Goal: Information Seeking & Learning: Compare options

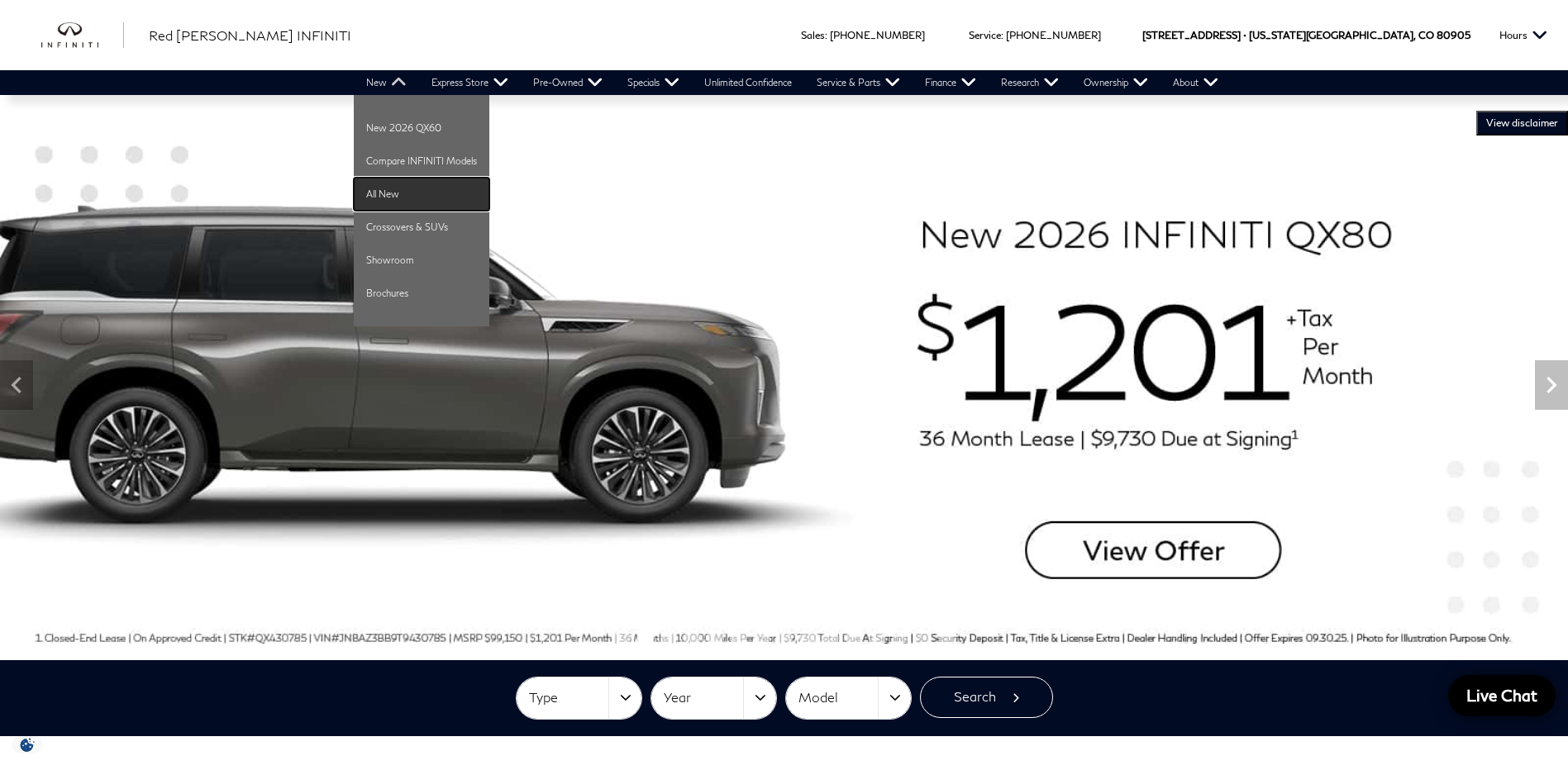
click at [387, 189] on link "All New" at bounding box center [421, 194] width 136 height 33
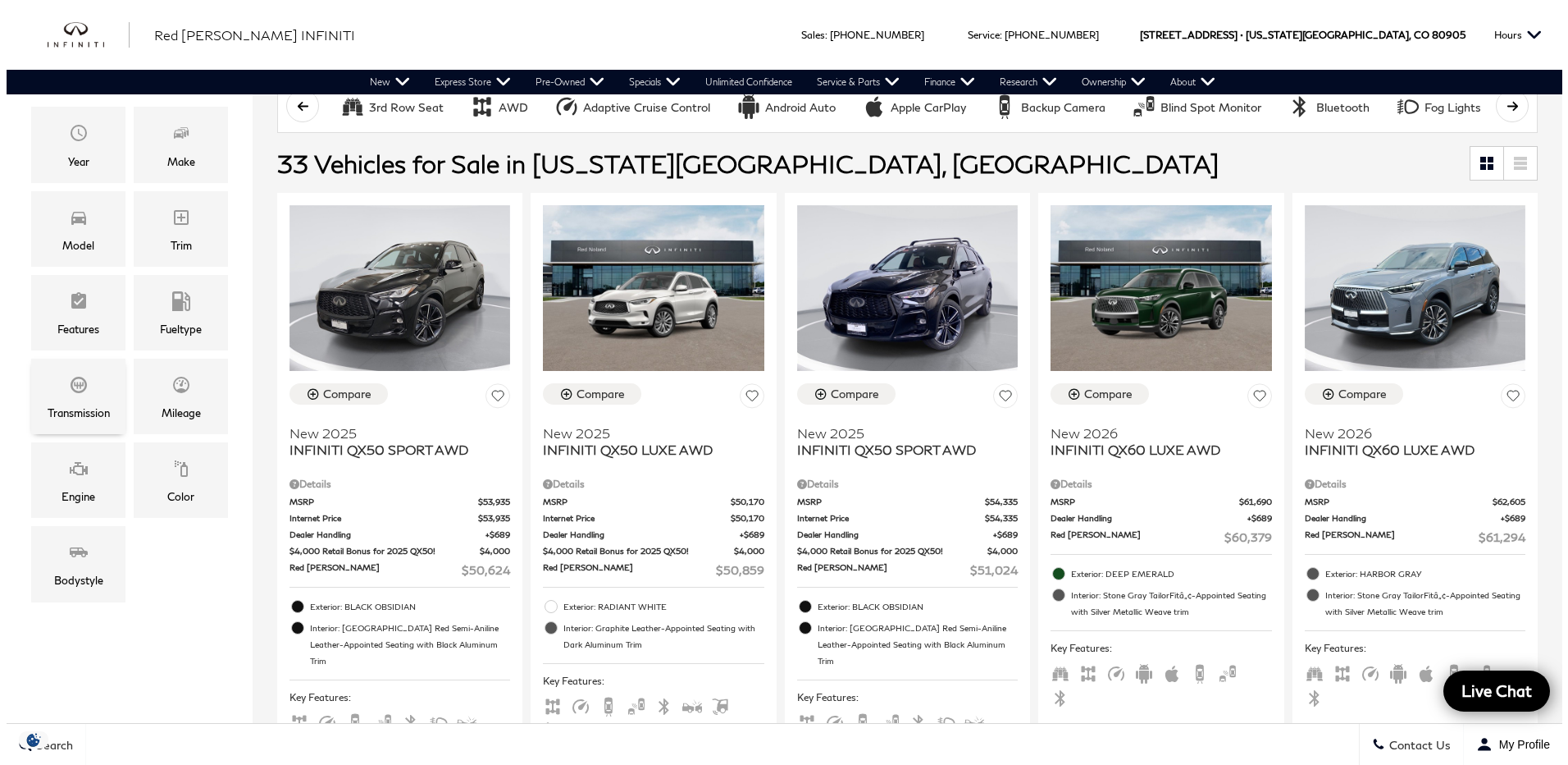
scroll to position [328, 0]
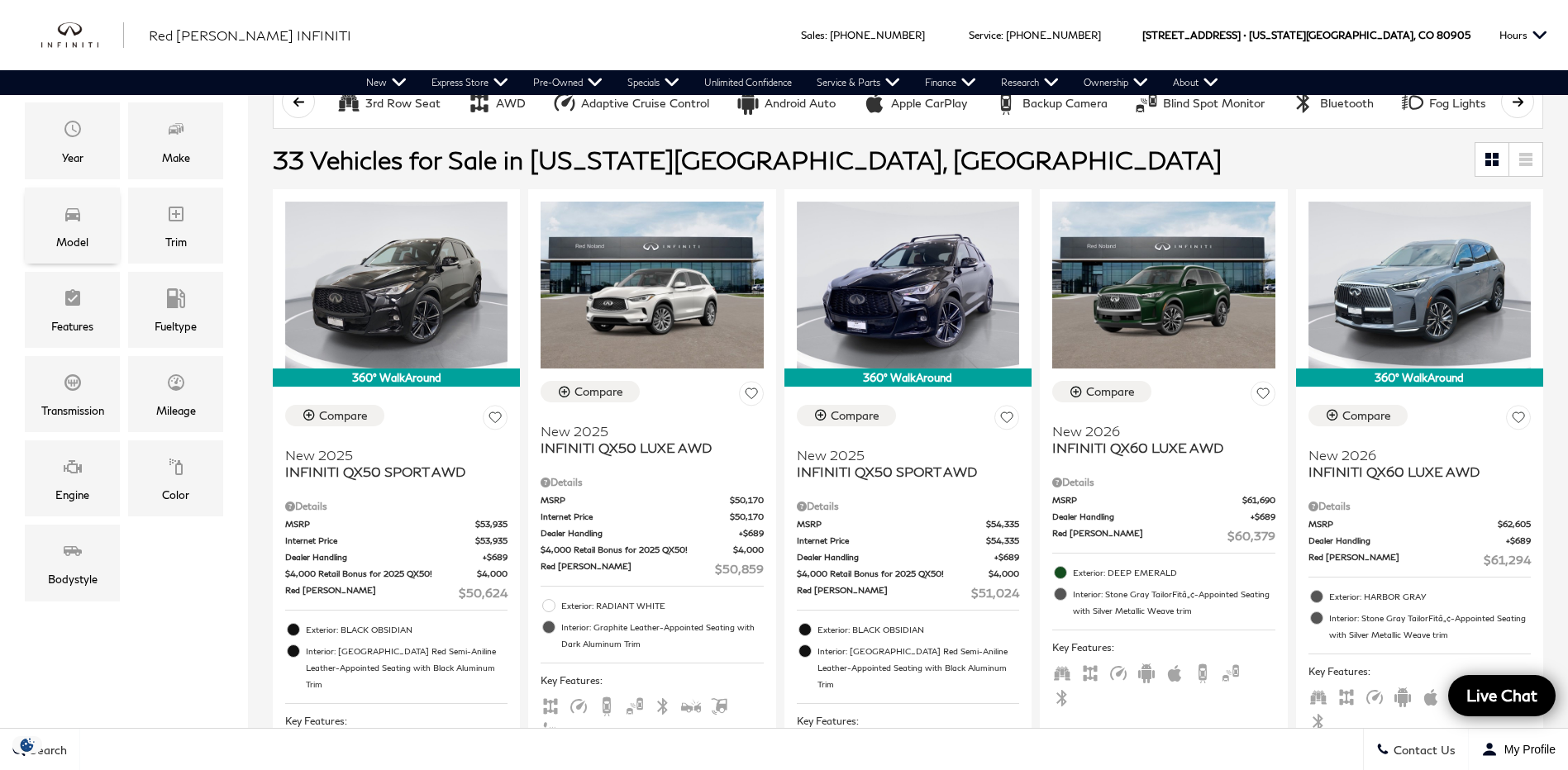
click at [76, 223] on span "Model" at bounding box center [73, 216] width 20 height 33
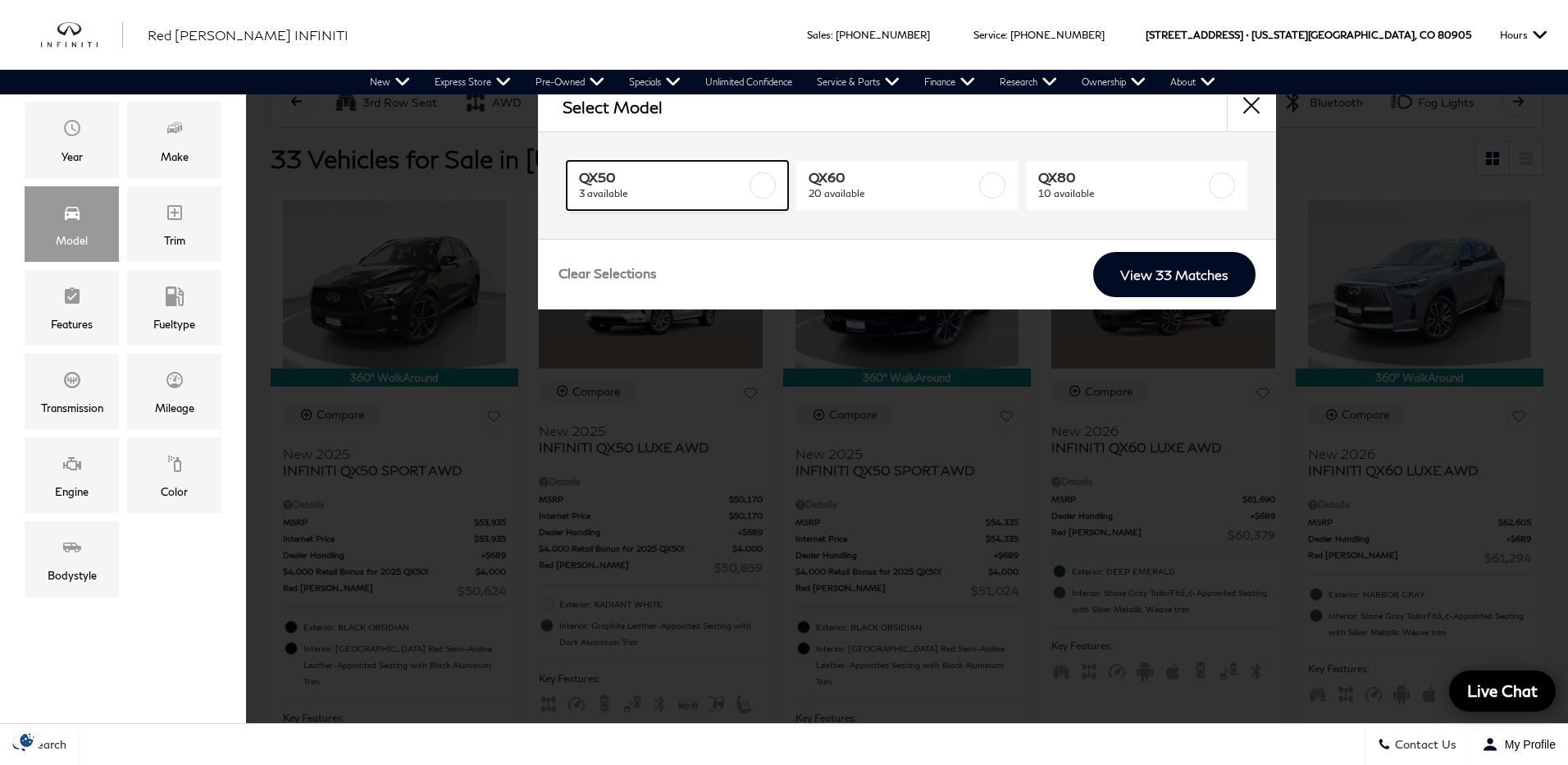
click at [759, 184] on label at bounding box center [762, 185] width 26 height 26
type input "$51,024"
checkbox input "true"
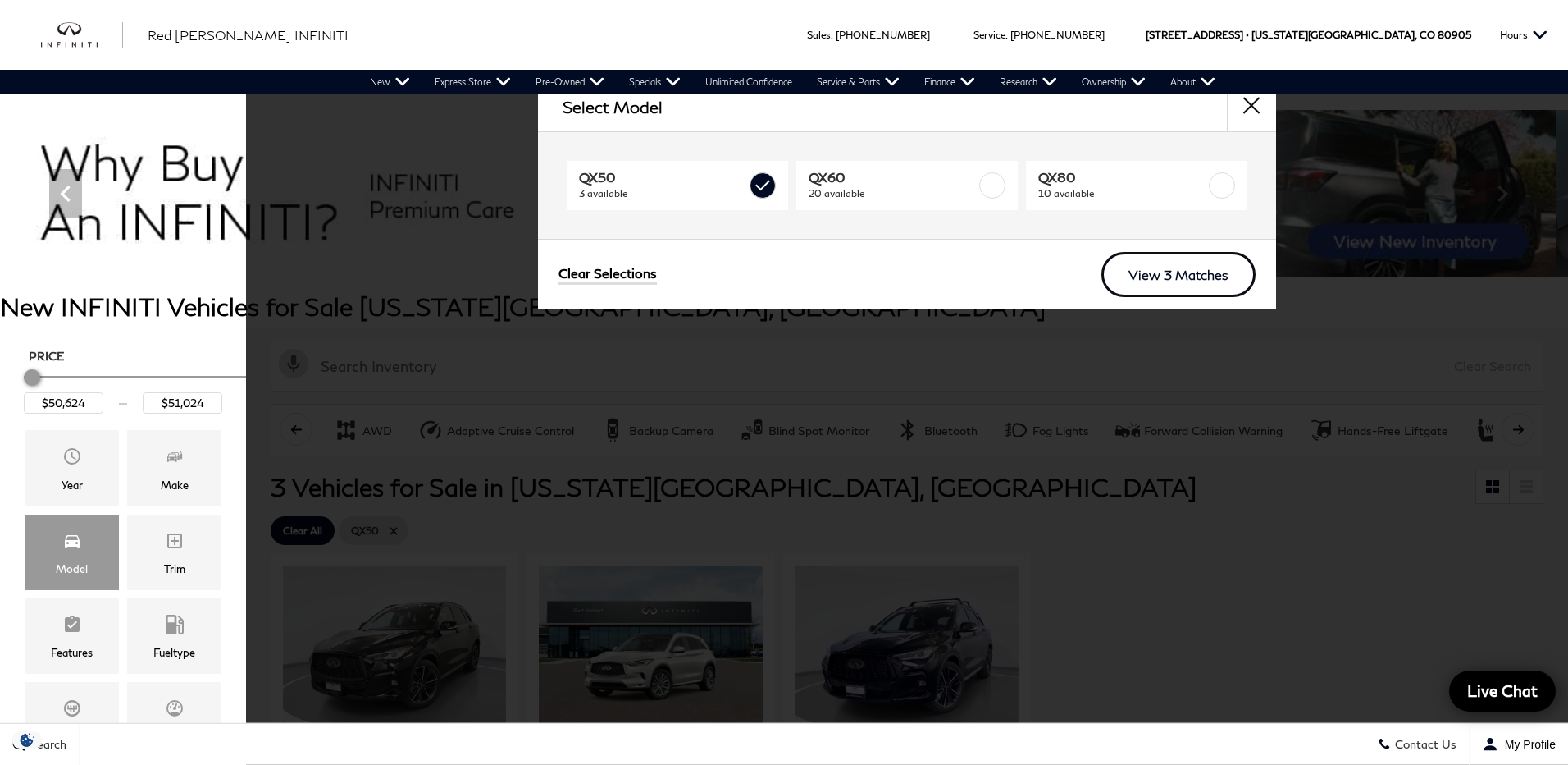
click at [1173, 275] on link "View 3 Matches" at bounding box center [1179, 274] width 154 height 45
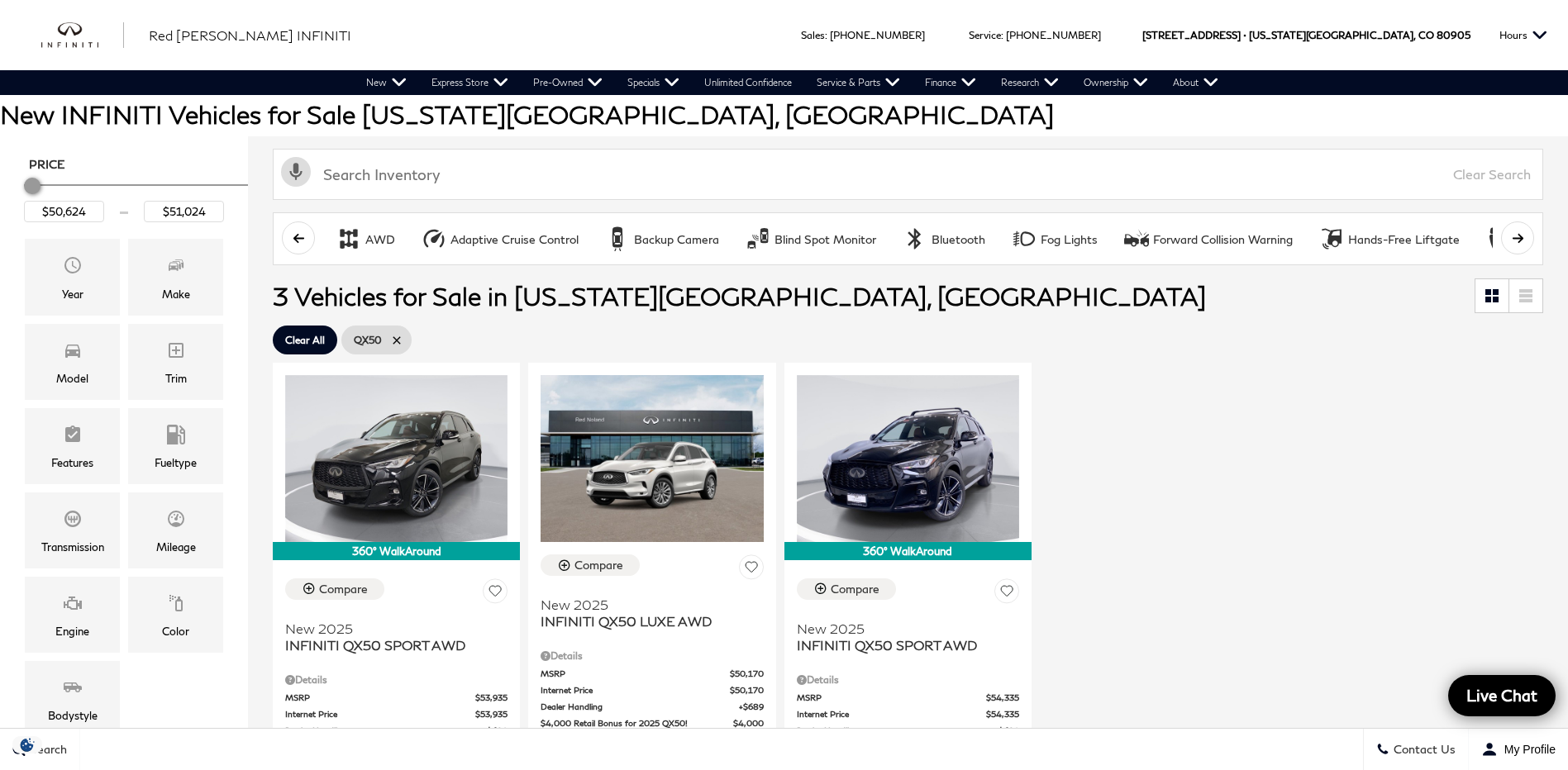
scroll to position [248, 0]
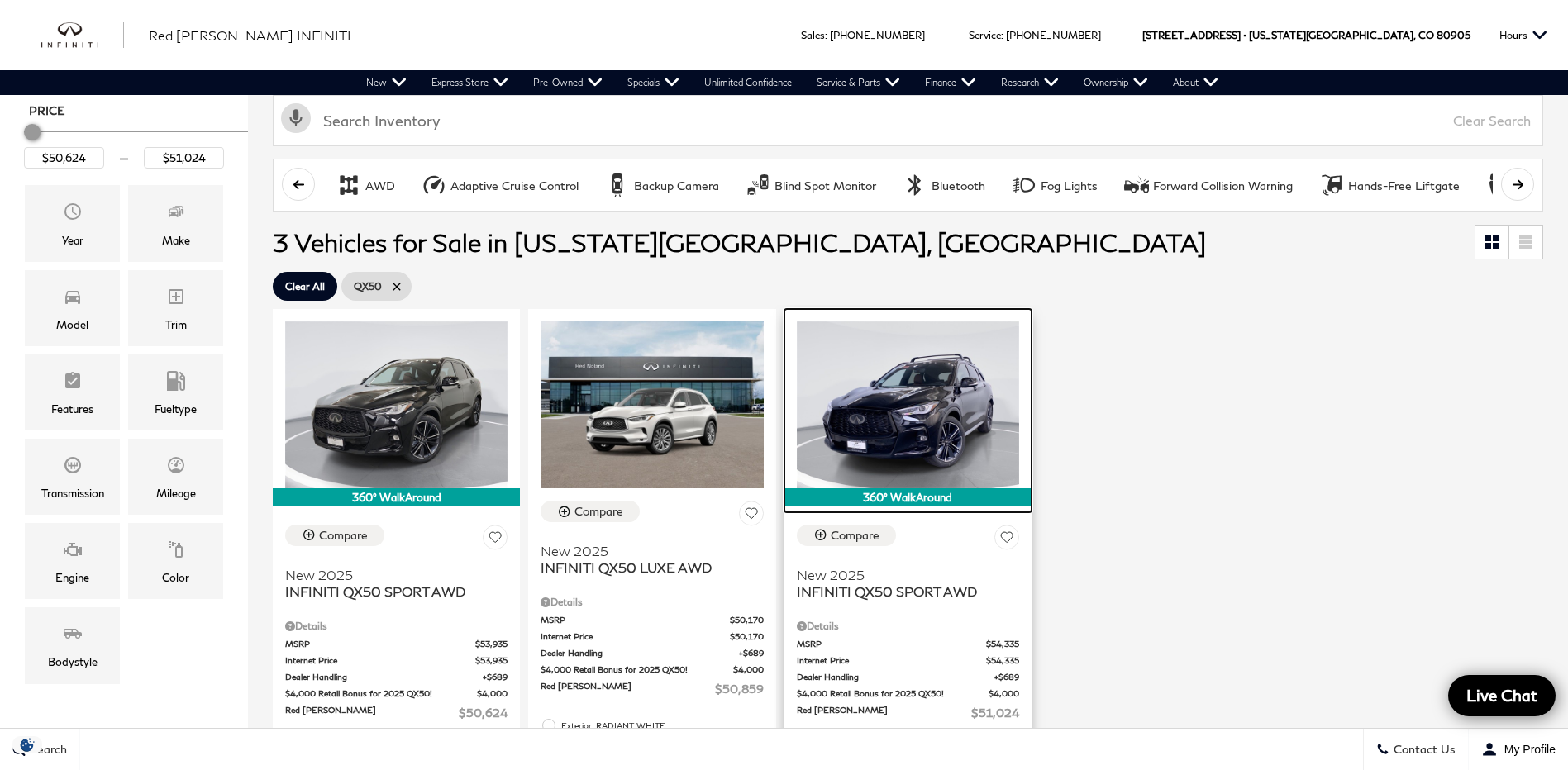
click at [914, 421] on img at bounding box center [908, 405] width 223 height 167
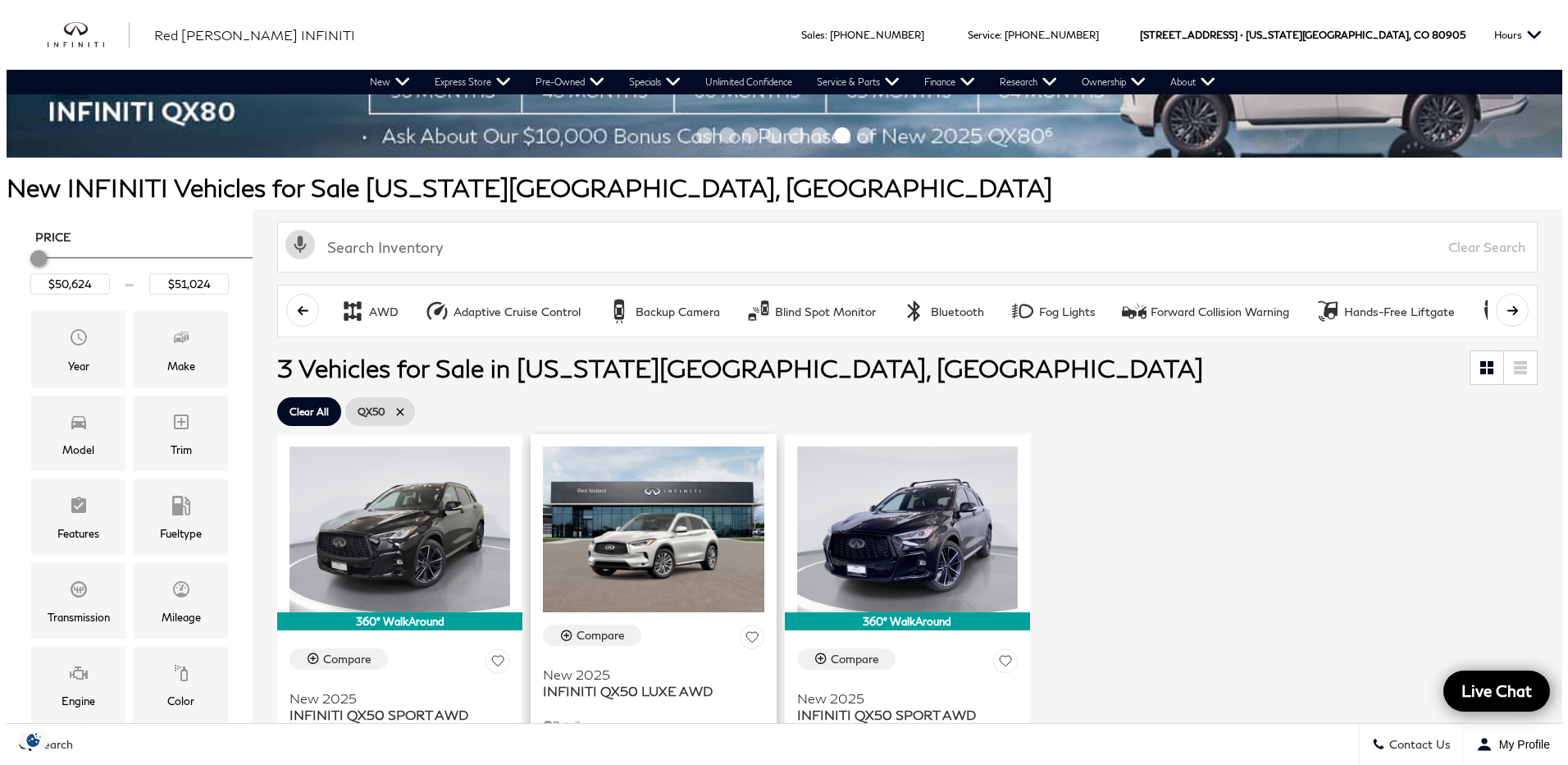
scroll to position [82, 0]
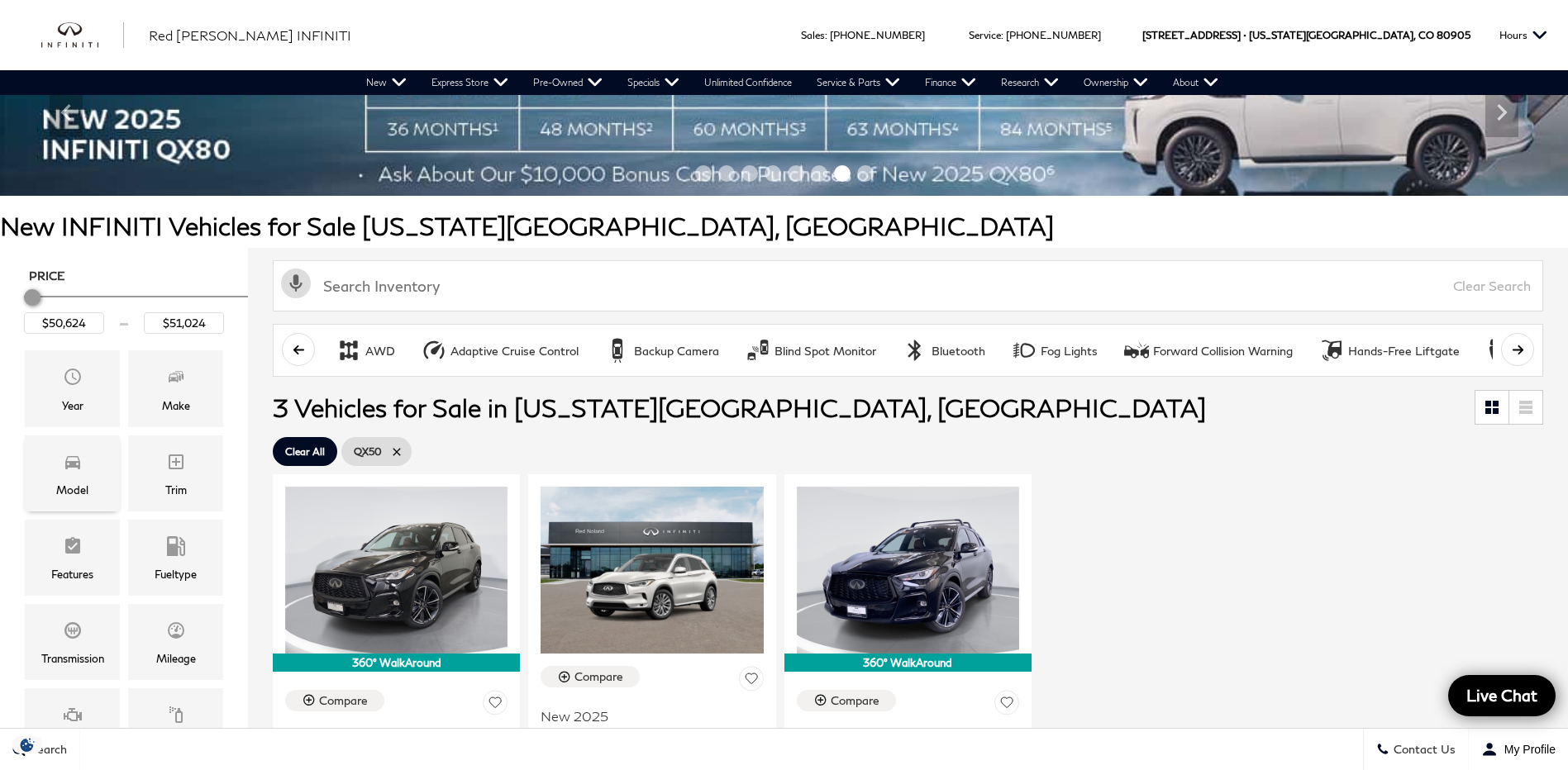
click at [67, 464] on icon "Model" at bounding box center [73, 462] width 15 height 13
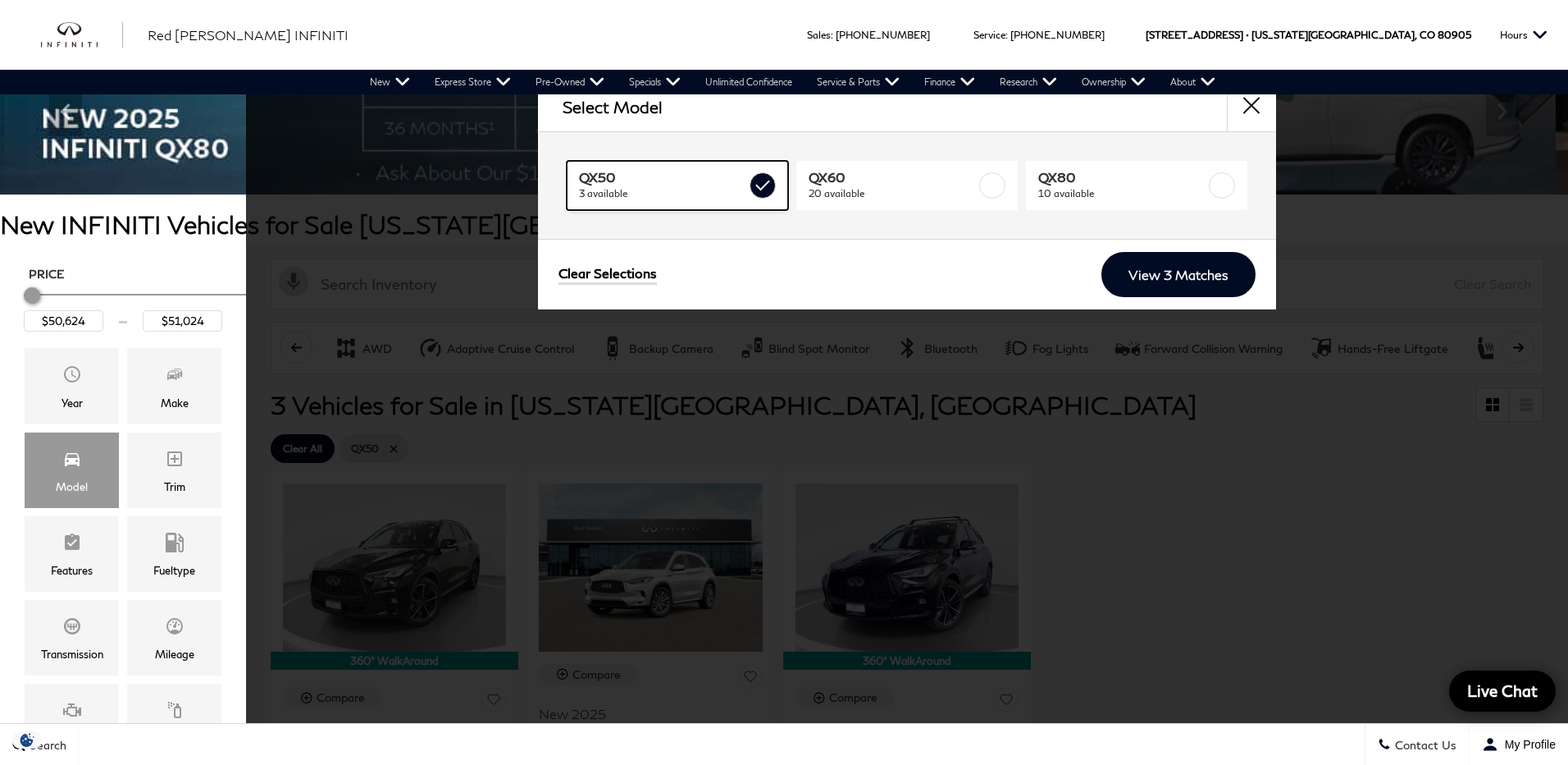
click at [763, 177] on label at bounding box center [762, 185] width 26 height 26
type input "$83,614"
checkbox input "false"
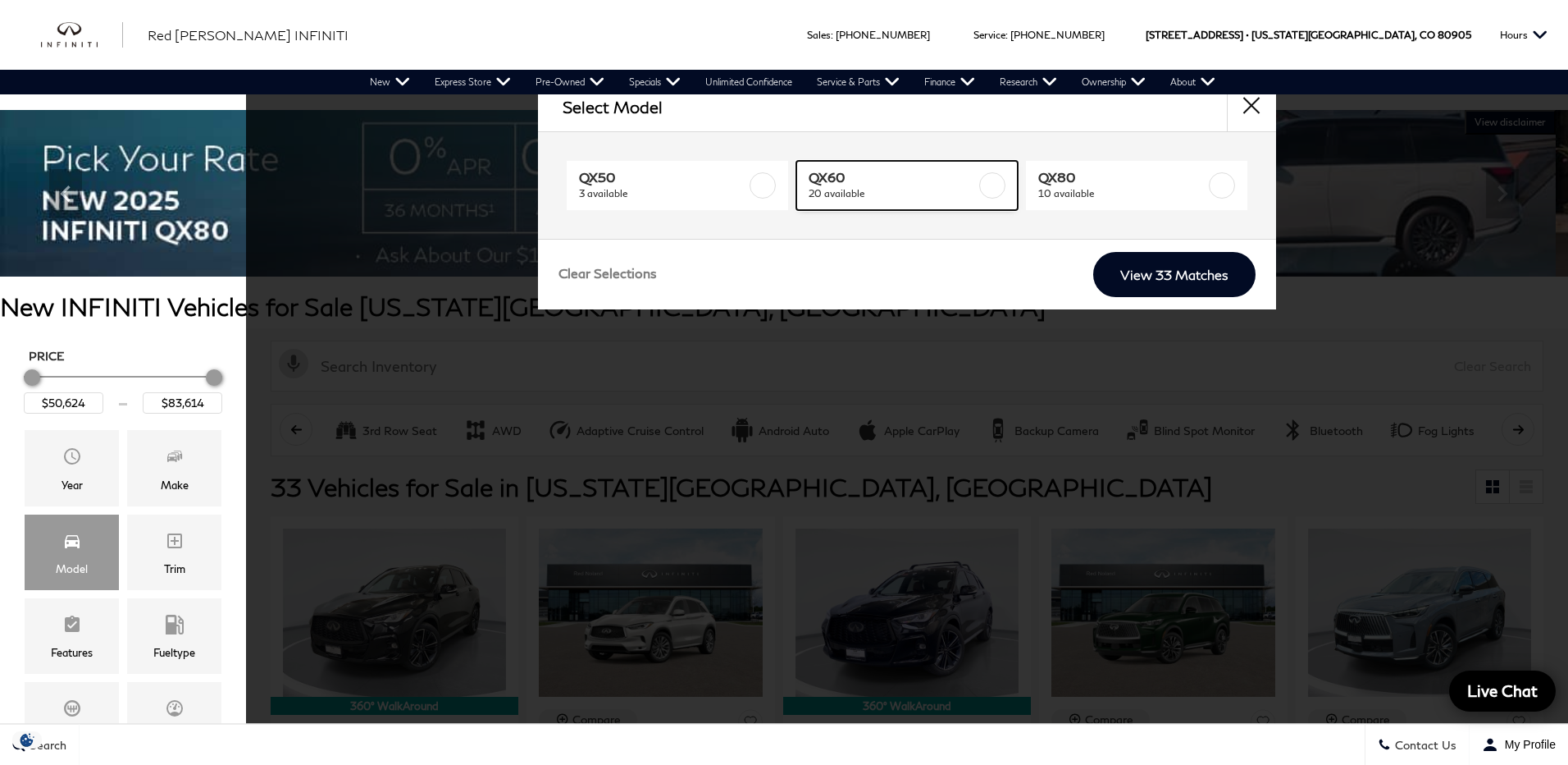
click at [994, 187] on label at bounding box center [992, 185] width 26 height 26
type input "$60,379"
type input "$69,319"
checkbox input "true"
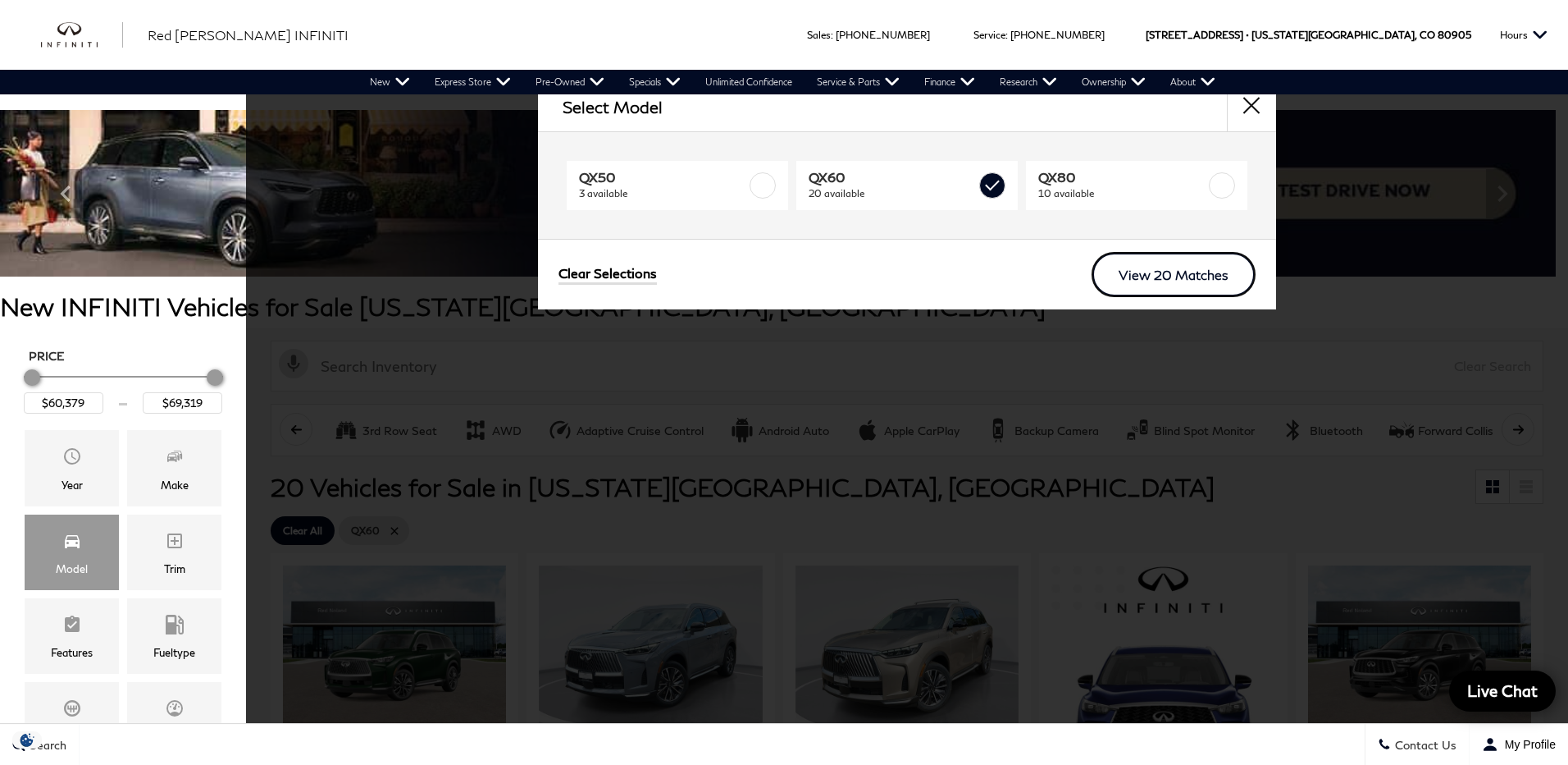
click at [1173, 274] on link "View 20 Matches" at bounding box center [1173, 274] width 164 height 45
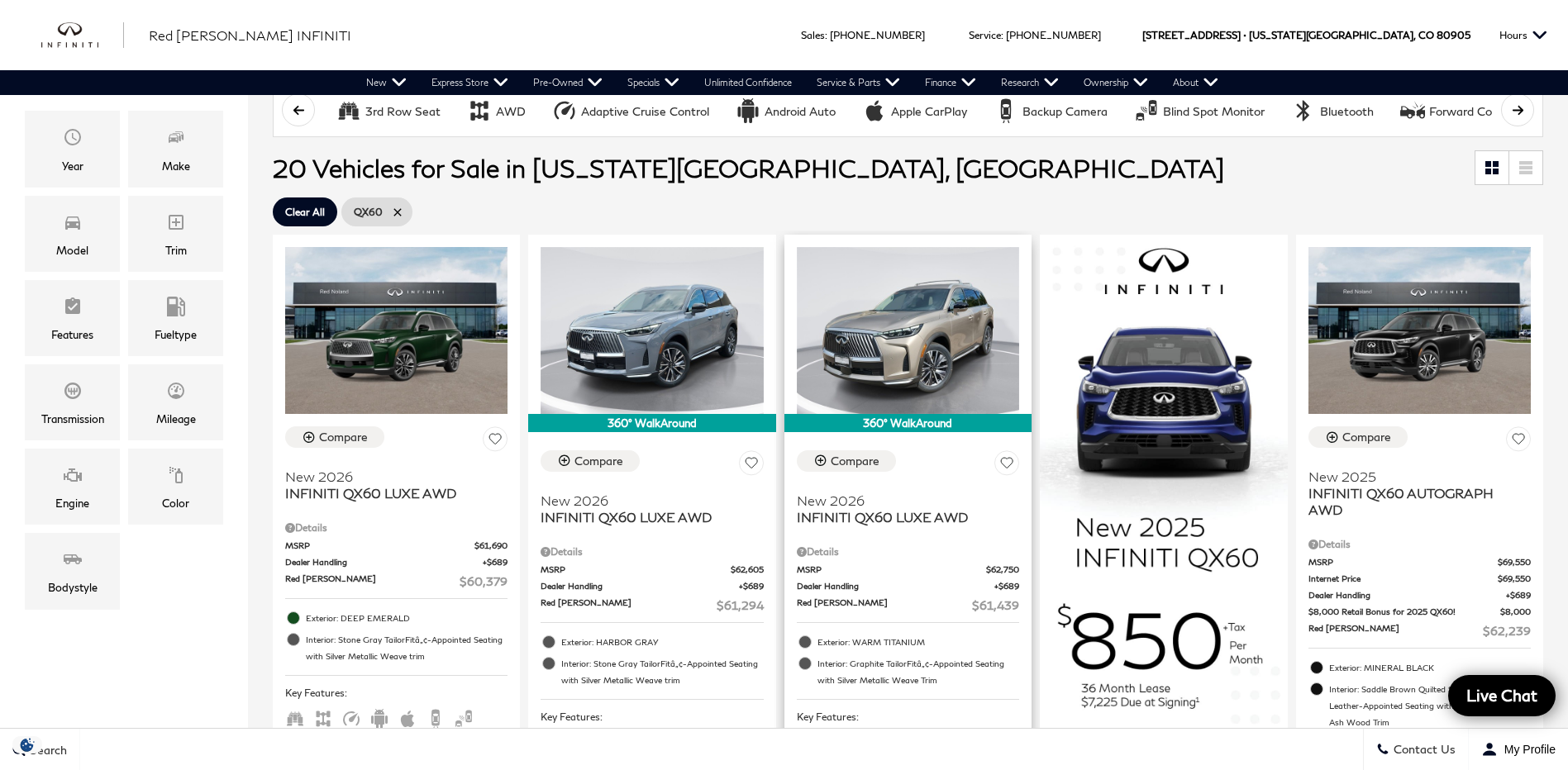
scroll to position [330, 0]
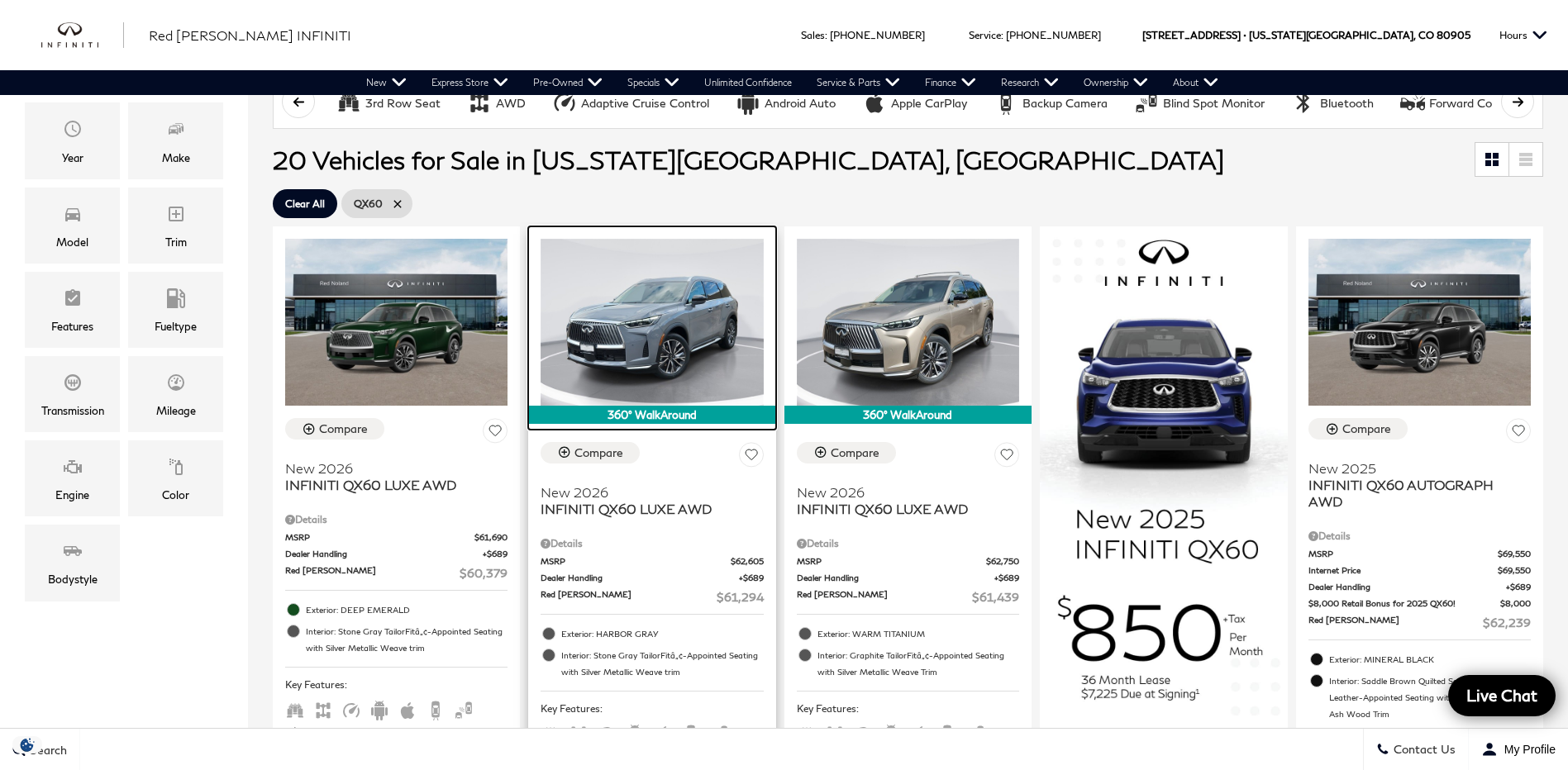
click at [656, 341] on img at bounding box center [652, 322] width 223 height 167
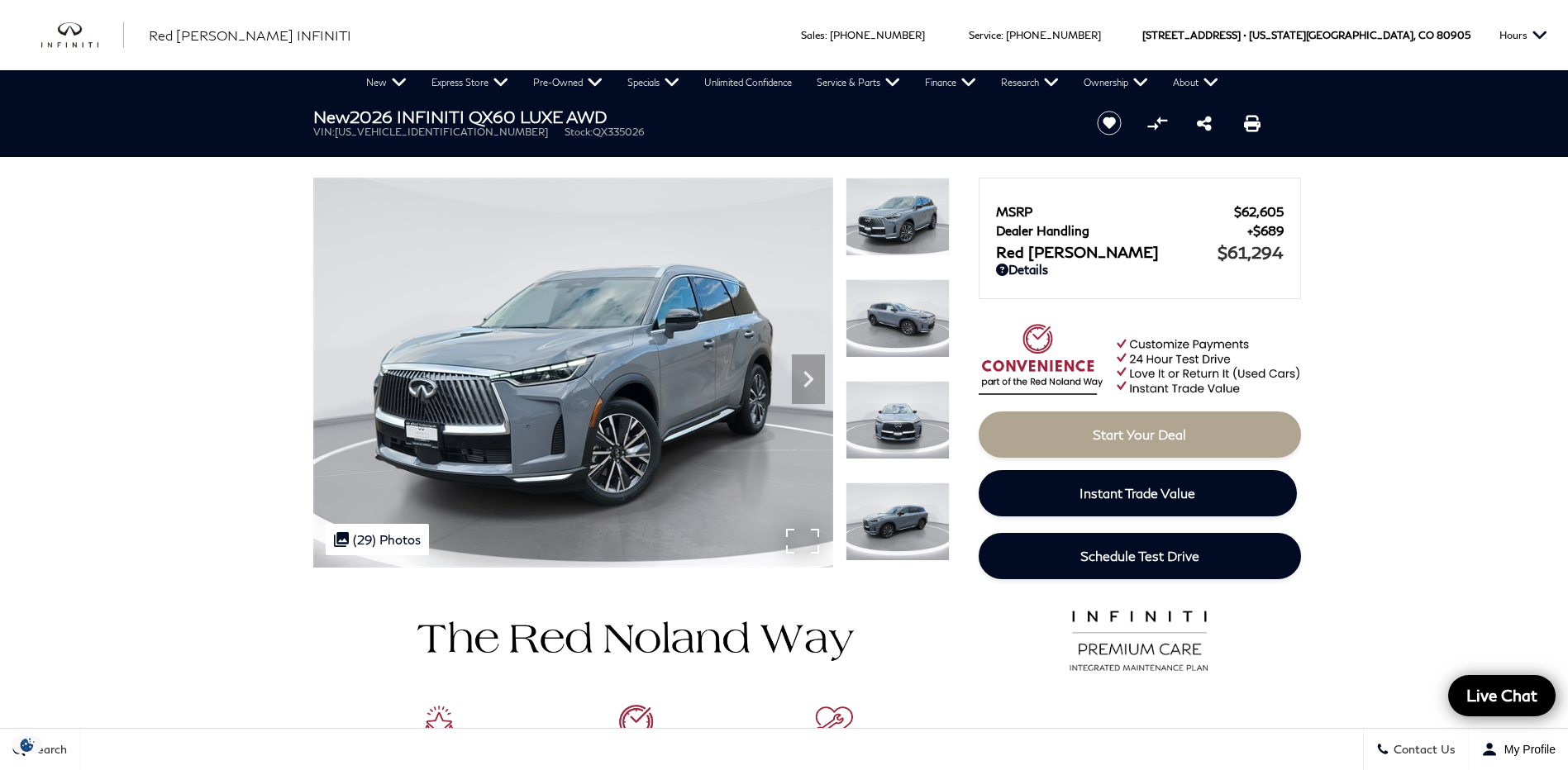
click at [809, 542] on img at bounding box center [572, 372] width 520 height 390
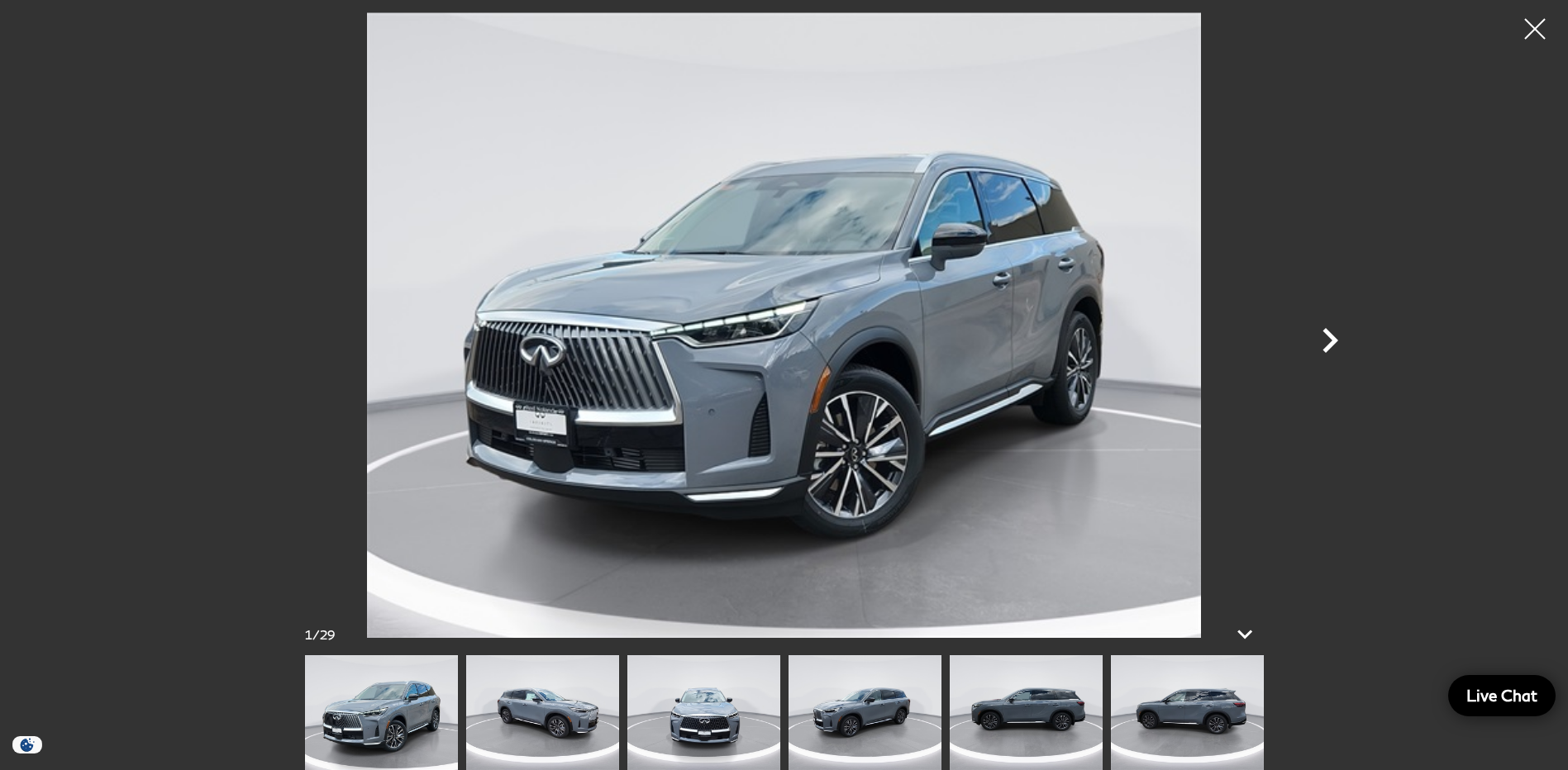
click at [1331, 335] on icon "Next" at bounding box center [1330, 340] width 15 height 25
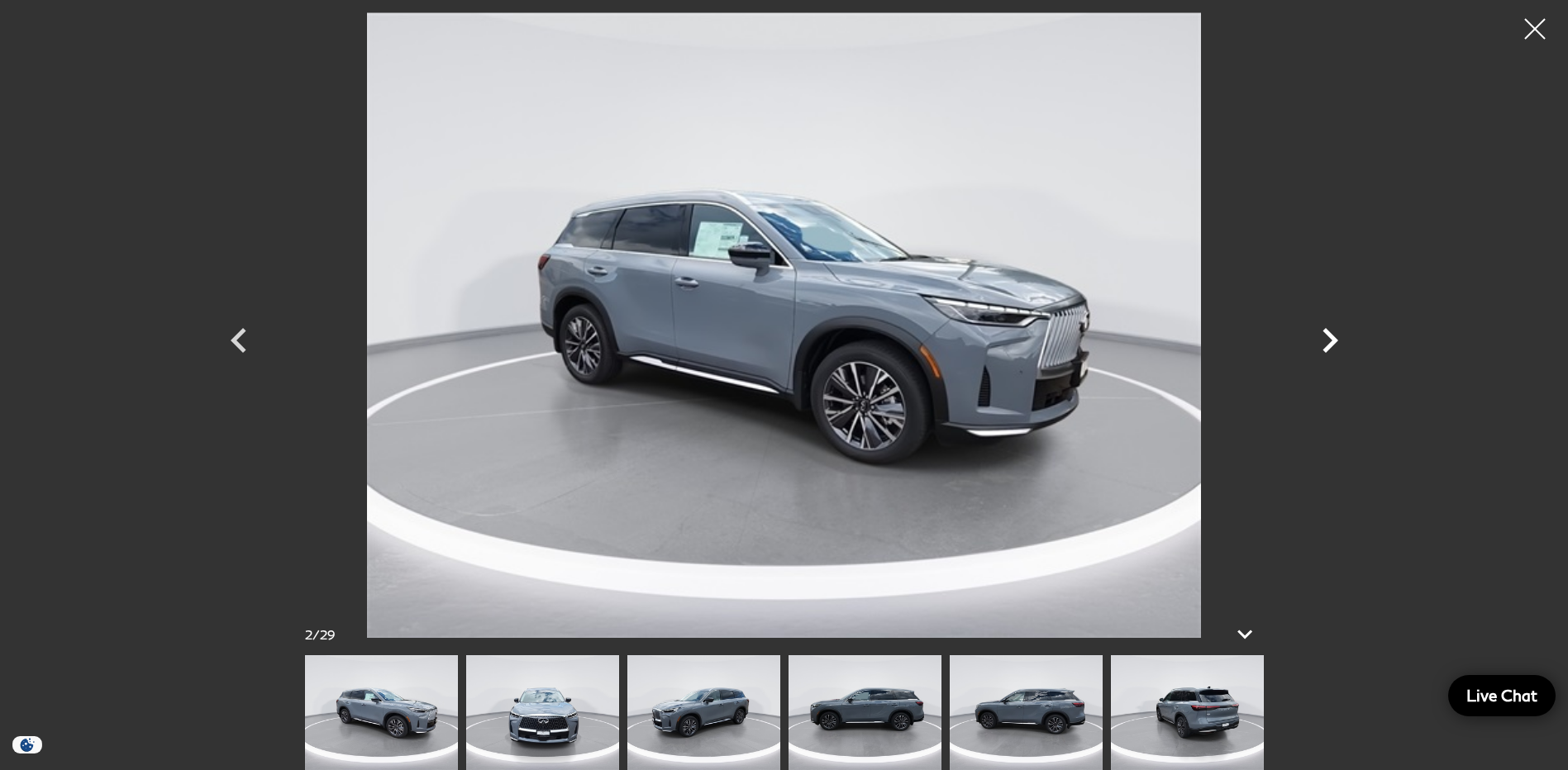
click at [1332, 335] on icon "Next" at bounding box center [1330, 340] width 15 height 25
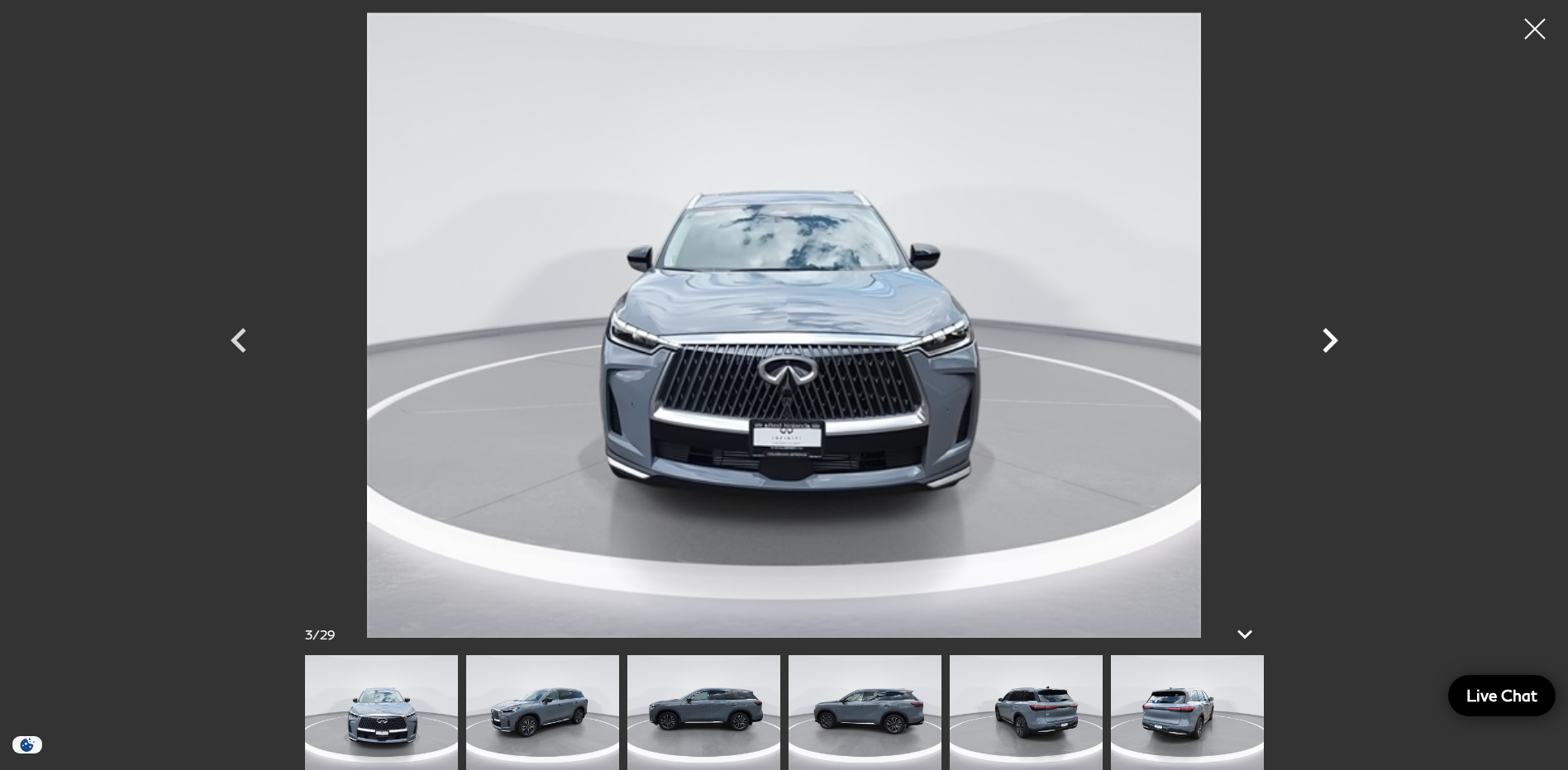
click at [1332, 335] on icon "Next" at bounding box center [1330, 340] width 15 height 25
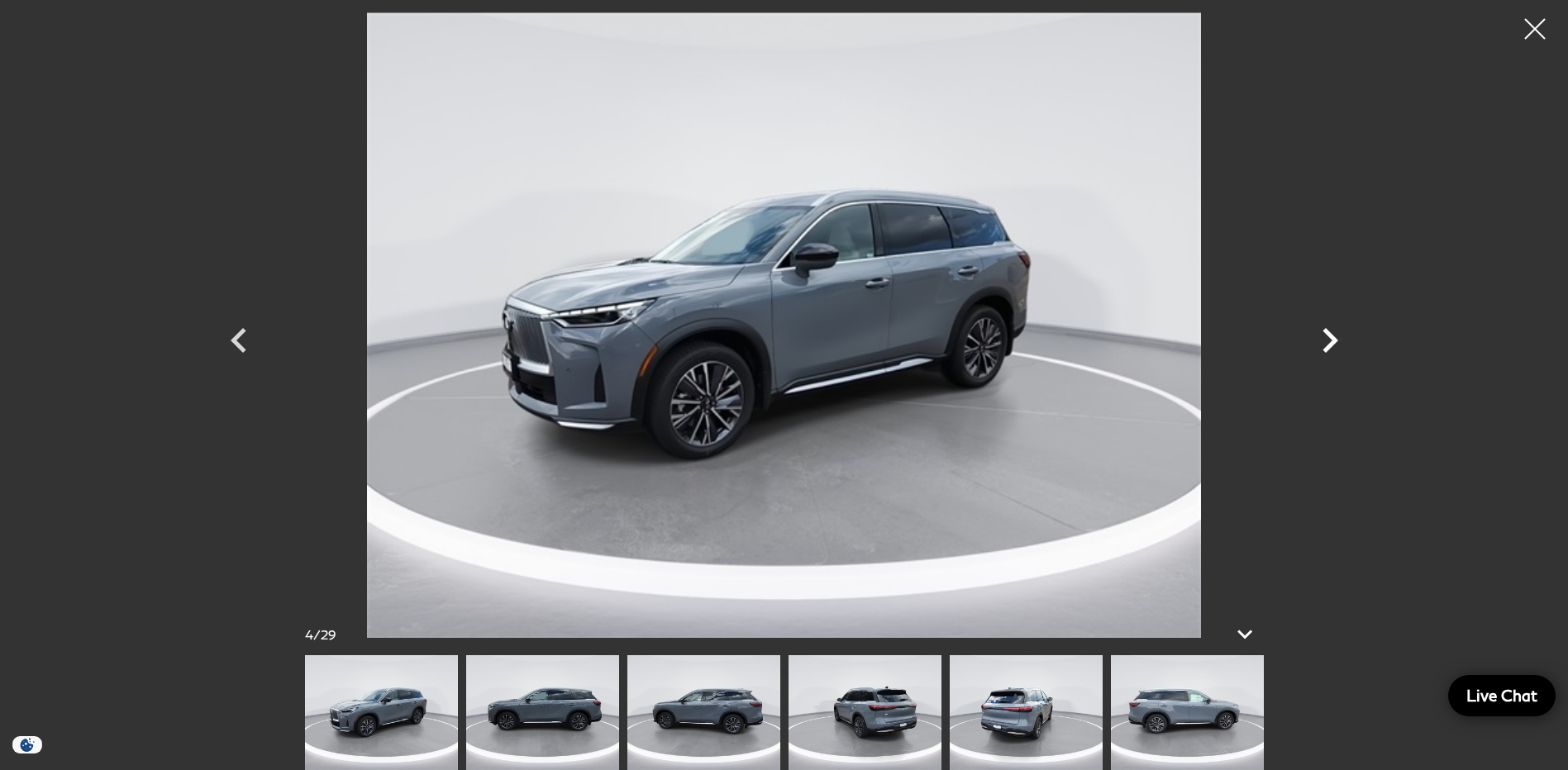
click at [1332, 335] on icon "Next" at bounding box center [1330, 340] width 15 height 25
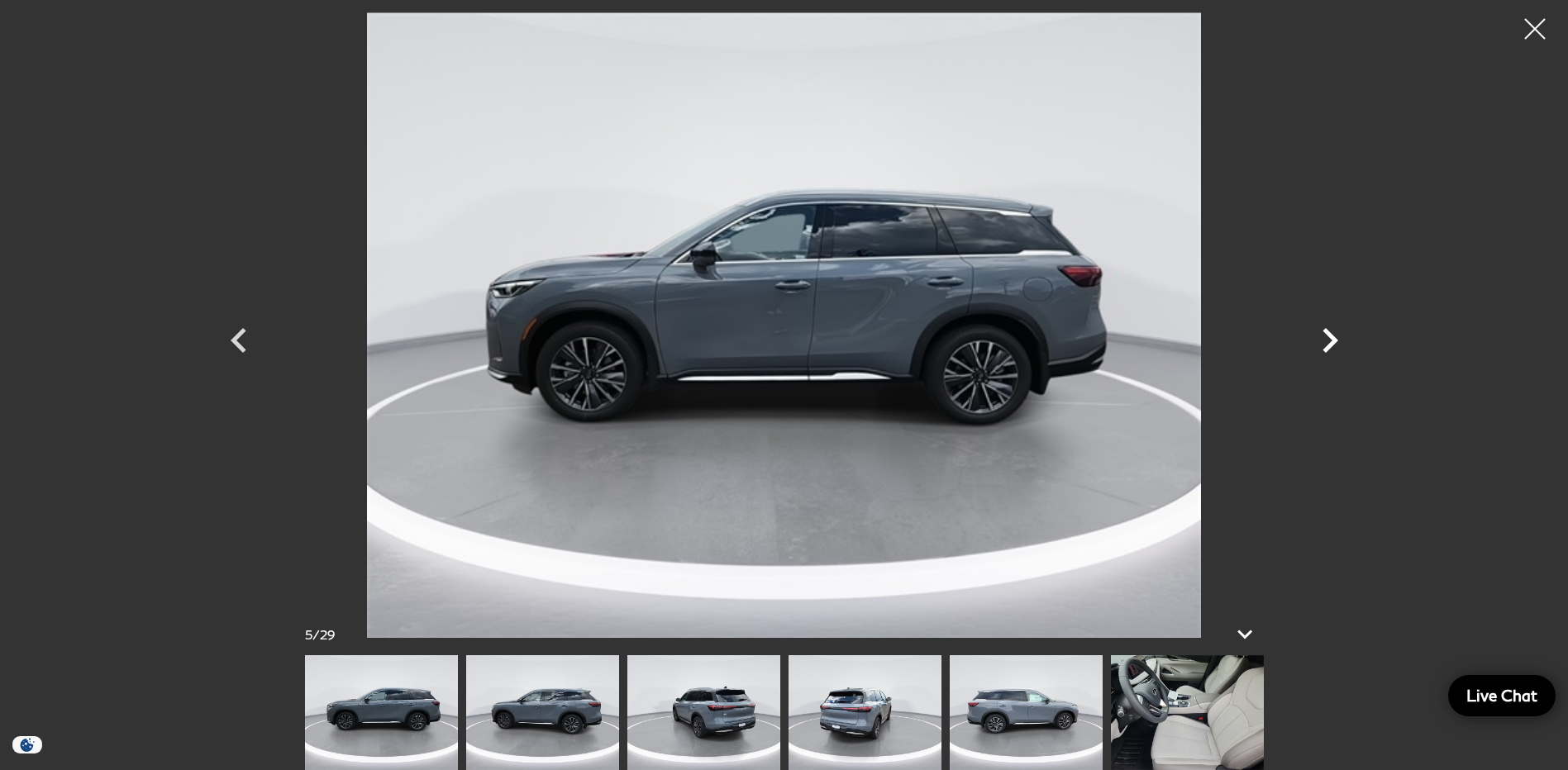
click at [1332, 335] on icon "Next" at bounding box center [1330, 340] width 15 height 25
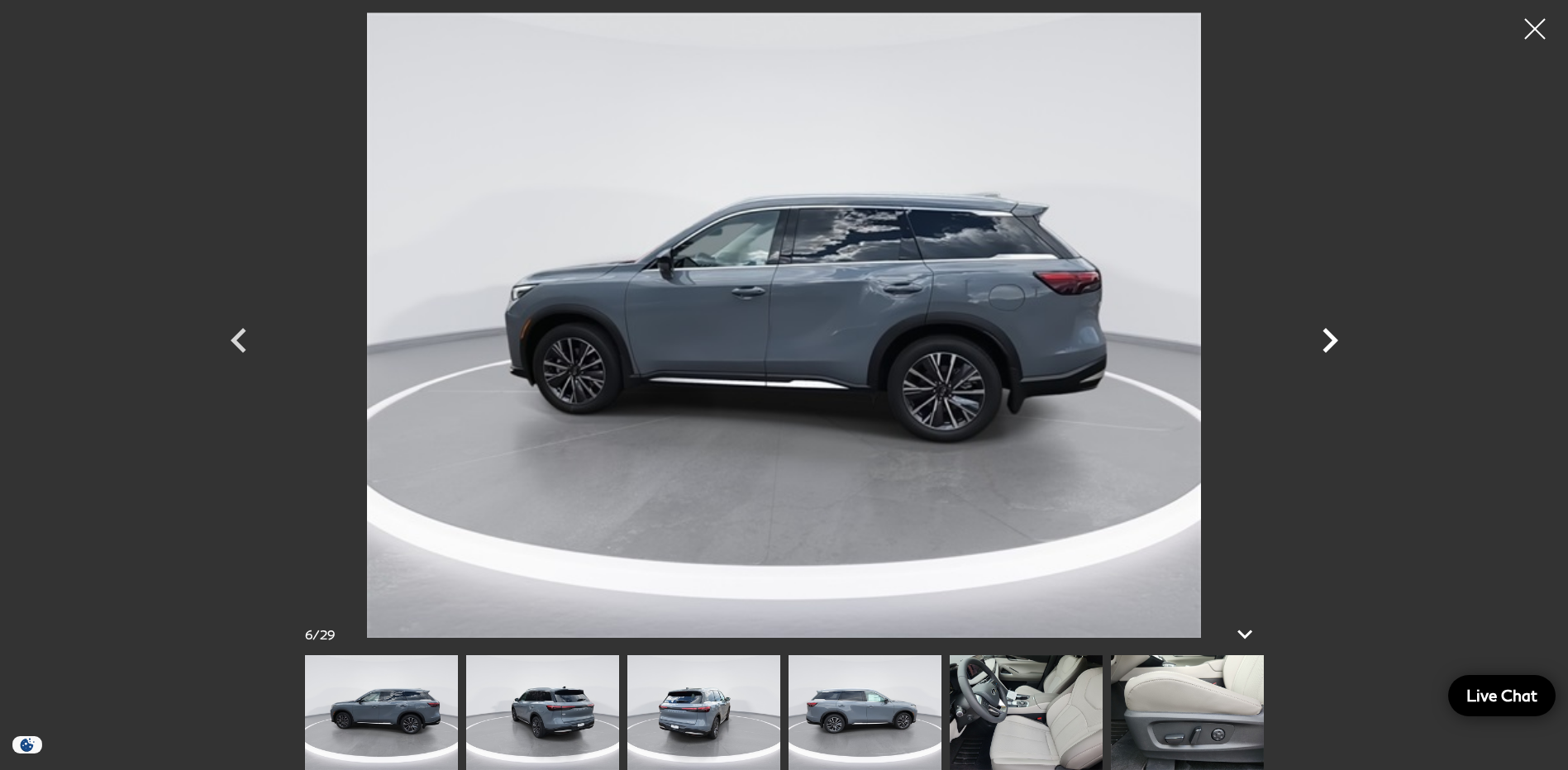
click at [1332, 335] on icon "Next" at bounding box center [1330, 340] width 15 height 25
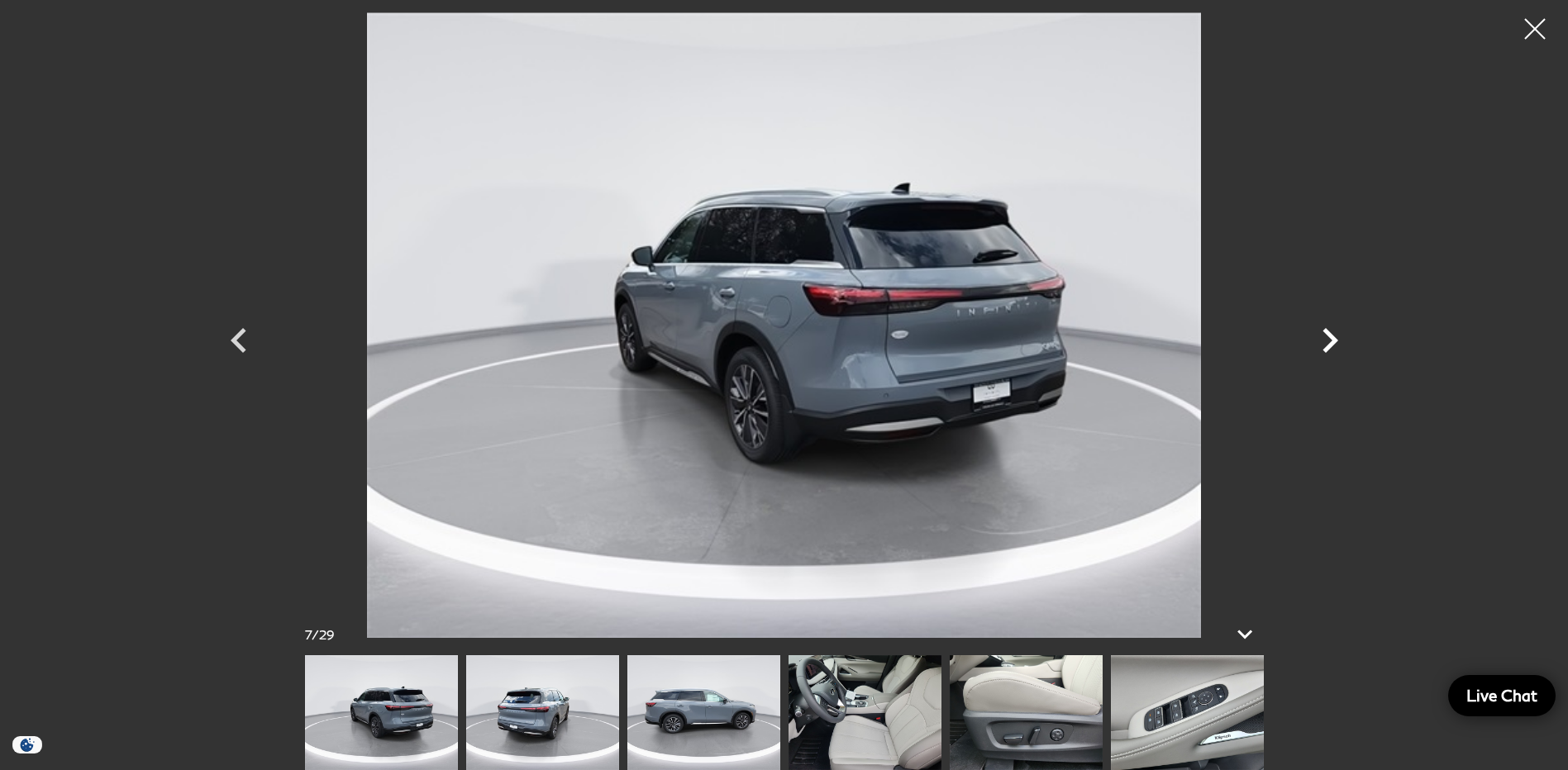
click at [1332, 335] on icon "Next" at bounding box center [1330, 340] width 15 height 25
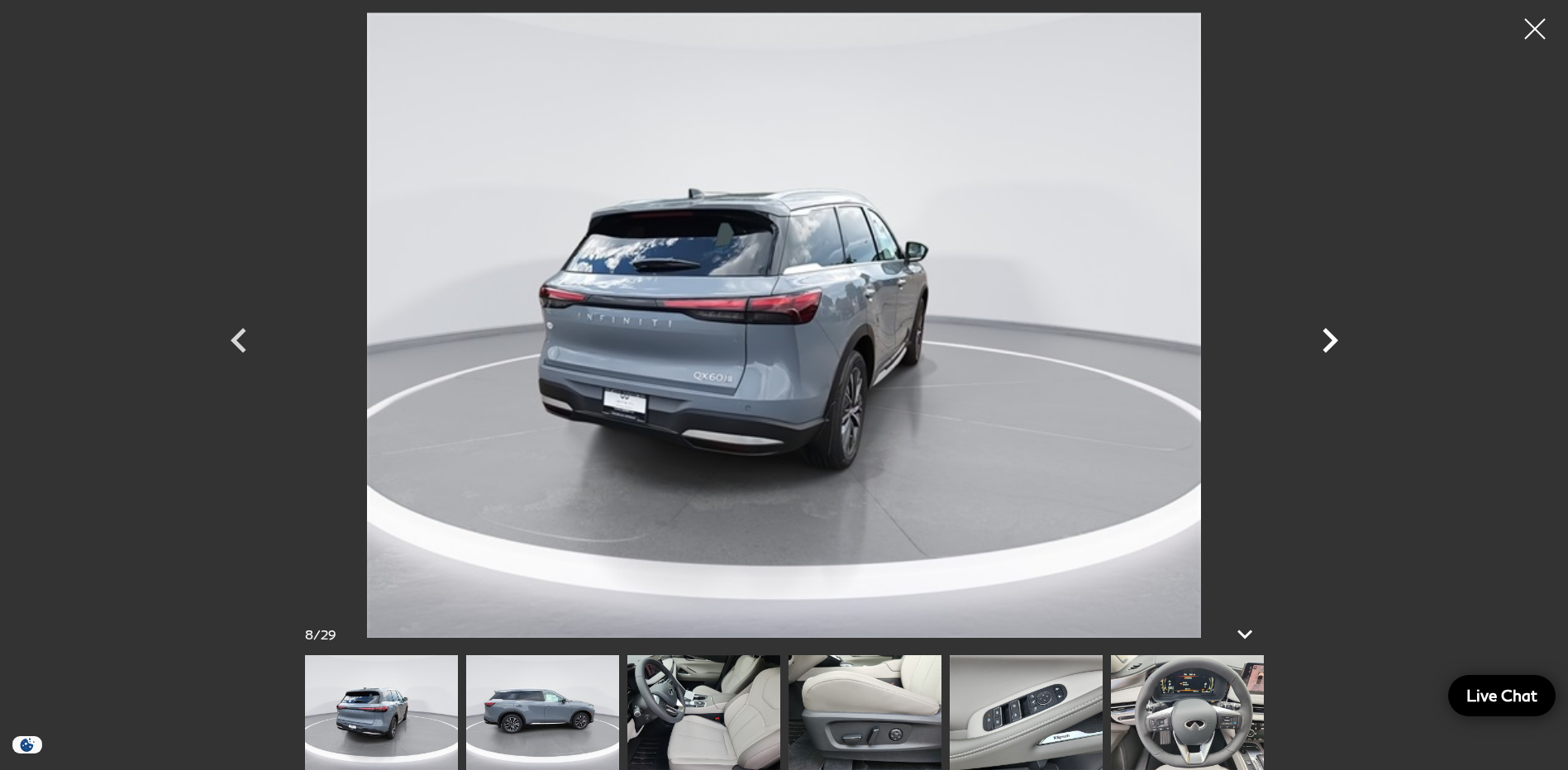
click at [1332, 335] on icon "Next" at bounding box center [1330, 340] width 15 height 25
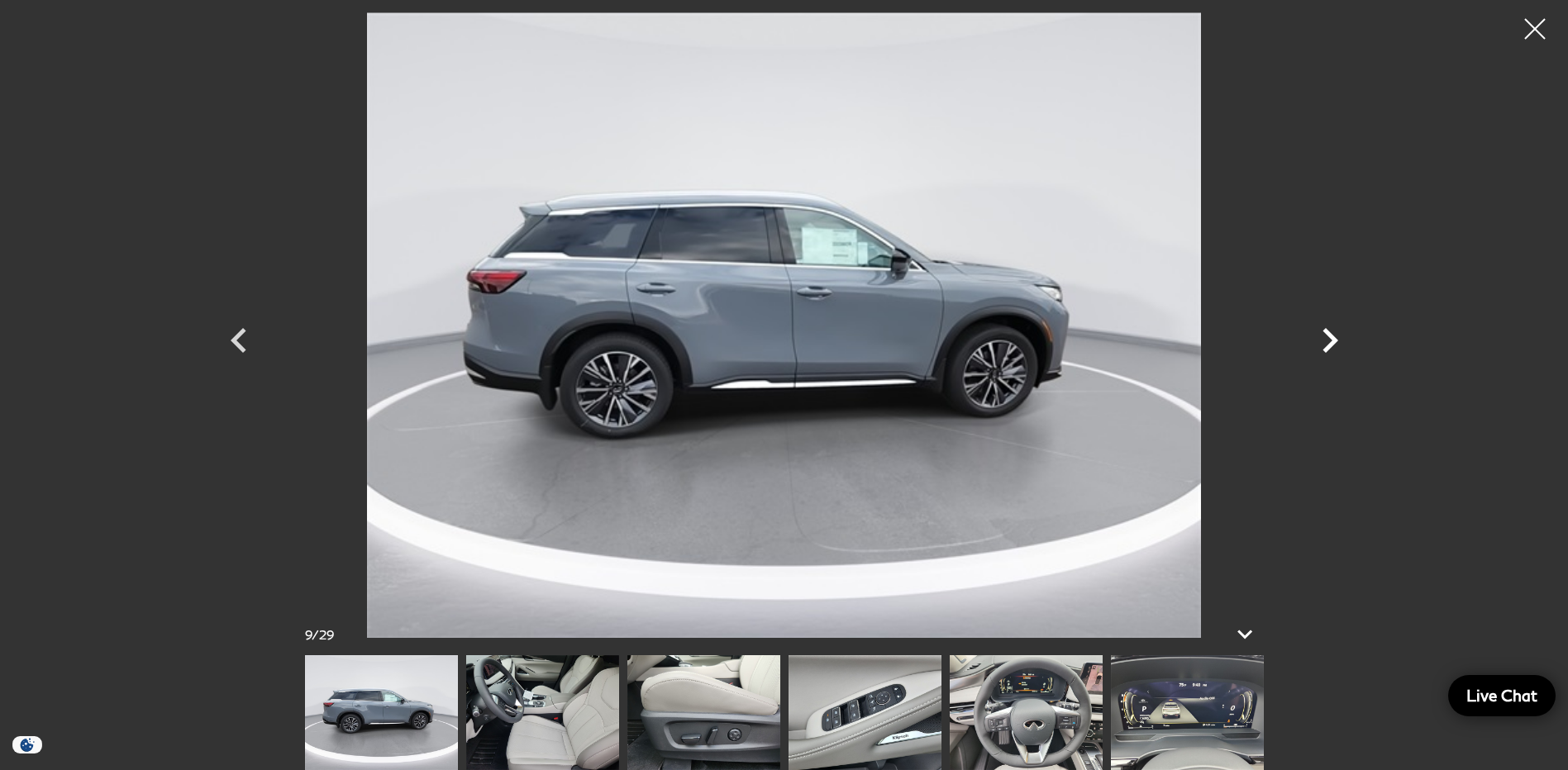
click at [1332, 335] on icon "Next" at bounding box center [1330, 340] width 15 height 25
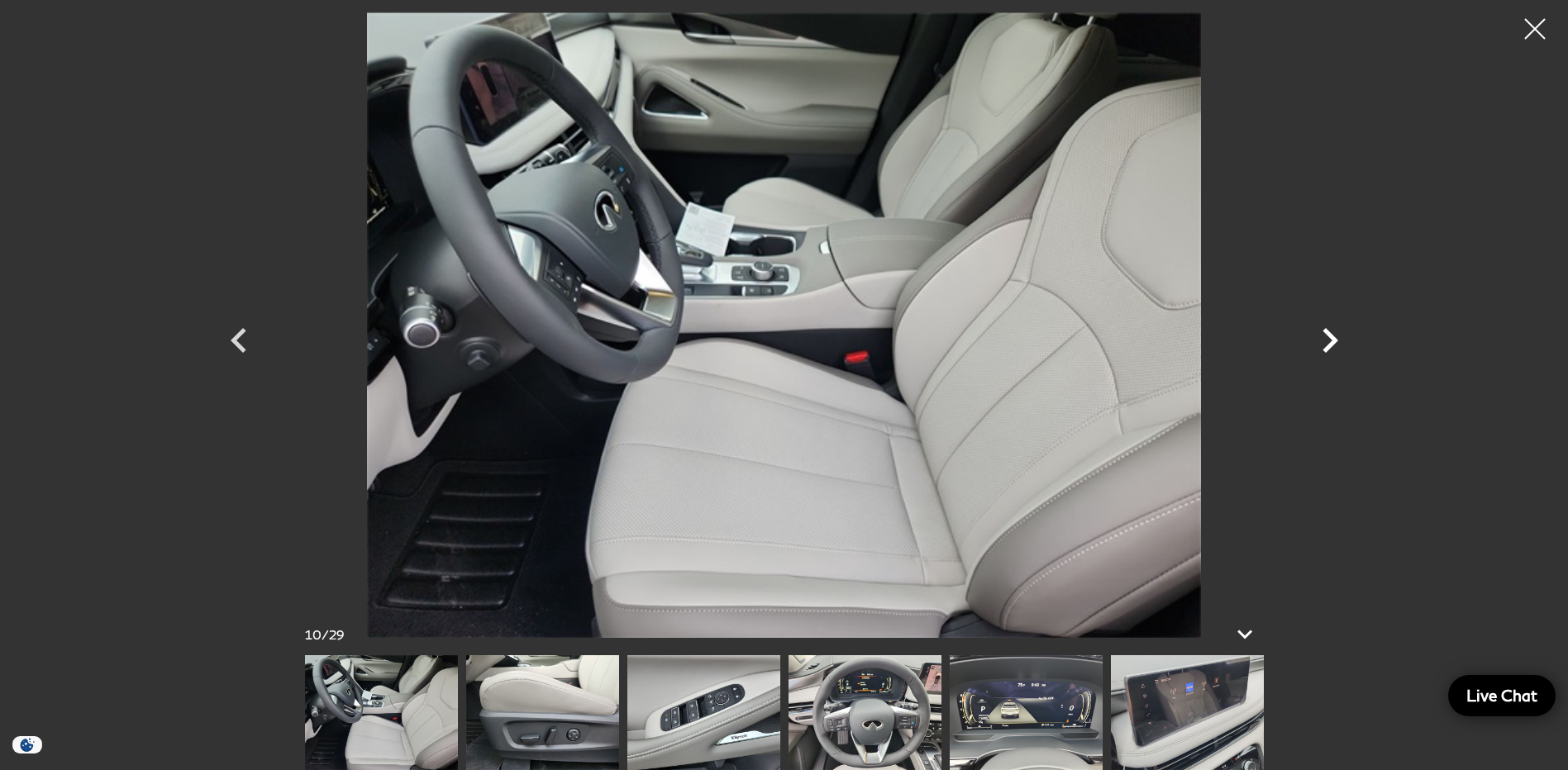
click at [1332, 335] on icon "Next" at bounding box center [1330, 340] width 15 height 25
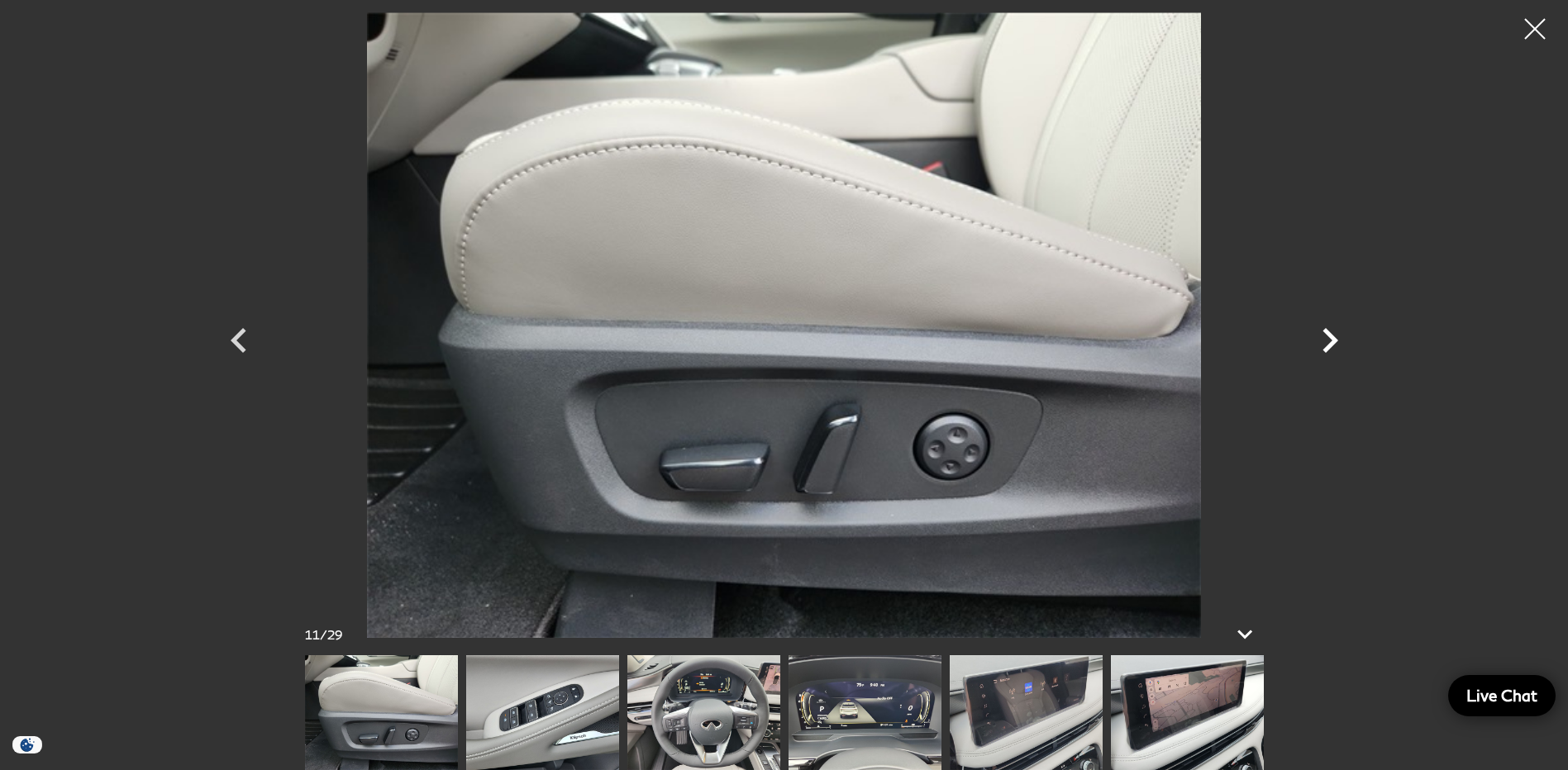
click at [1332, 335] on icon "Next" at bounding box center [1330, 340] width 15 height 25
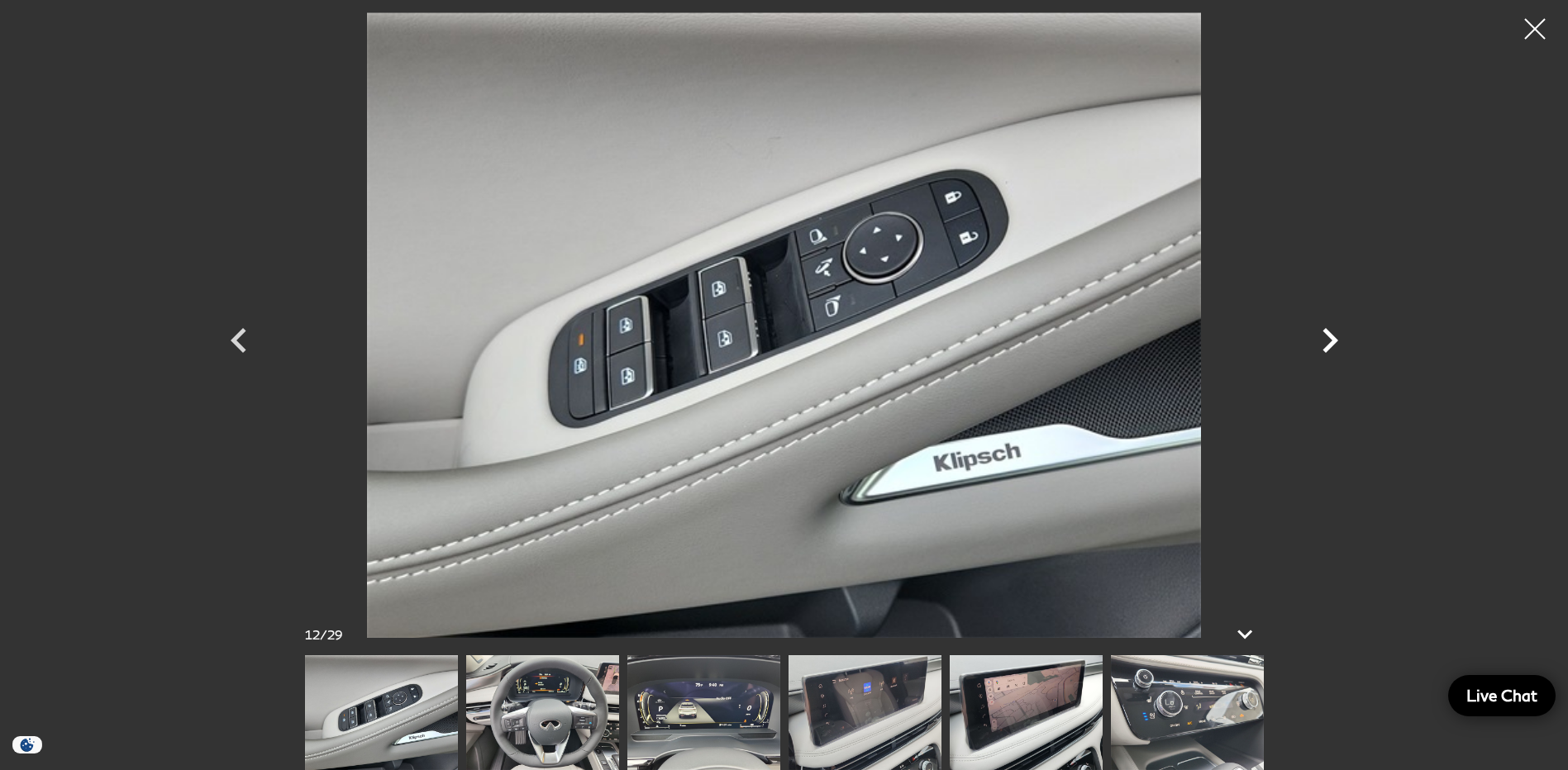
click at [1332, 335] on icon "Next" at bounding box center [1330, 340] width 15 height 25
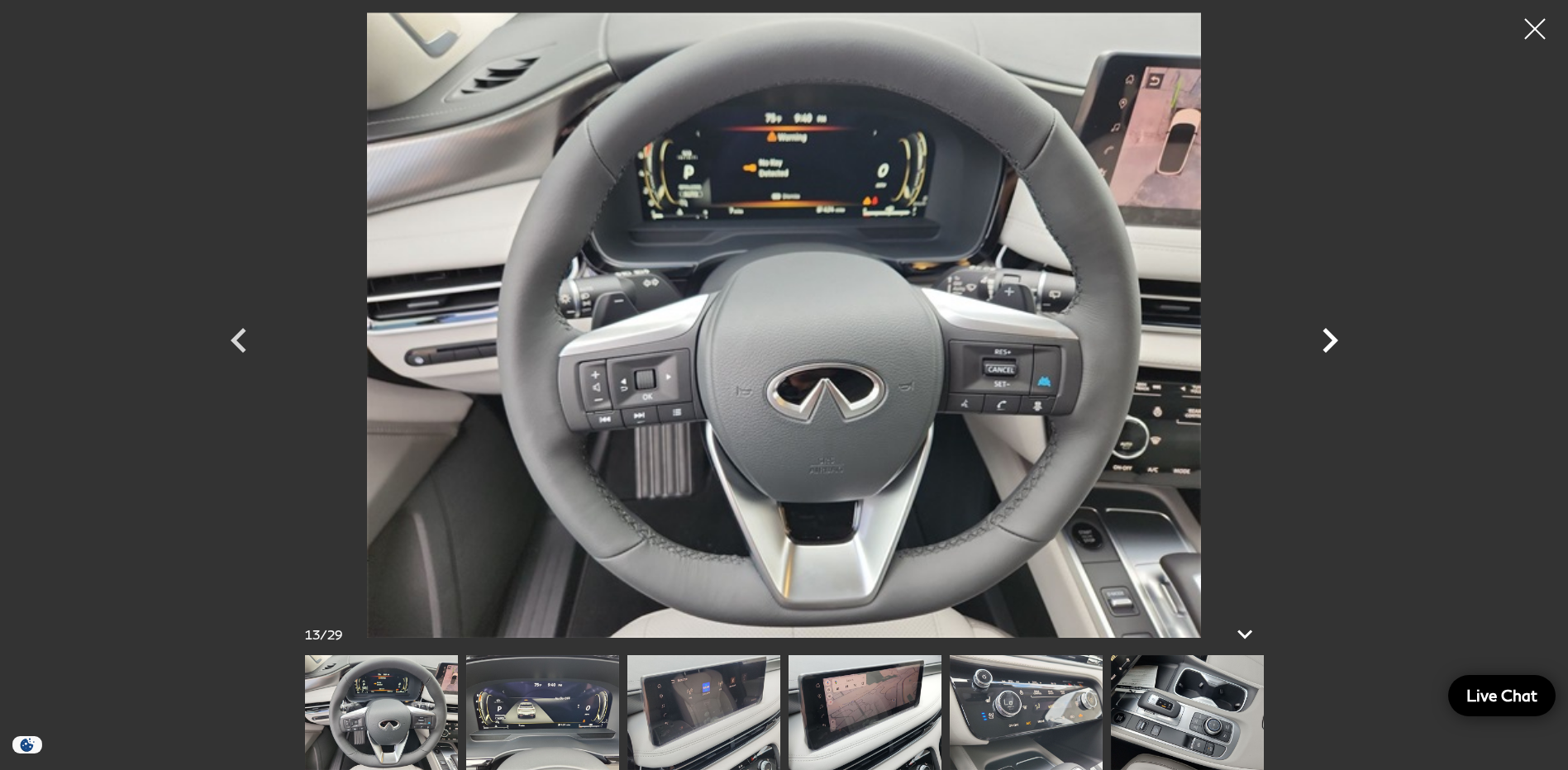
click at [1332, 335] on icon "Next" at bounding box center [1330, 340] width 15 height 25
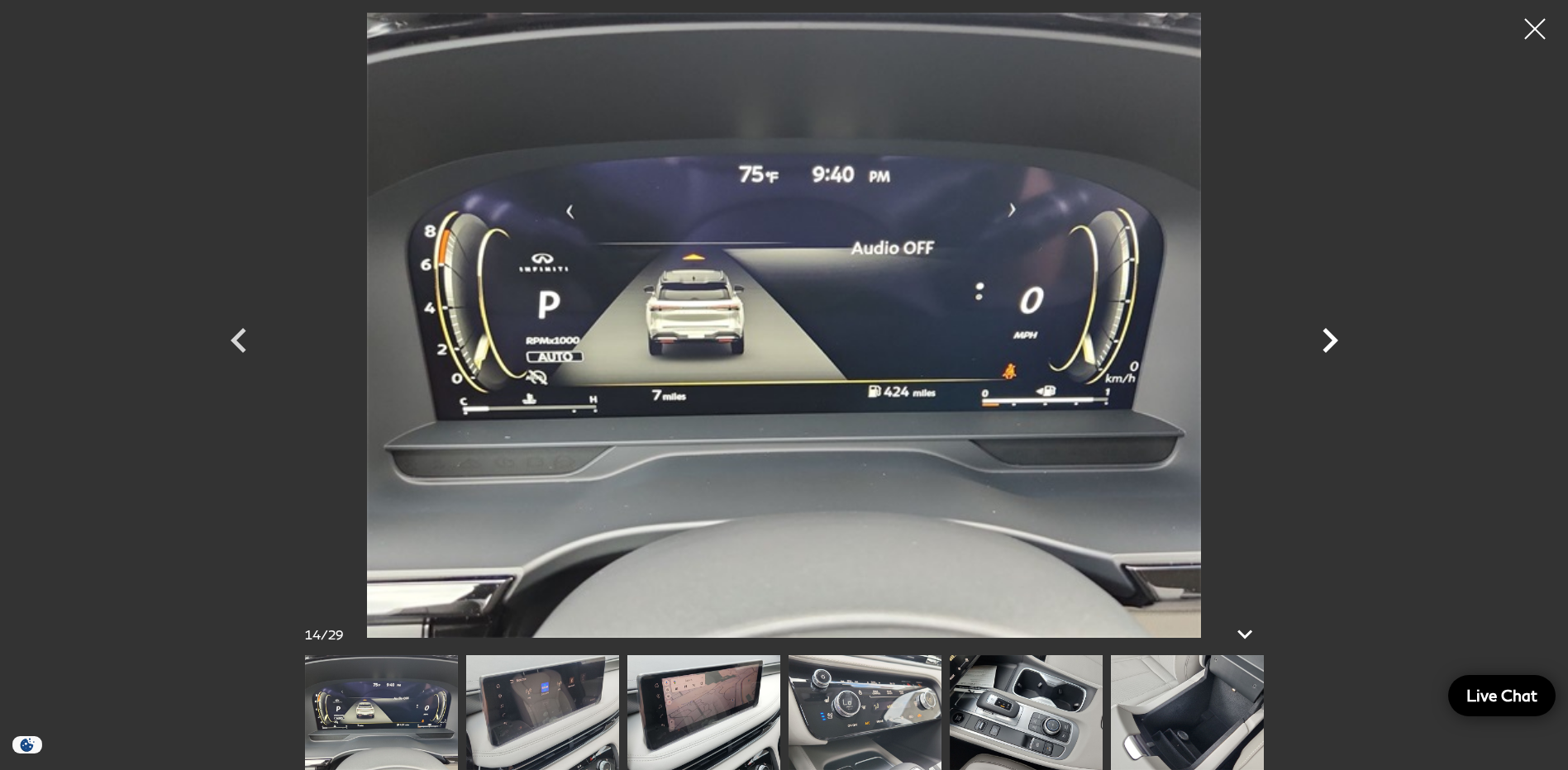
click at [1332, 335] on icon "Next" at bounding box center [1330, 340] width 15 height 25
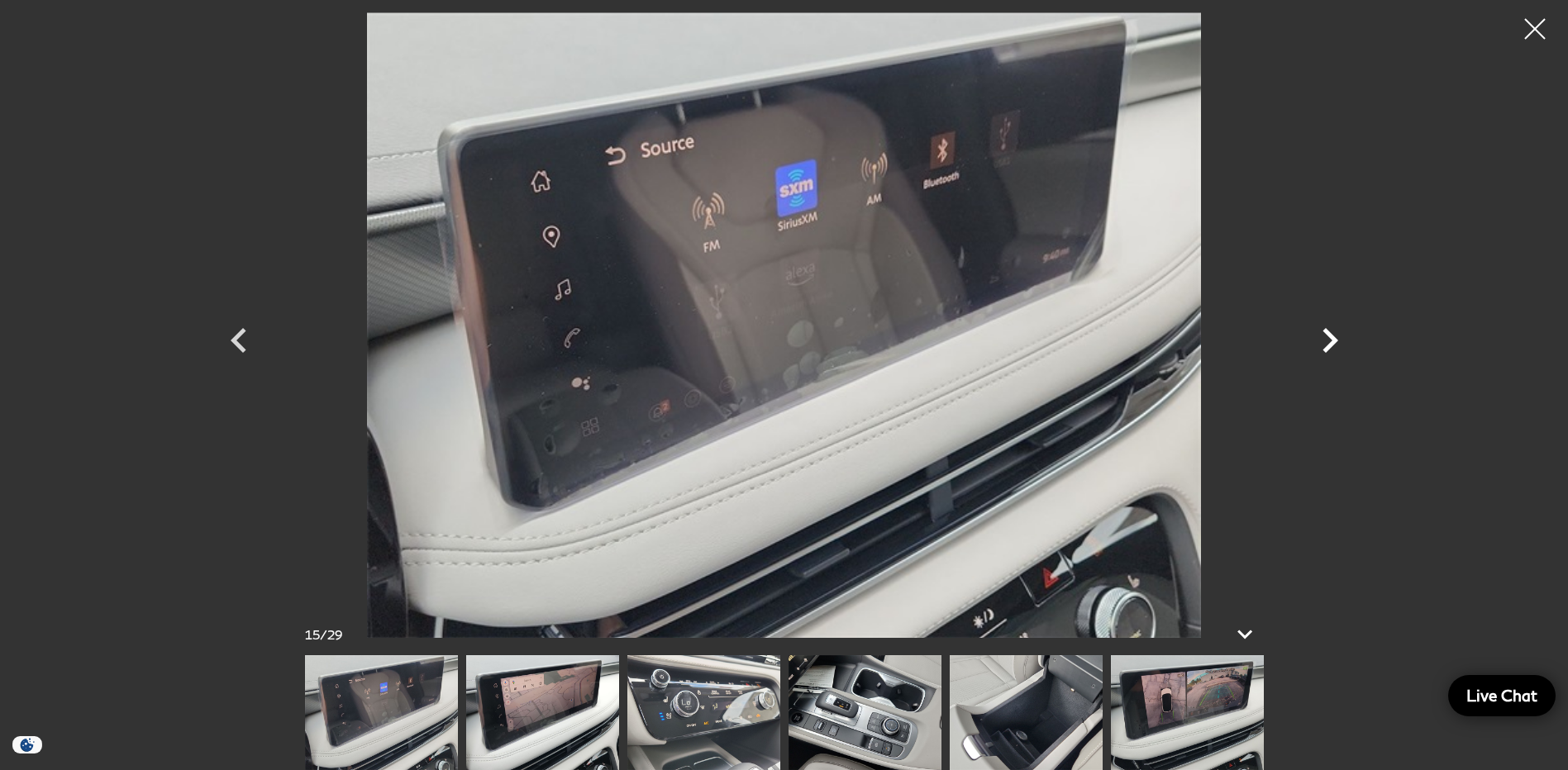
click at [1332, 335] on icon "Next" at bounding box center [1330, 340] width 15 height 25
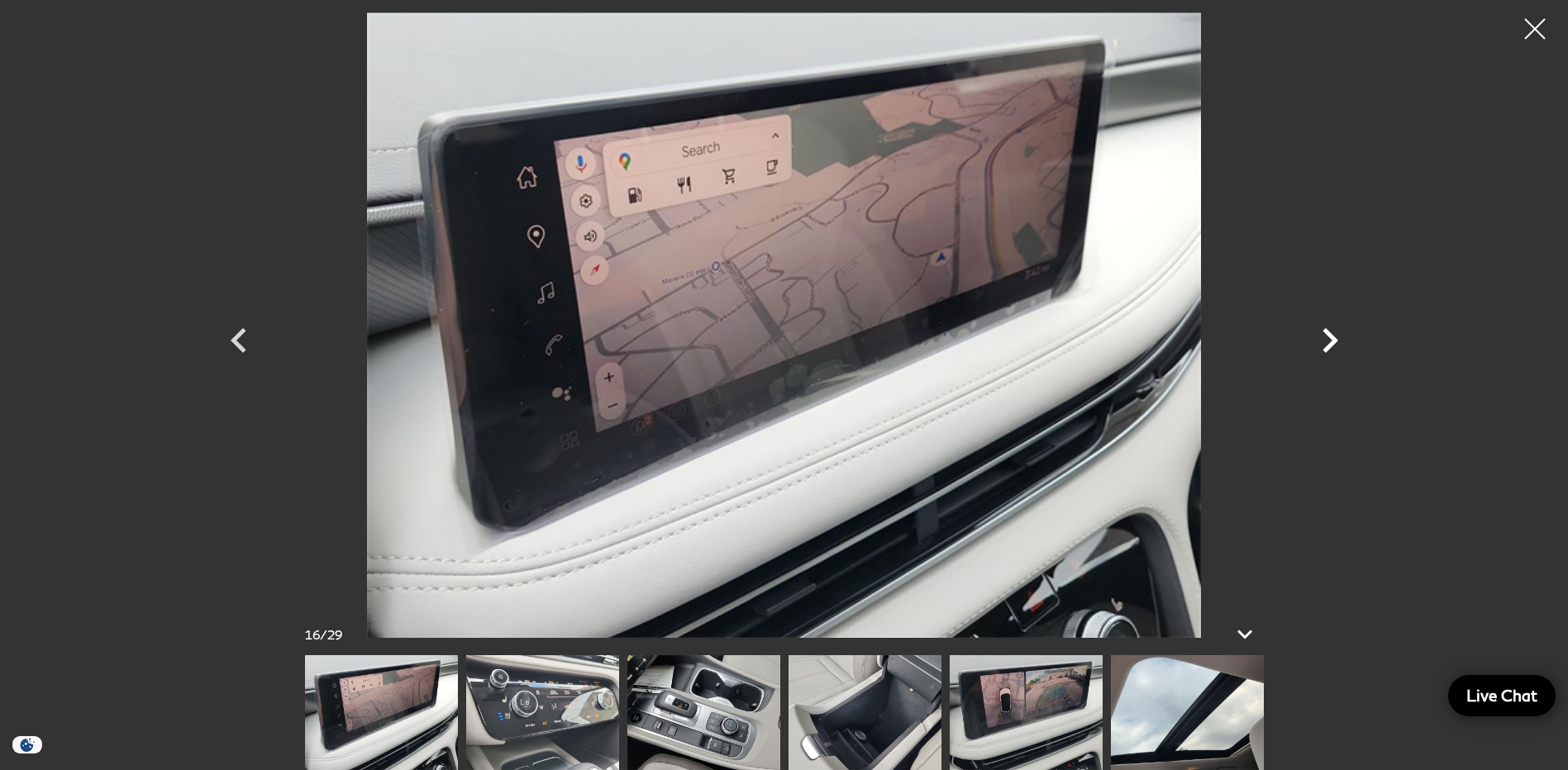
click at [1332, 335] on icon "Next" at bounding box center [1330, 340] width 15 height 25
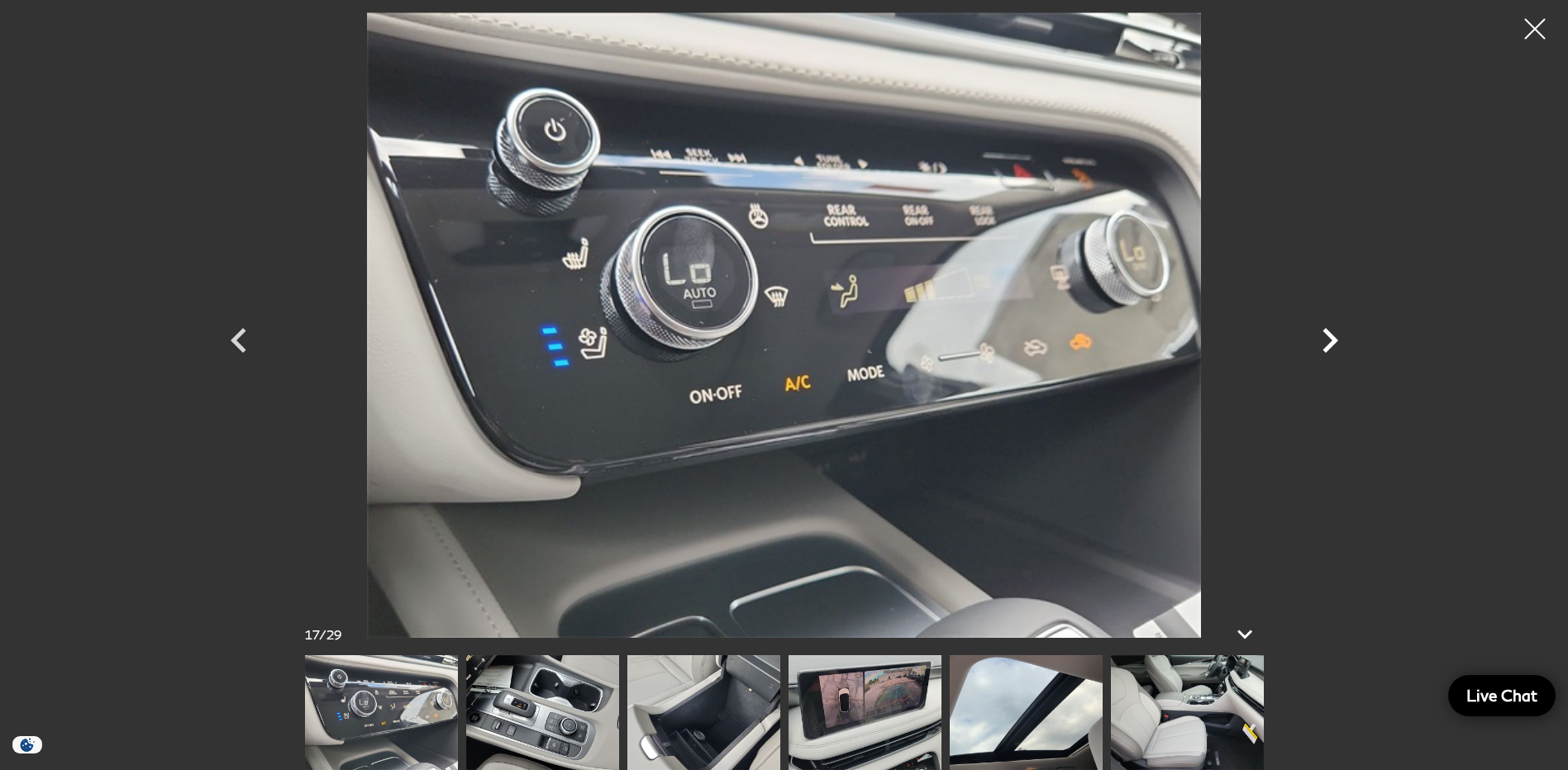
click at [1332, 335] on icon "Next" at bounding box center [1330, 340] width 15 height 25
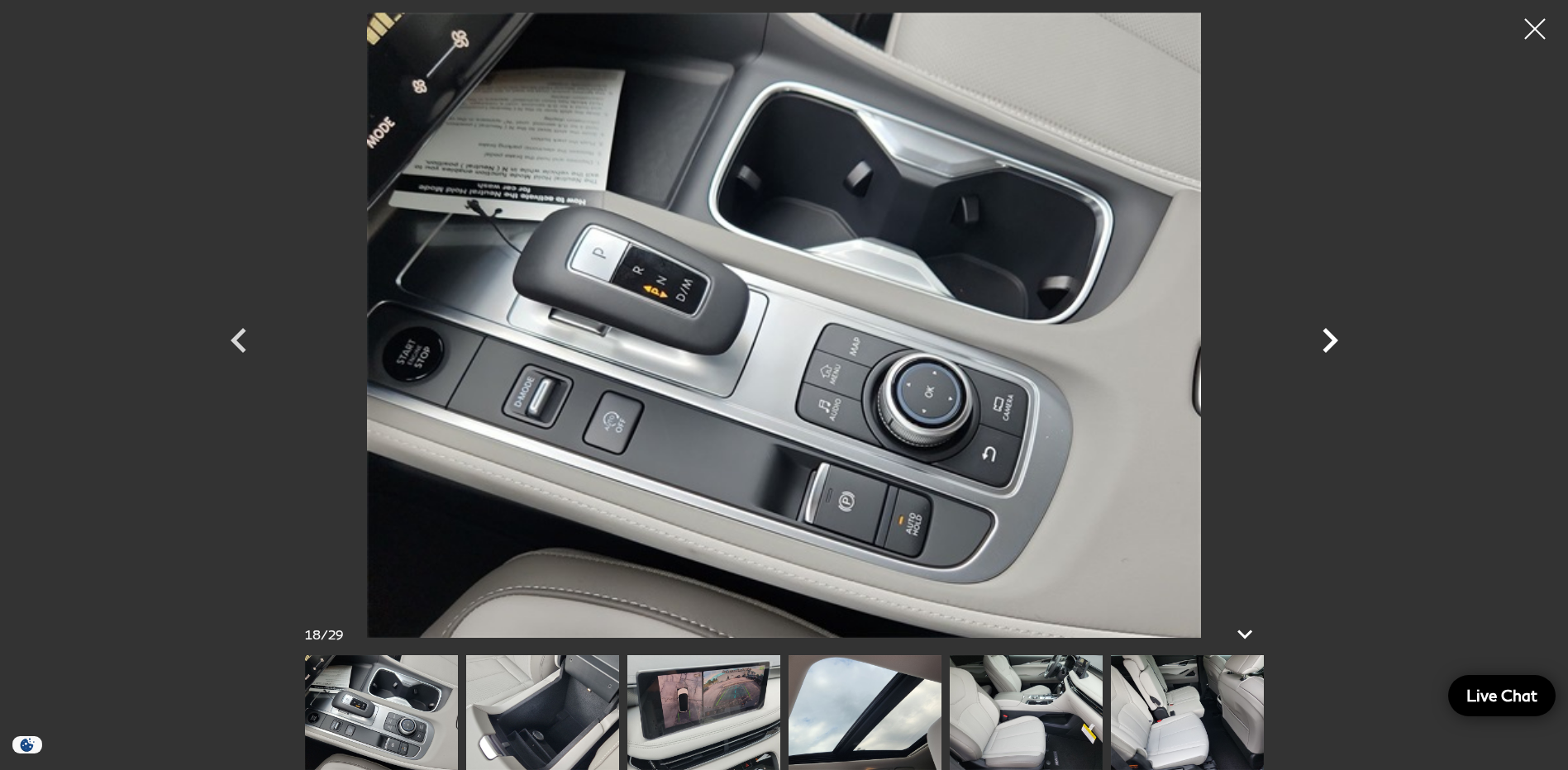
click at [1332, 335] on icon "Next" at bounding box center [1330, 340] width 15 height 25
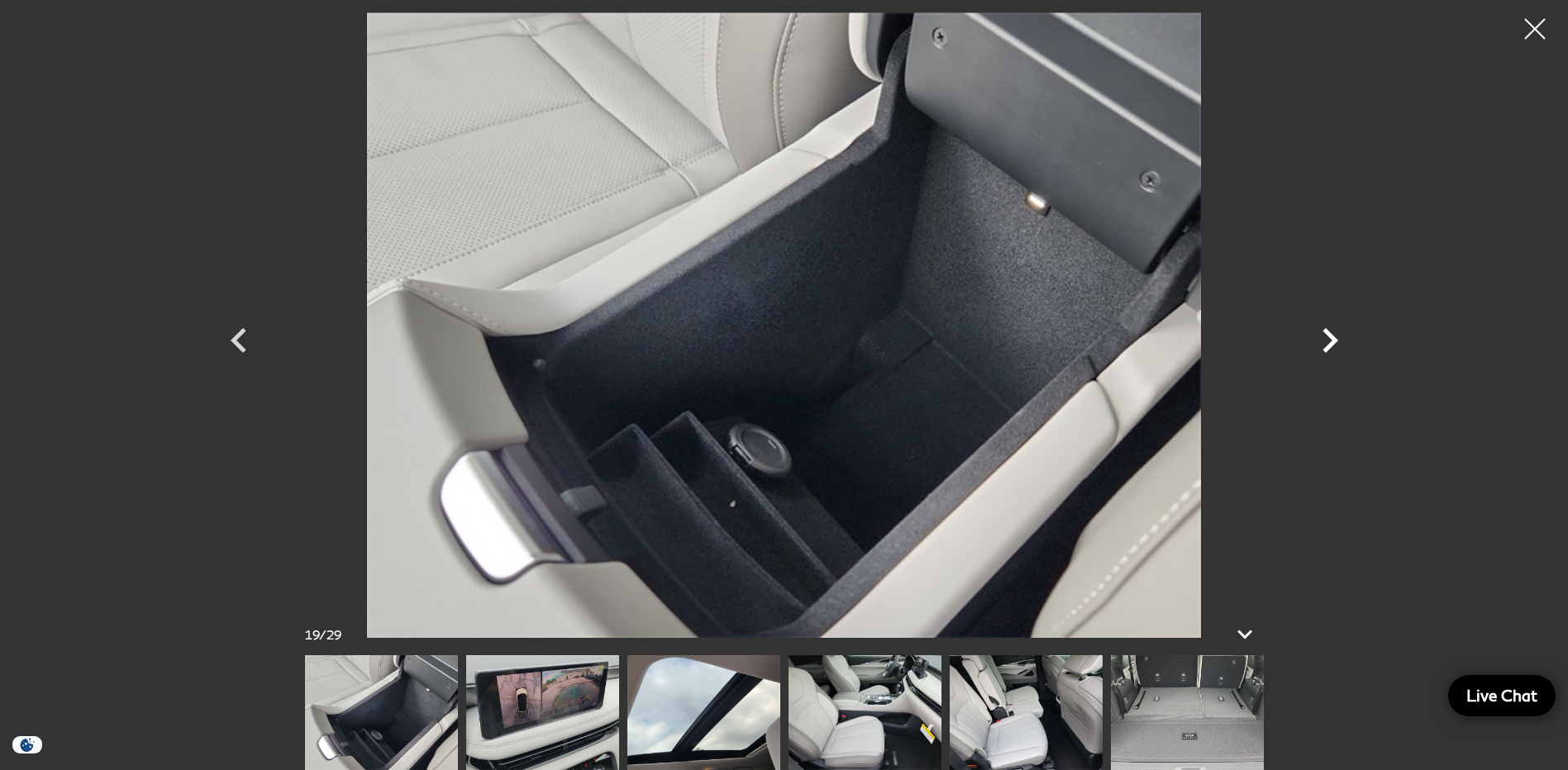
click at [1332, 335] on icon "Next" at bounding box center [1330, 340] width 15 height 25
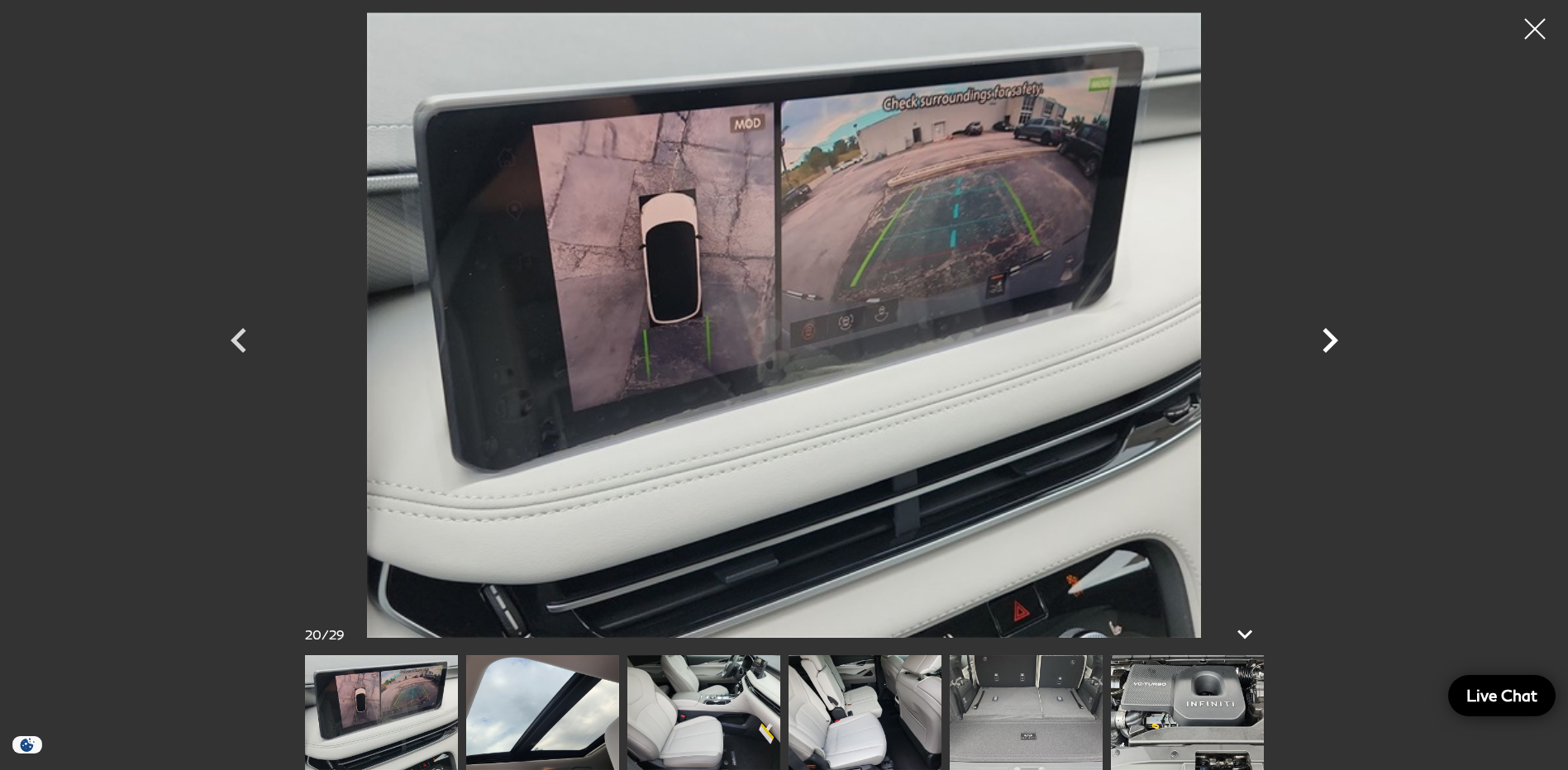
click at [1332, 335] on icon "Next" at bounding box center [1330, 340] width 15 height 25
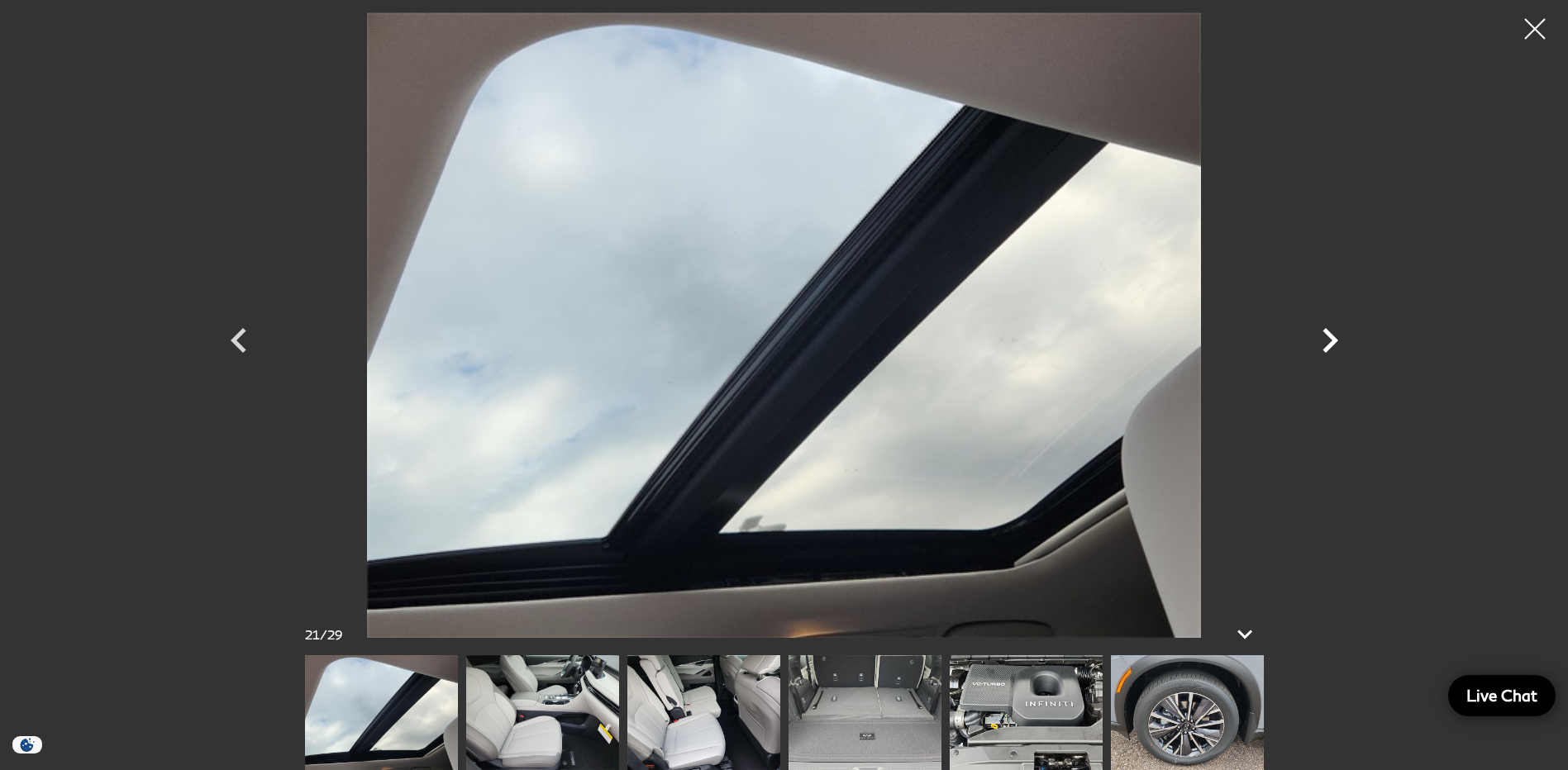
click at [1332, 335] on icon "Next" at bounding box center [1330, 340] width 15 height 25
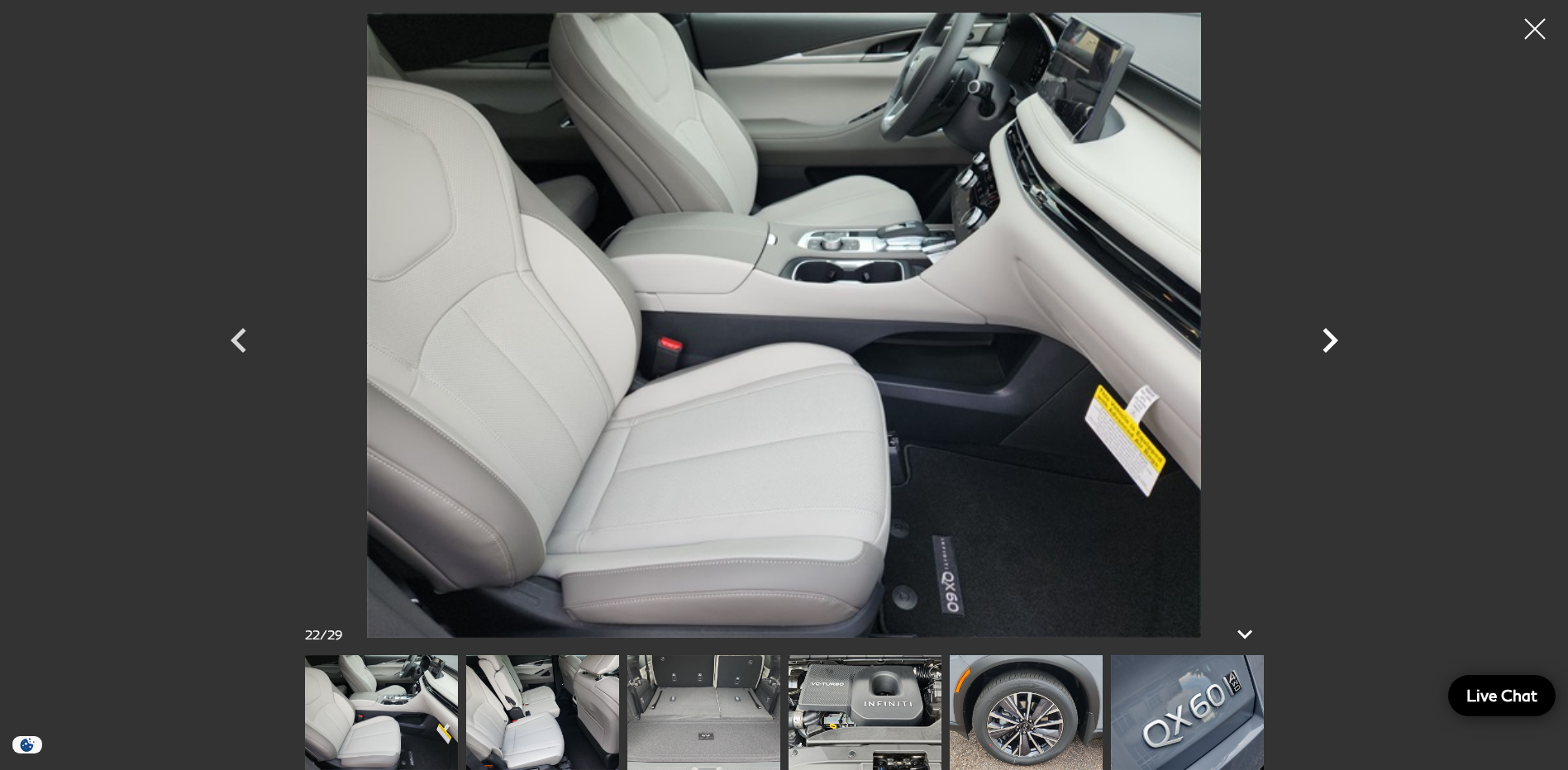
click at [1332, 335] on icon "Next" at bounding box center [1330, 340] width 15 height 25
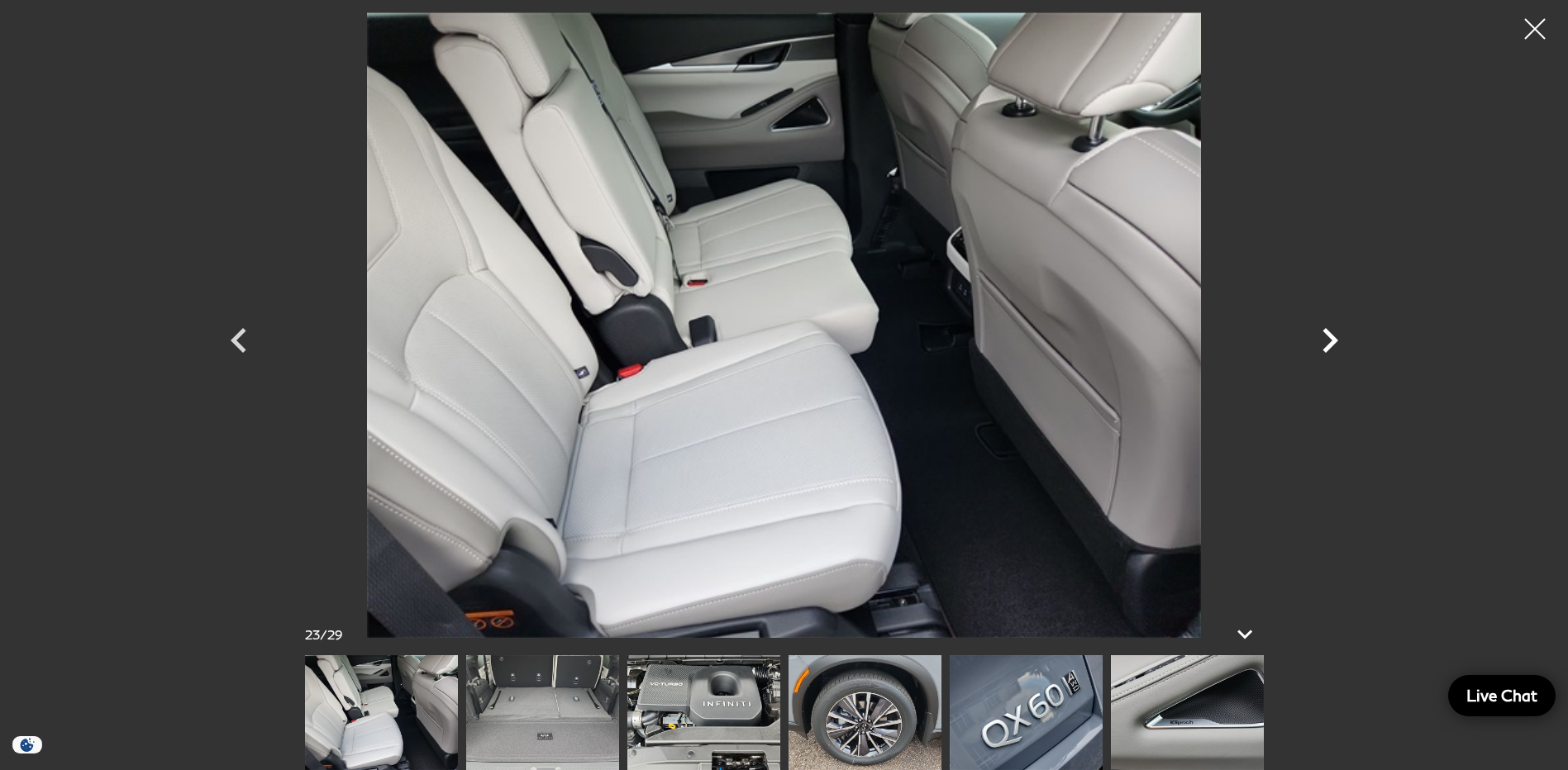
click at [1332, 335] on icon "Next" at bounding box center [1330, 340] width 15 height 25
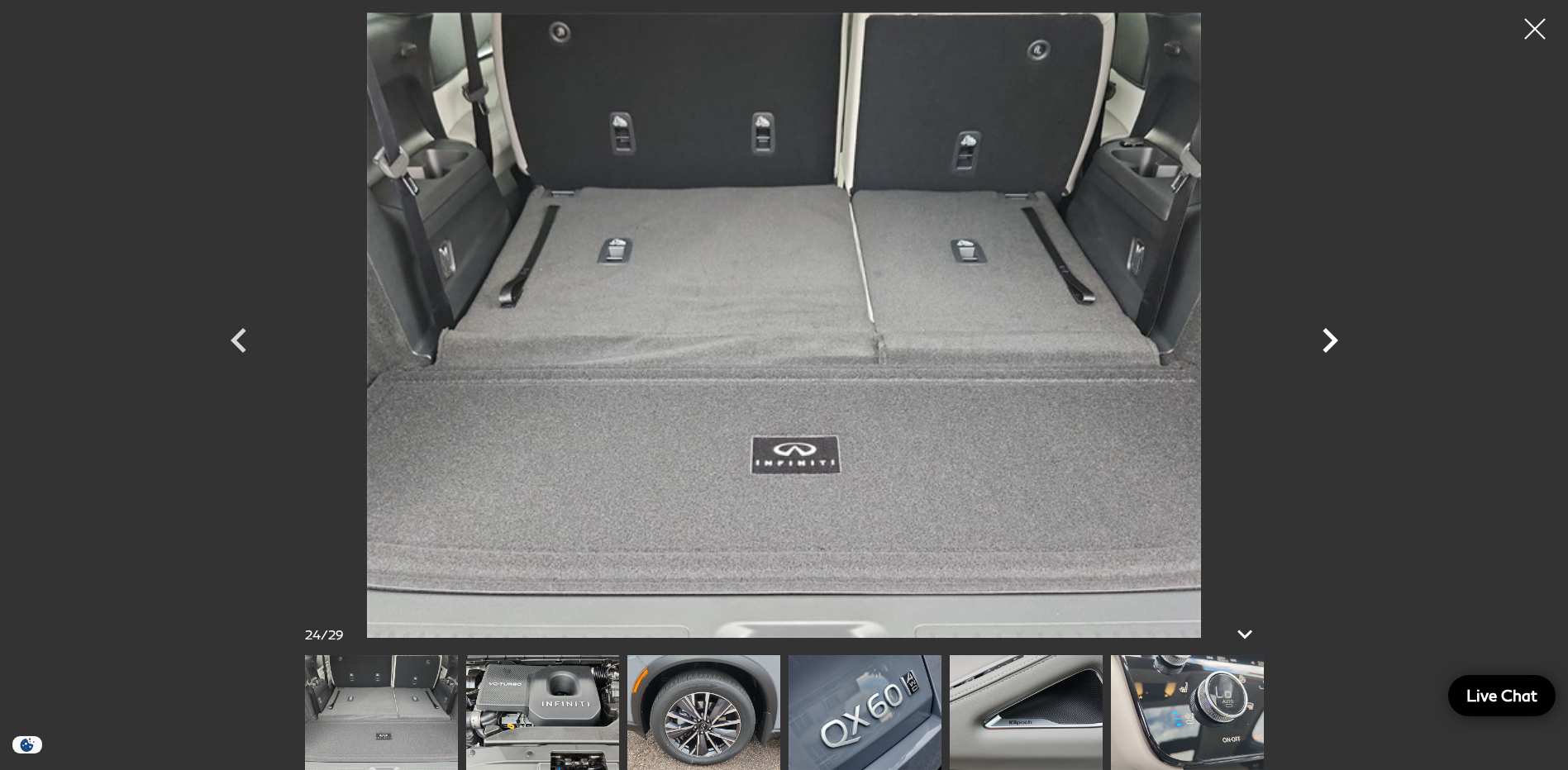
click at [1332, 335] on icon "Next" at bounding box center [1330, 340] width 15 height 25
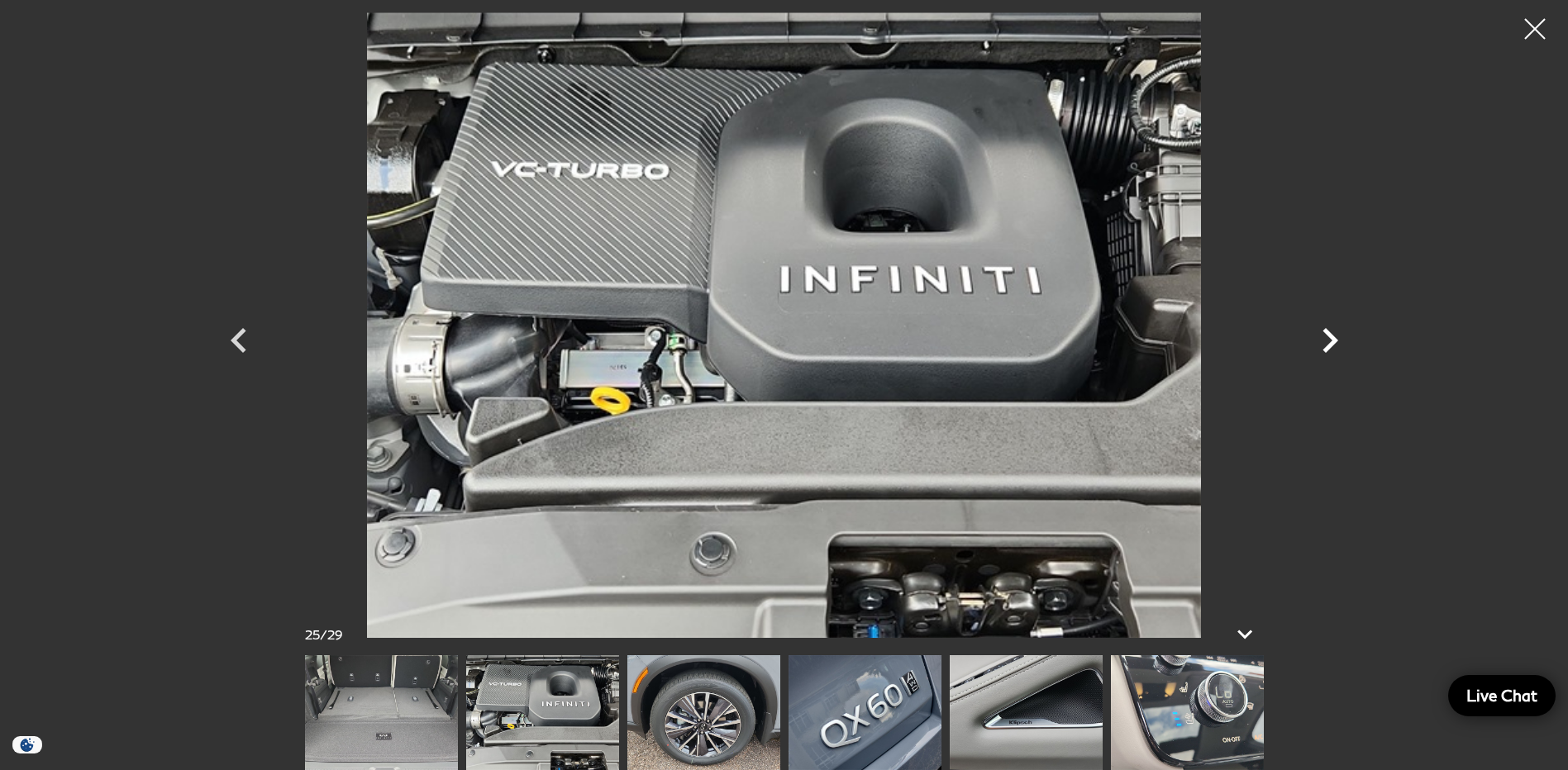
click at [1332, 335] on icon "Next" at bounding box center [1330, 340] width 15 height 25
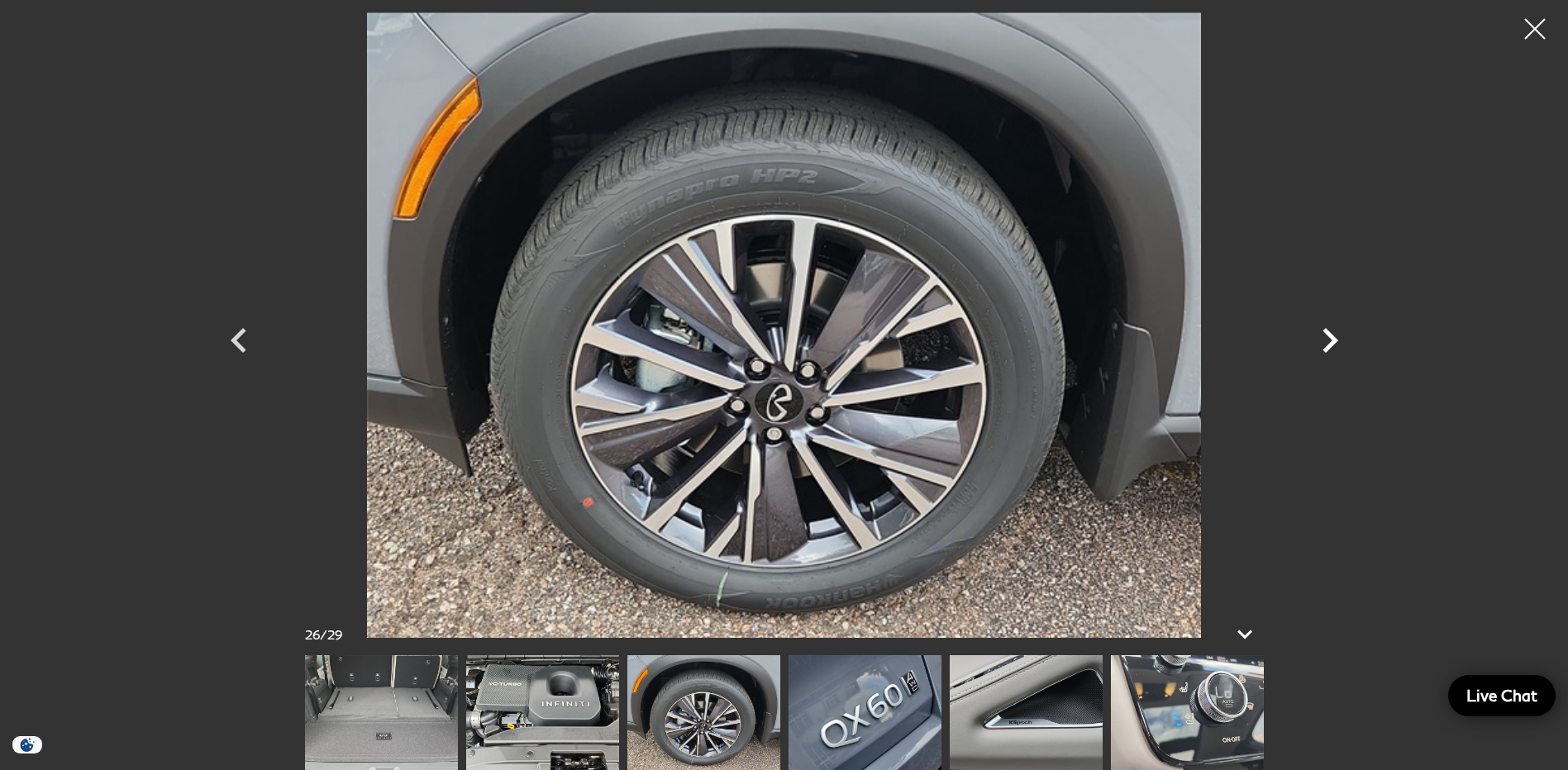
click at [1332, 335] on icon "Next" at bounding box center [1330, 340] width 15 height 25
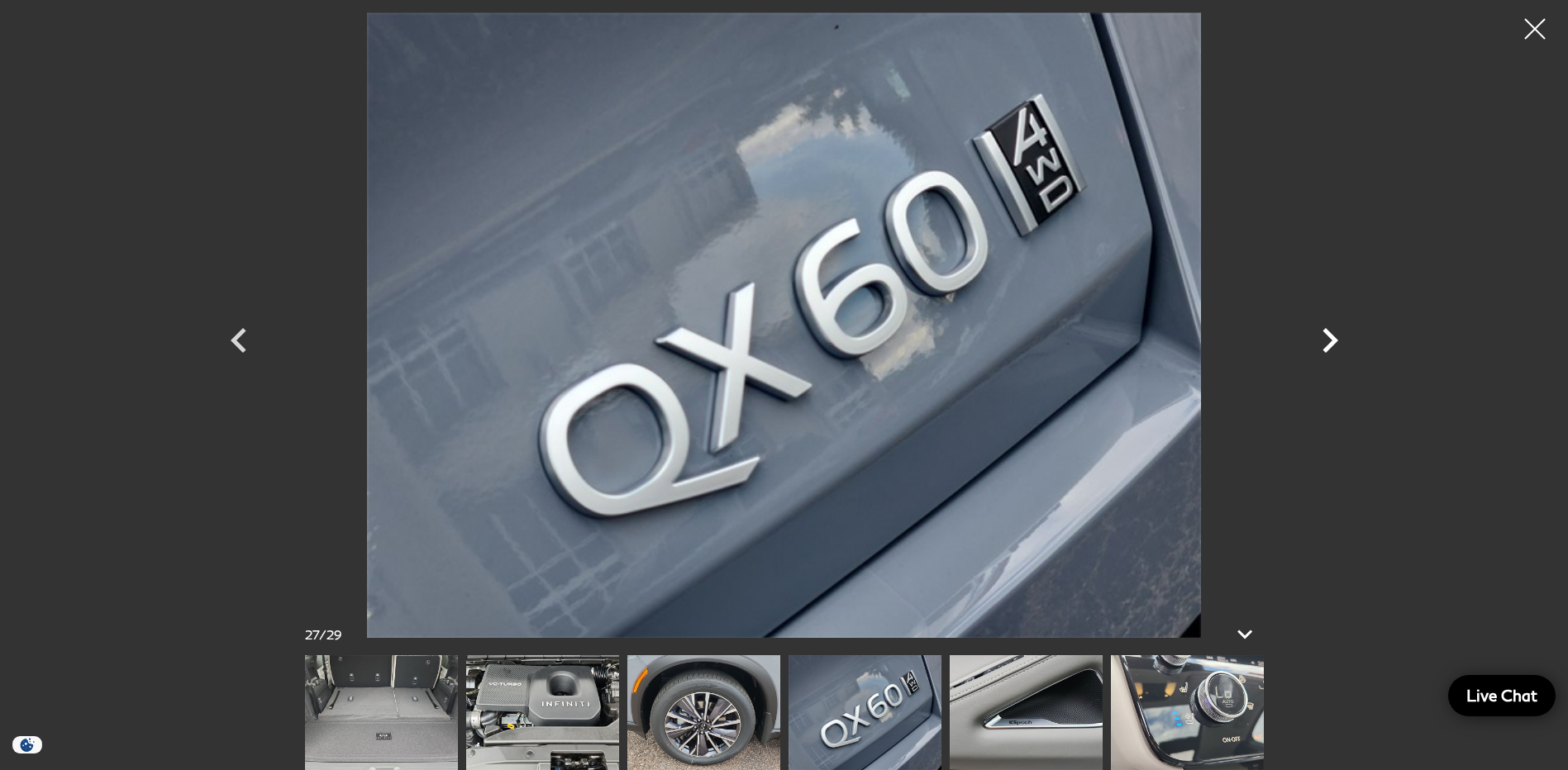
click at [1332, 335] on icon "Next" at bounding box center [1330, 340] width 15 height 25
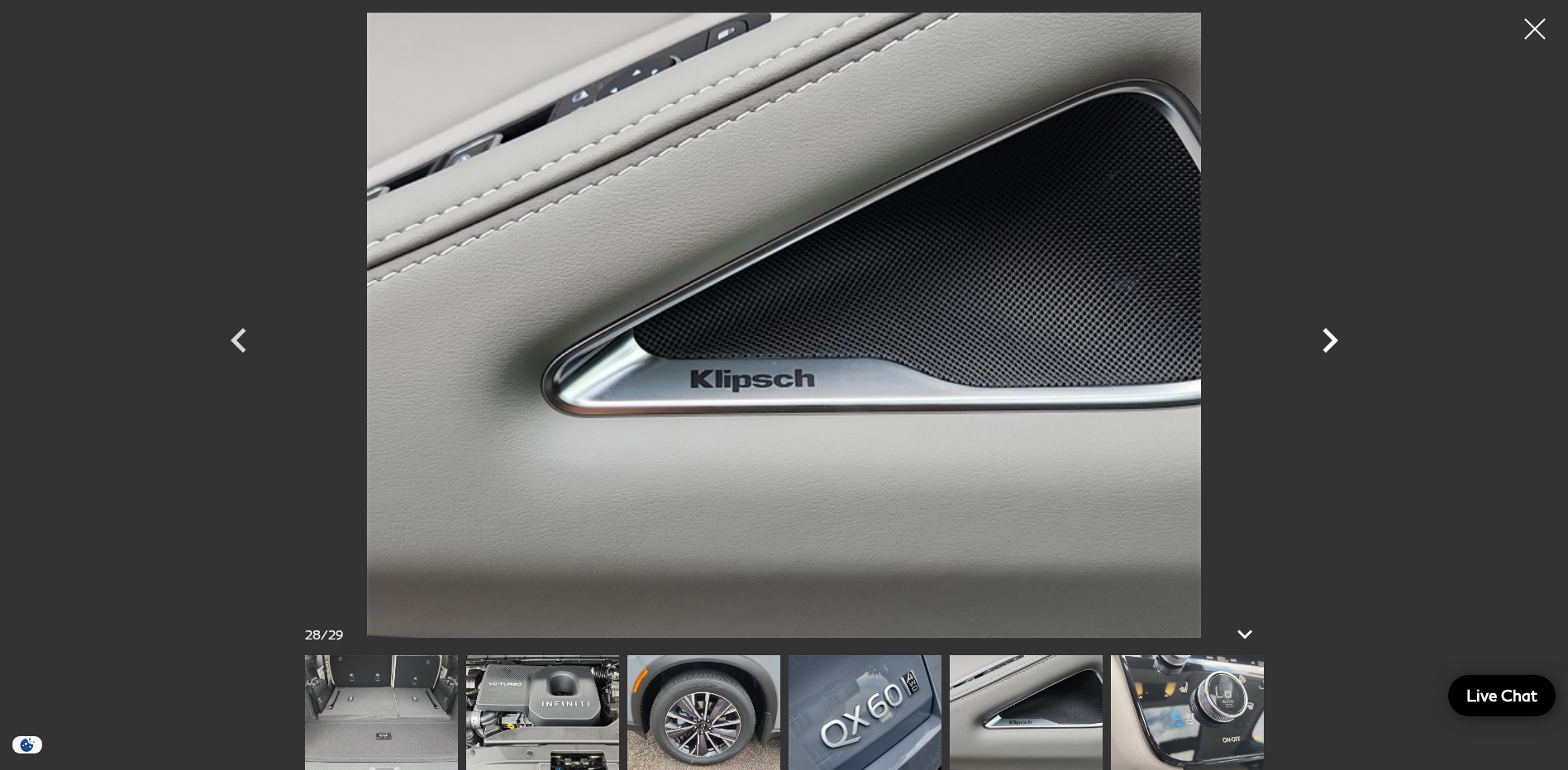
click at [1332, 335] on icon "Next" at bounding box center [1330, 340] width 15 height 25
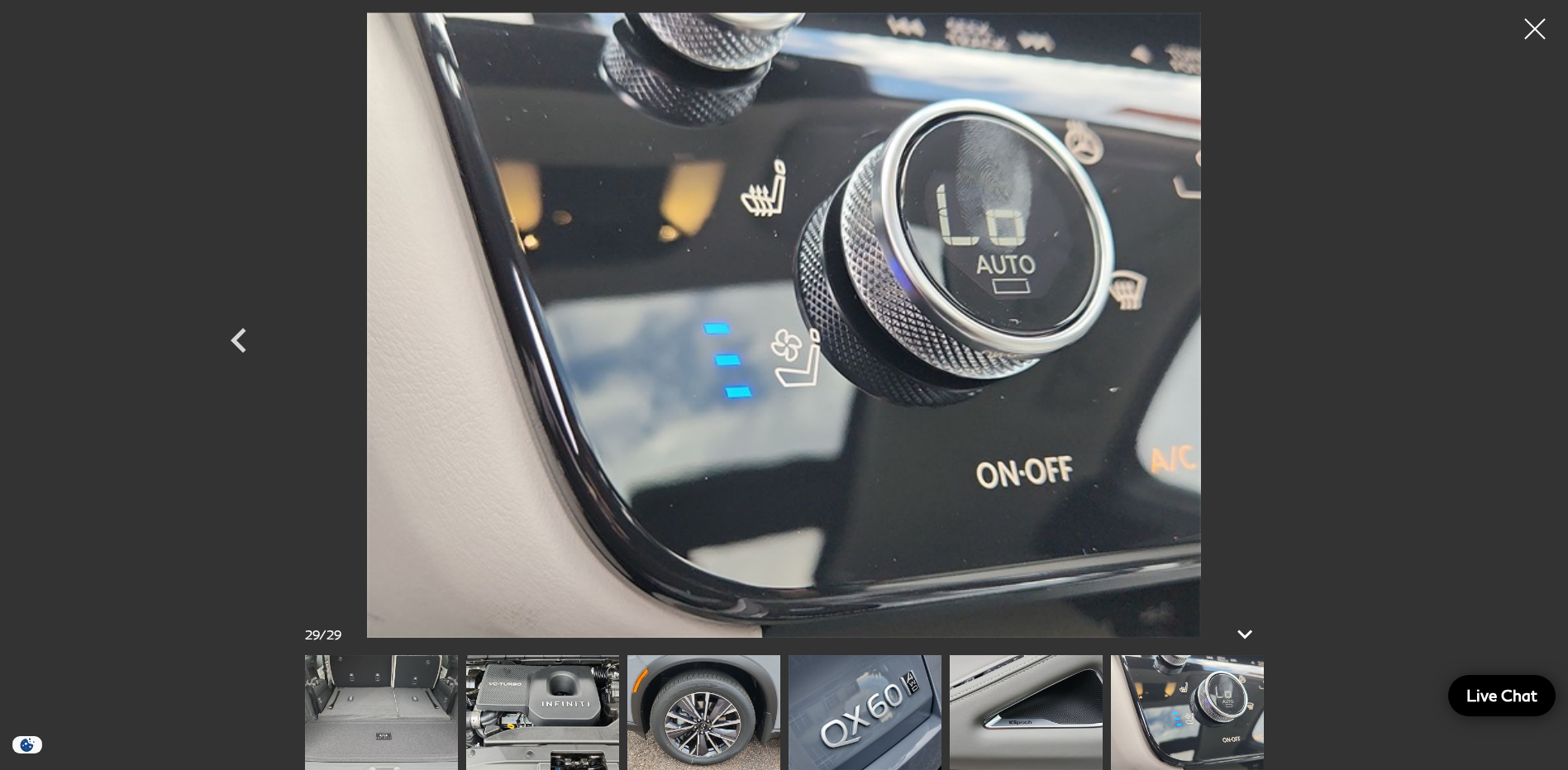
click at [1332, 335] on div at bounding box center [784, 325] width 1157 height 625
click at [1536, 30] on div at bounding box center [1535, 29] width 44 height 43
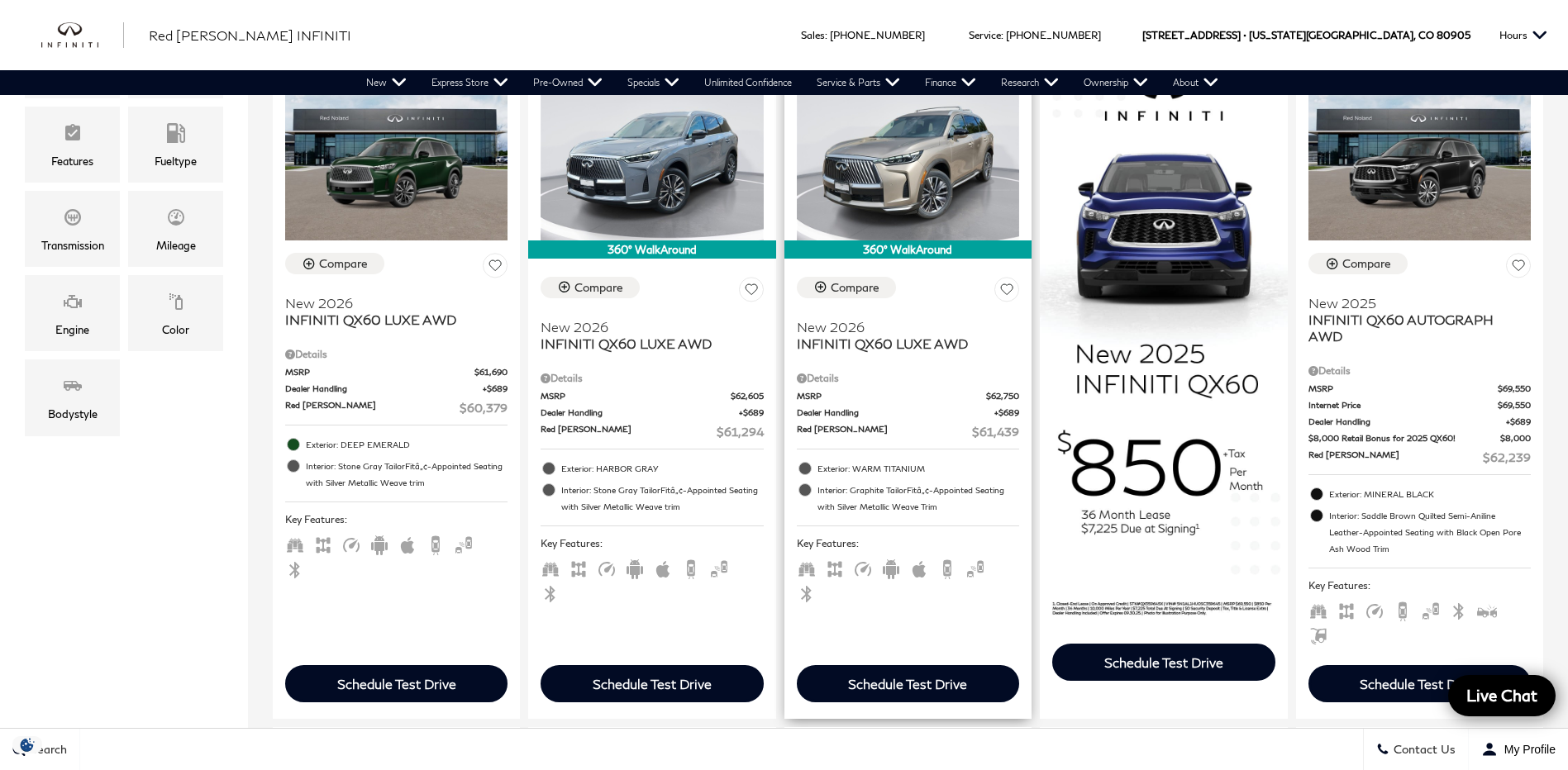
scroll to position [413, 0]
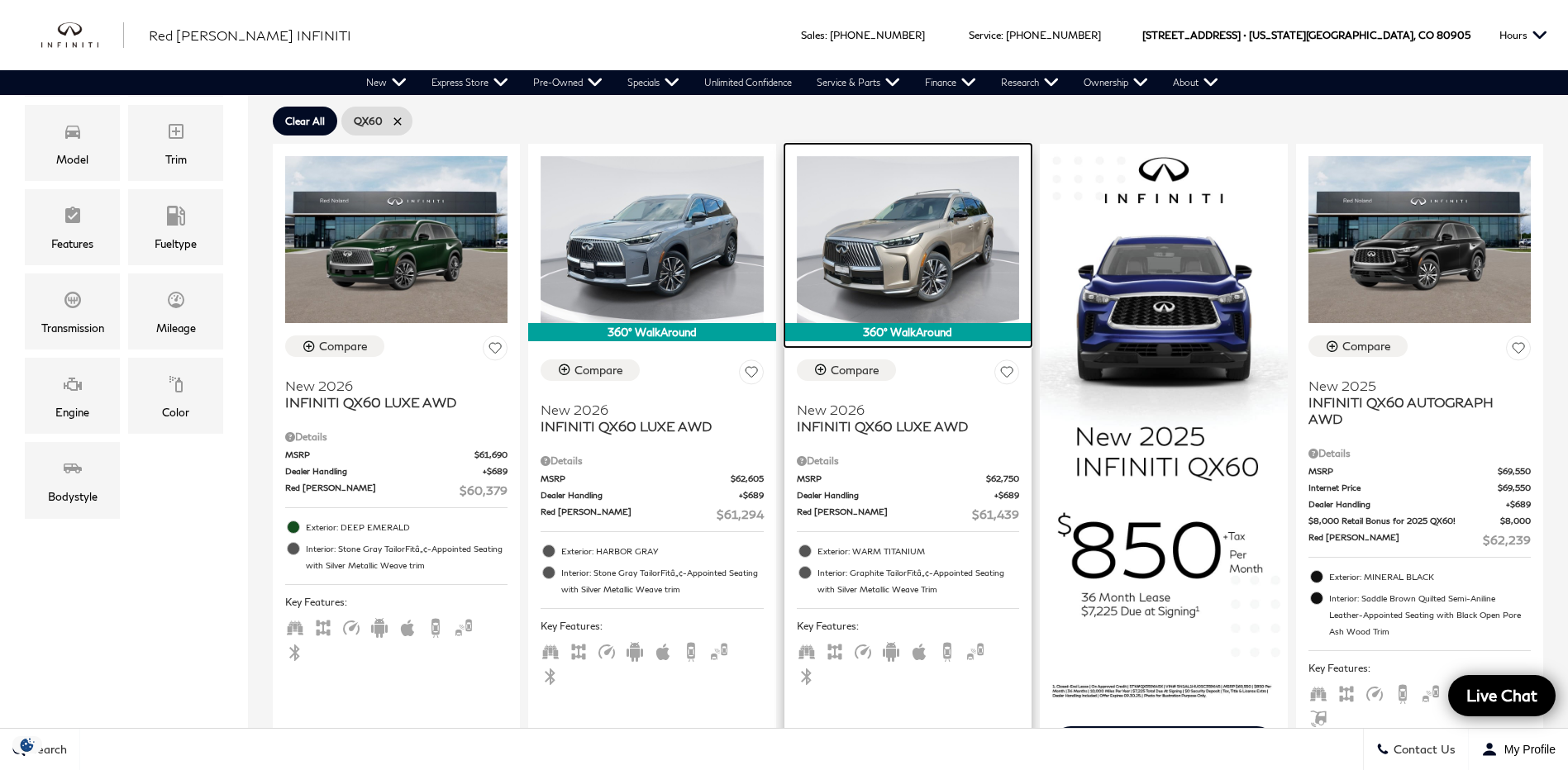
click at [931, 269] on img at bounding box center [908, 240] width 223 height 167
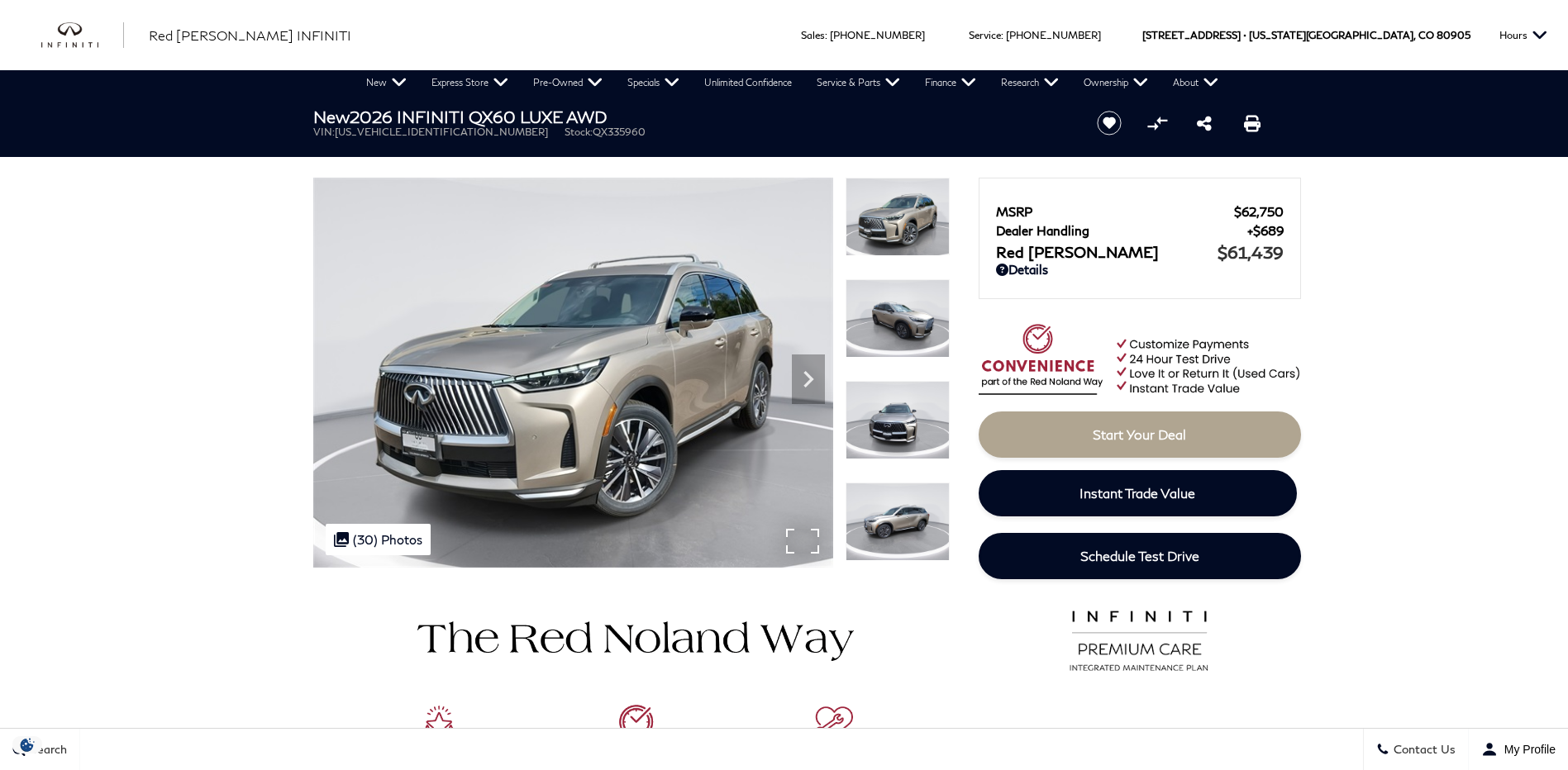
click at [814, 528] on img at bounding box center [572, 372] width 520 height 390
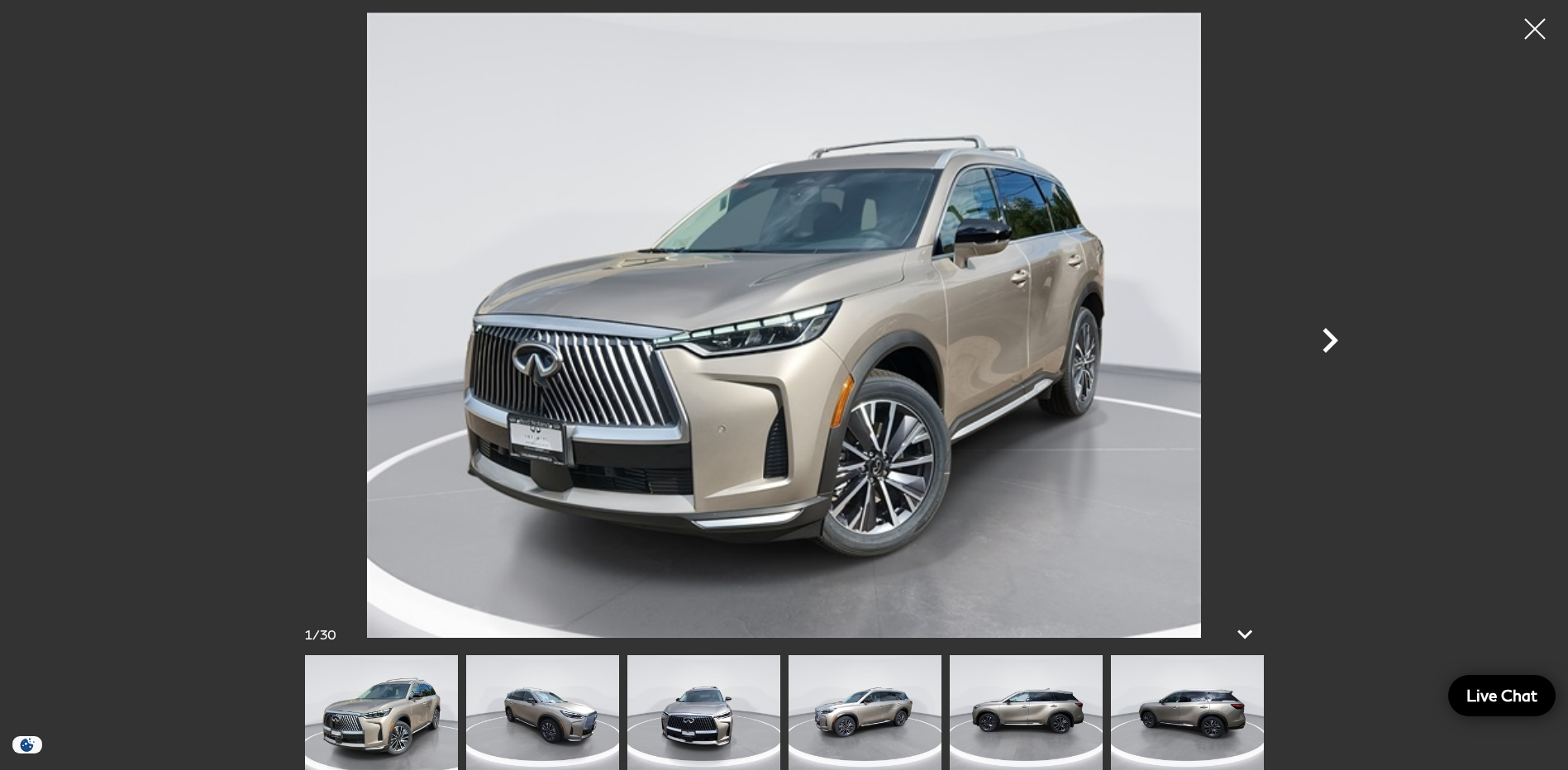
click at [1324, 339] on icon "Next" at bounding box center [1330, 340] width 49 height 49
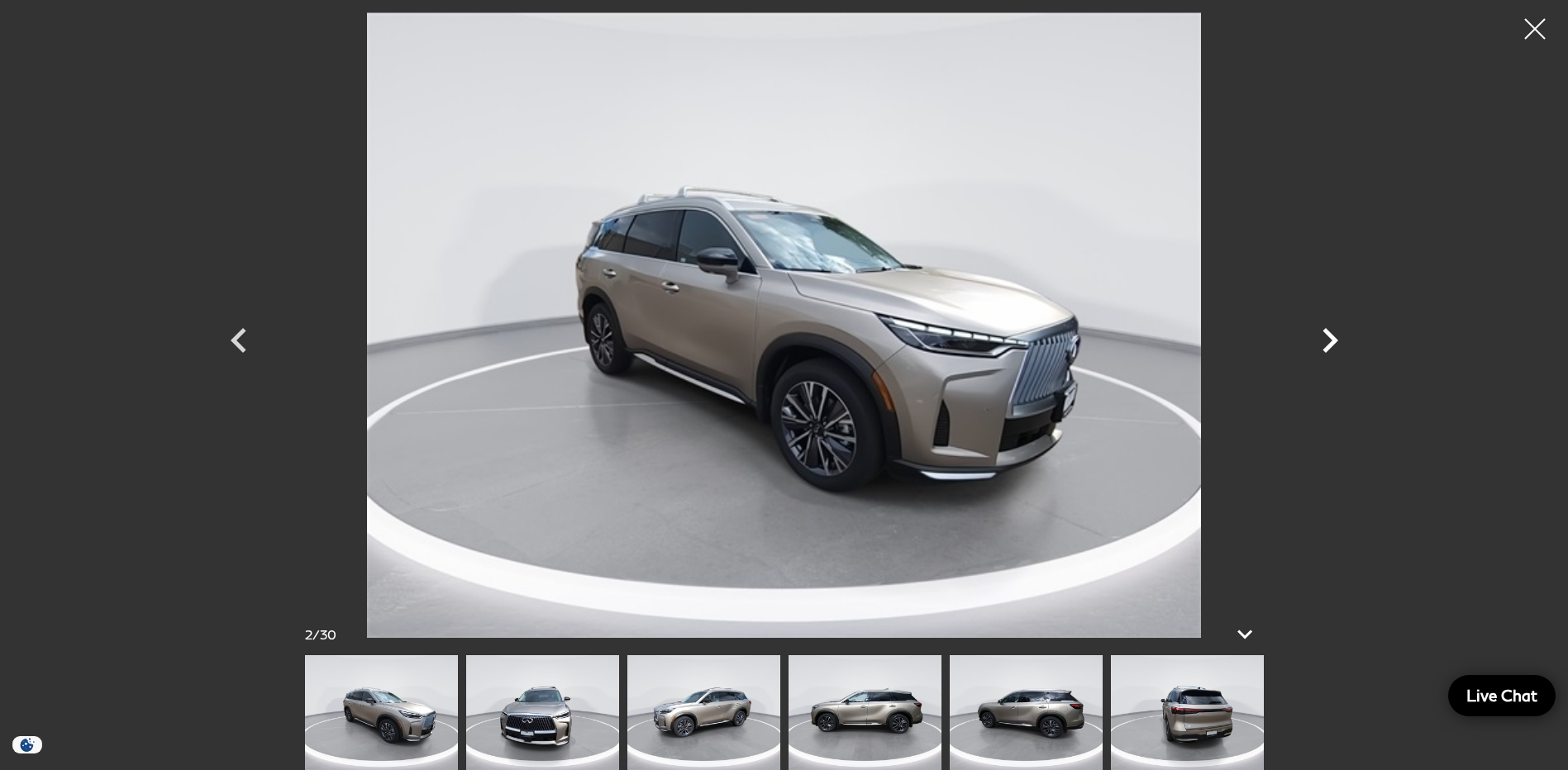
click at [1324, 339] on icon "Next" at bounding box center [1330, 340] width 49 height 49
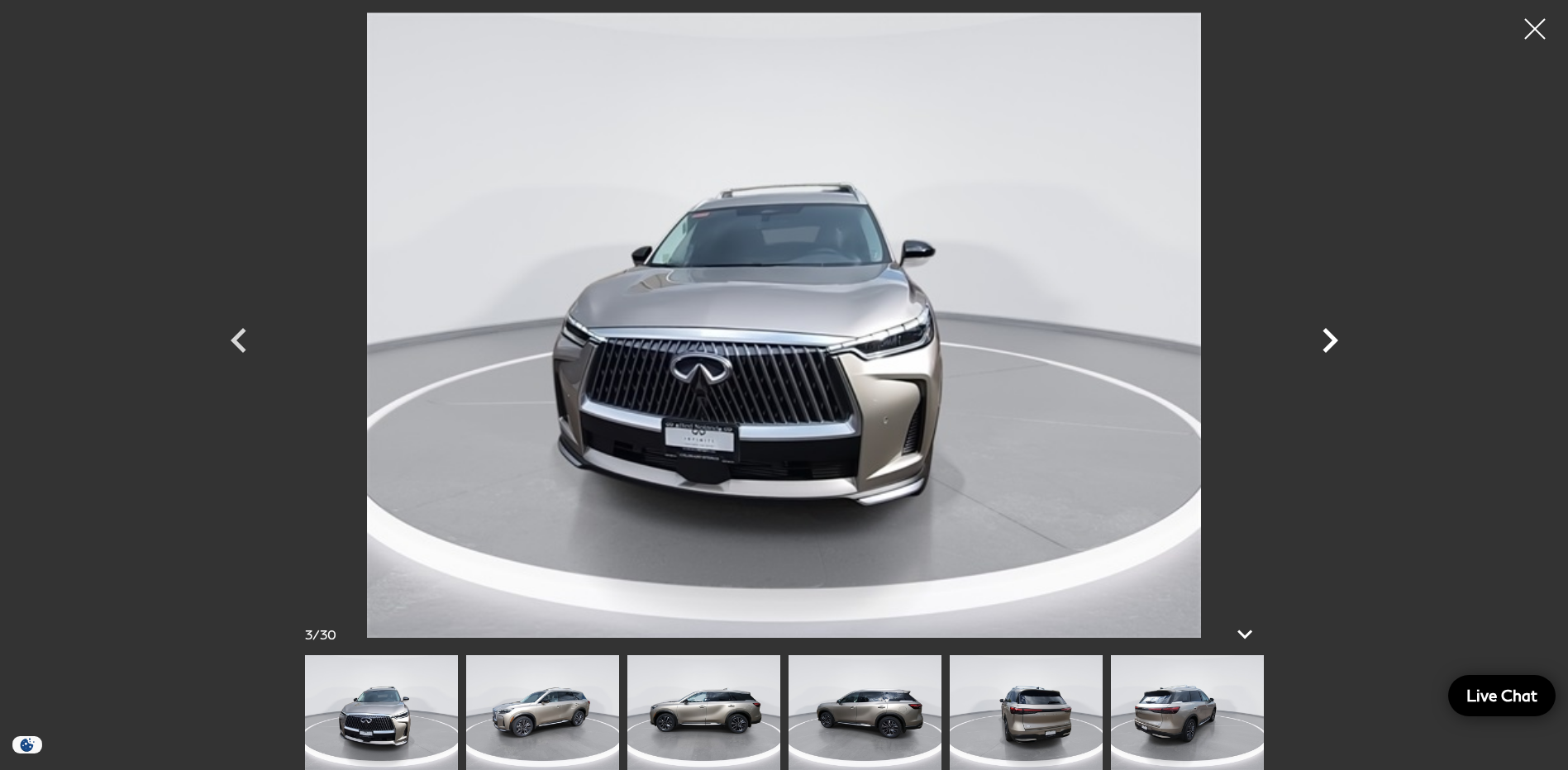
click at [1324, 339] on icon "Next" at bounding box center [1330, 340] width 49 height 49
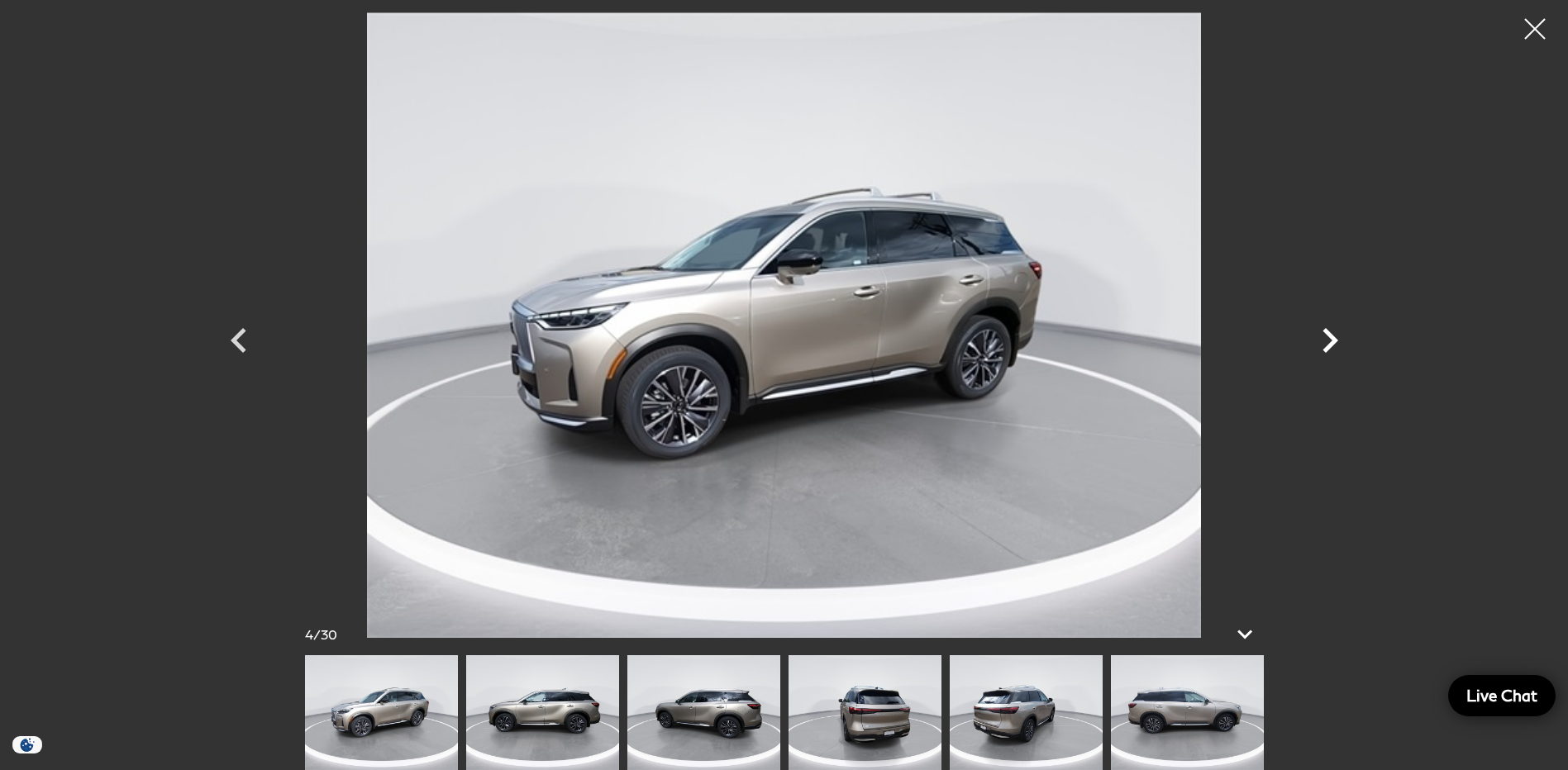
click at [1324, 339] on icon "Next" at bounding box center [1330, 340] width 49 height 49
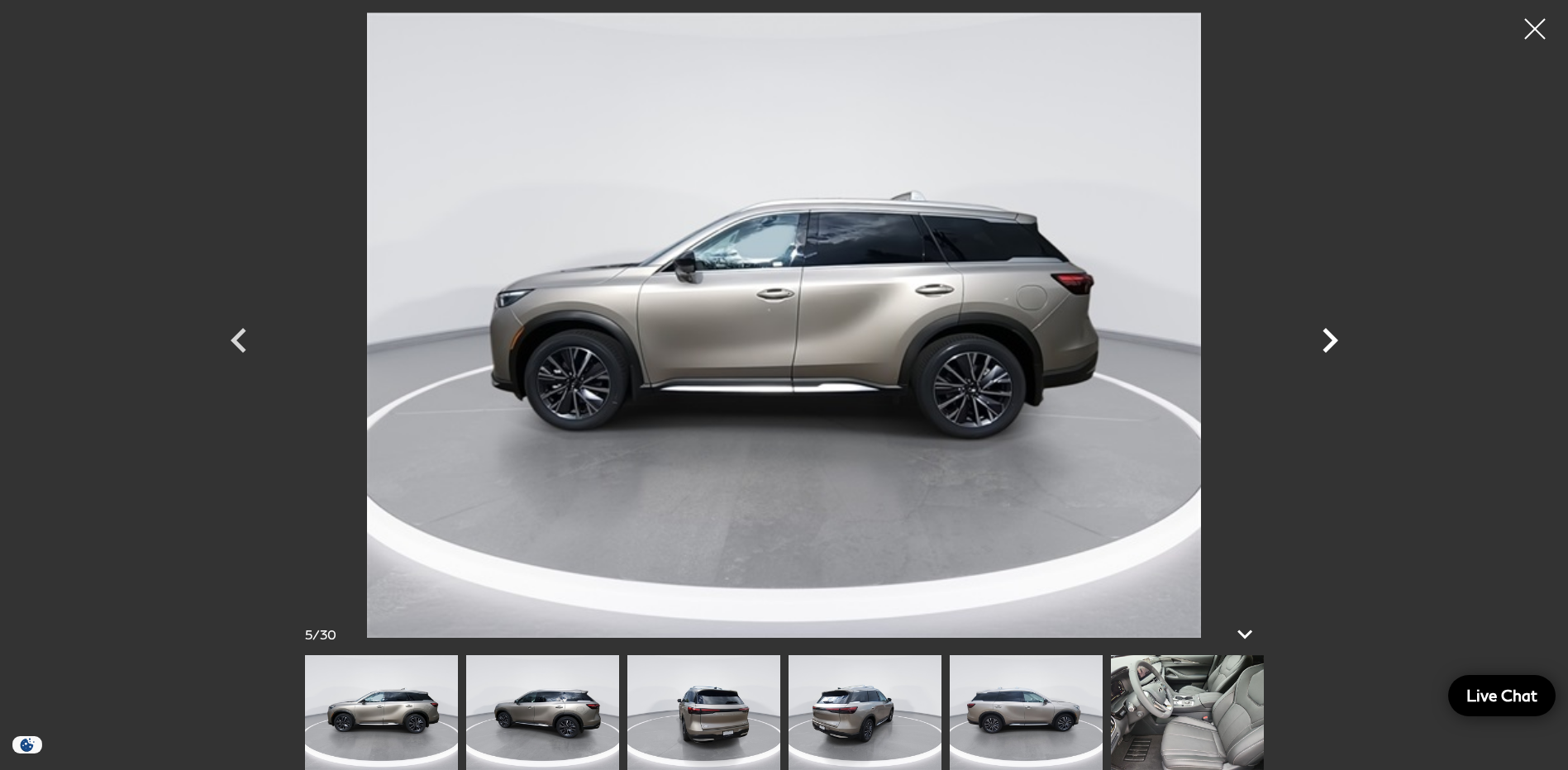
click at [1324, 339] on icon "Next" at bounding box center [1330, 340] width 49 height 49
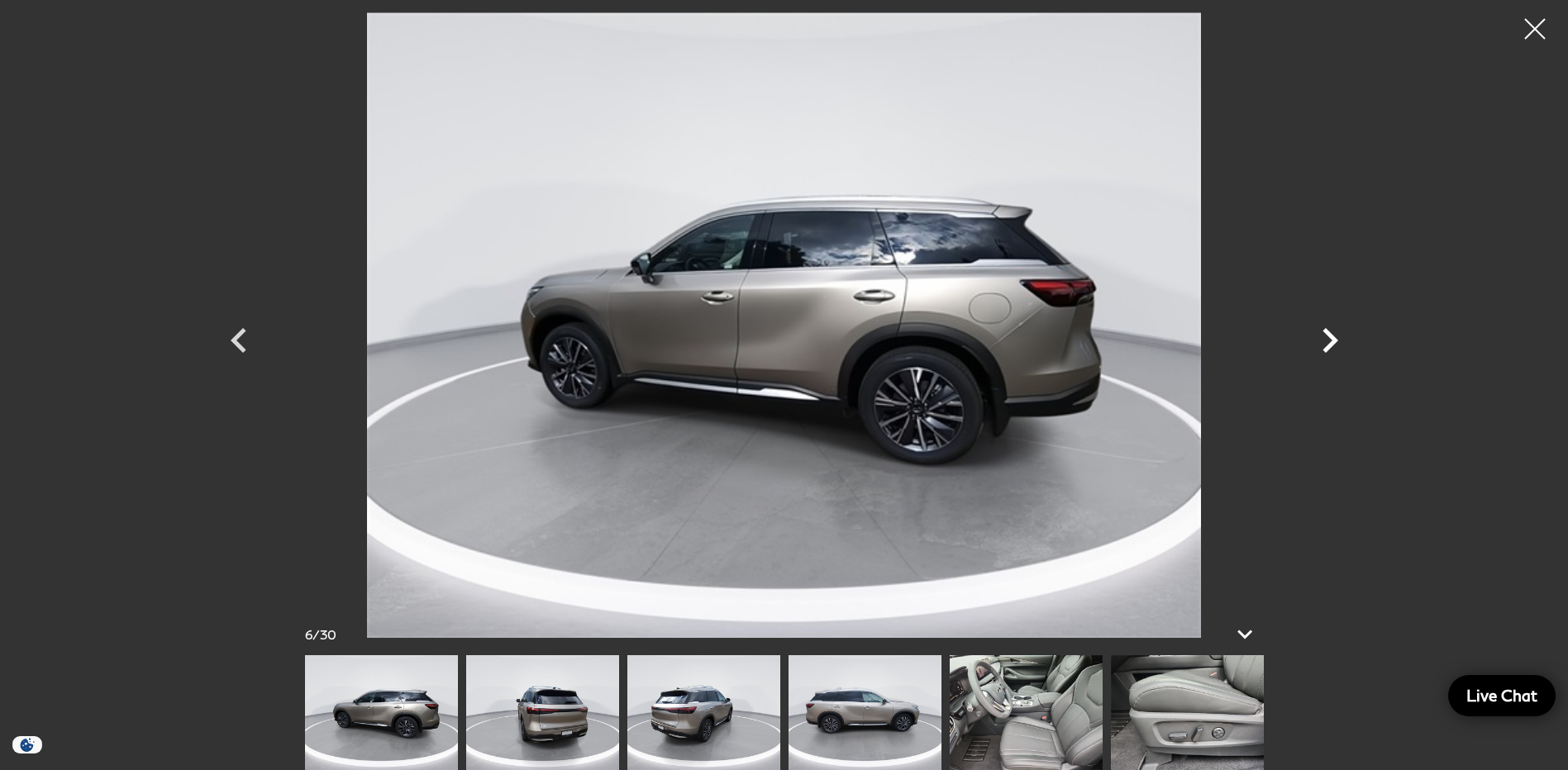
click at [1324, 339] on icon "Next" at bounding box center [1330, 340] width 49 height 49
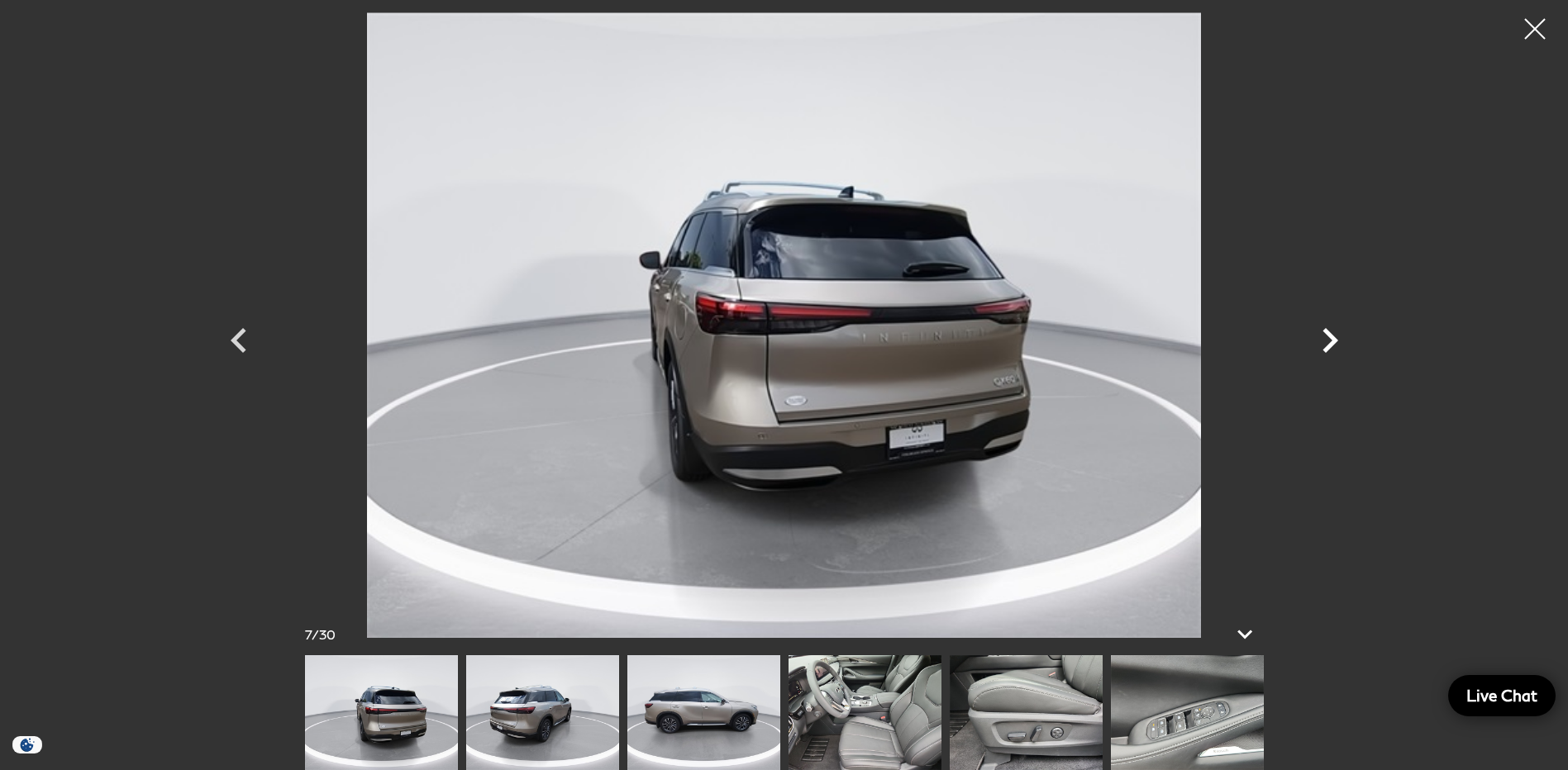
click at [1324, 339] on icon "Next" at bounding box center [1330, 340] width 49 height 49
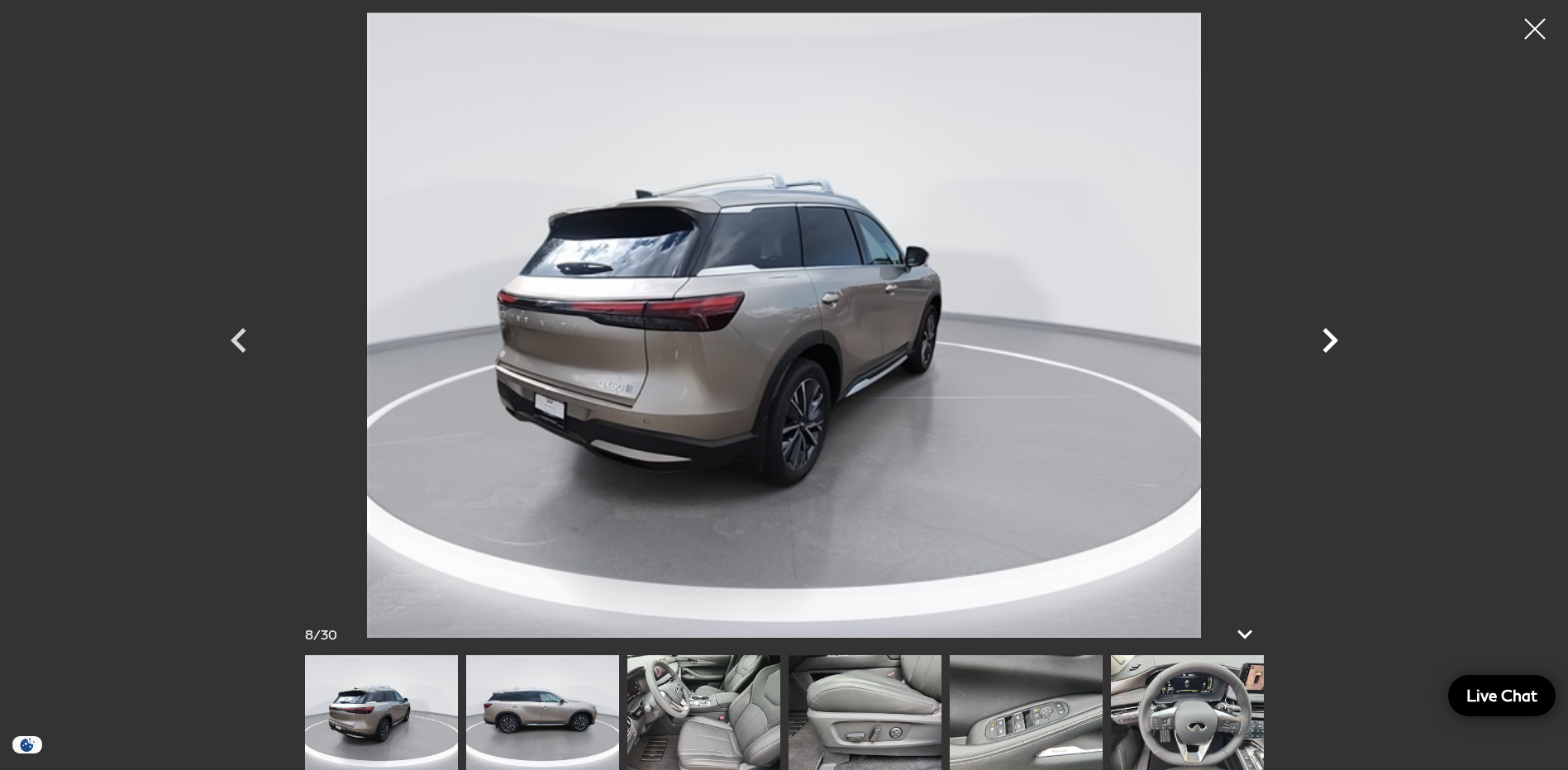
click at [1324, 339] on icon "Next" at bounding box center [1330, 340] width 49 height 49
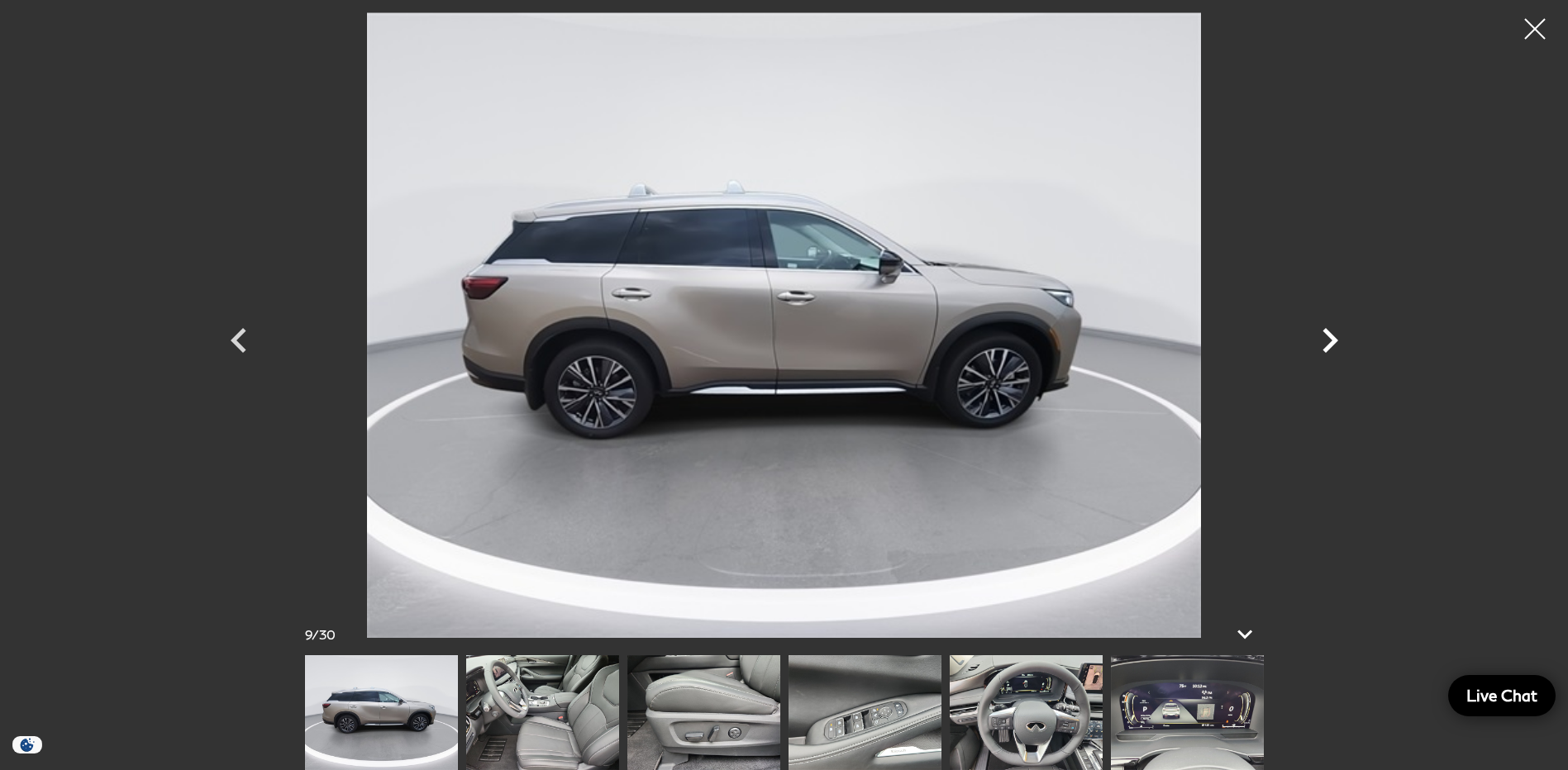
click at [1324, 339] on icon "Next" at bounding box center [1330, 340] width 49 height 49
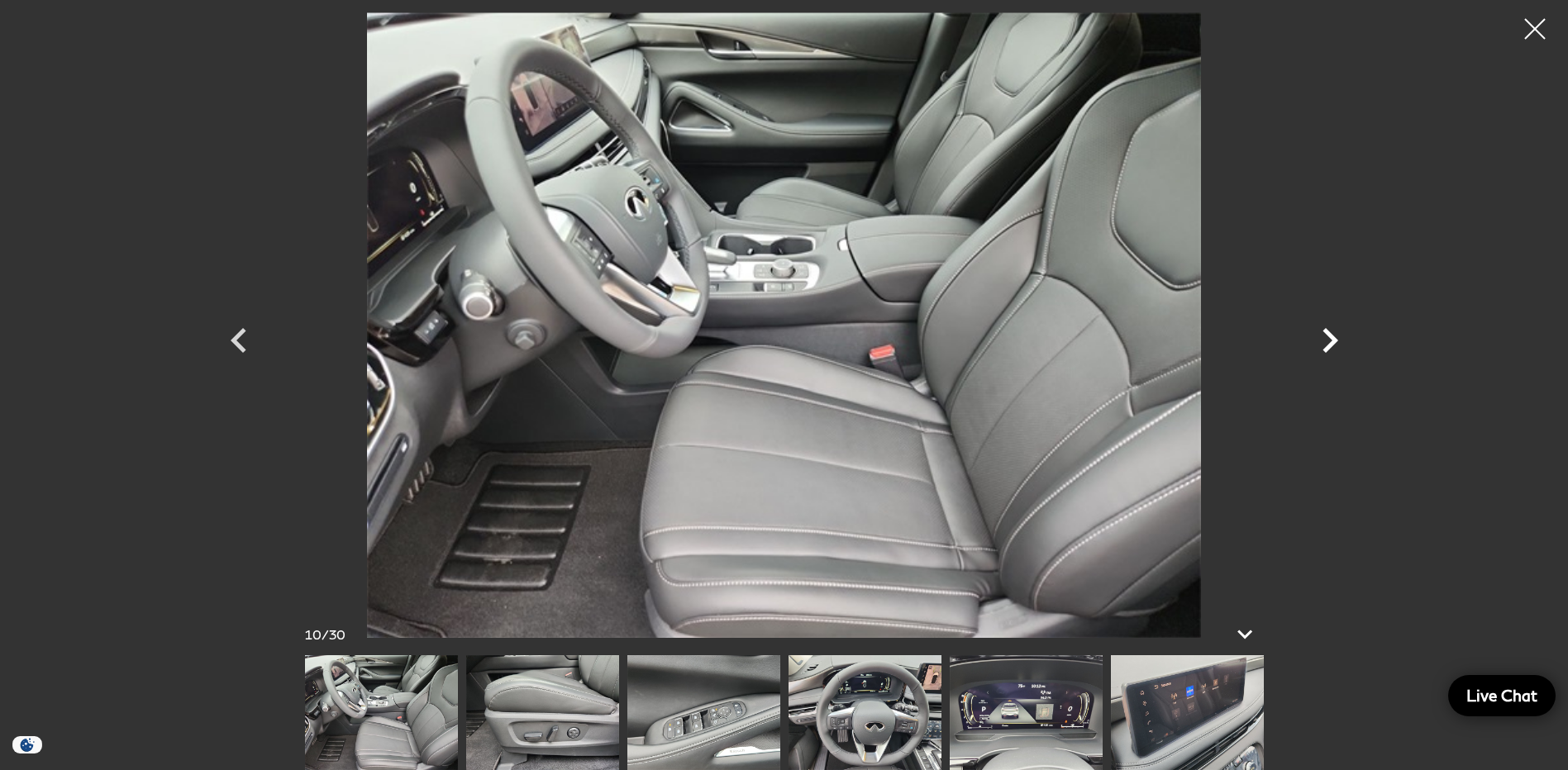
click at [1324, 339] on icon "Next" at bounding box center [1330, 340] width 49 height 49
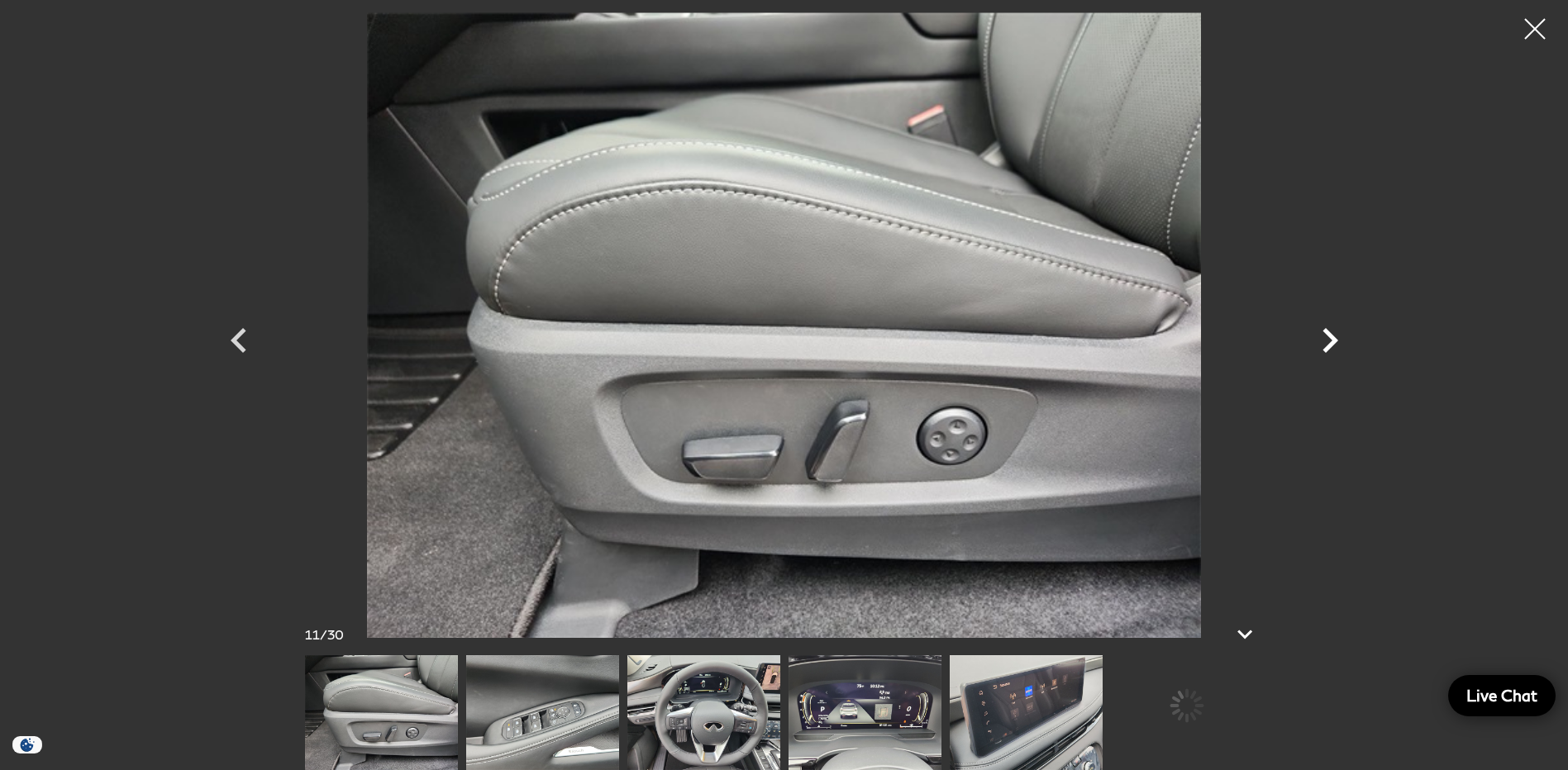
click at [1324, 339] on icon "Next" at bounding box center [1330, 340] width 49 height 49
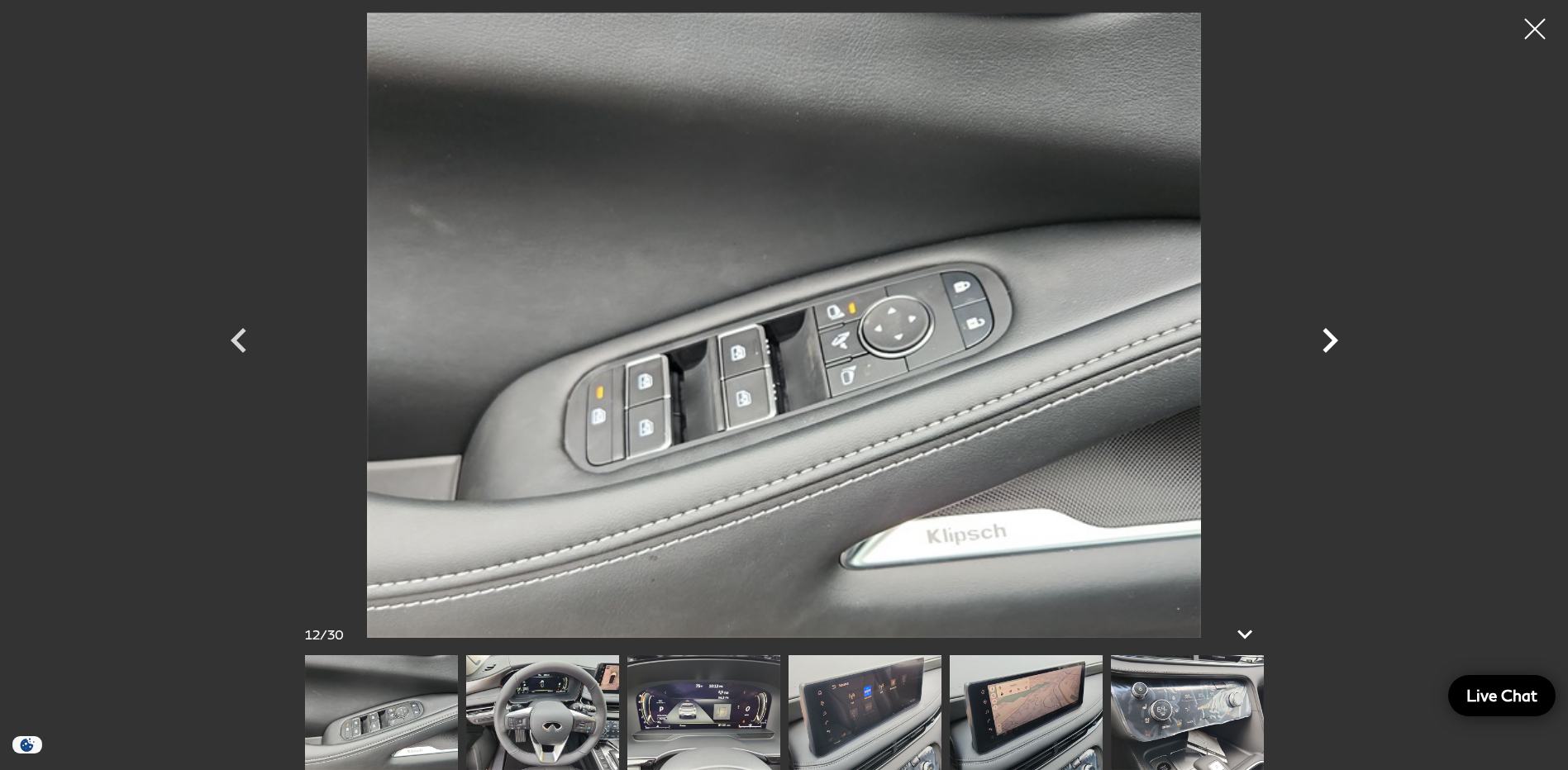
click at [1325, 339] on icon "Next" at bounding box center [1330, 340] width 49 height 49
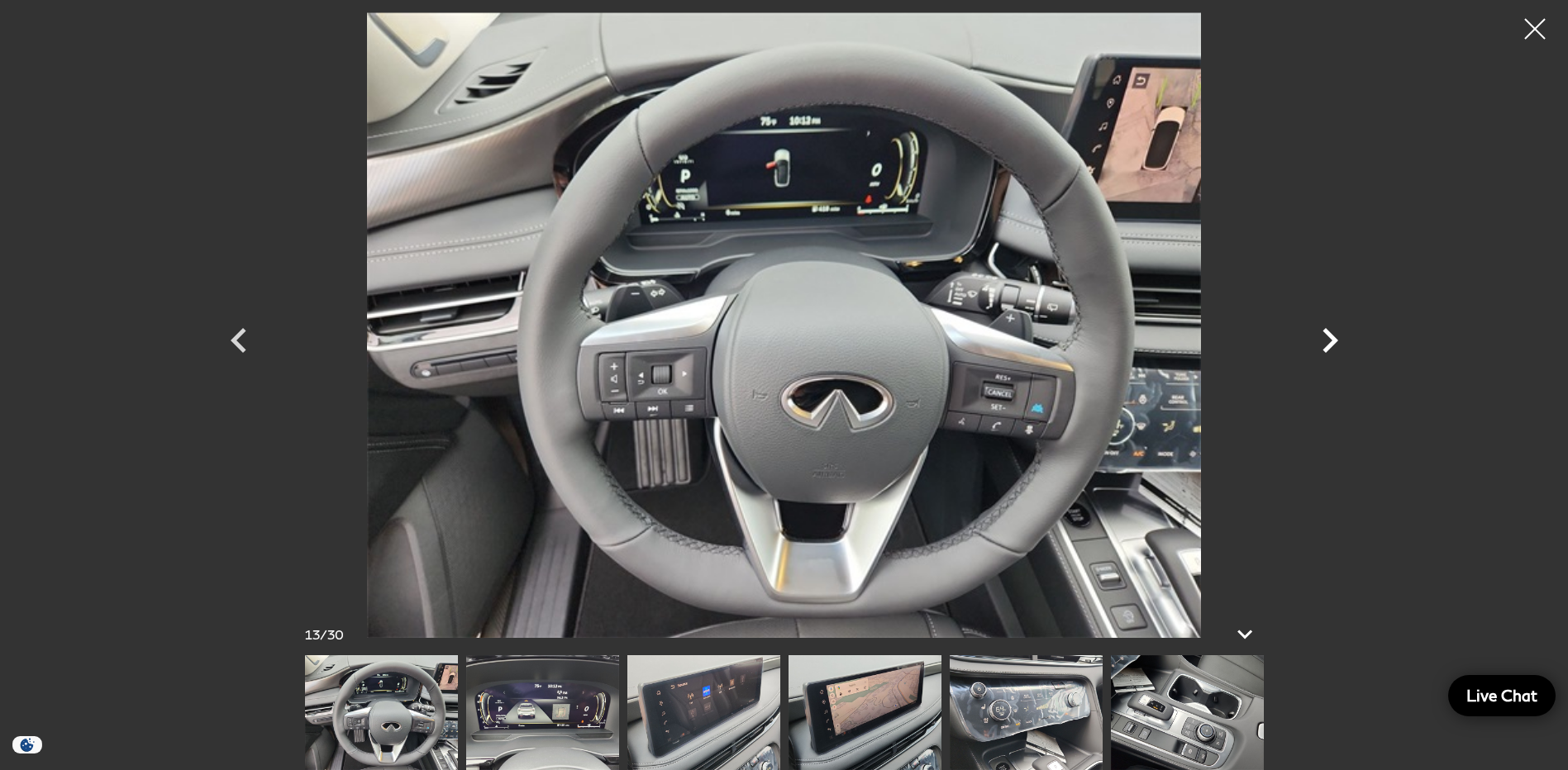
click at [1325, 339] on icon "Next" at bounding box center [1330, 340] width 49 height 49
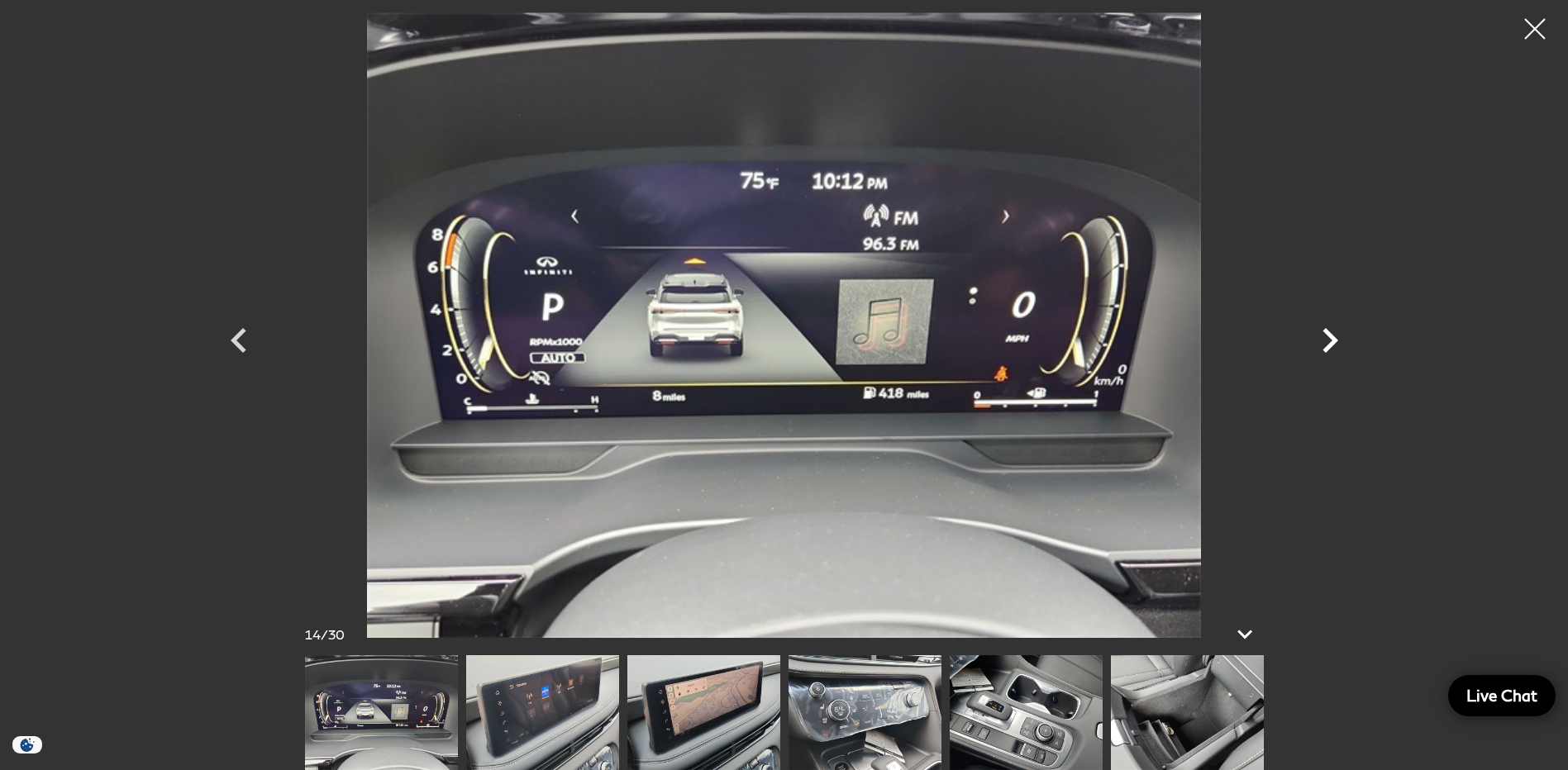
click at [1325, 339] on icon "Next" at bounding box center [1330, 340] width 49 height 49
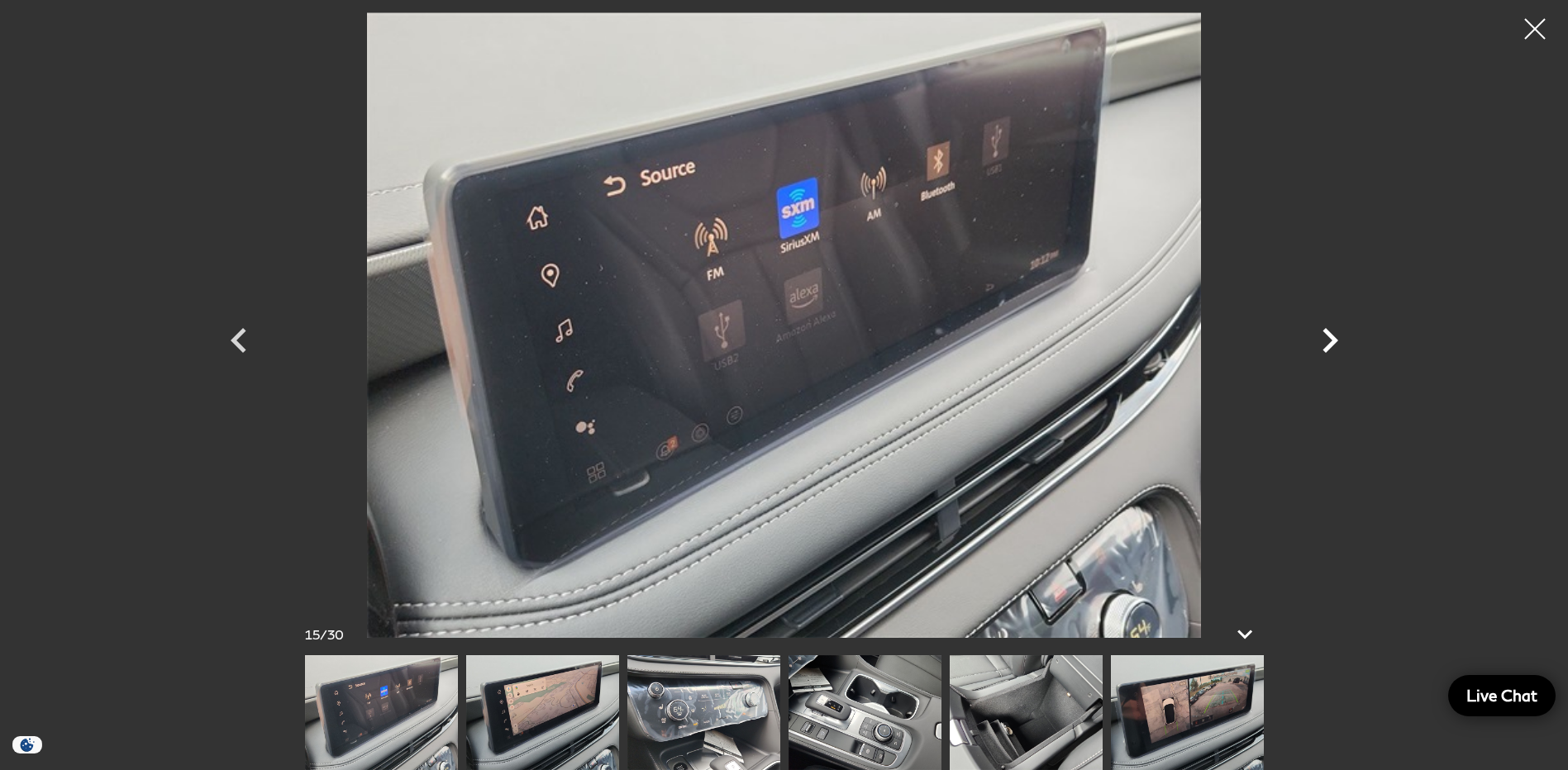
click at [1325, 339] on icon "Next" at bounding box center [1330, 340] width 49 height 49
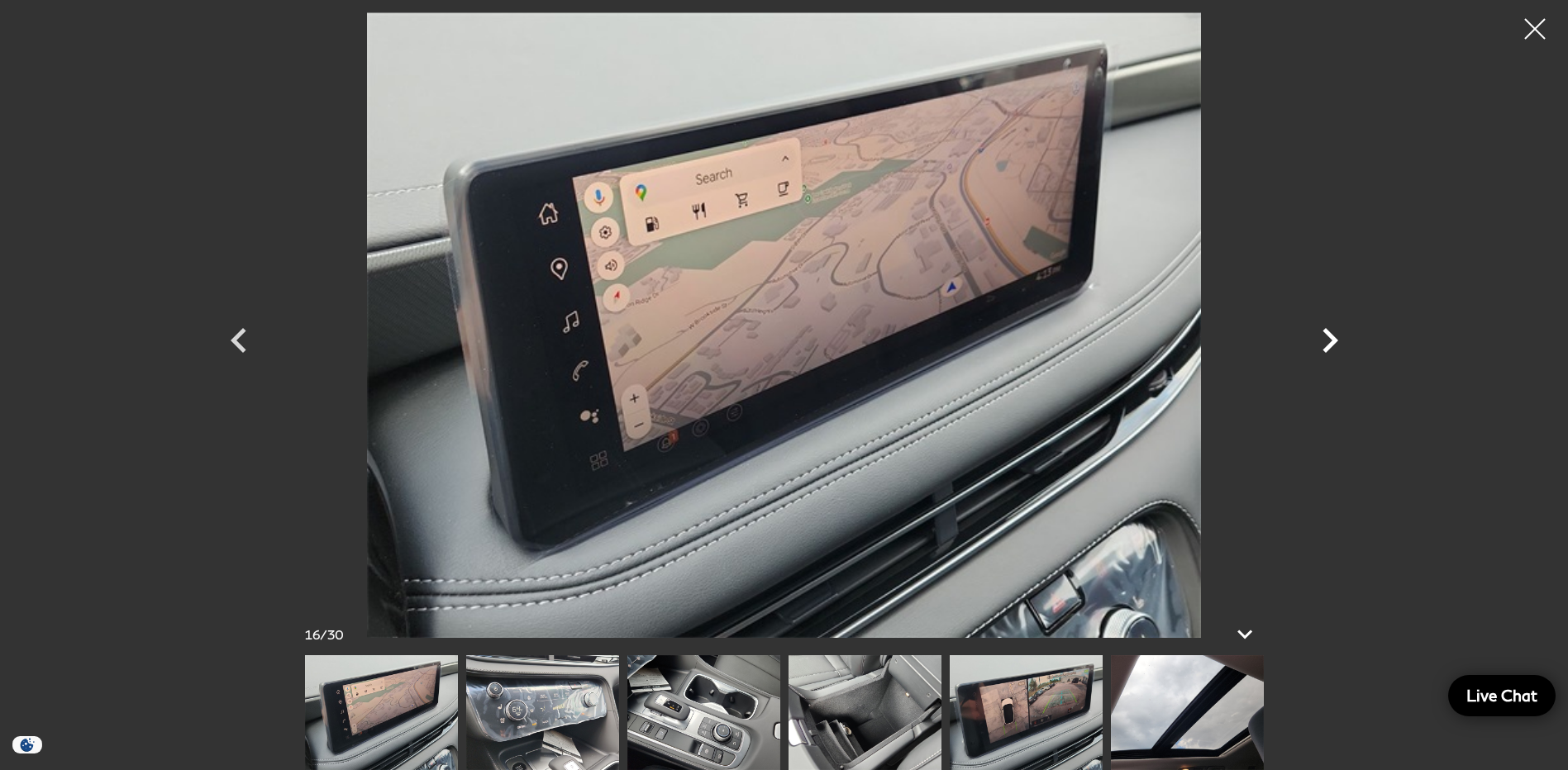
click at [1325, 339] on icon "Next" at bounding box center [1330, 340] width 49 height 49
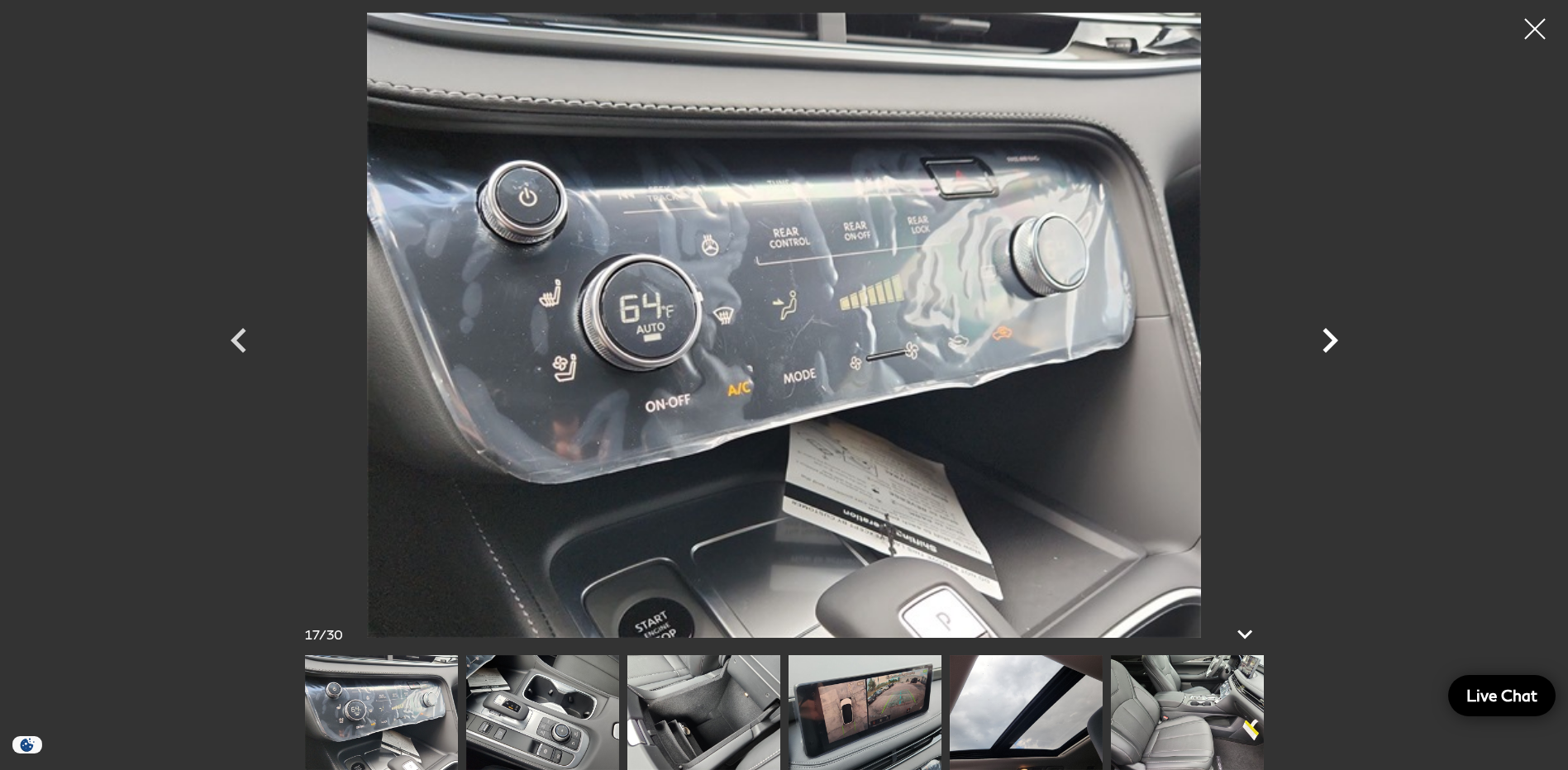
click at [1325, 339] on icon "Next" at bounding box center [1330, 340] width 49 height 49
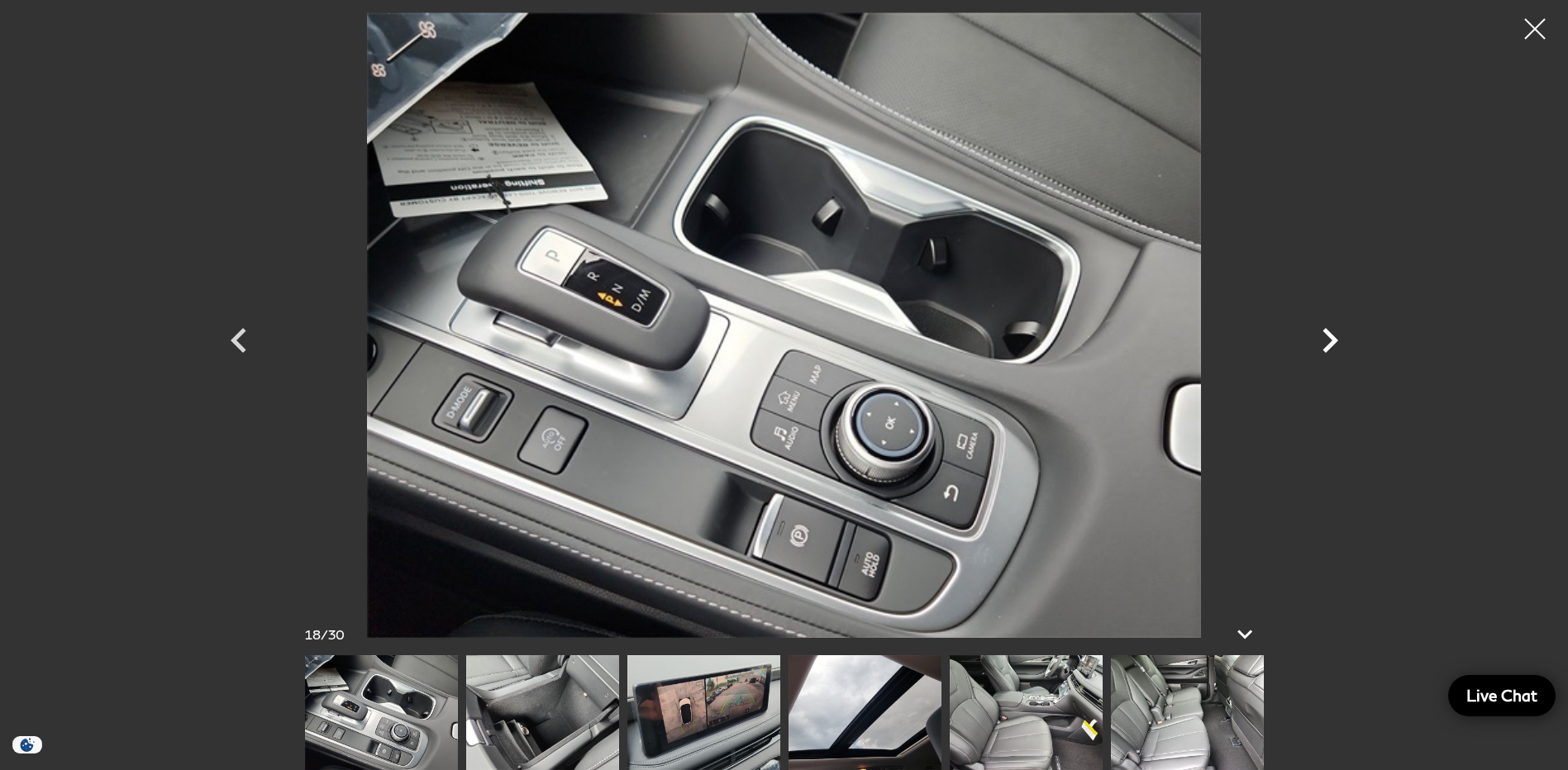
click at [1325, 339] on icon "Next" at bounding box center [1330, 340] width 49 height 49
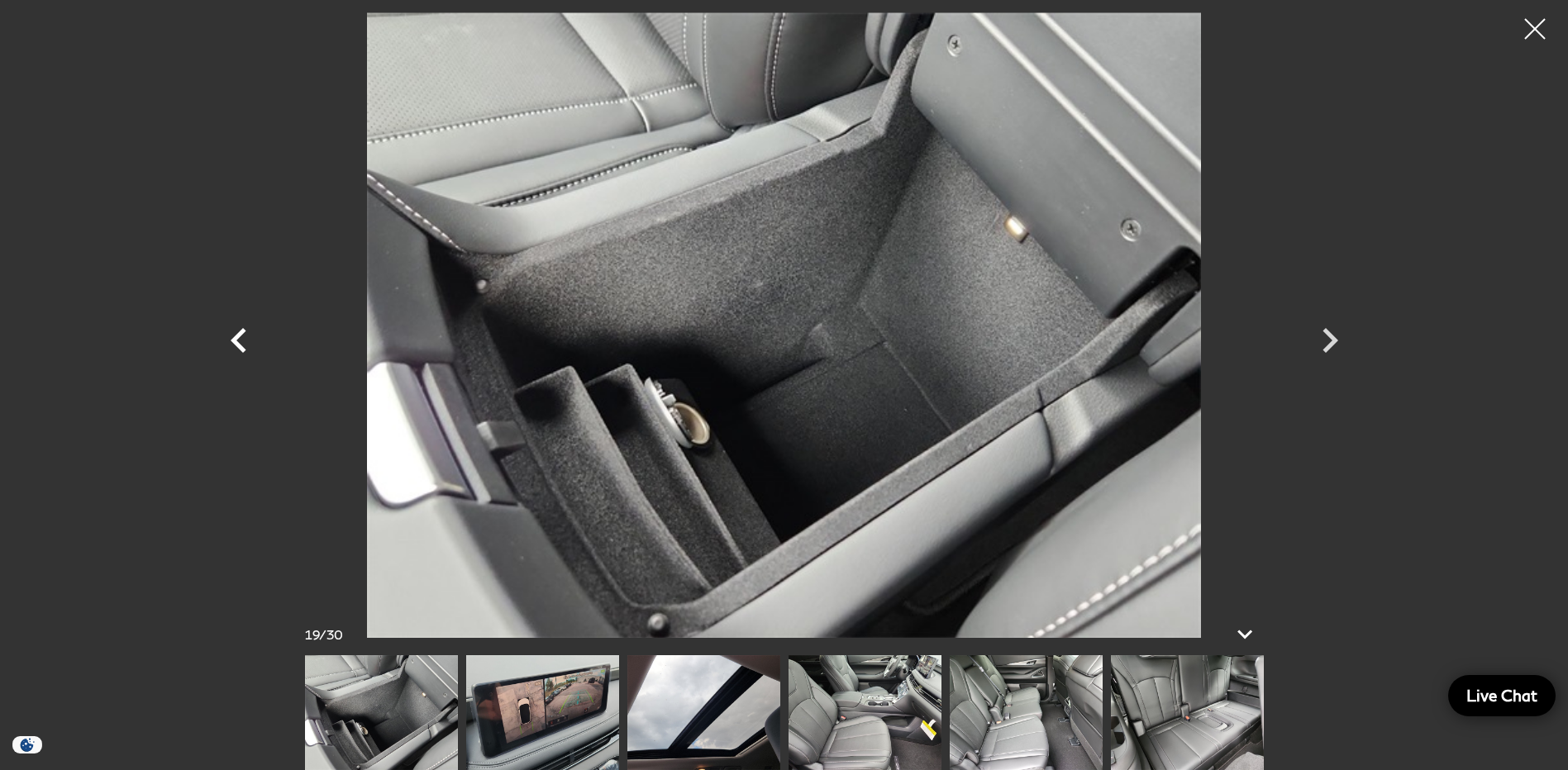
click at [238, 334] on icon "Previous" at bounding box center [238, 340] width 15 height 25
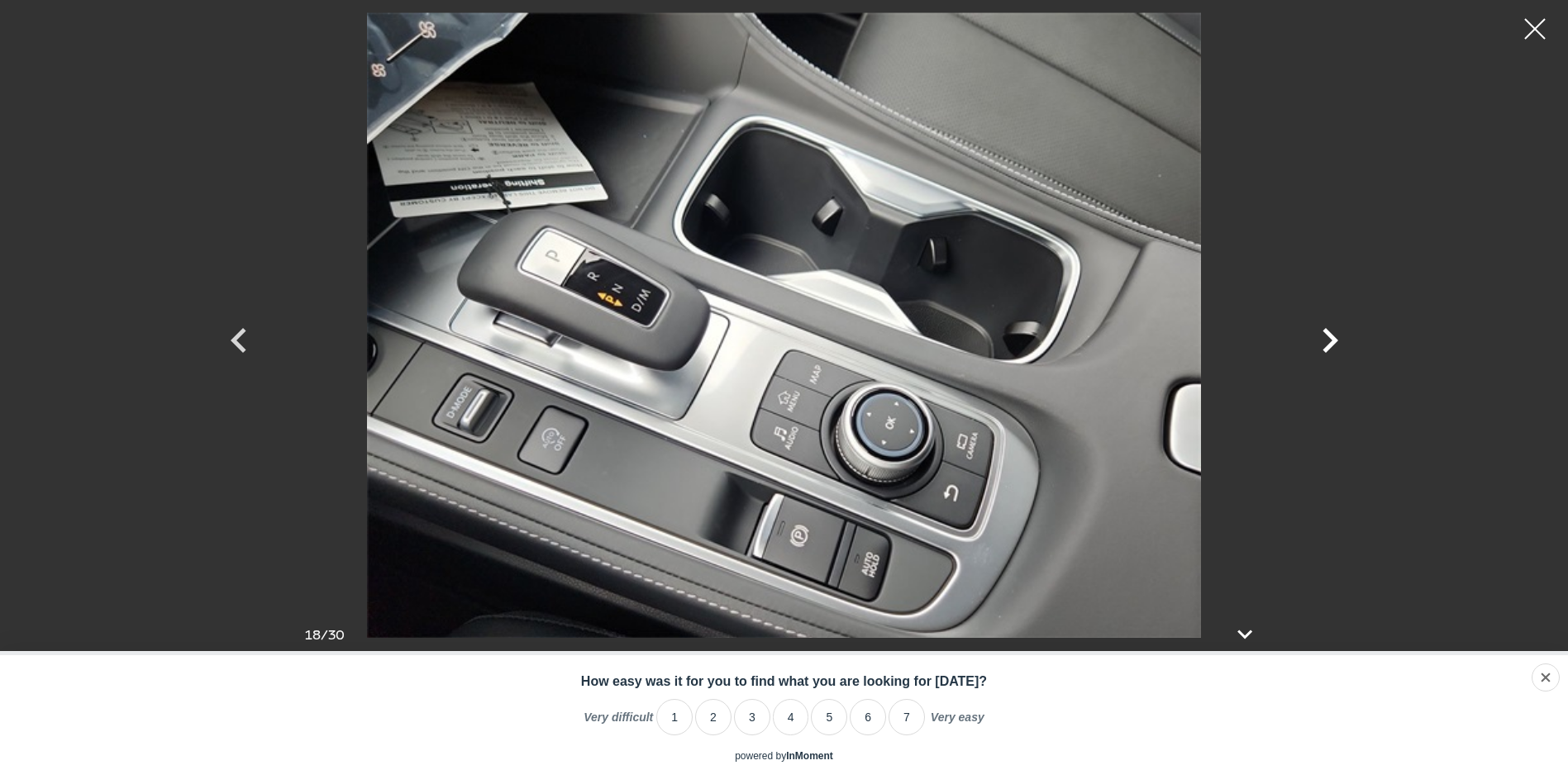
click at [1333, 332] on icon "Next" at bounding box center [1330, 340] width 49 height 49
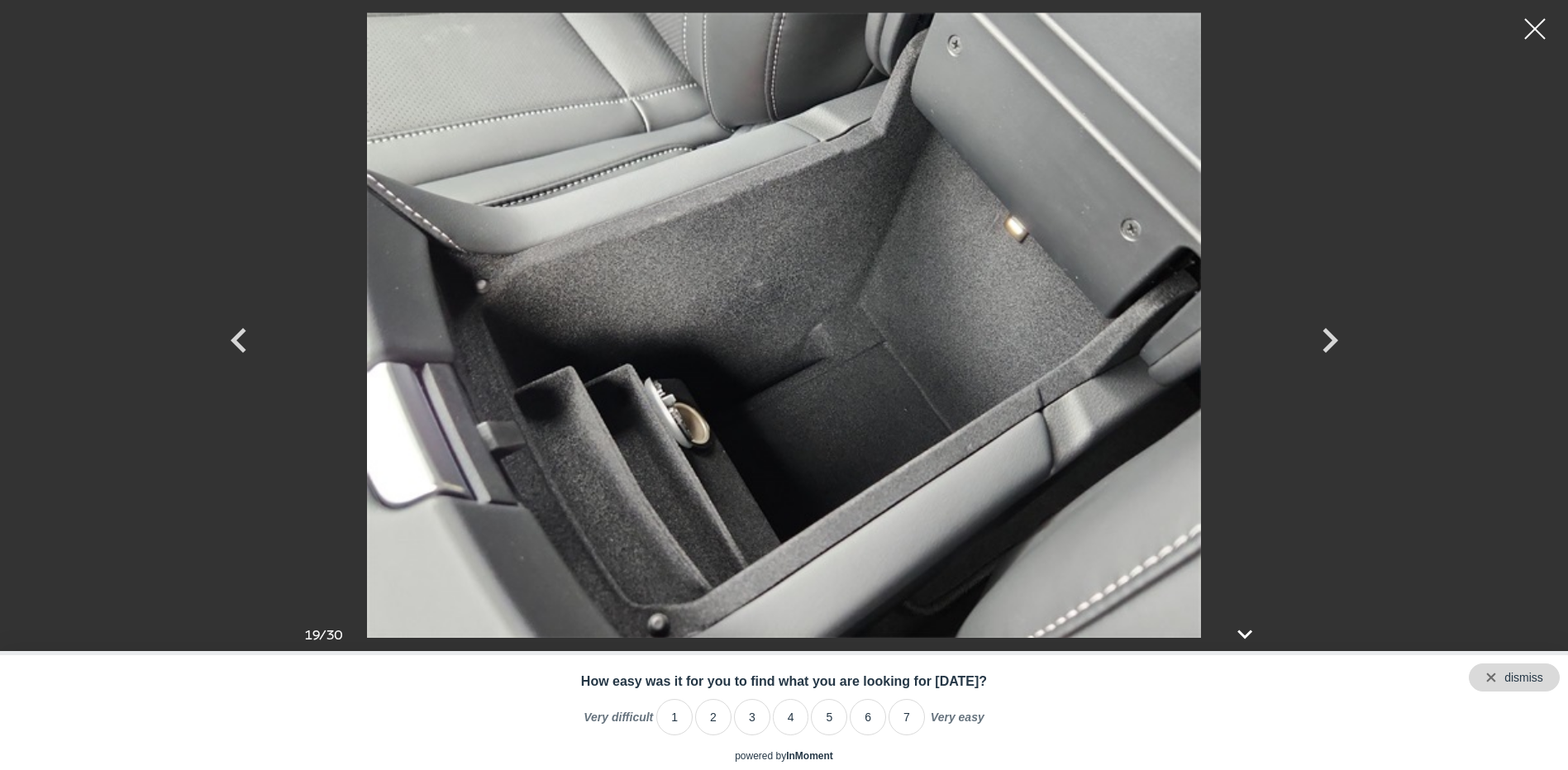
click at [1548, 676] on div "dismiss" at bounding box center [1513, 677] width 91 height 28
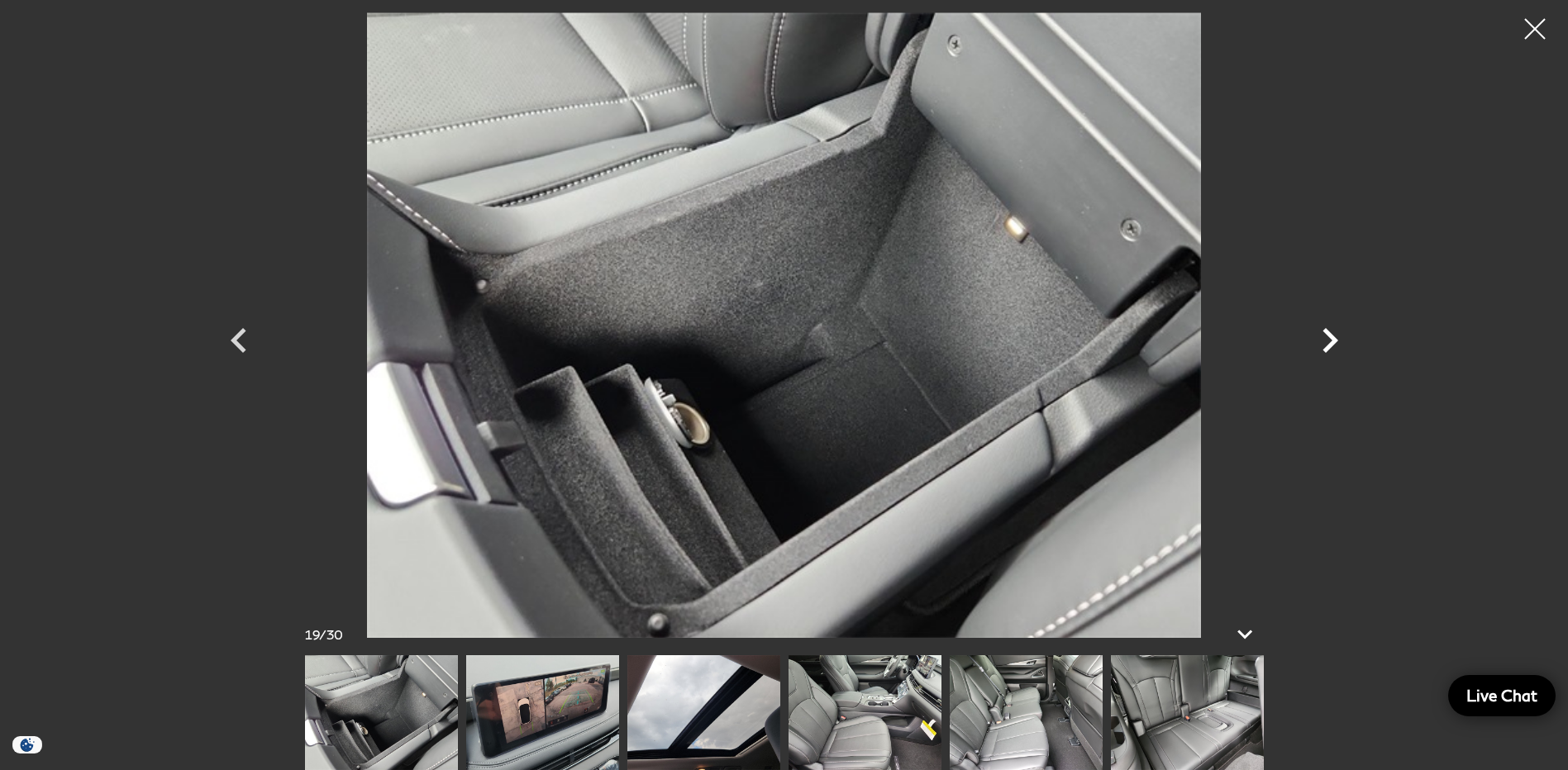
click at [1325, 333] on icon "Next" at bounding box center [1330, 340] width 15 height 25
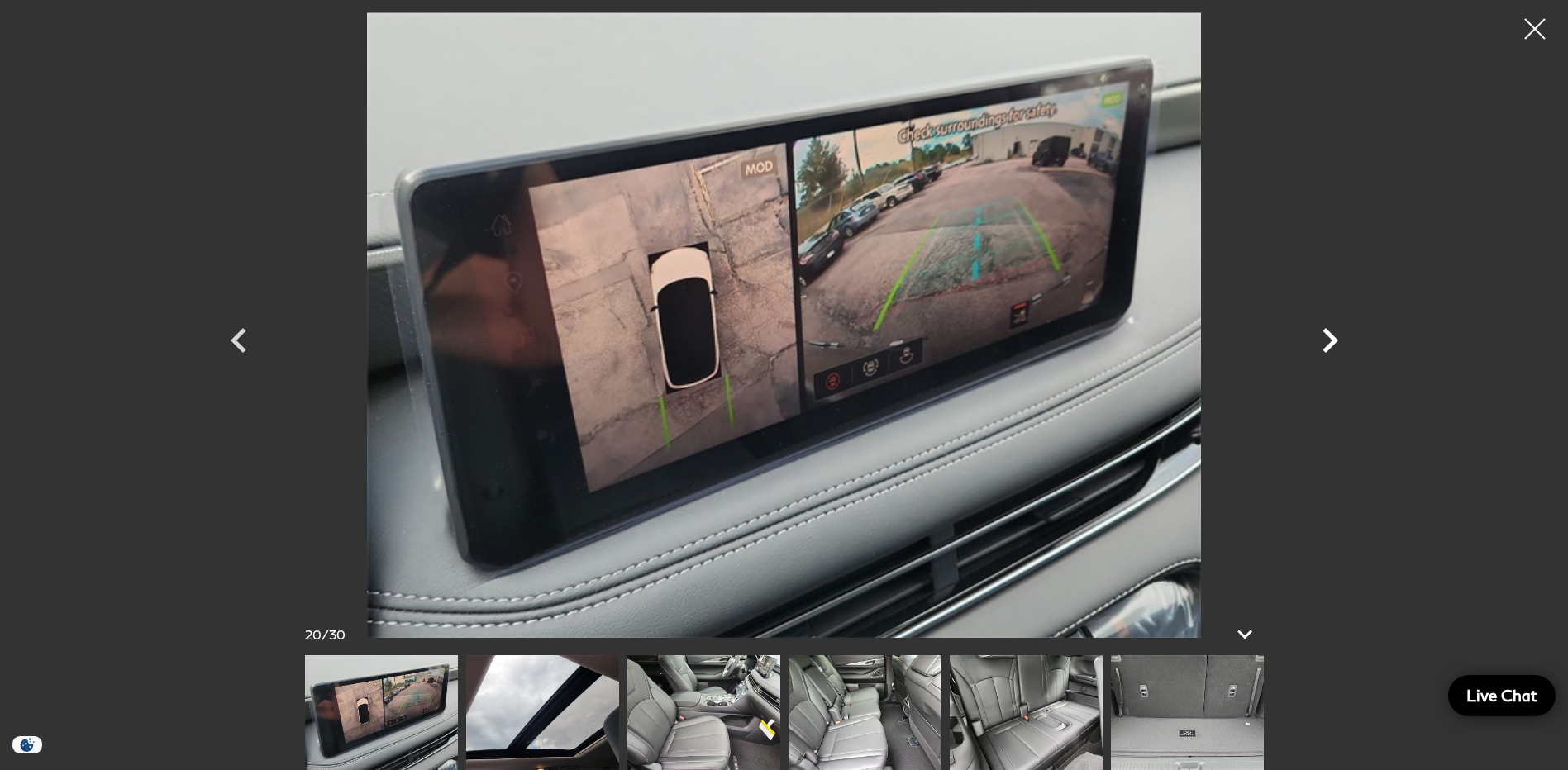
click at [1325, 333] on icon "Next" at bounding box center [1330, 340] width 15 height 25
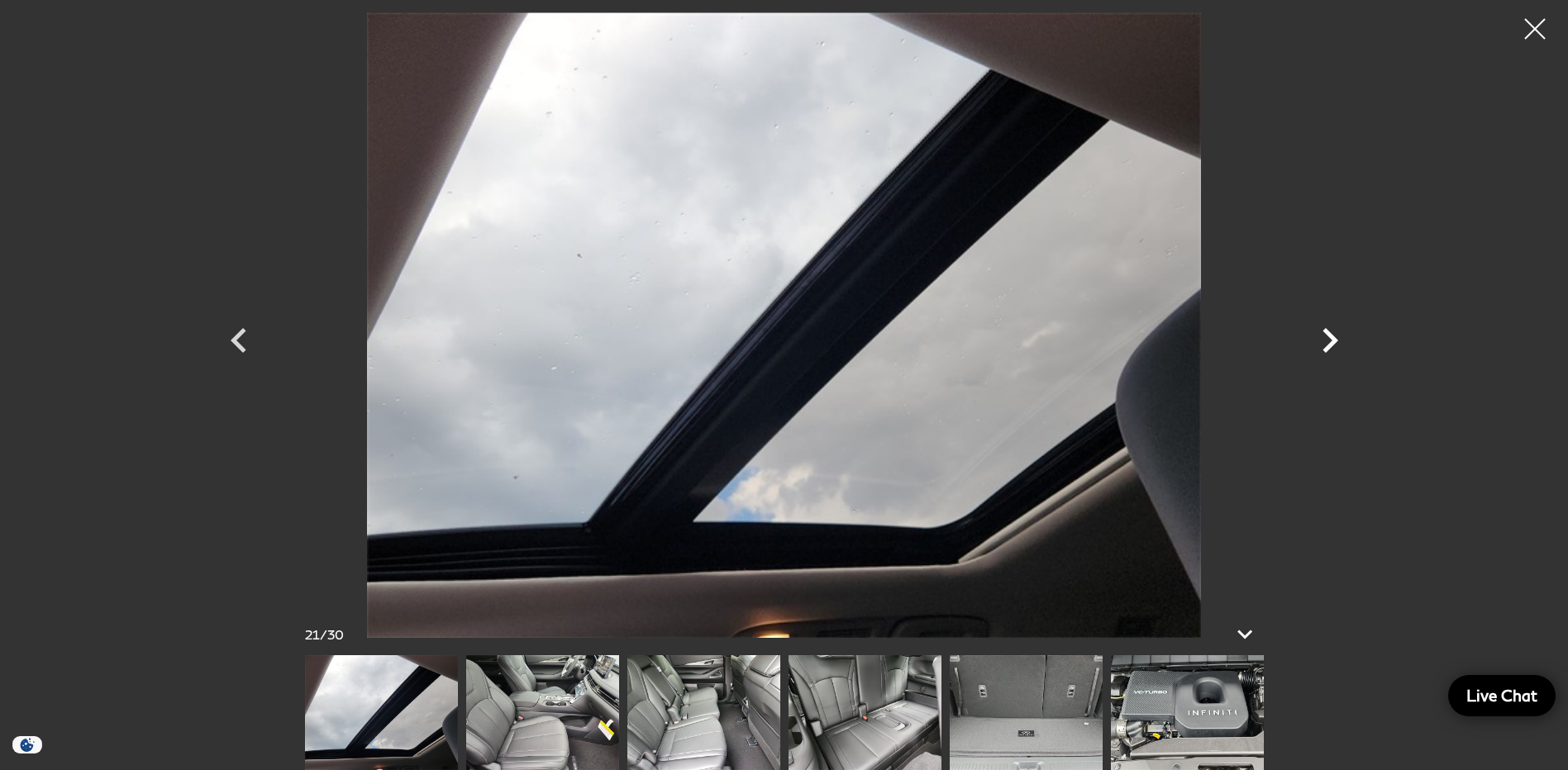
click at [1325, 333] on icon "Next" at bounding box center [1330, 340] width 15 height 25
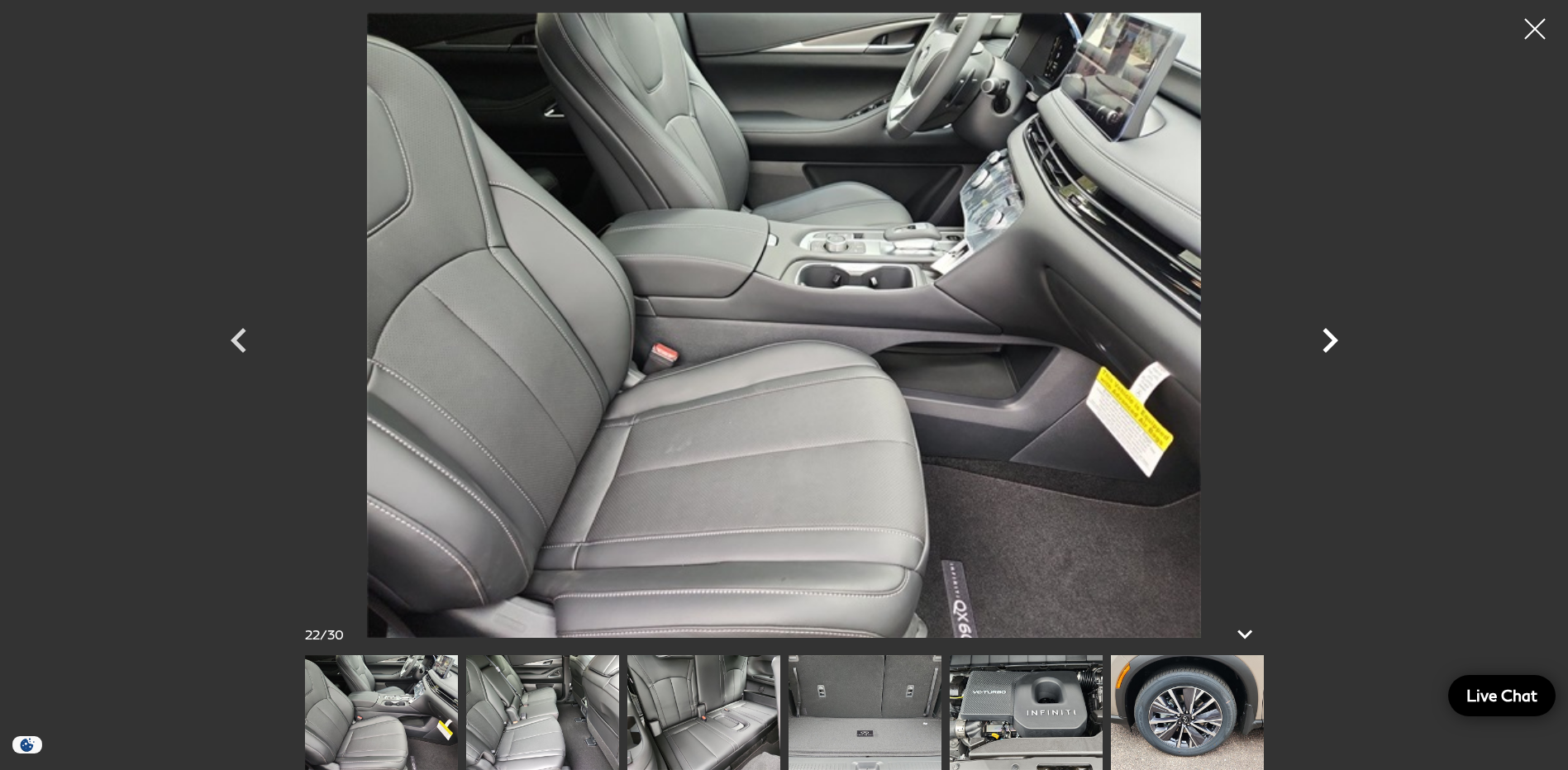
click at [1325, 333] on icon "Next" at bounding box center [1330, 340] width 15 height 25
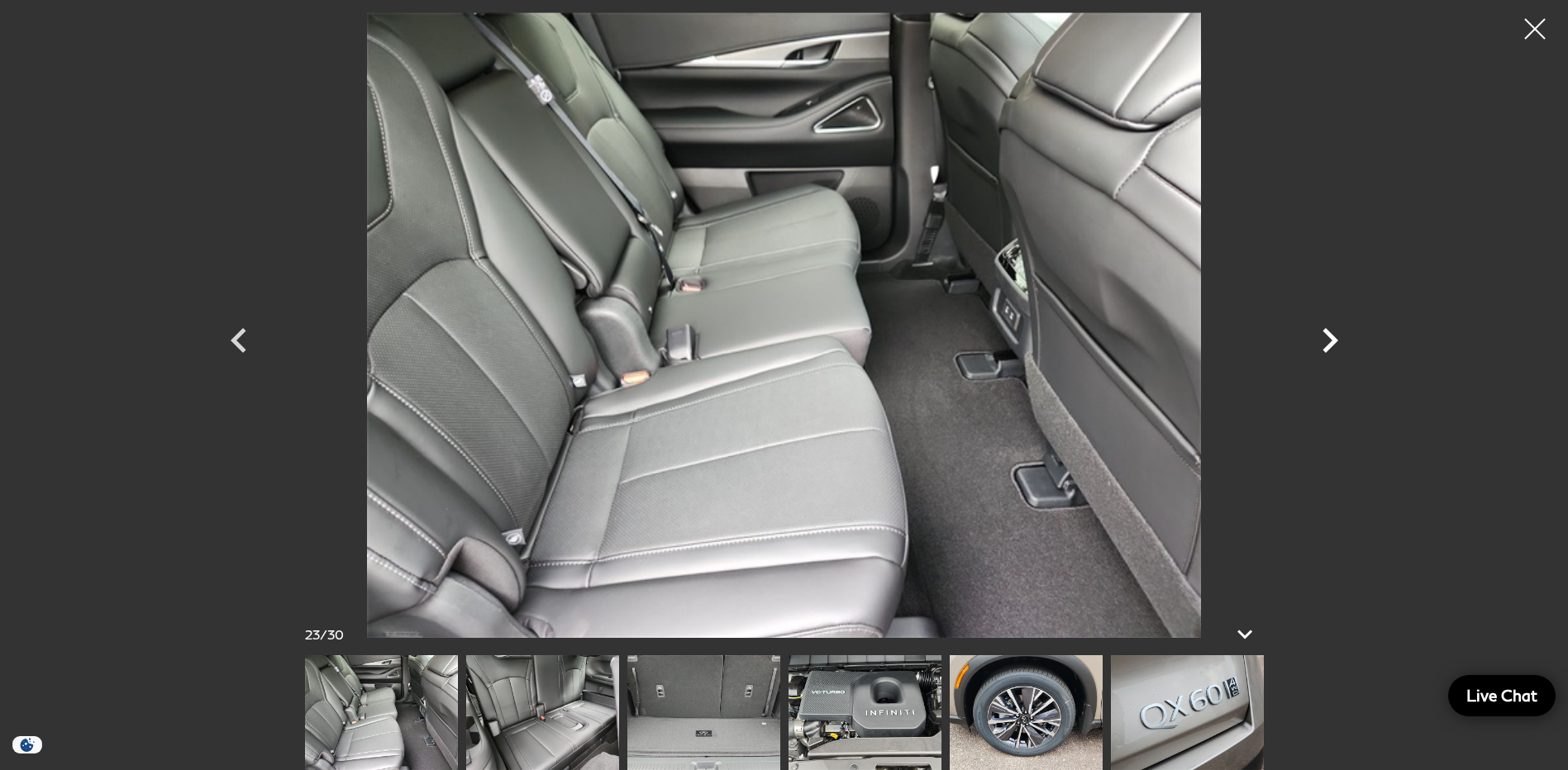
click at [1325, 333] on icon "Next" at bounding box center [1330, 340] width 15 height 25
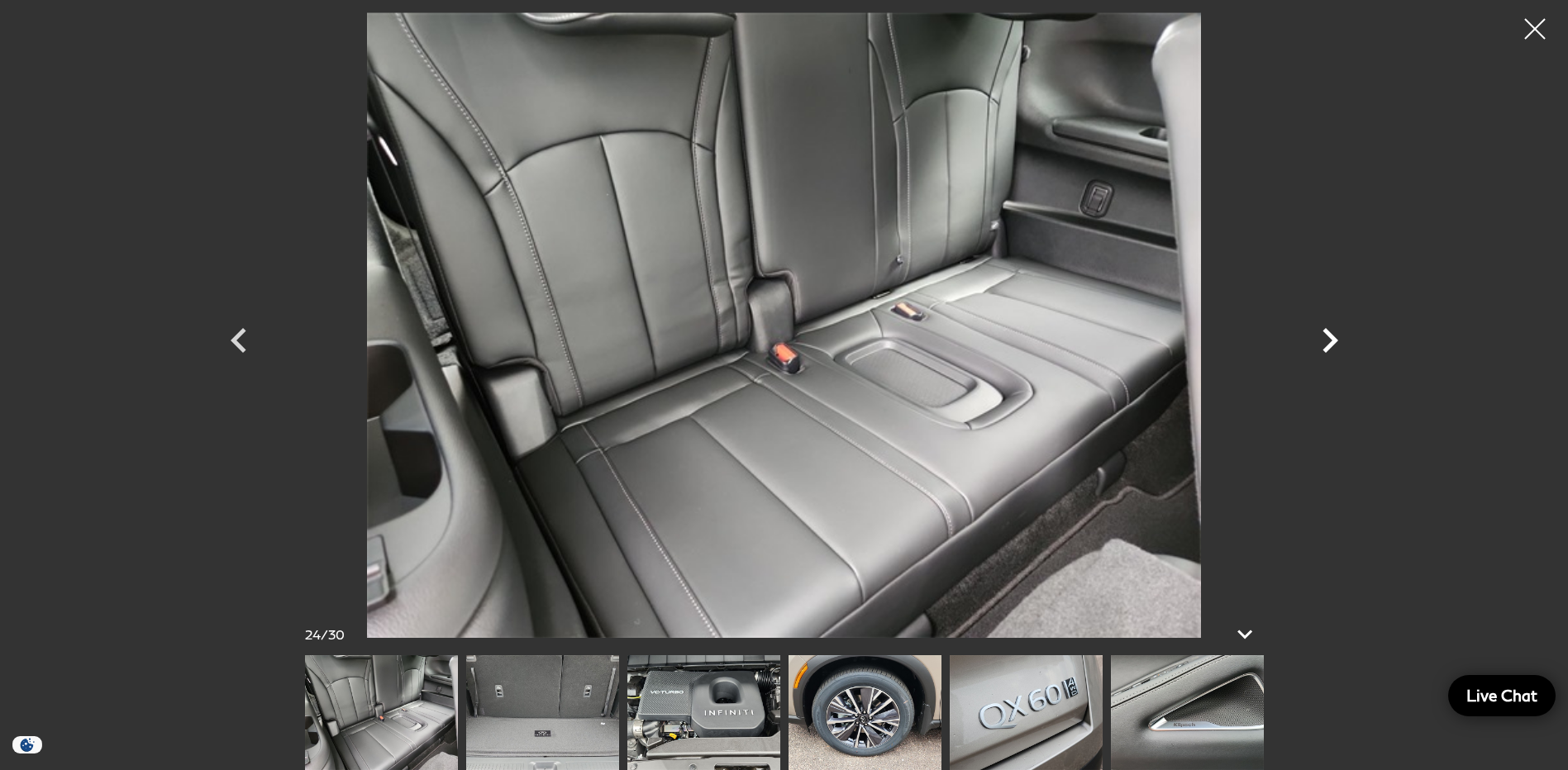
click at [1325, 333] on icon "Next" at bounding box center [1330, 340] width 15 height 25
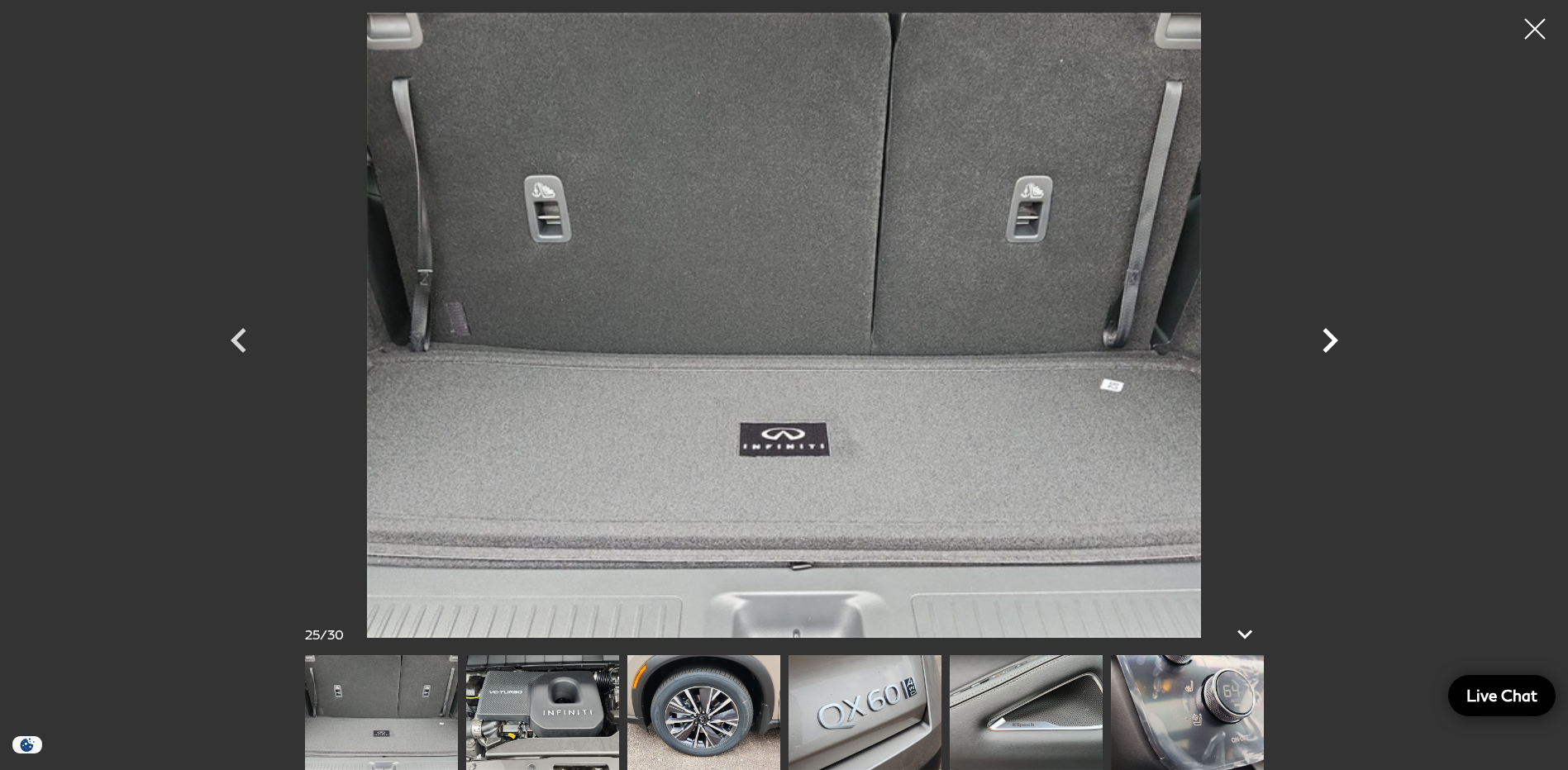
click at [1325, 333] on icon "Next" at bounding box center [1330, 340] width 15 height 25
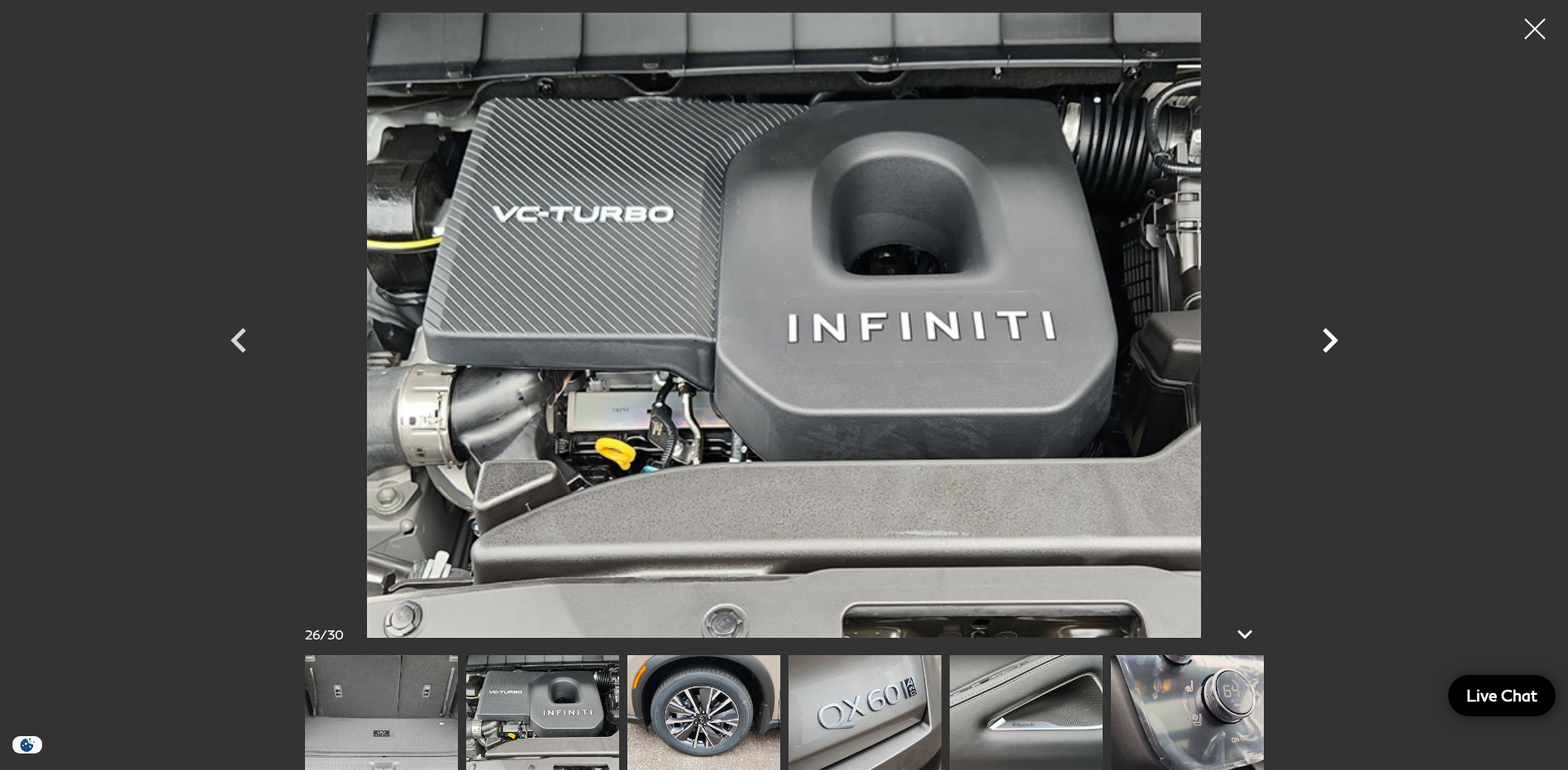
click at [1325, 333] on icon "Next" at bounding box center [1330, 340] width 15 height 25
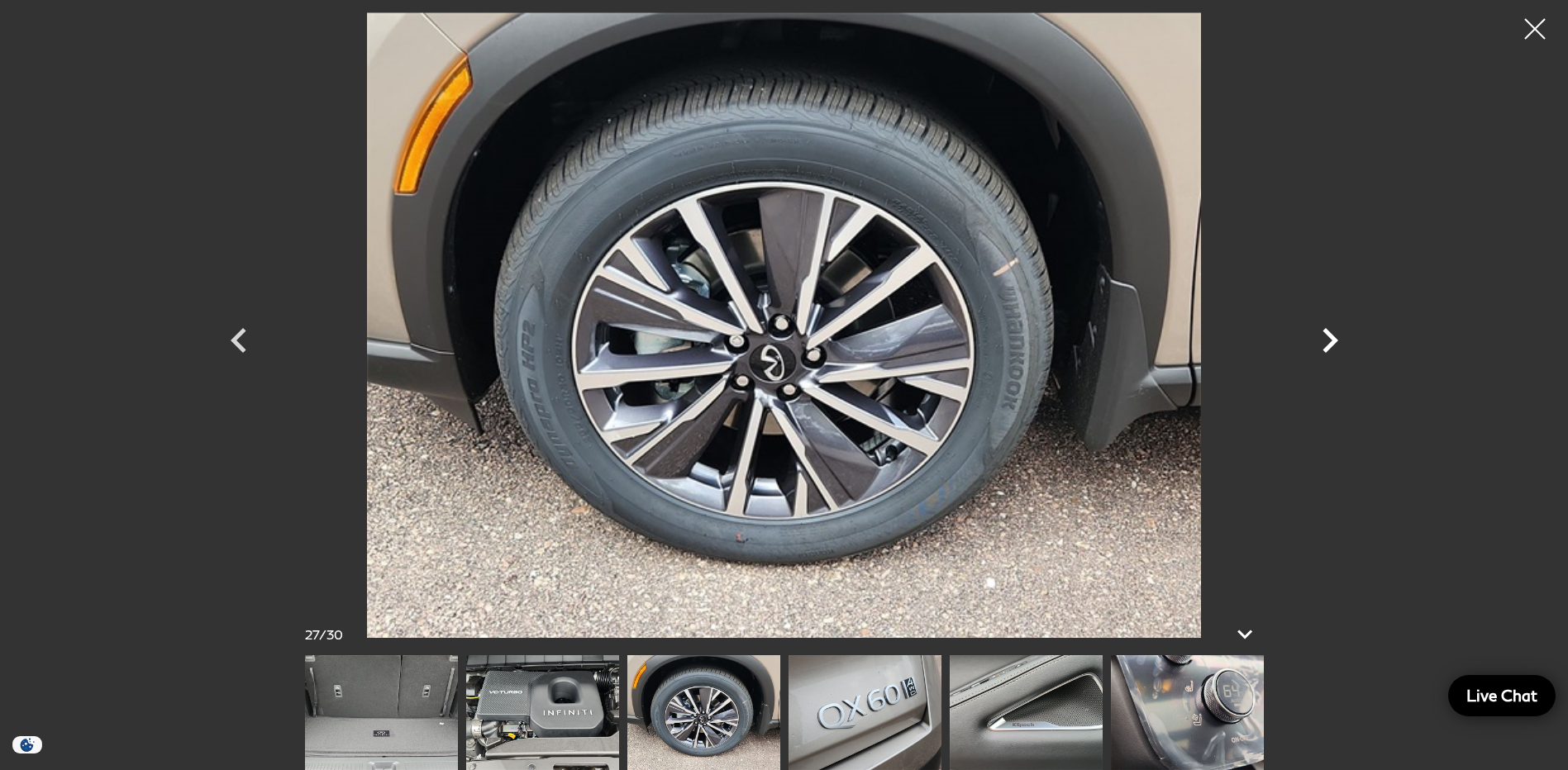
click at [1325, 333] on icon "Next" at bounding box center [1330, 340] width 15 height 25
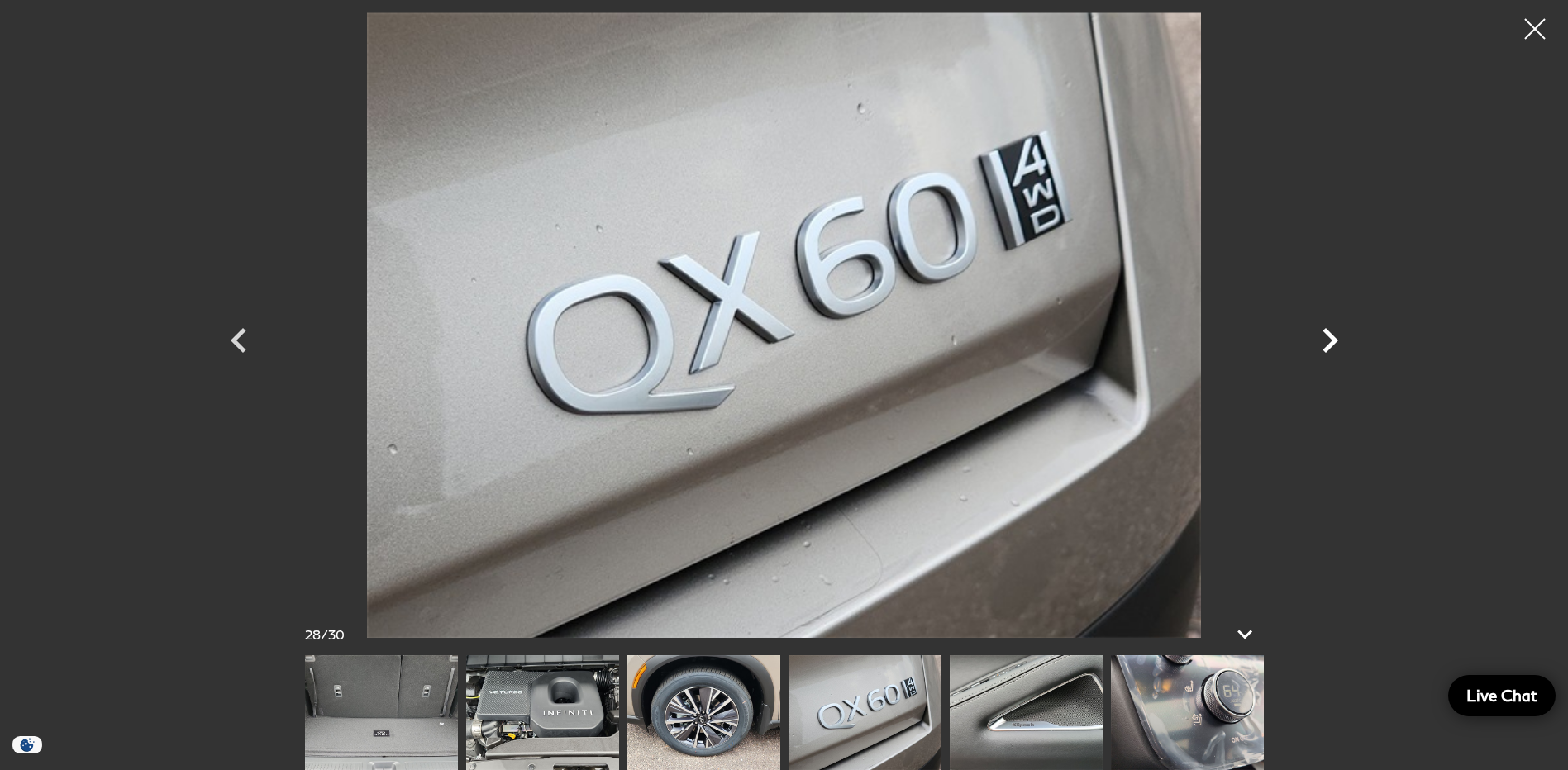
click at [1325, 333] on icon "Next" at bounding box center [1330, 340] width 15 height 25
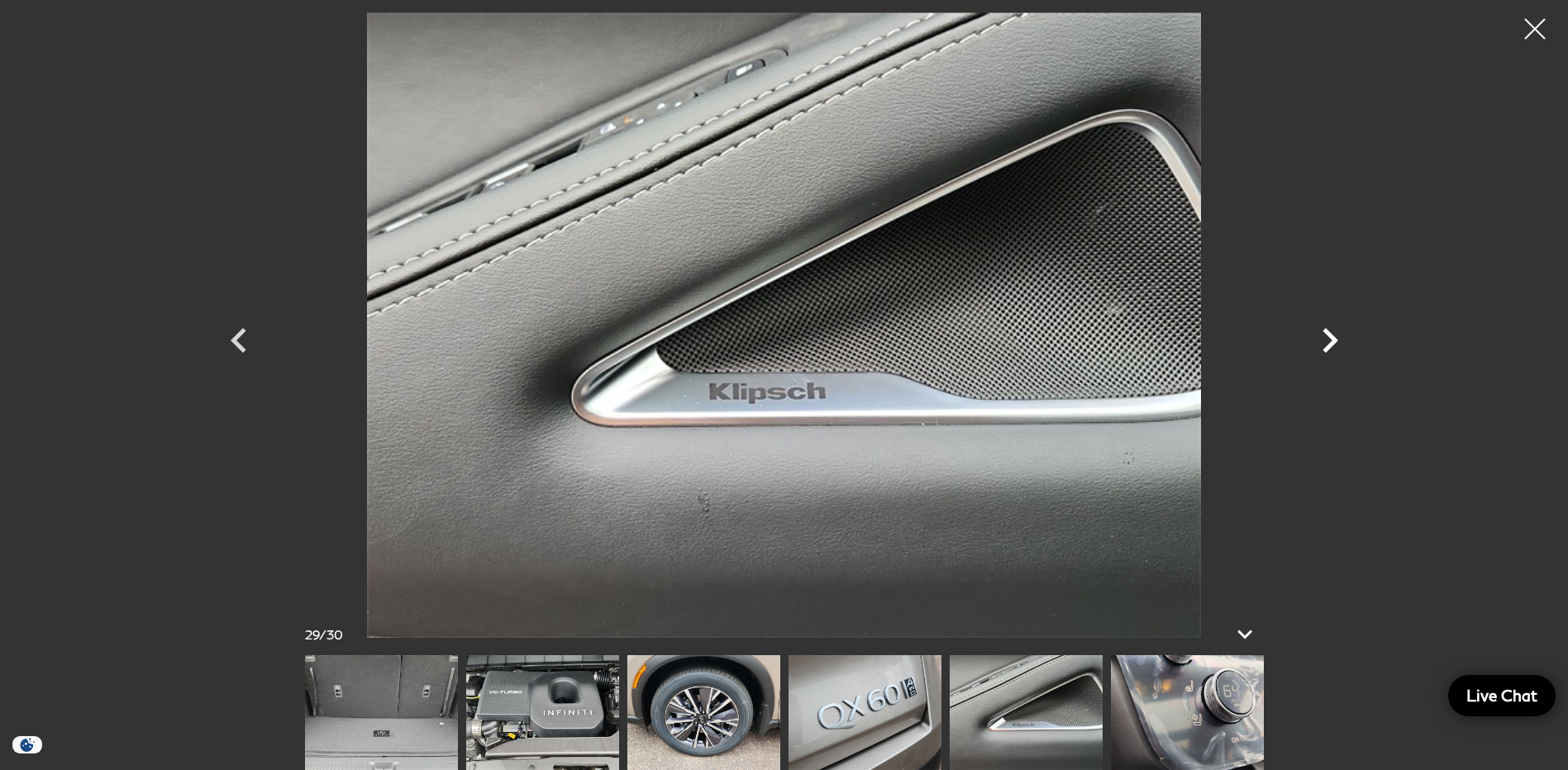
click at [1325, 333] on icon "Next" at bounding box center [1330, 340] width 15 height 25
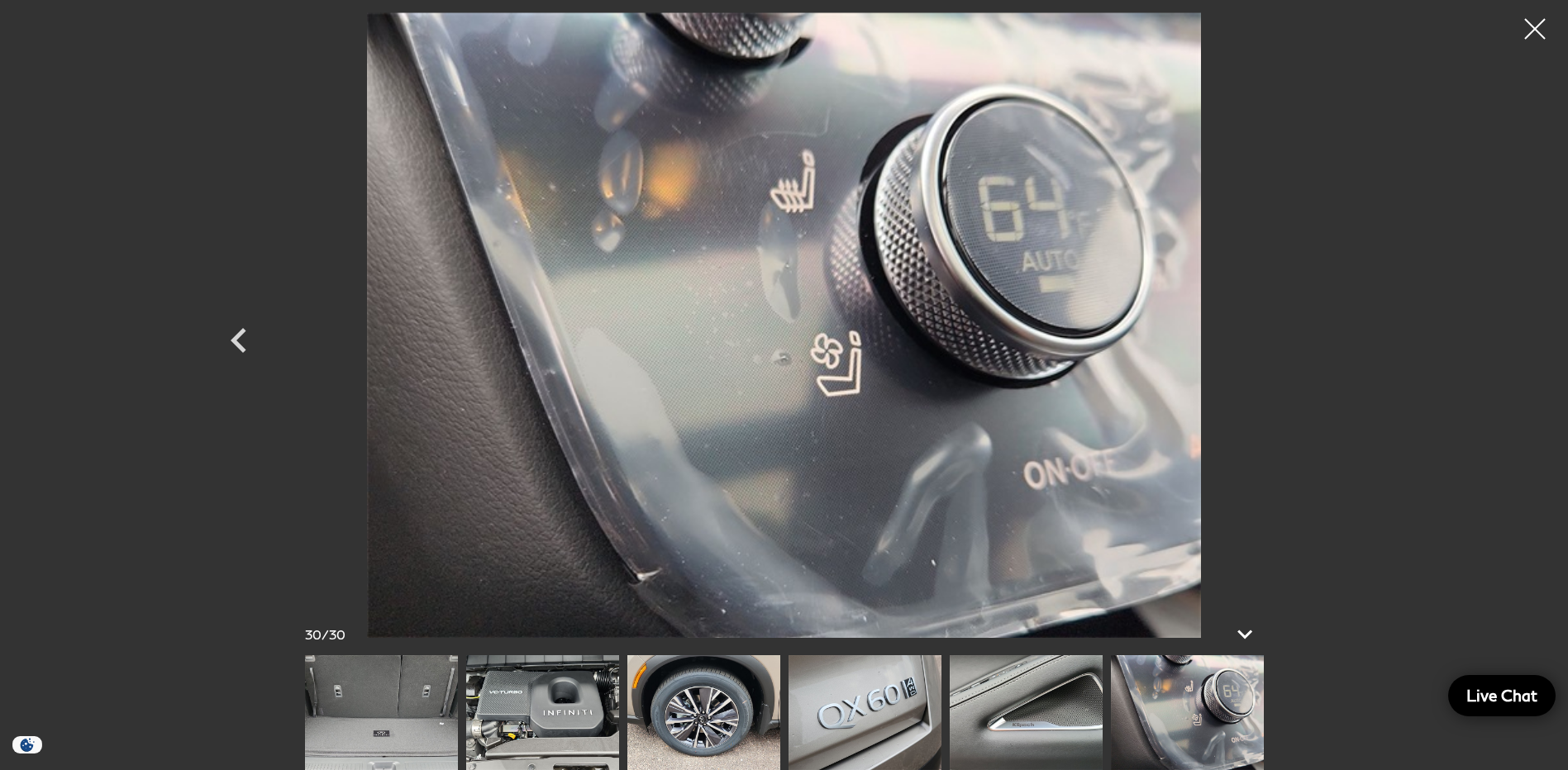
click at [1325, 333] on div at bounding box center [784, 325] width 1157 height 625
click at [1530, 29] on div at bounding box center [1535, 29] width 44 height 43
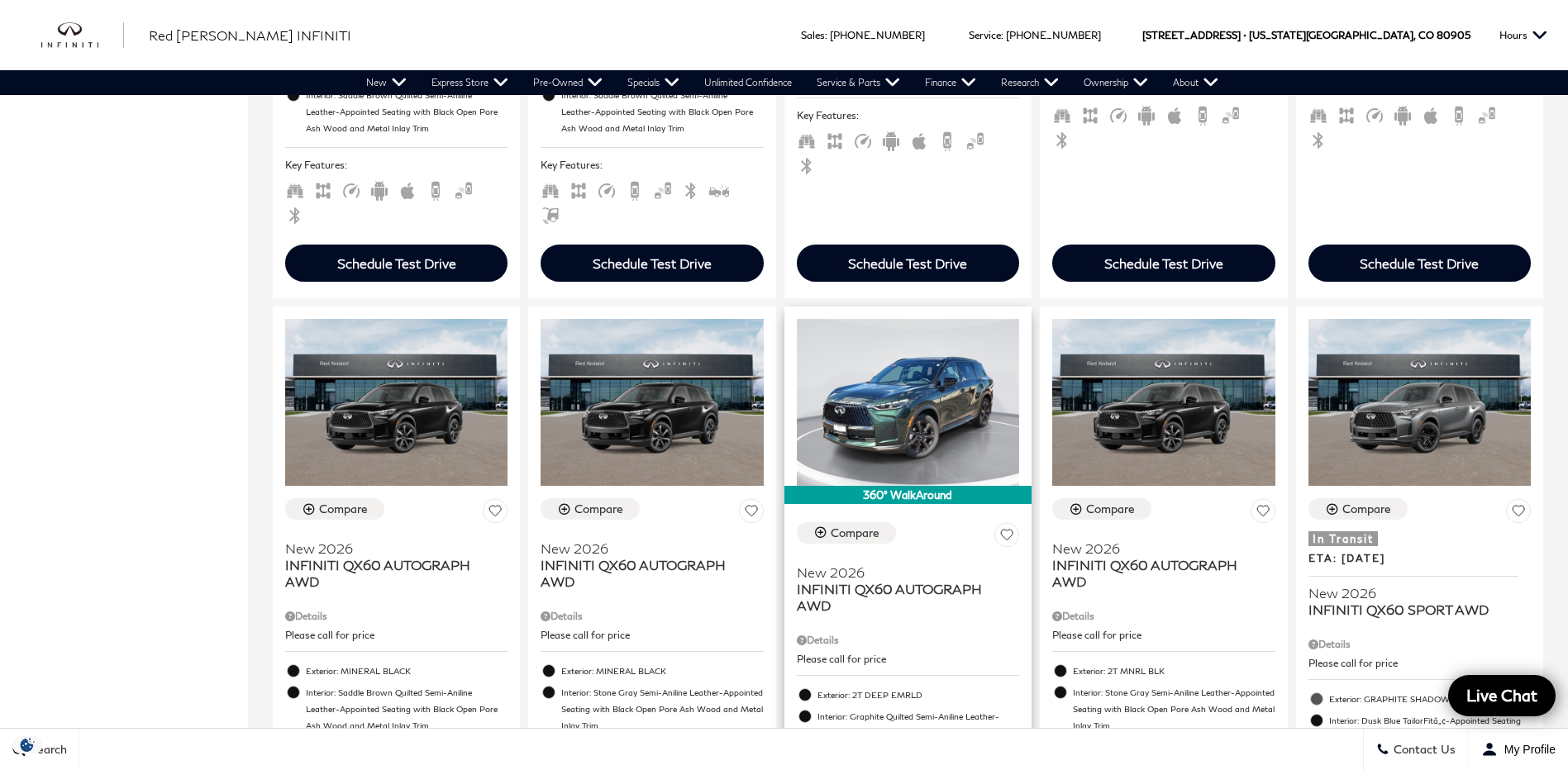
scroll to position [1569, 0]
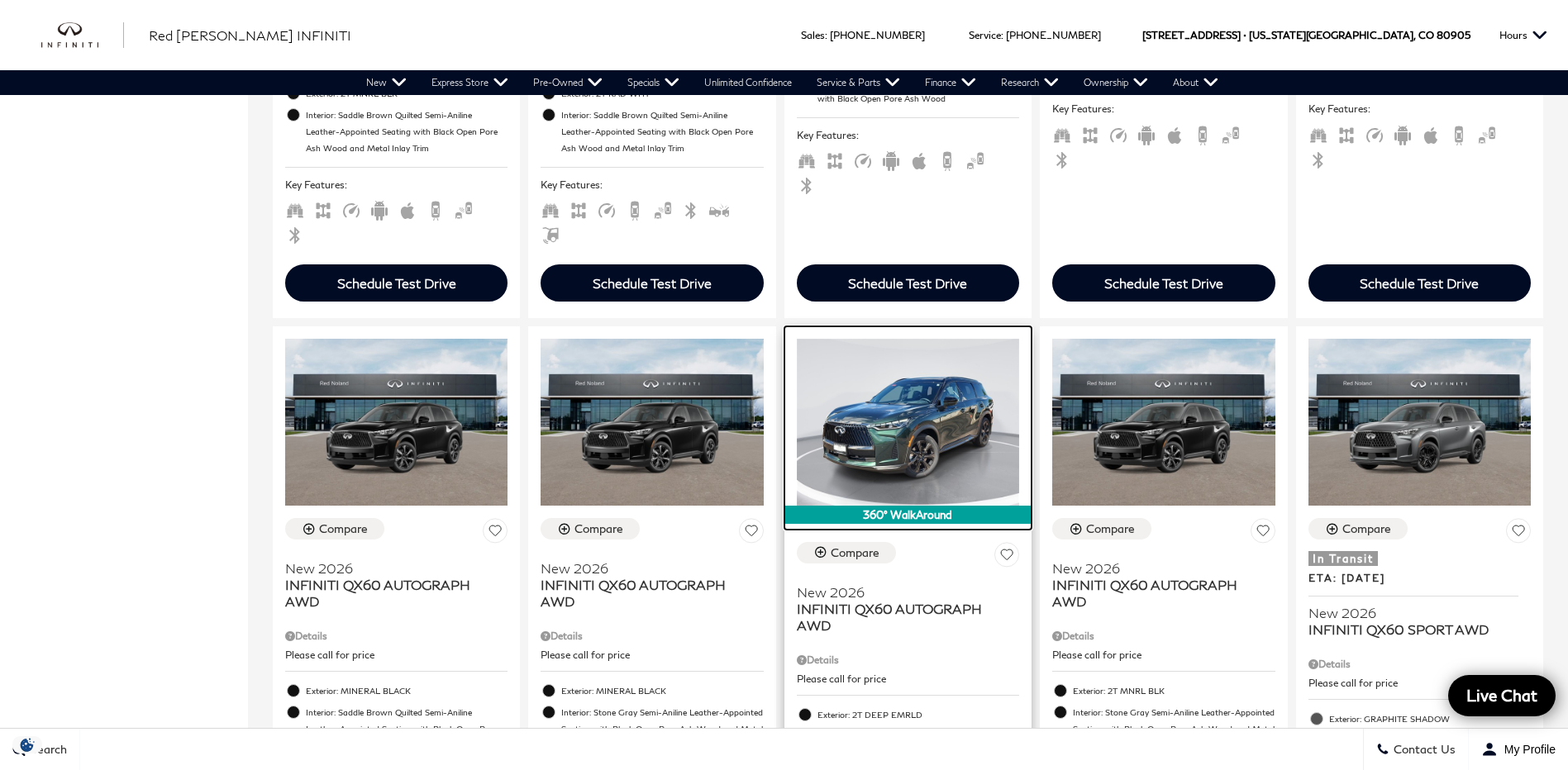
click at [918, 412] on img at bounding box center [908, 422] width 223 height 167
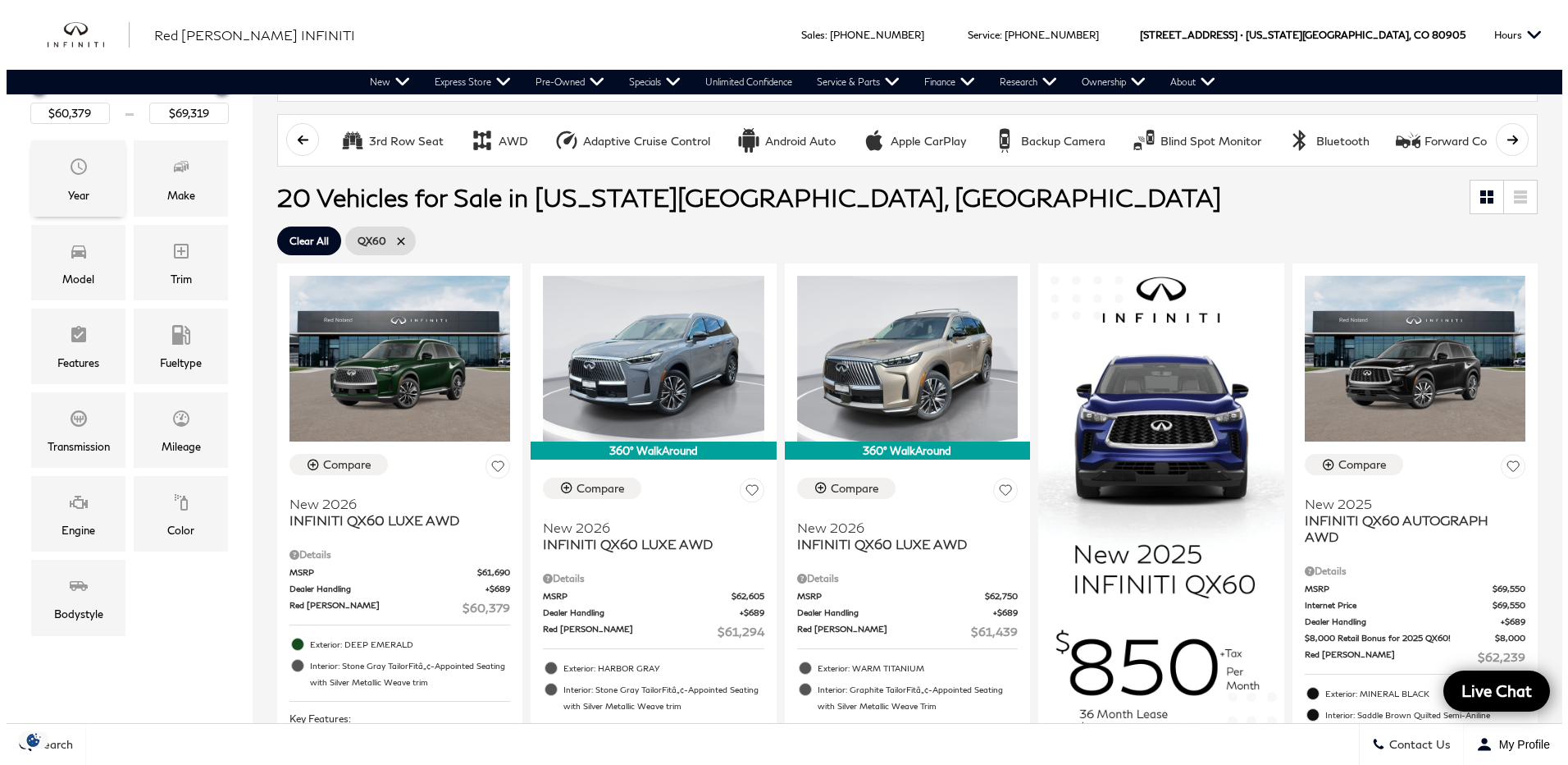
scroll to position [82, 0]
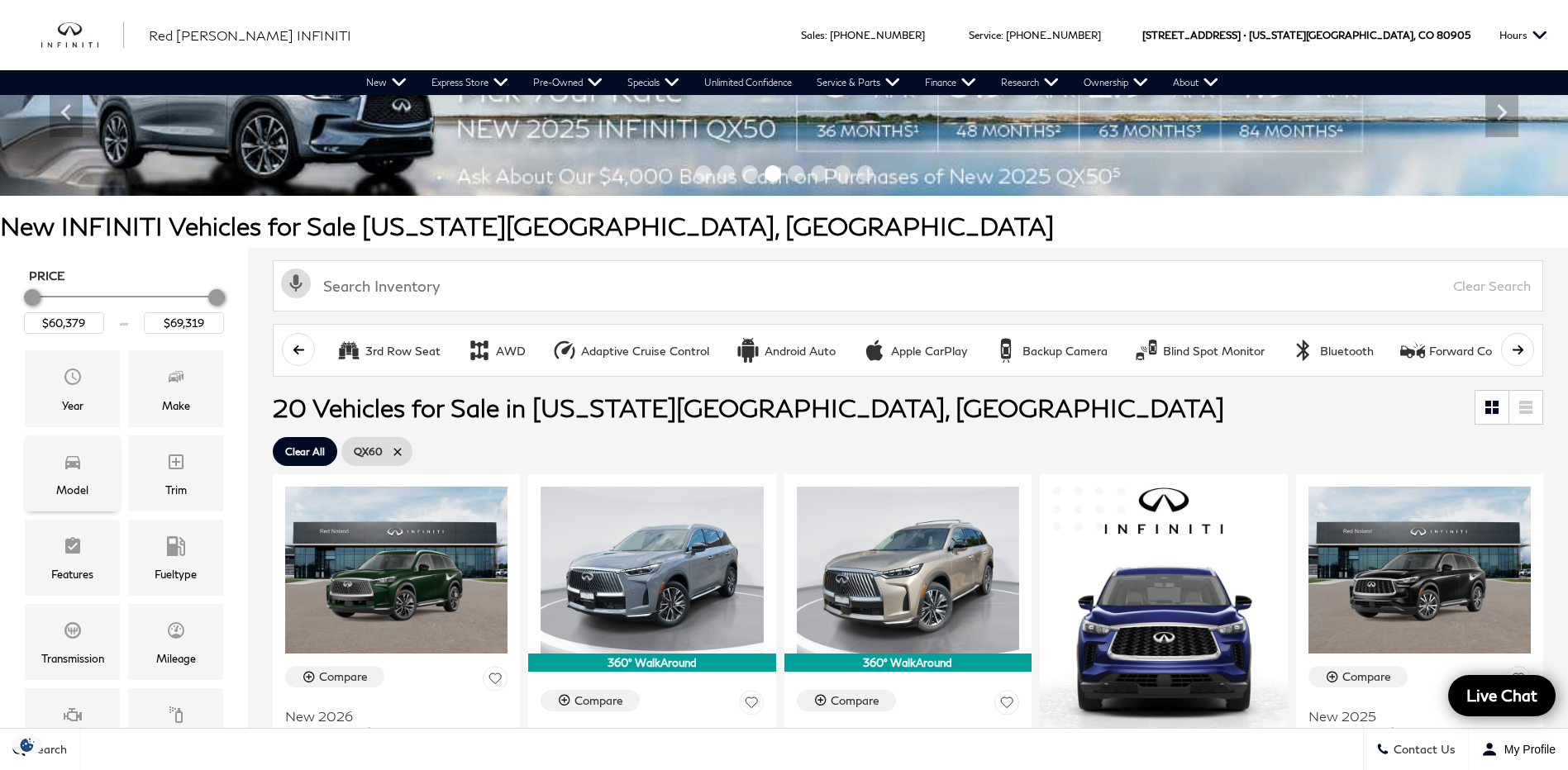
click at [74, 476] on span "Model" at bounding box center [73, 464] width 20 height 33
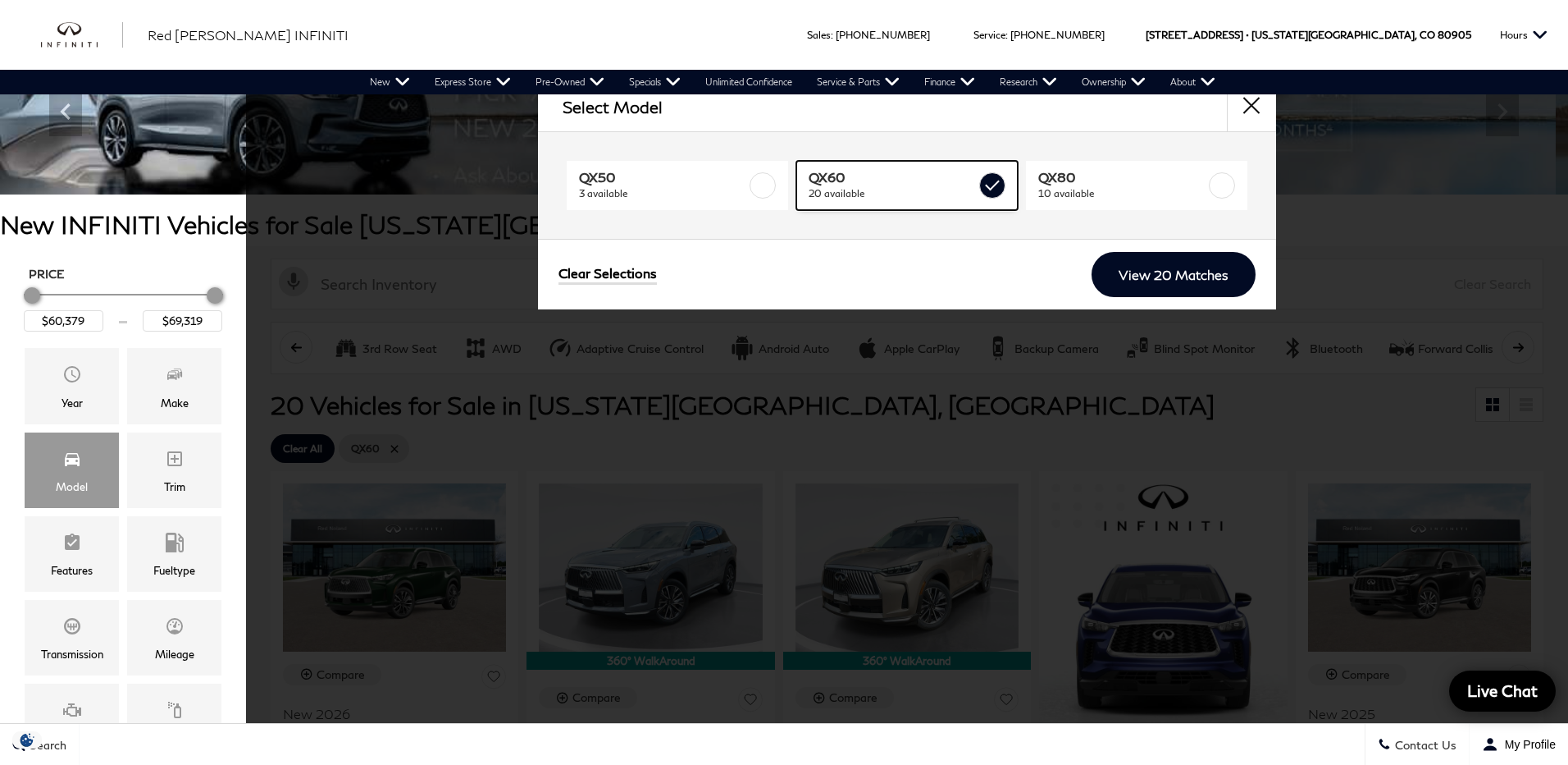
click at [998, 188] on label at bounding box center [992, 185] width 26 height 26
type input "$50,624"
type input "$83,614"
checkbox input "false"
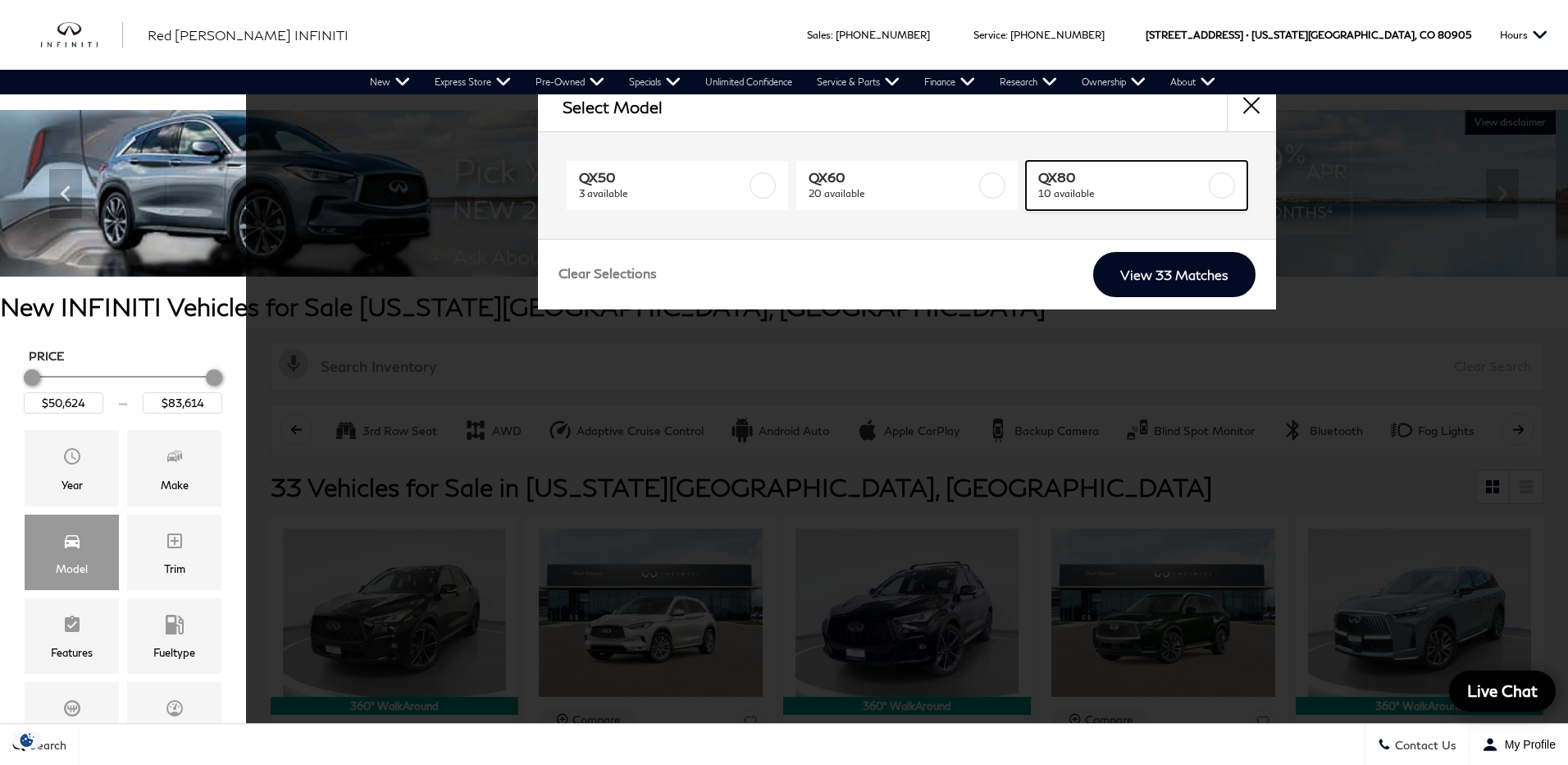
click at [1223, 179] on label at bounding box center [1222, 185] width 26 height 26
type input "$81,389"
checkbox input "true"
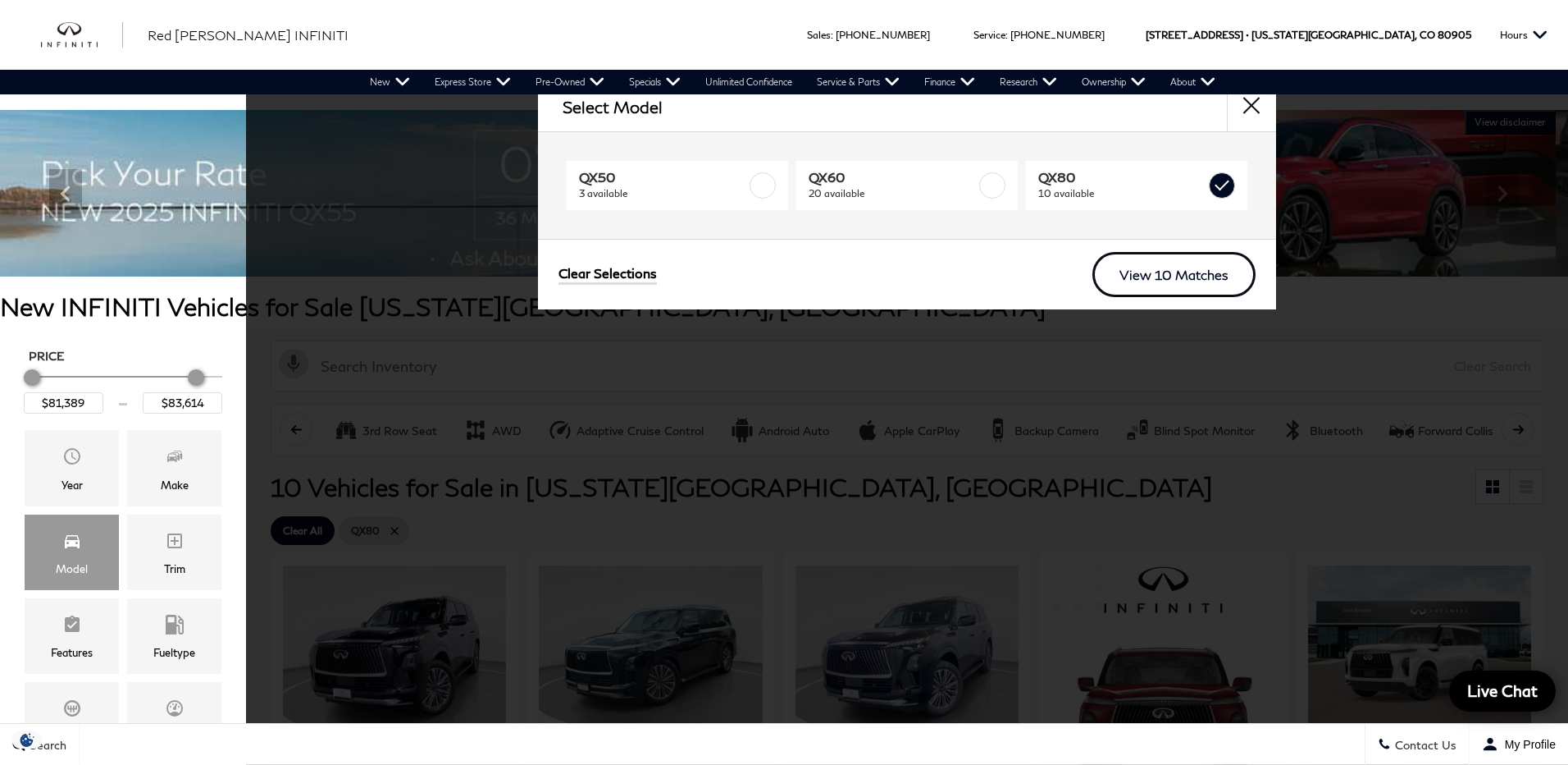
click at [1189, 279] on link "View 10 Matches" at bounding box center [1173, 274] width 163 height 45
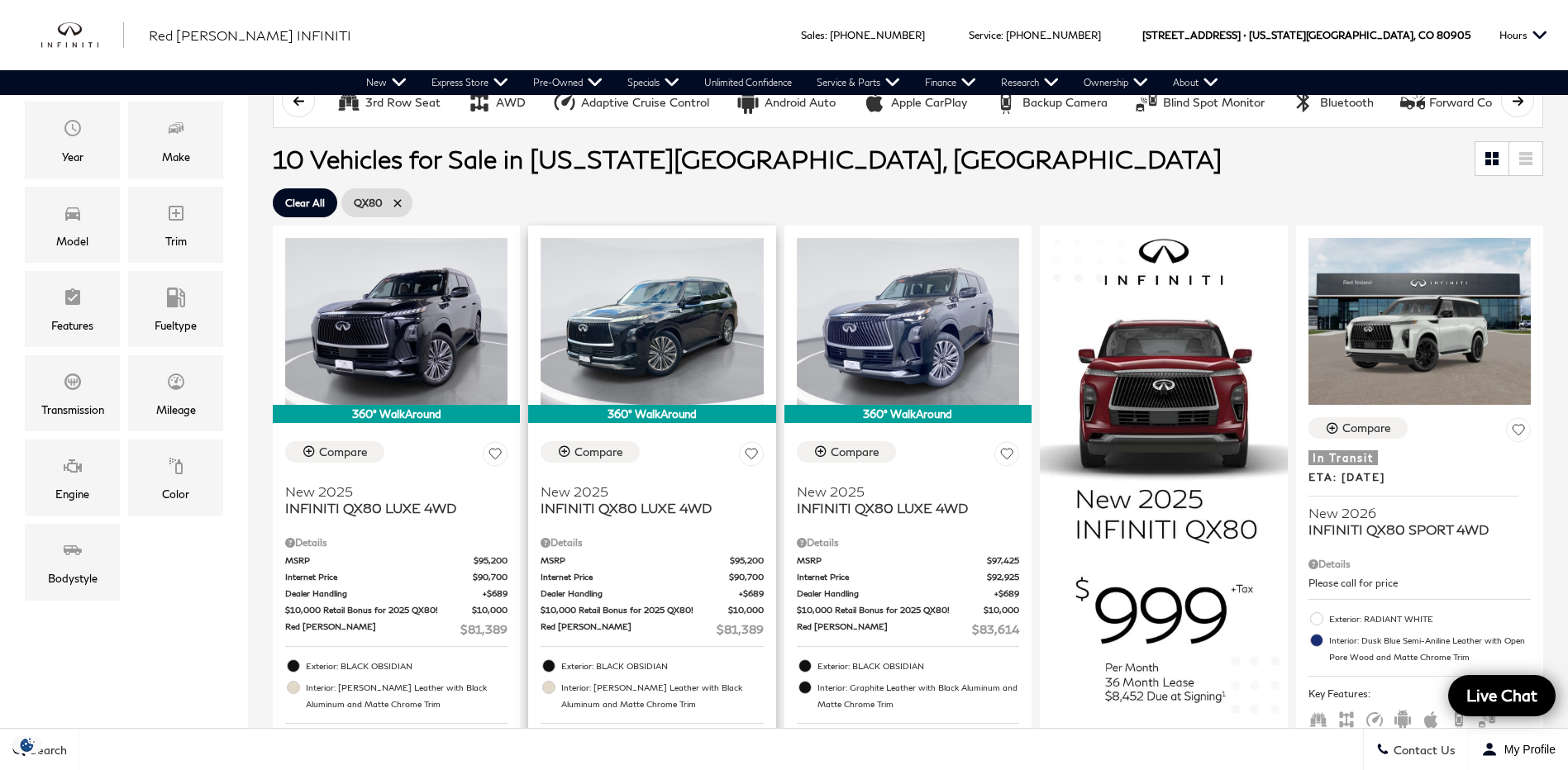
scroll to position [330, 0]
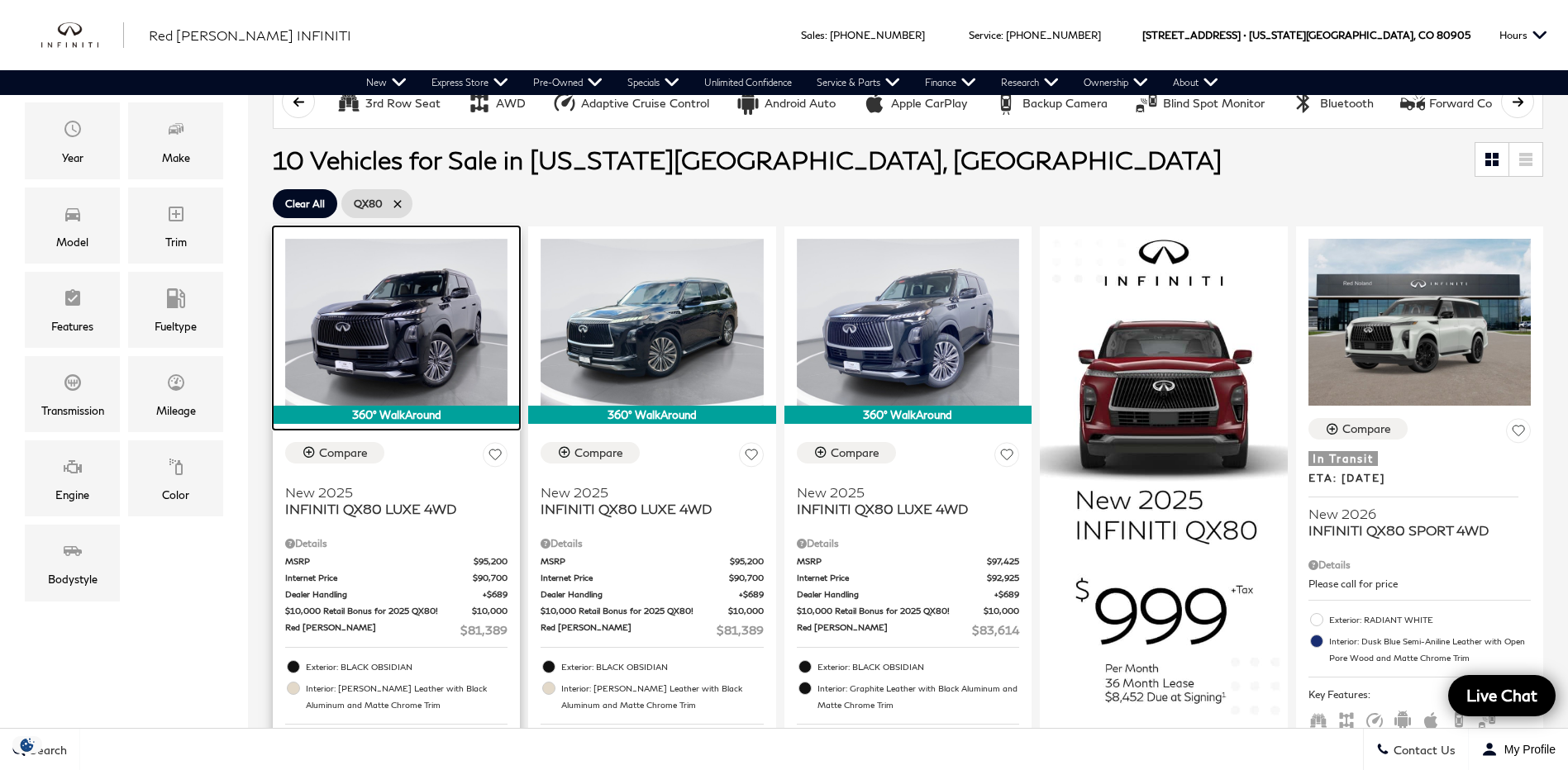
click at [364, 314] on img at bounding box center [396, 322] width 223 height 167
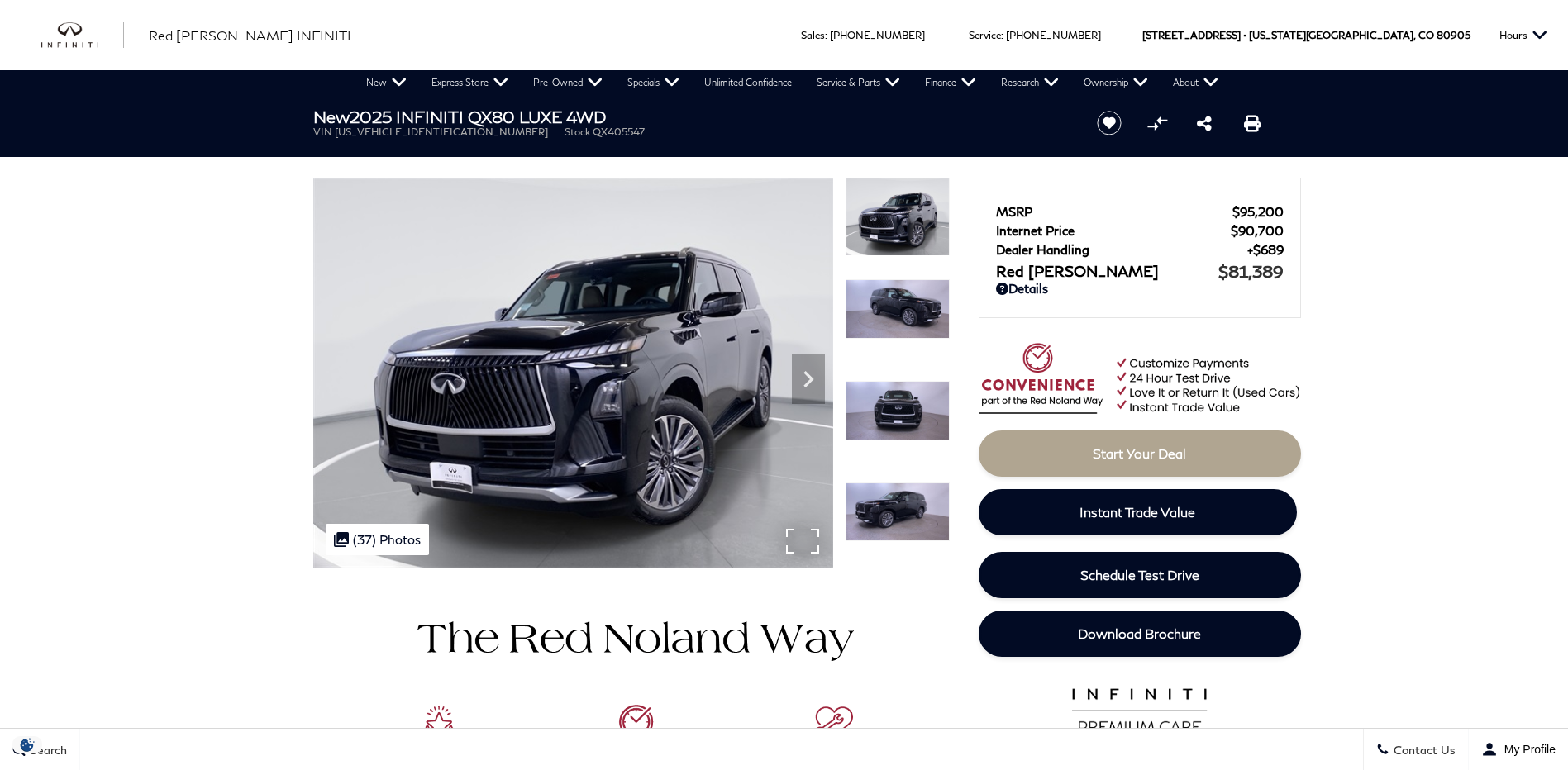
click at [809, 536] on img at bounding box center [572, 372] width 520 height 390
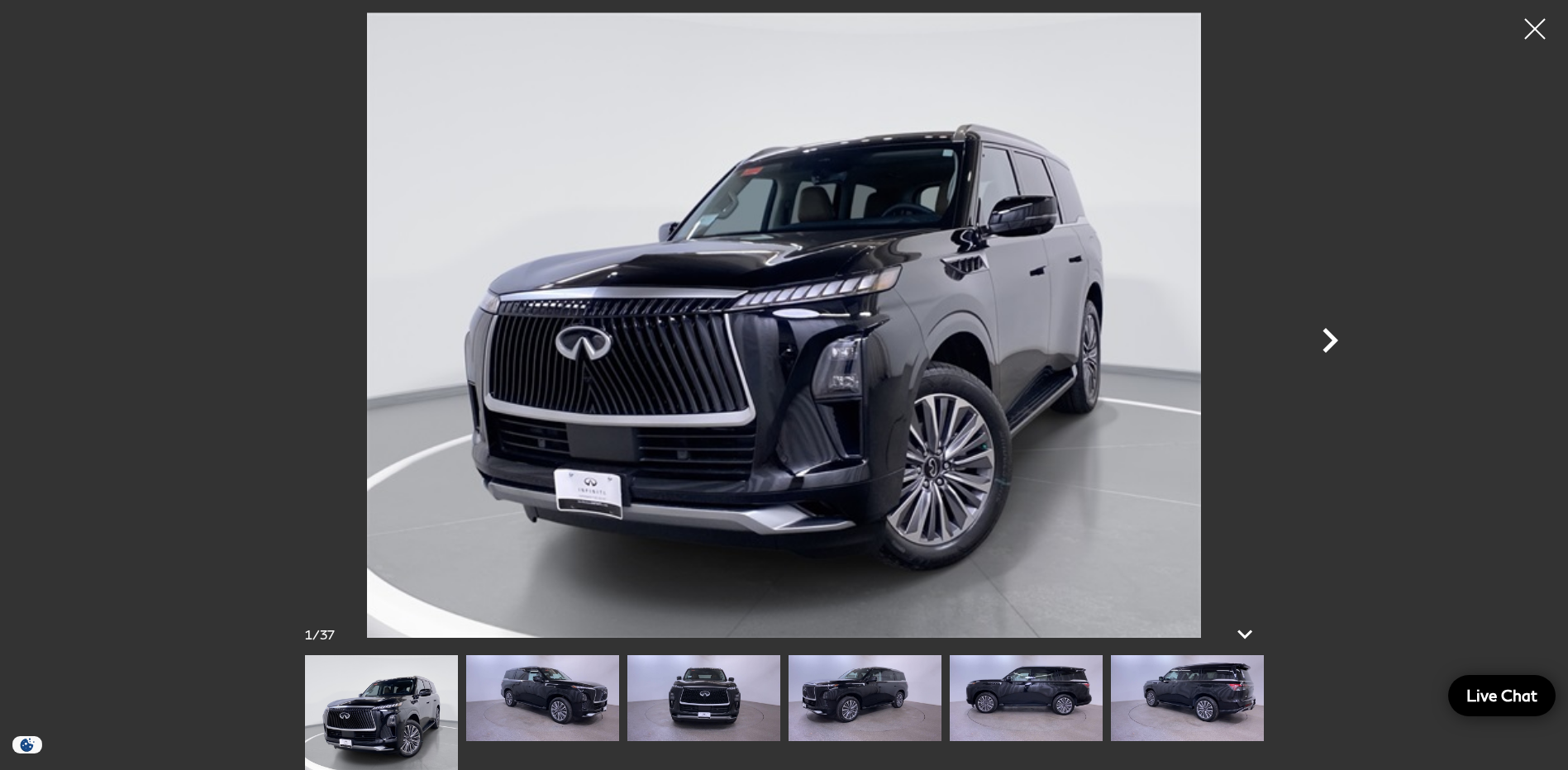
click at [1329, 335] on icon "Next" at bounding box center [1330, 340] width 15 height 25
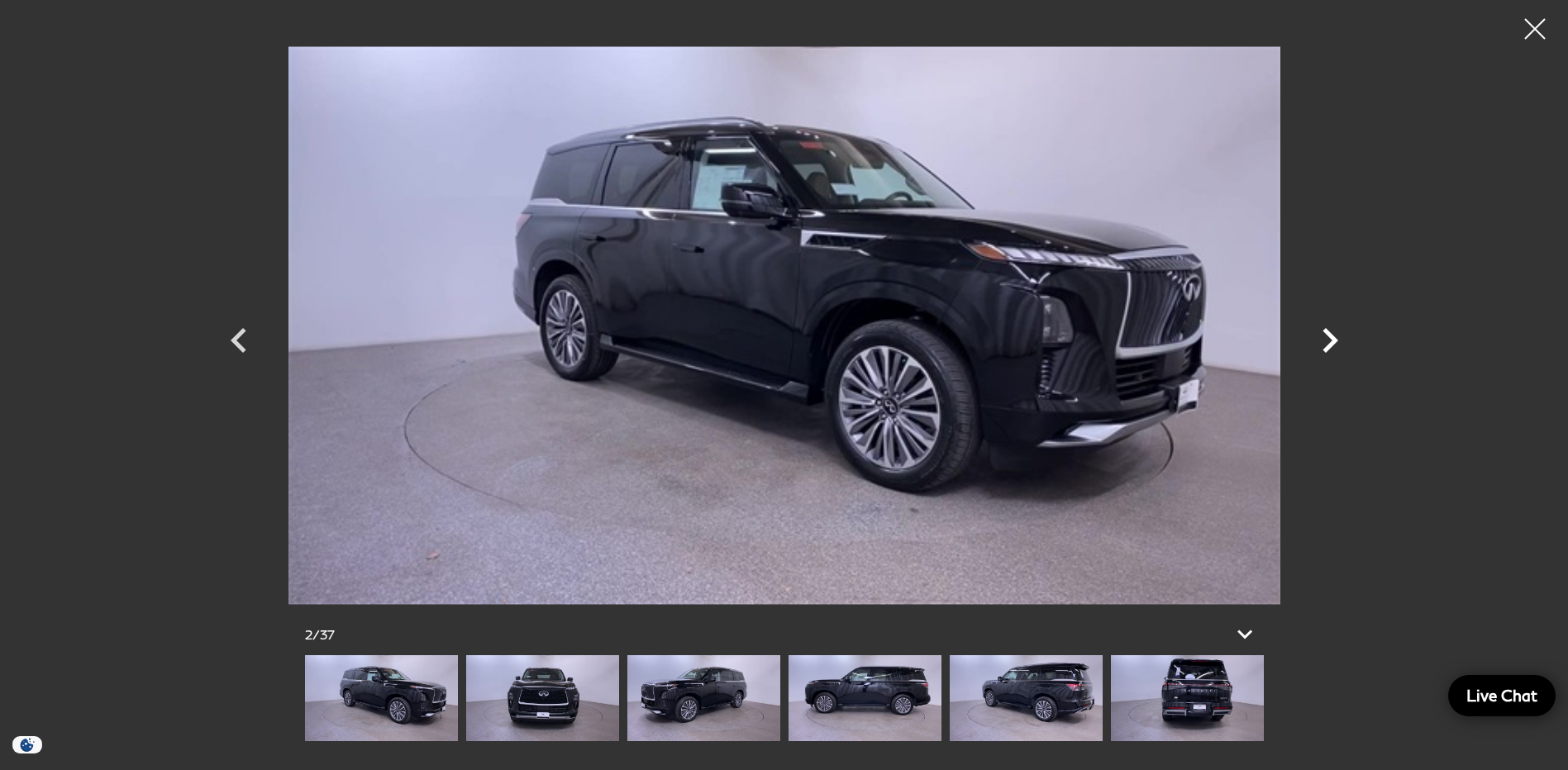
click at [1329, 335] on icon "Next" at bounding box center [1330, 340] width 15 height 25
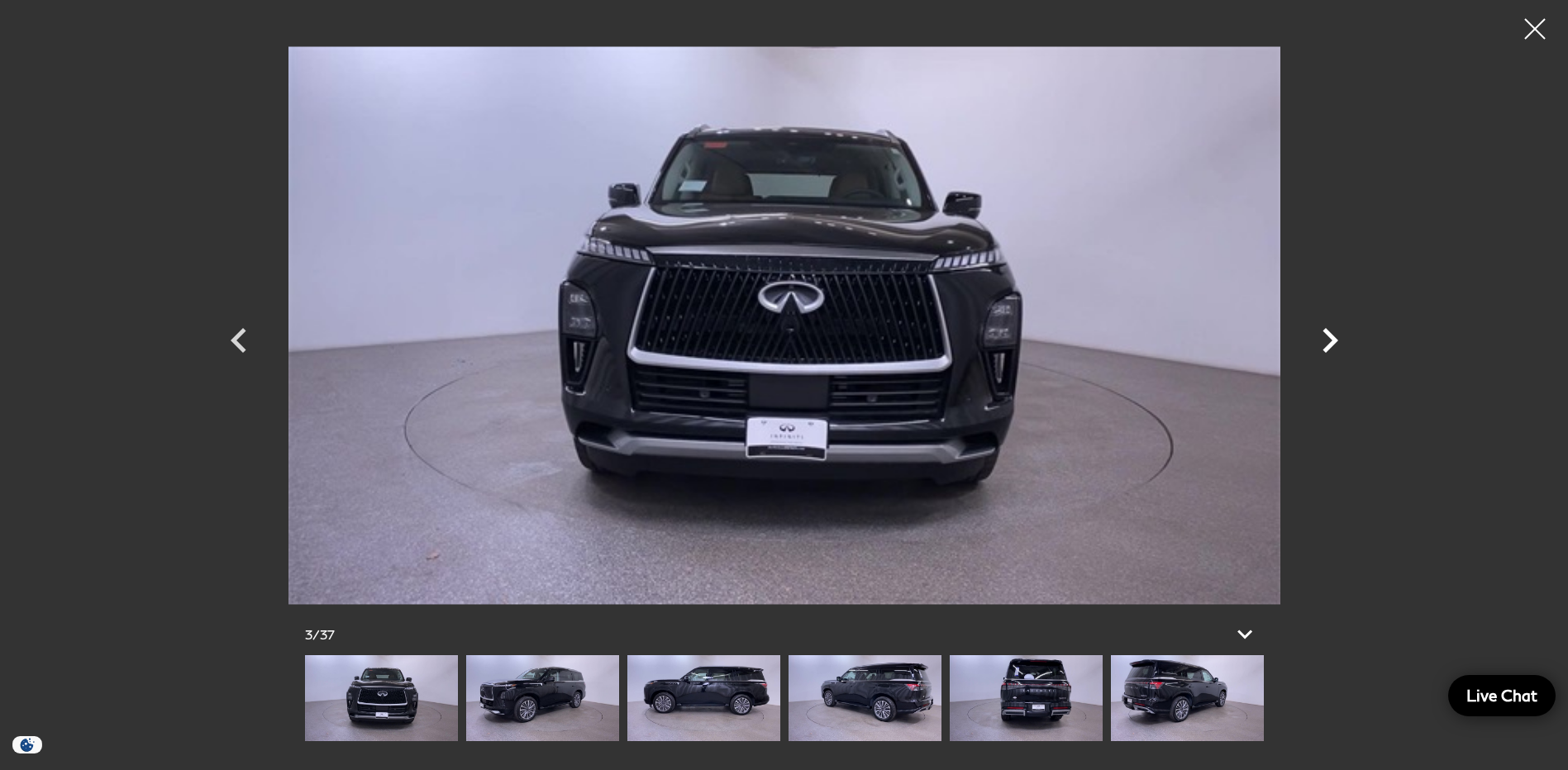
click at [1329, 335] on icon "Next" at bounding box center [1330, 340] width 15 height 25
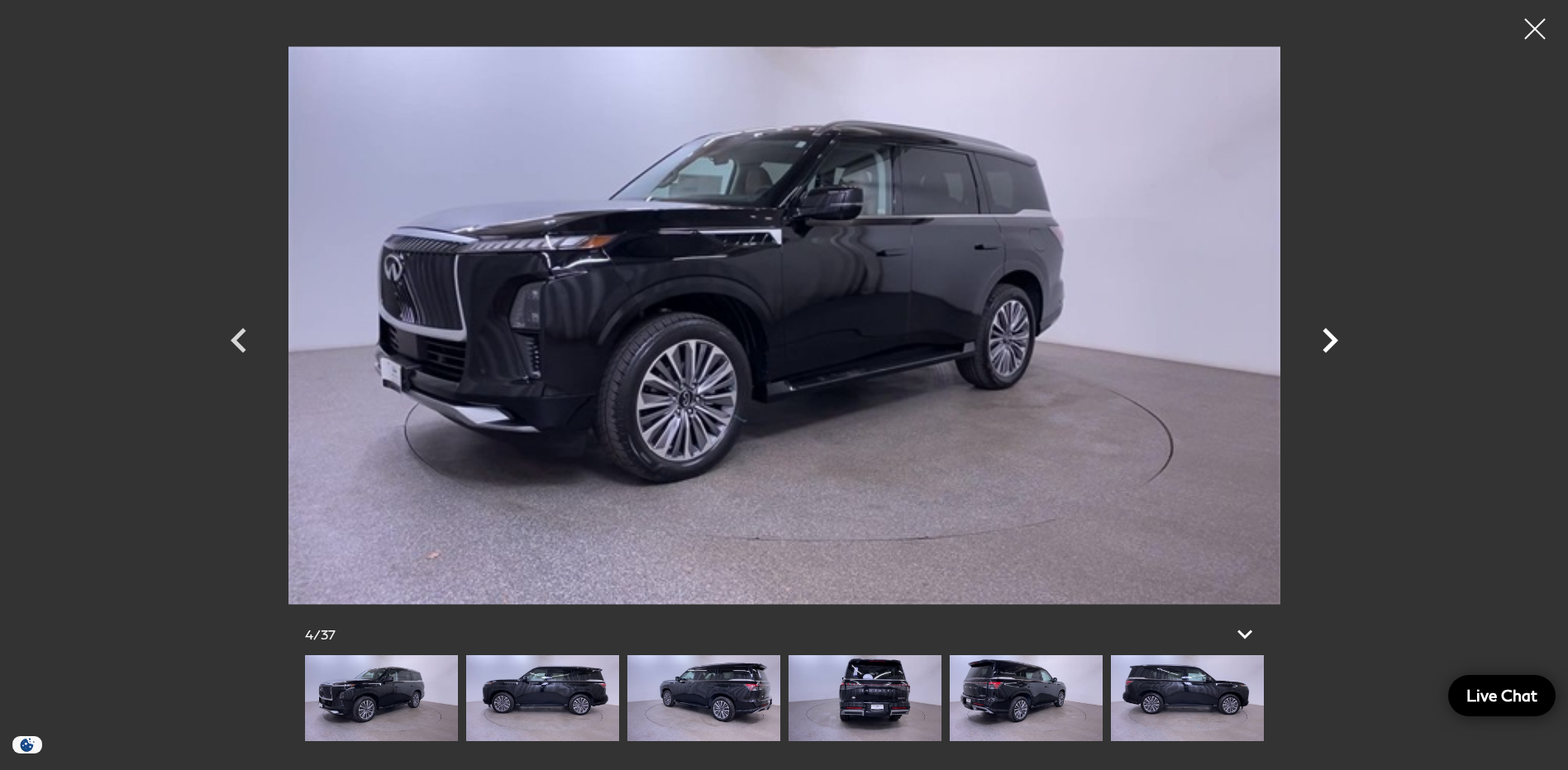
click at [1329, 335] on icon "Next" at bounding box center [1330, 340] width 15 height 25
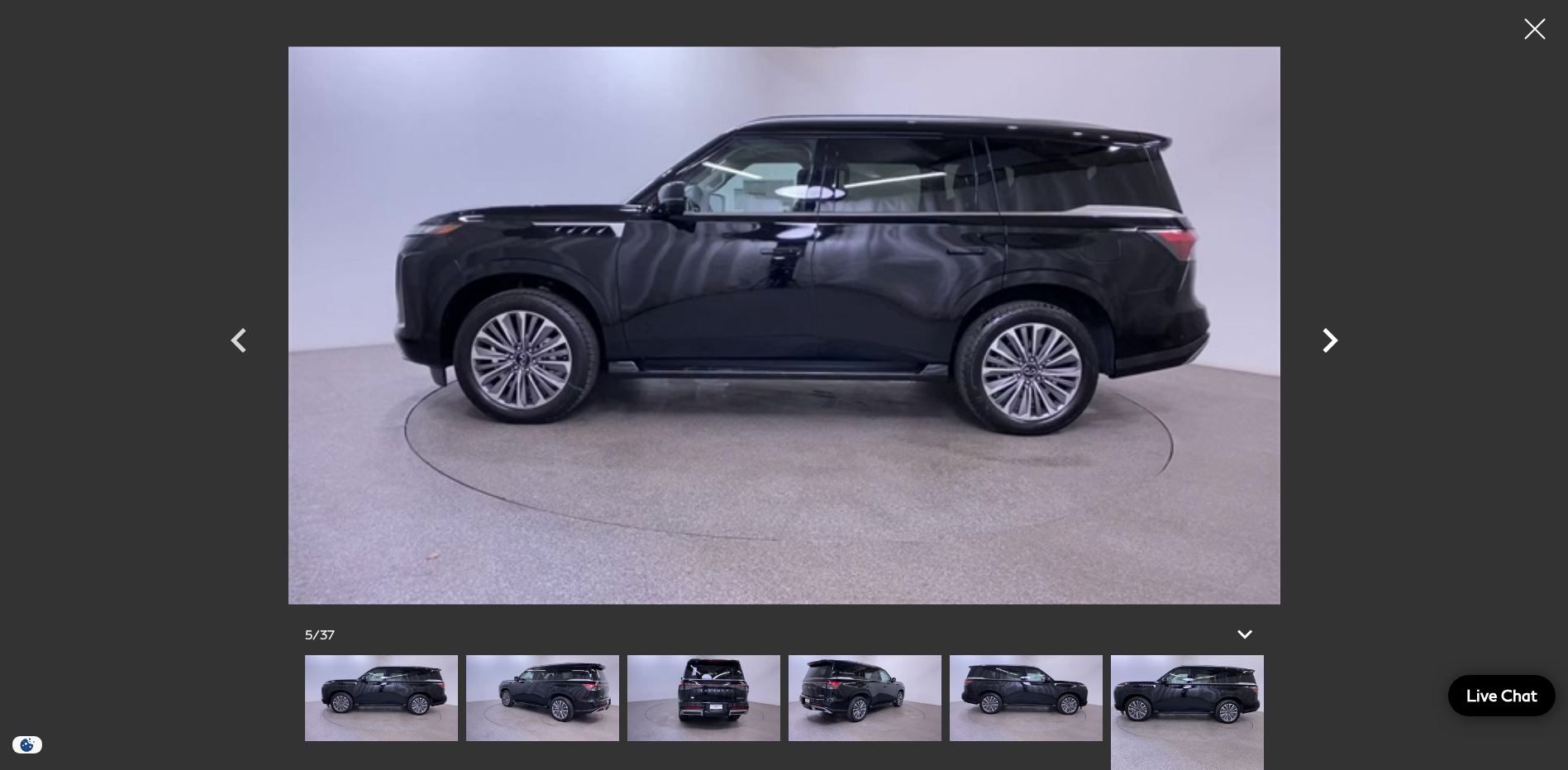
click at [1329, 335] on icon "Next" at bounding box center [1330, 340] width 15 height 25
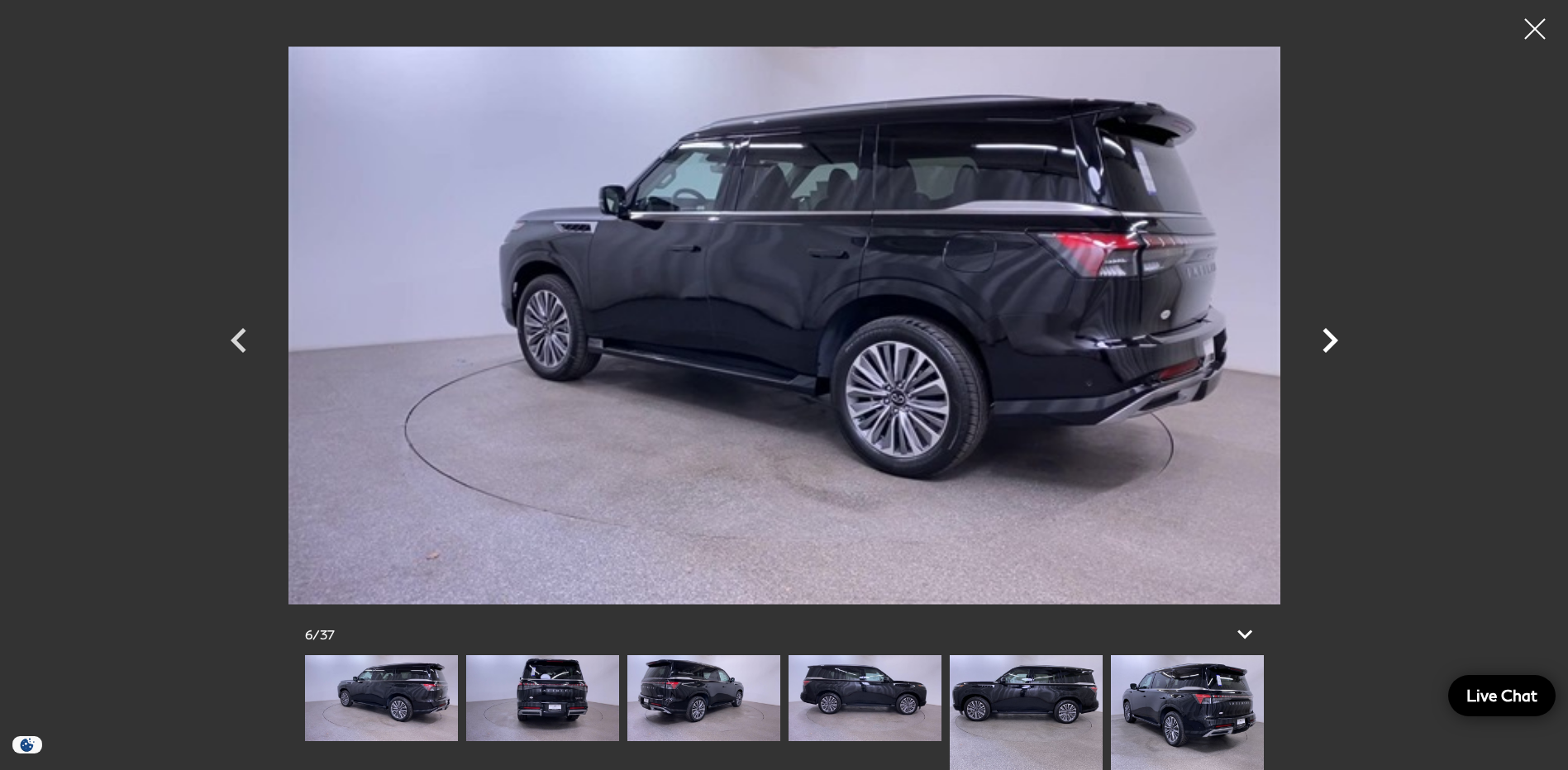
click at [1329, 335] on icon "Next" at bounding box center [1330, 340] width 15 height 25
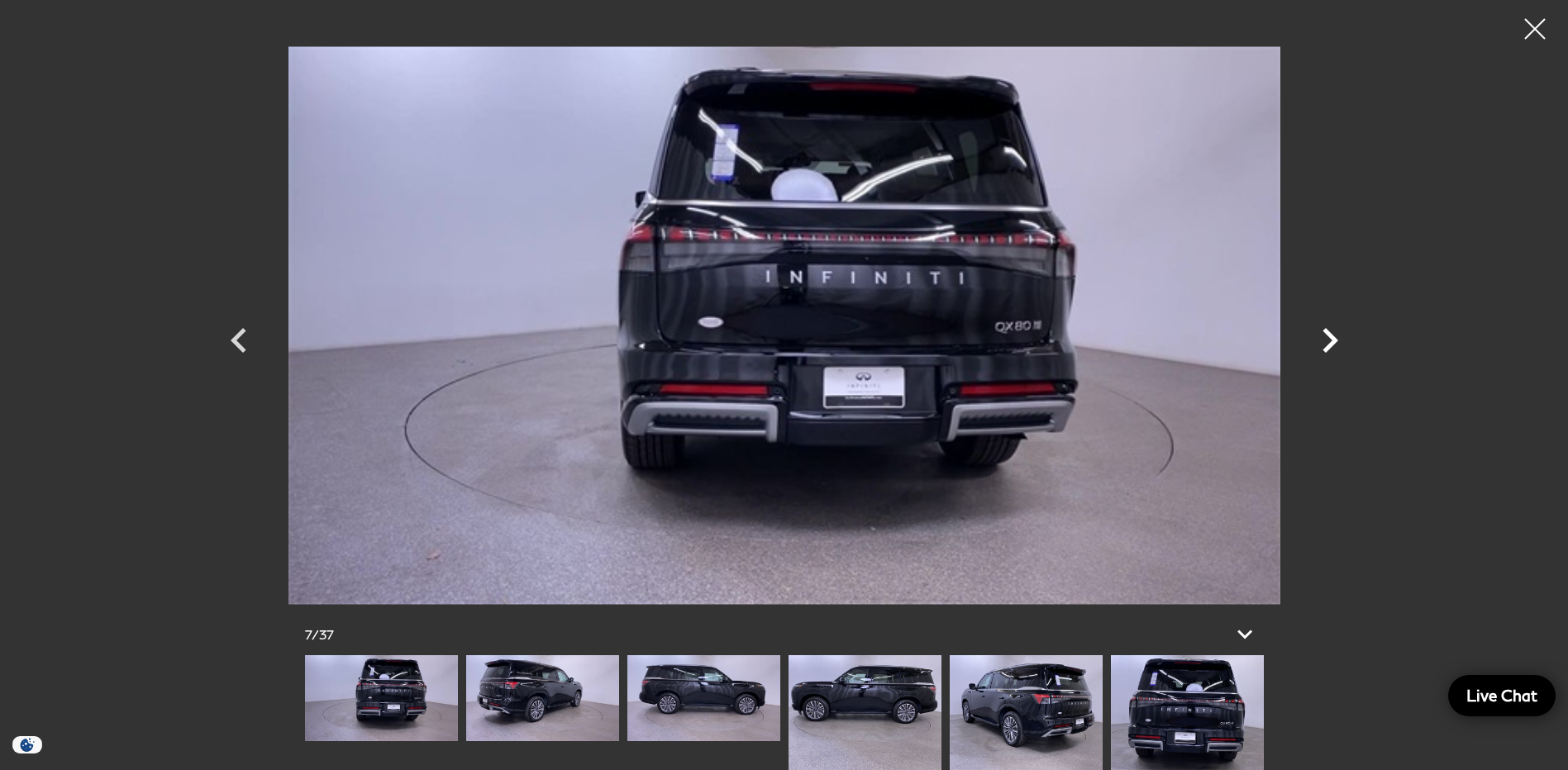
click at [1329, 335] on icon "Next" at bounding box center [1330, 340] width 15 height 25
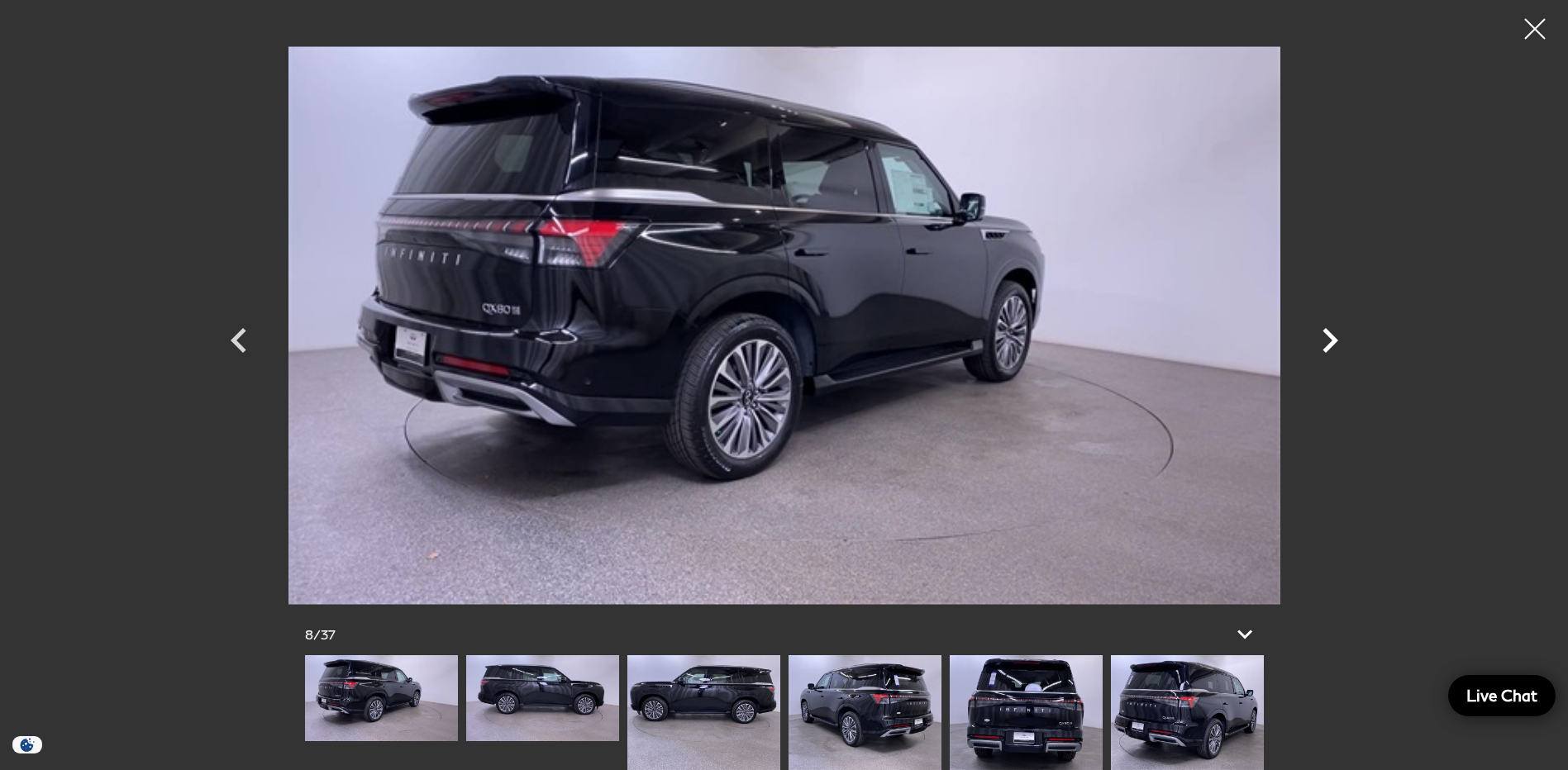
click at [1329, 335] on icon "Next" at bounding box center [1330, 340] width 15 height 25
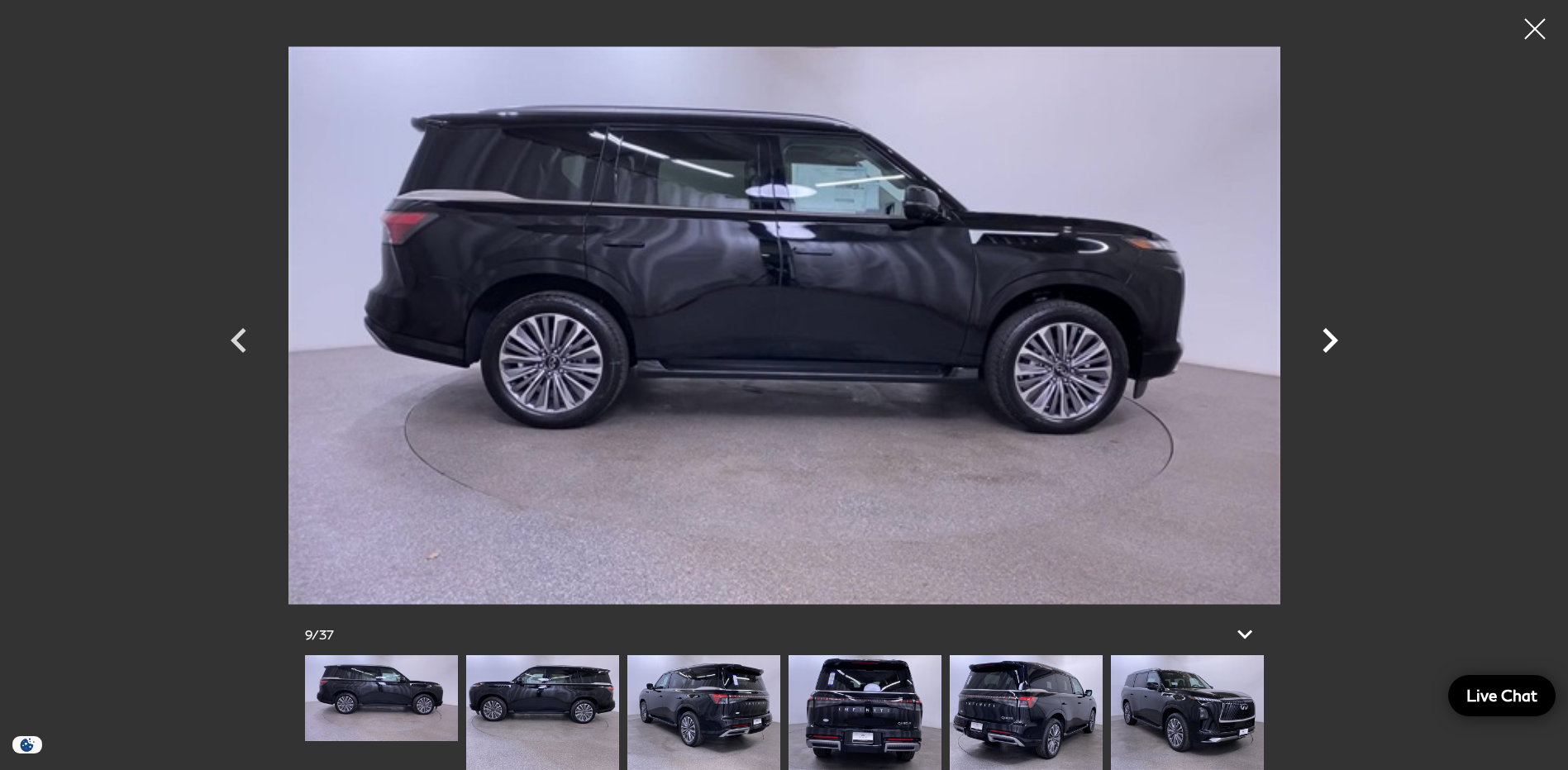
click at [1329, 335] on icon "Next" at bounding box center [1330, 340] width 15 height 25
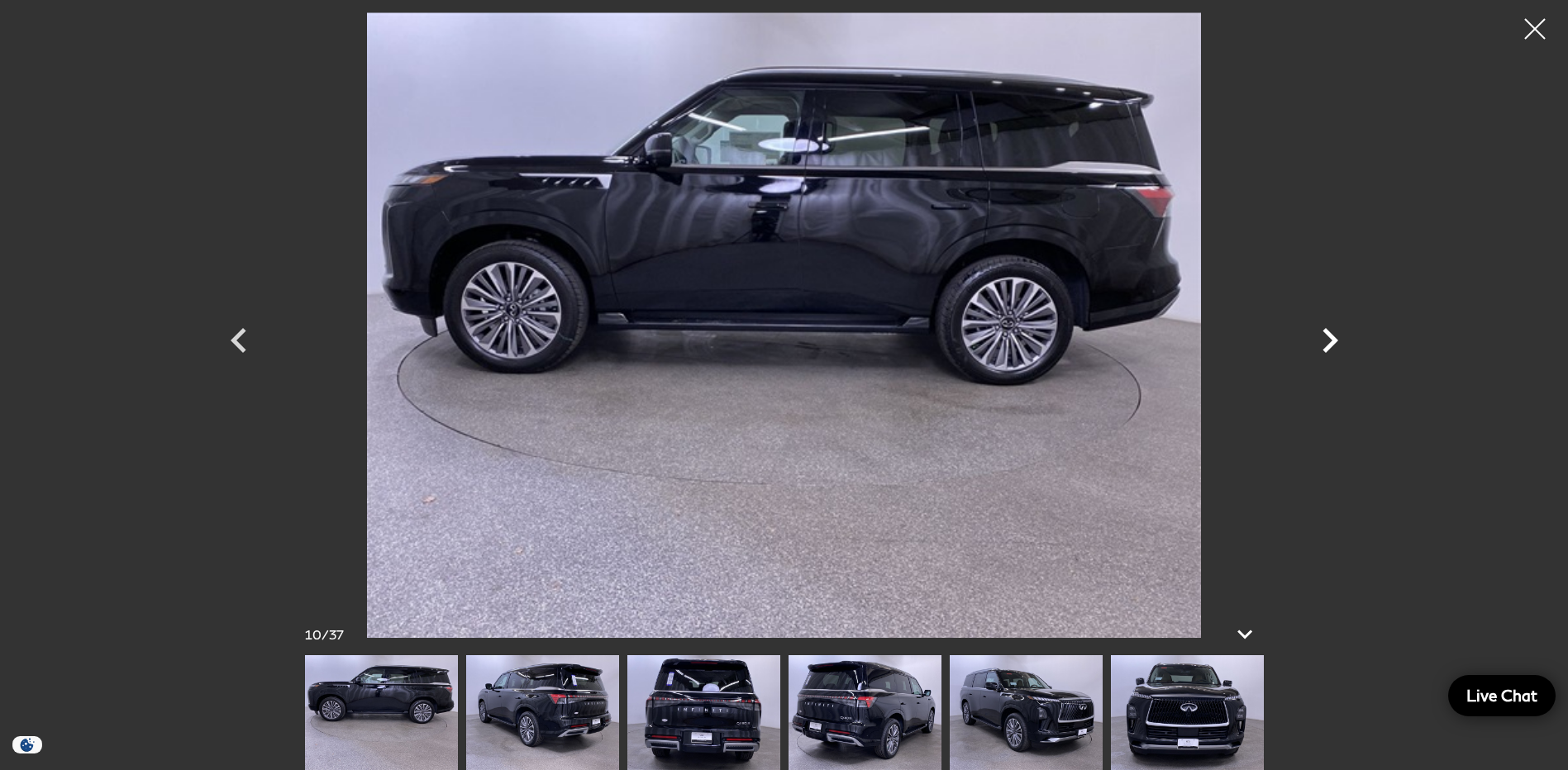
click at [1329, 335] on icon "Next" at bounding box center [1330, 340] width 15 height 25
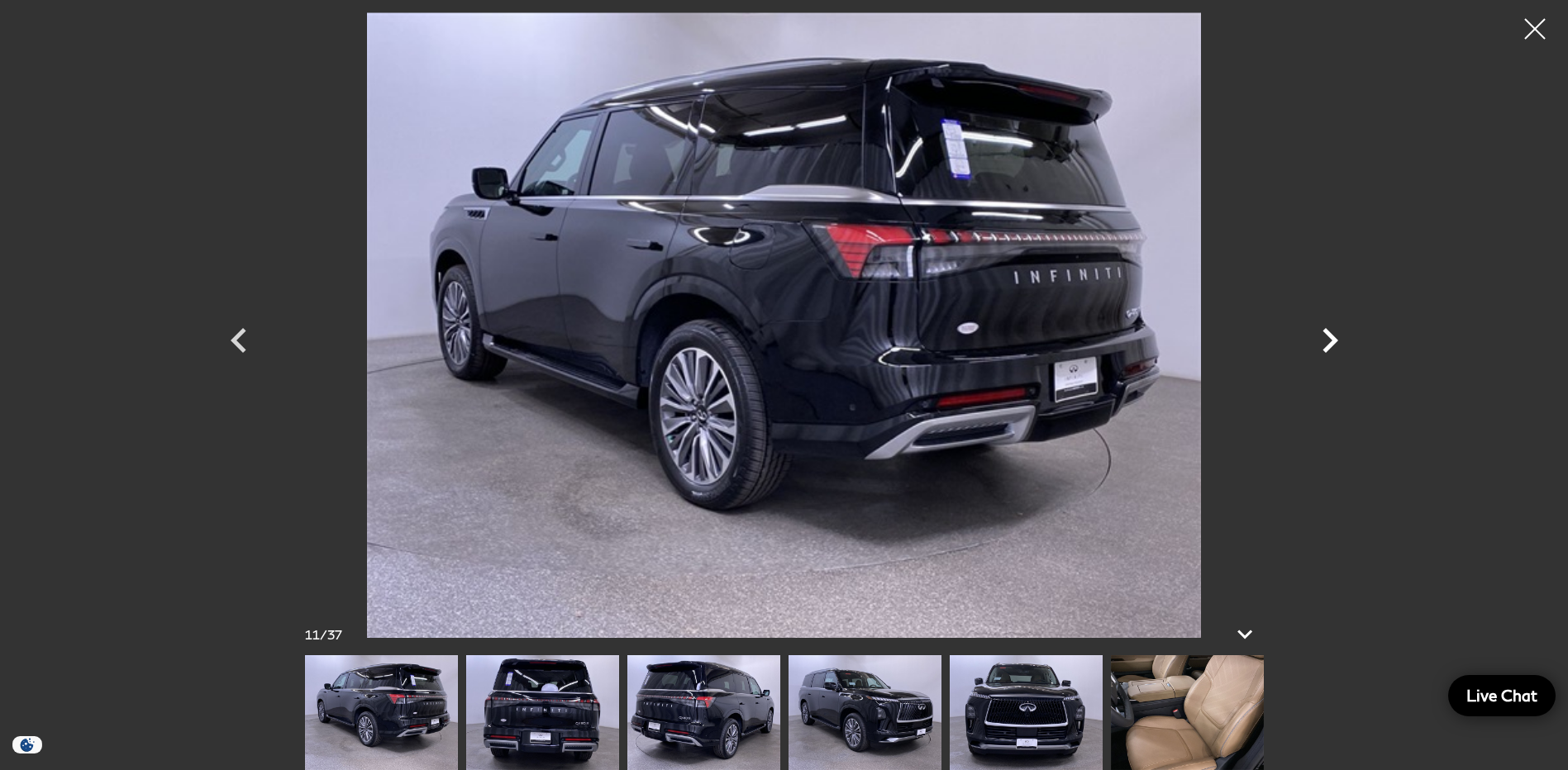
click at [1329, 335] on icon "Next" at bounding box center [1330, 340] width 15 height 25
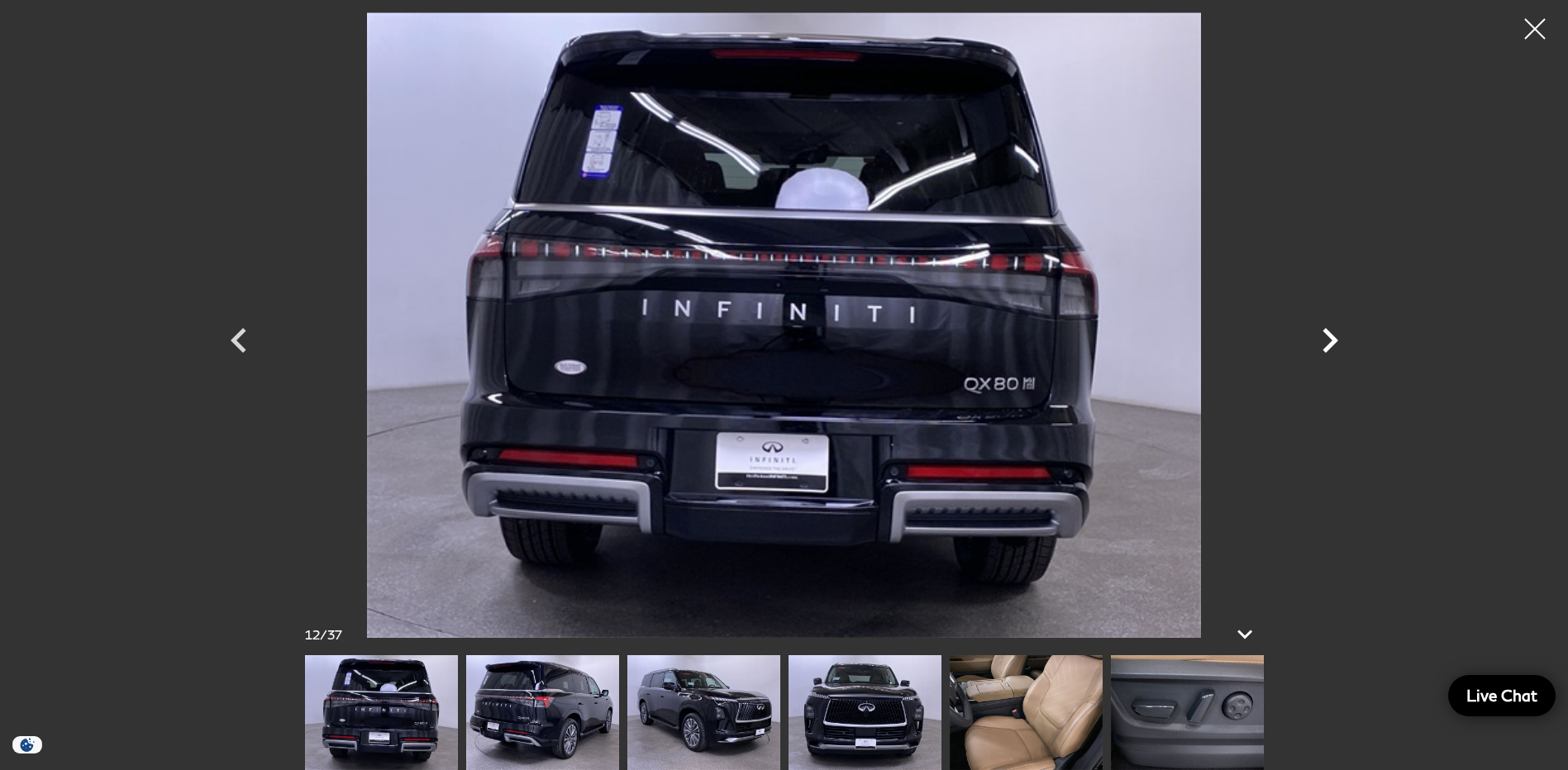
click at [1329, 335] on icon "Next" at bounding box center [1330, 340] width 15 height 25
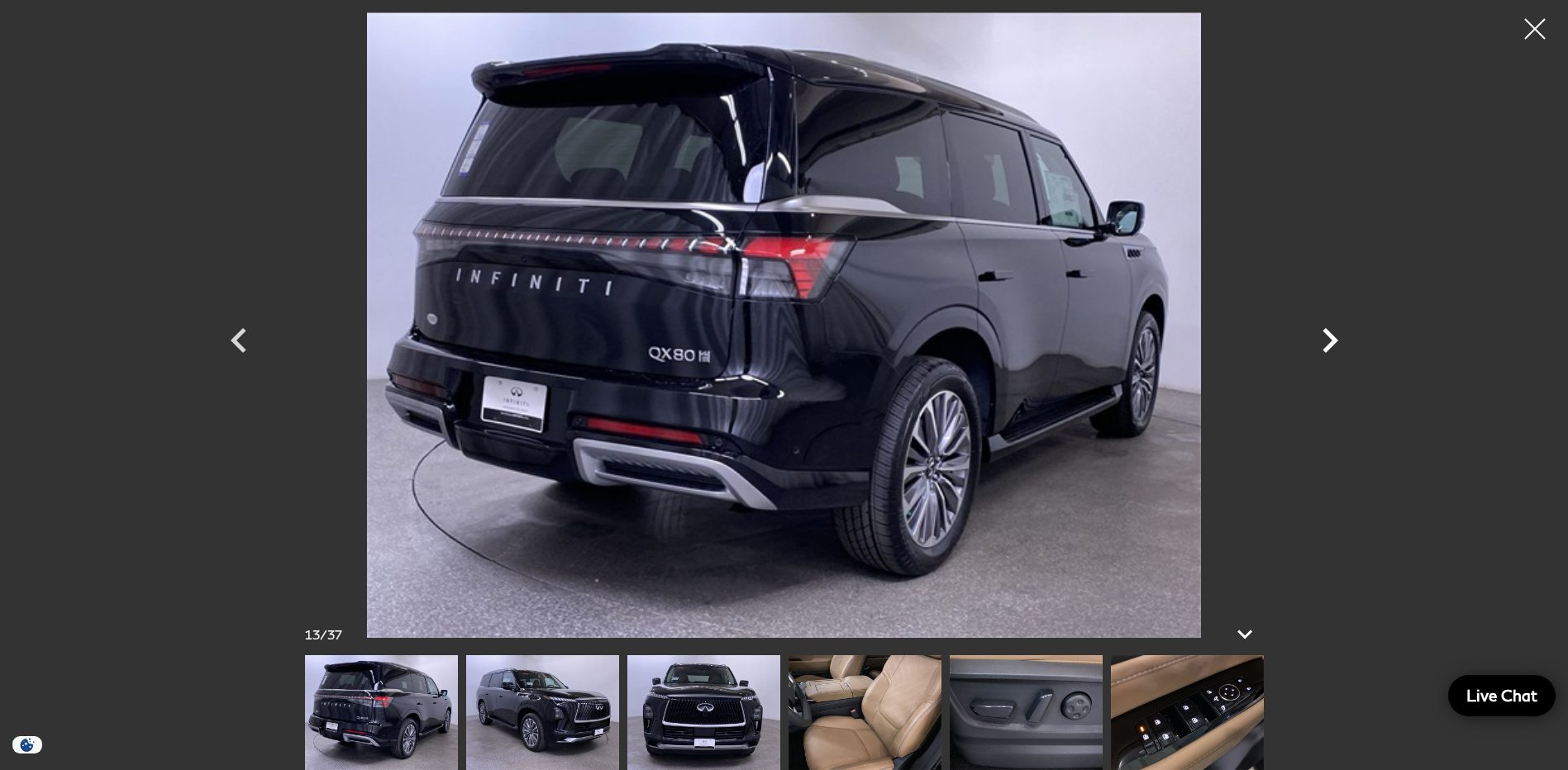
click at [1329, 334] on icon "Next" at bounding box center [1330, 340] width 15 height 25
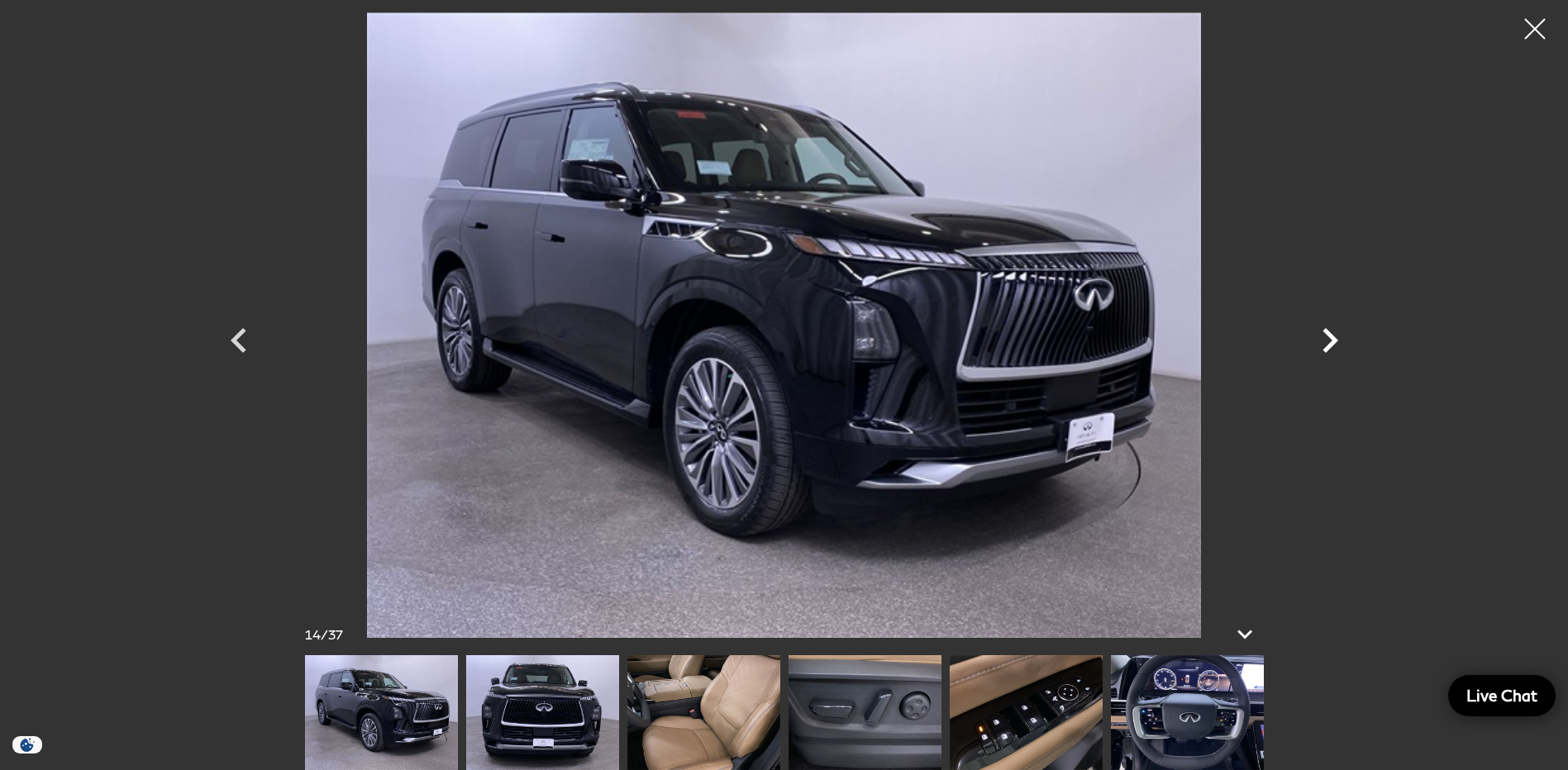
click at [1329, 334] on icon "Next" at bounding box center [1330, 340] width 15 height 25
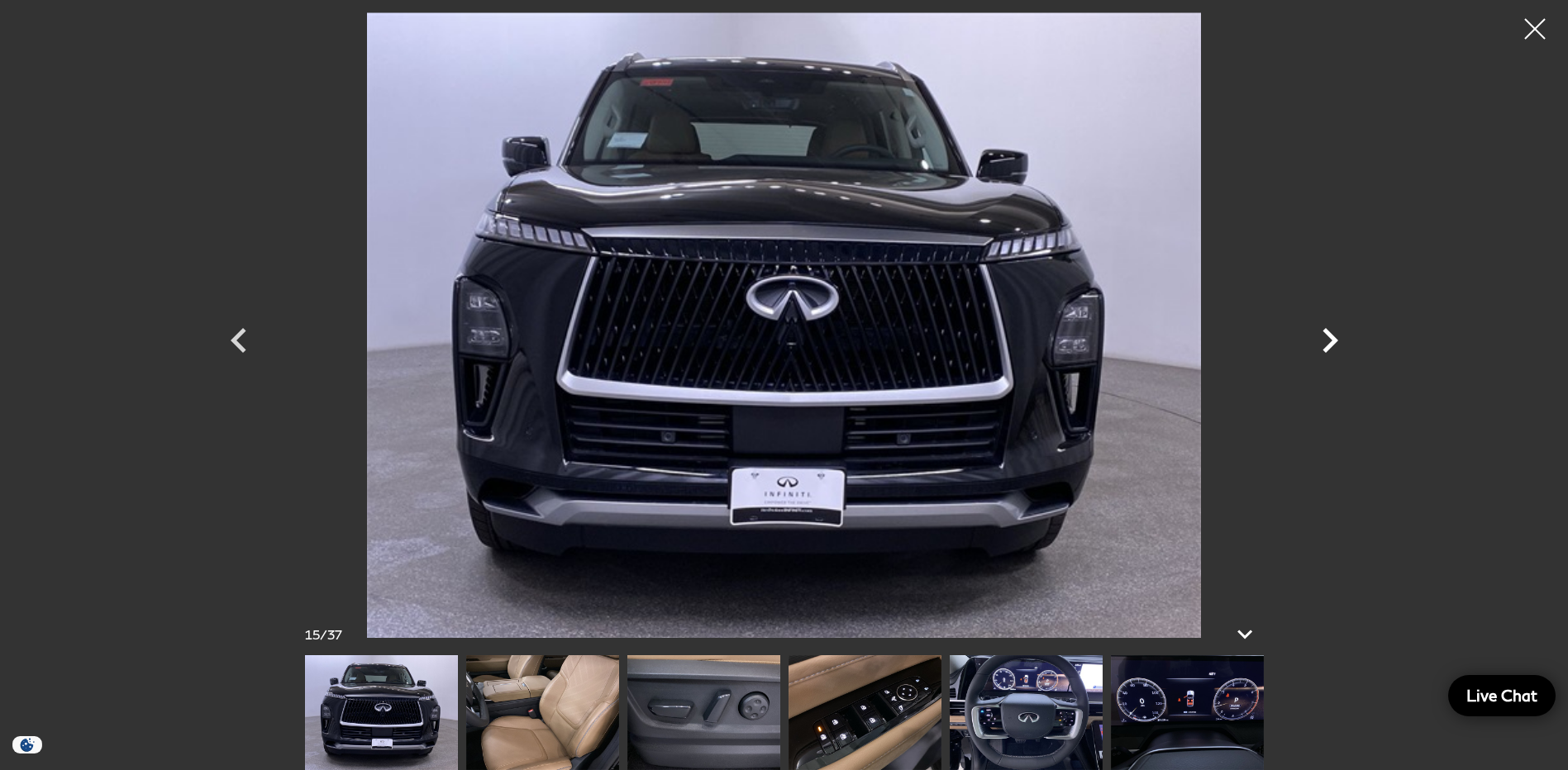
click at [1329, 334] on icon "Next" at bounding box center [1330, 340] width 15 height 25
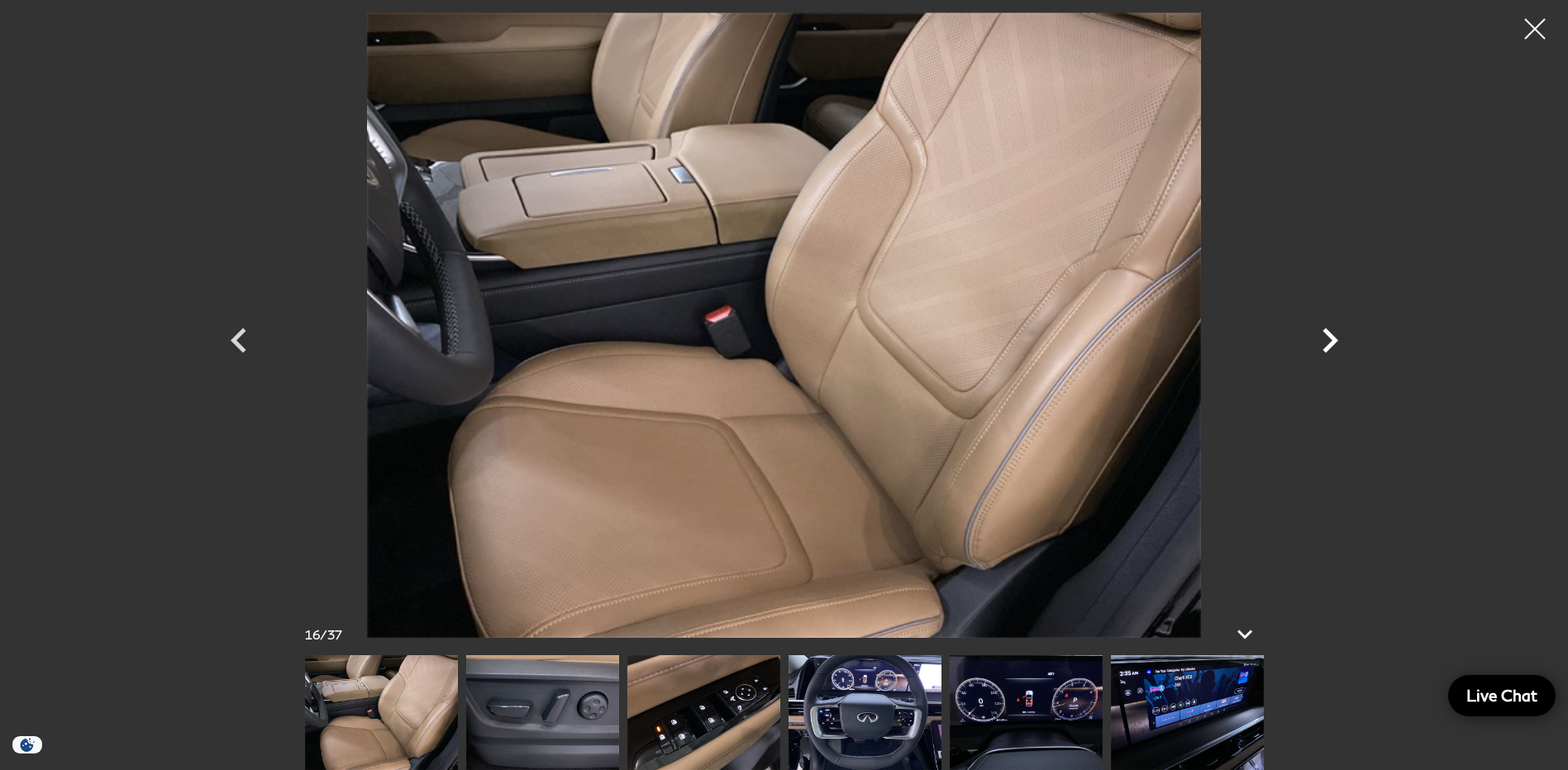
click at [1329, 334] on icon "Next" at bounding box center [1330, 340] width 15 height 25
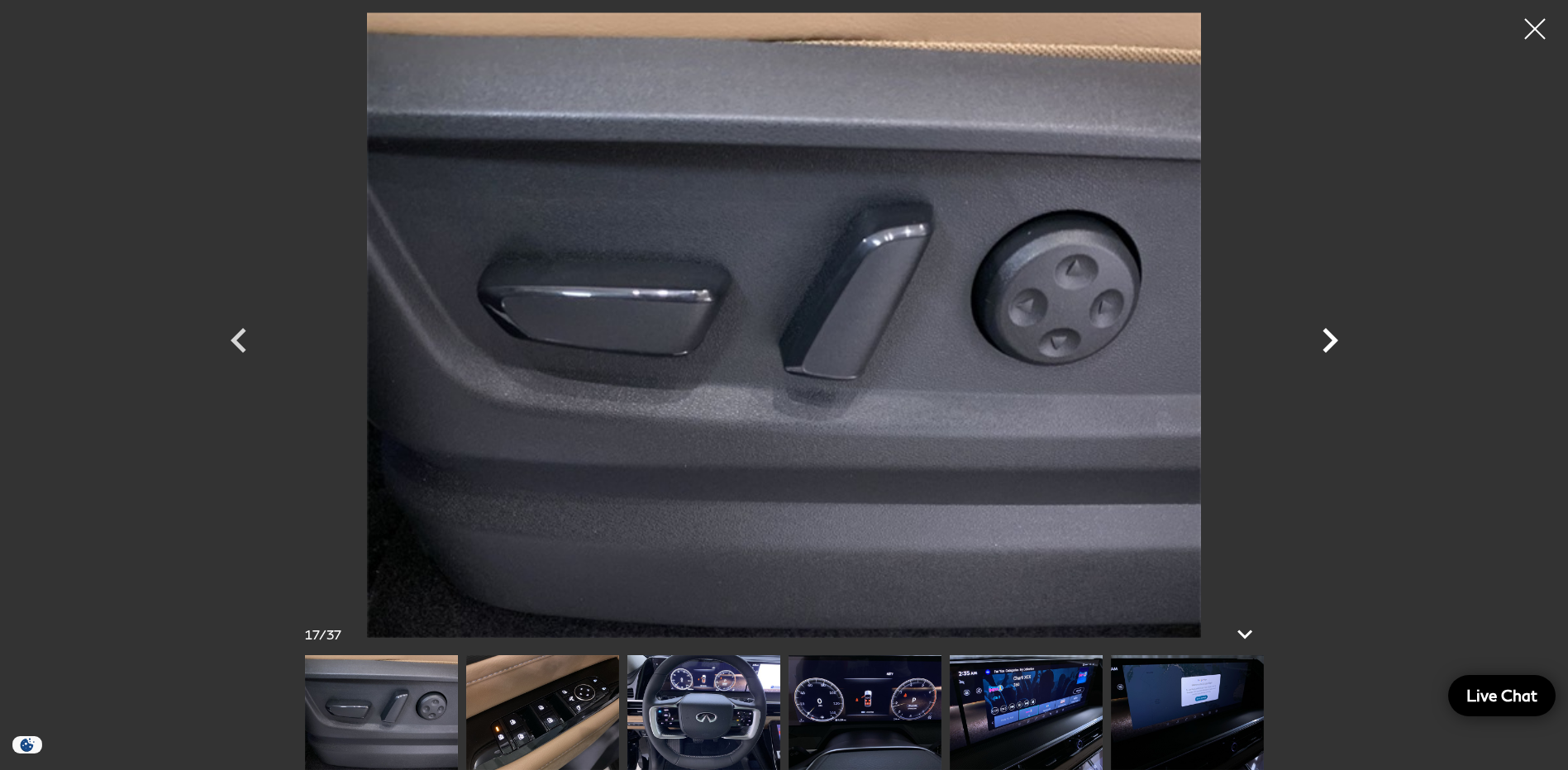
click at [1329, 334] on icon "Next" at bounding box center [1330, 340] width 15 height 25
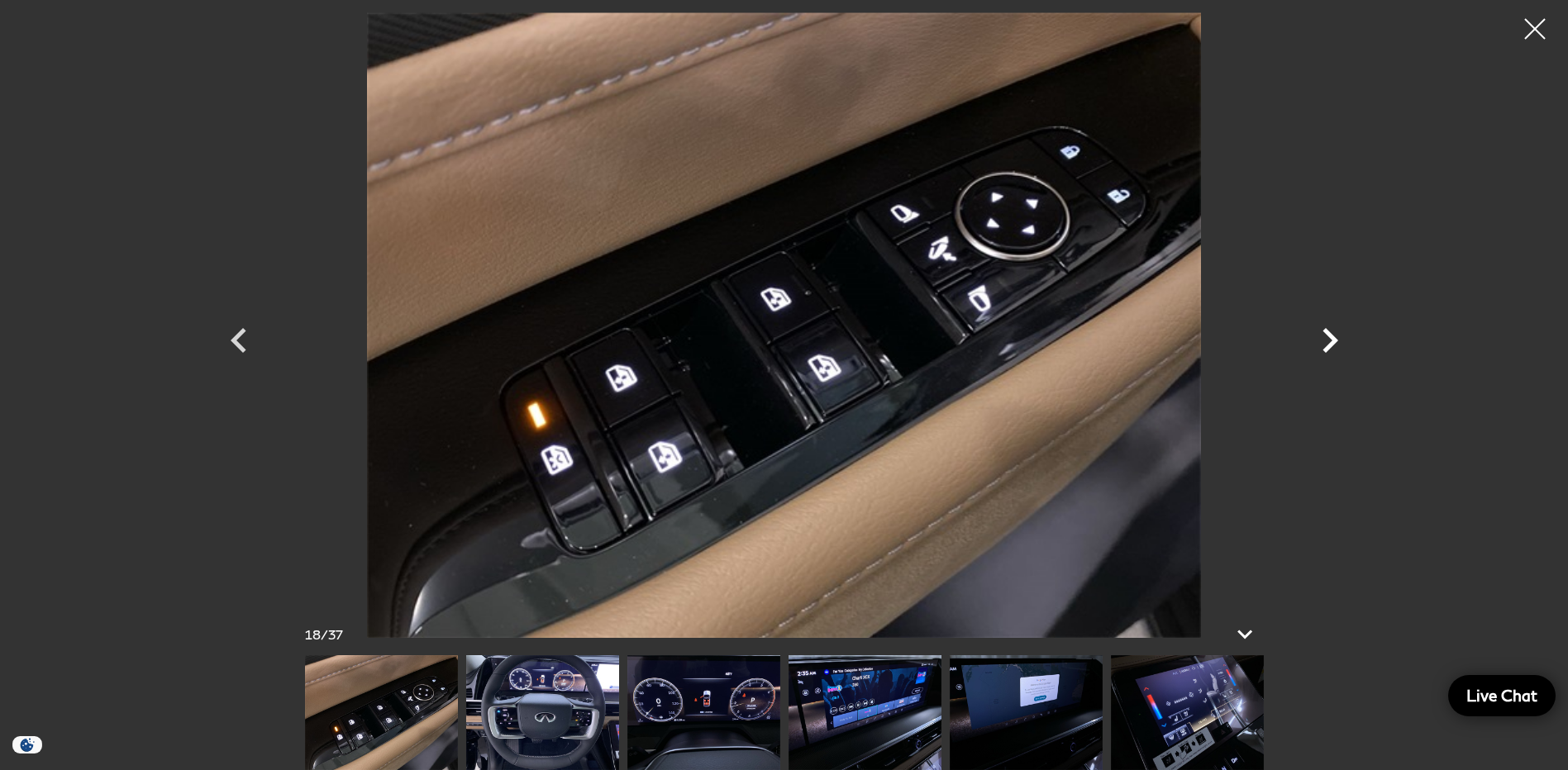
click at [1329, 334] on icon "Next" at bounding box center [1330, 340] width 15 height 25
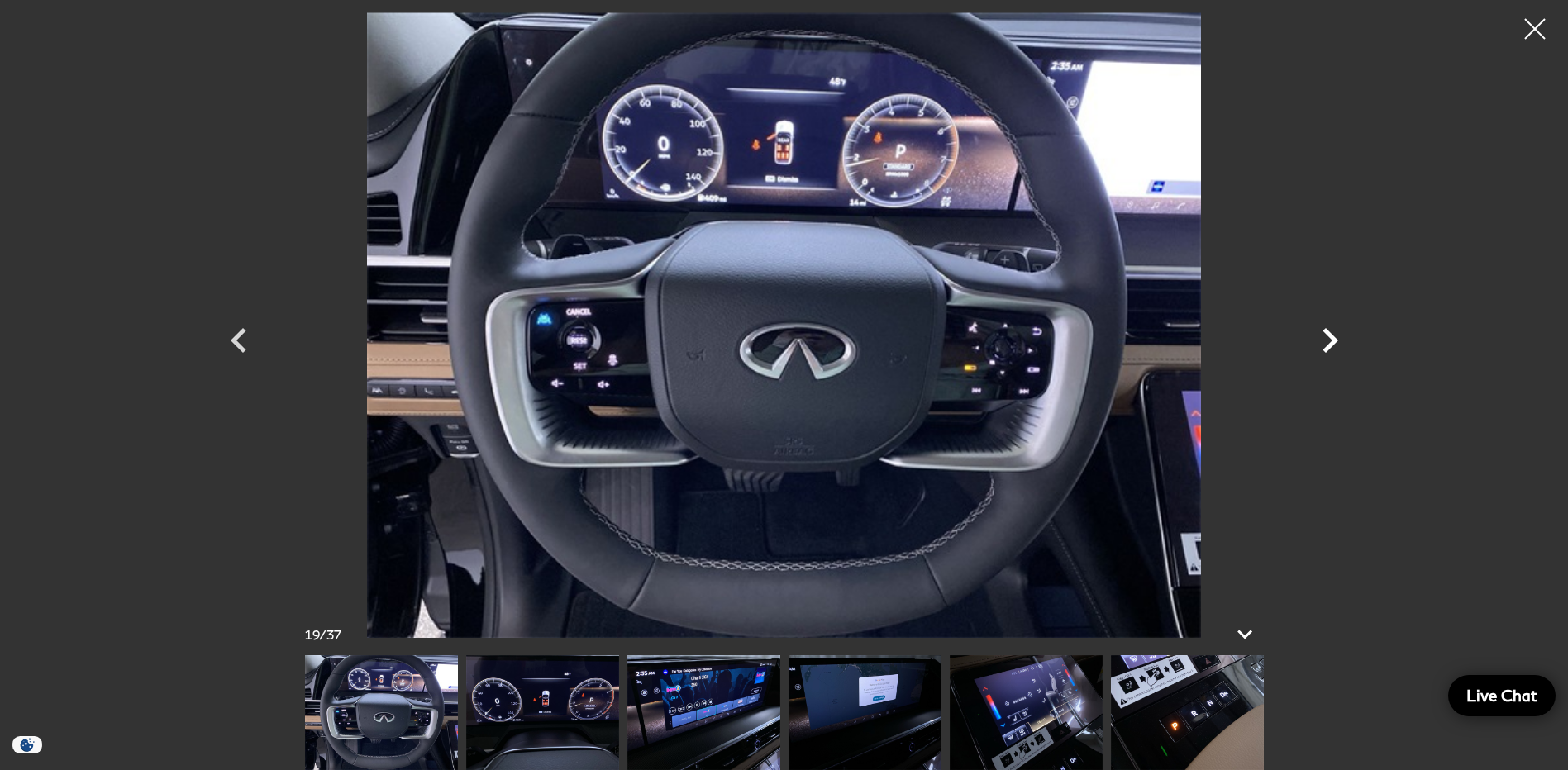
click at [1329, 334] on icon "Next" at bounding box center [1330, 340] width 15 height 25
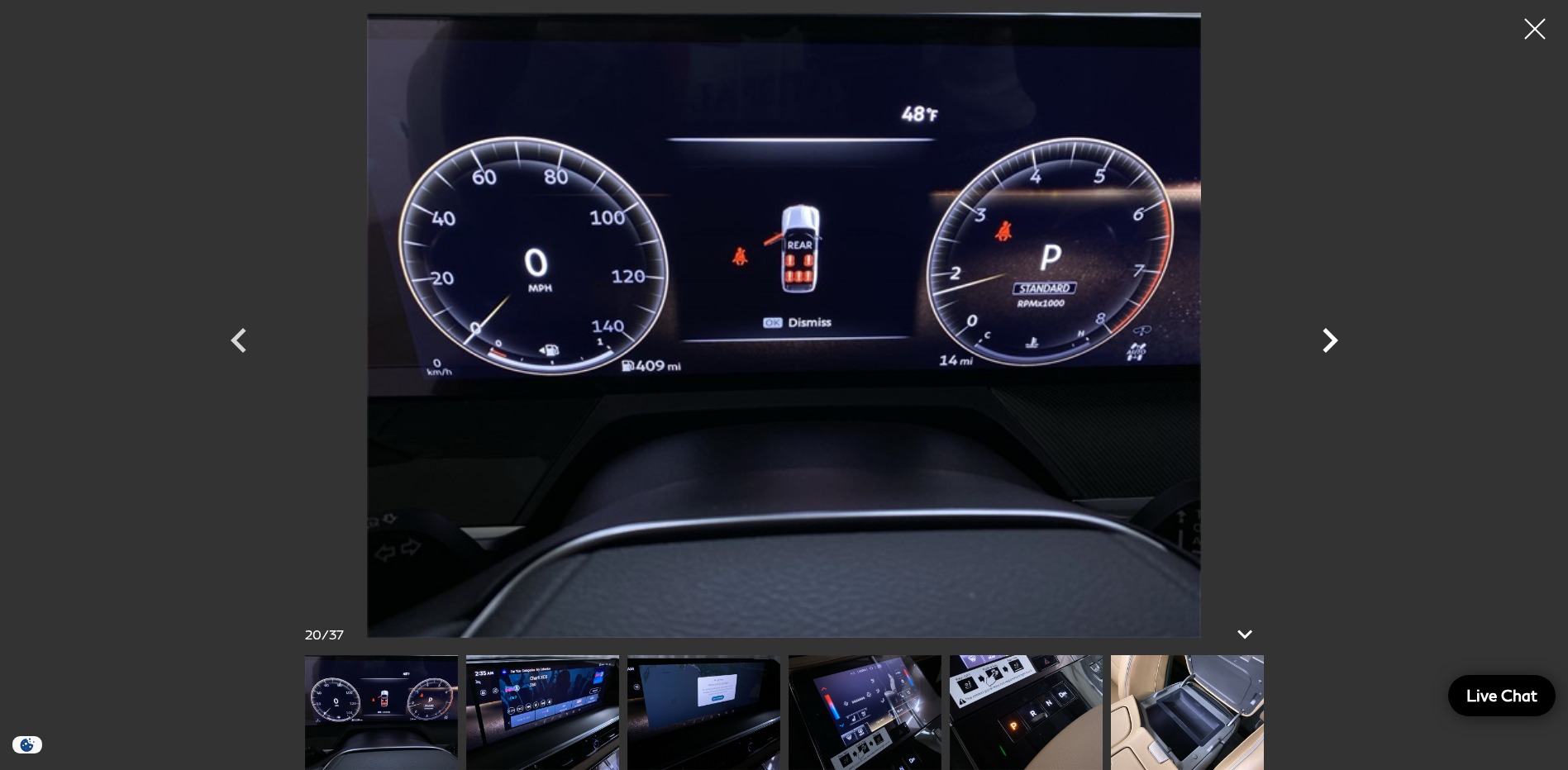
click at [1329, 334] on icon "Next" at bounding box center [1330, 340] width 15 height 25
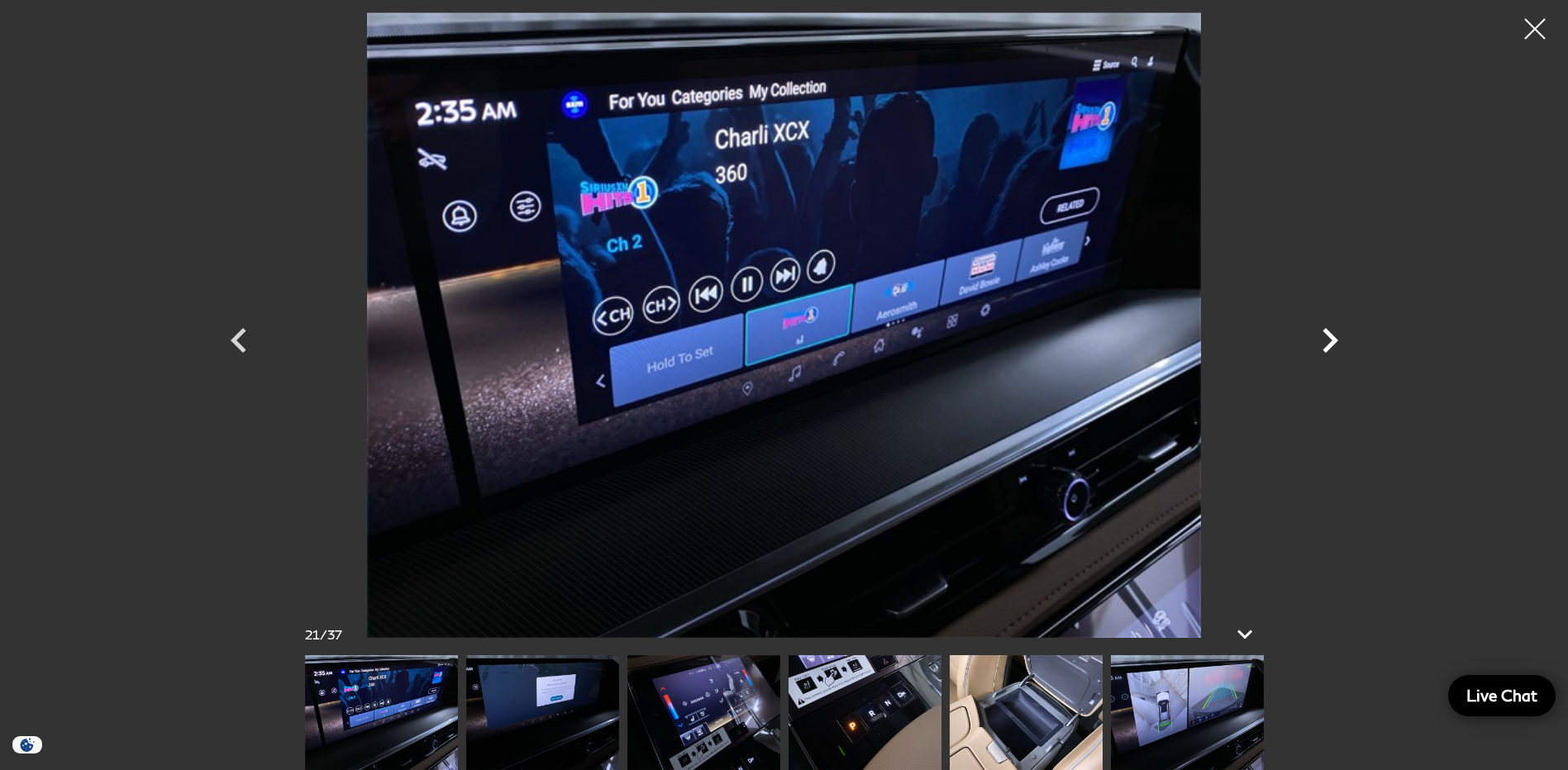
click at [1329, 334] on icon "Next" at bounding box center [1330, 340] width 15 height 25
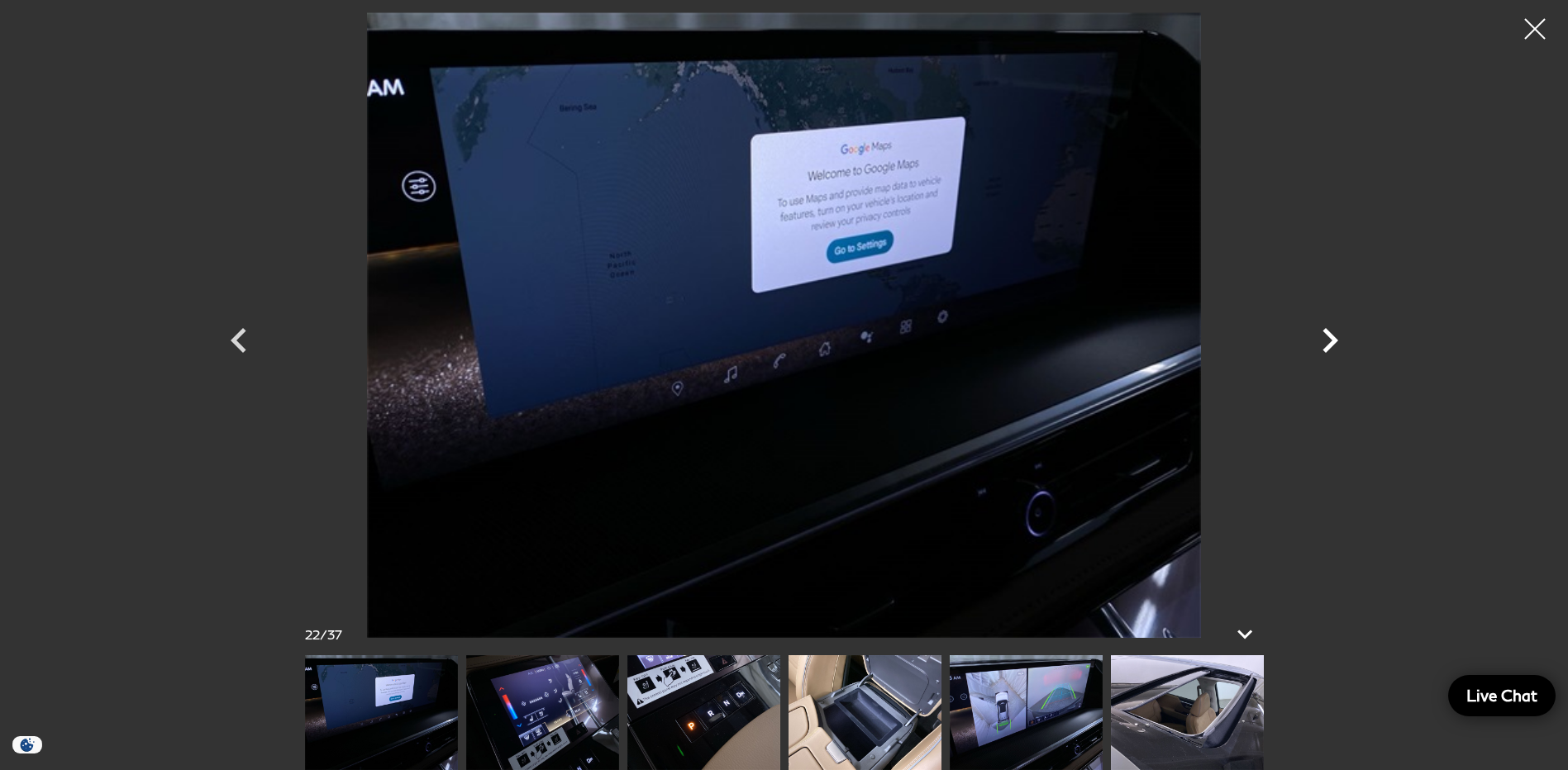
click at [1329, 334] on icon "Next" at bounding box center [1330, 340] width 15 height 25
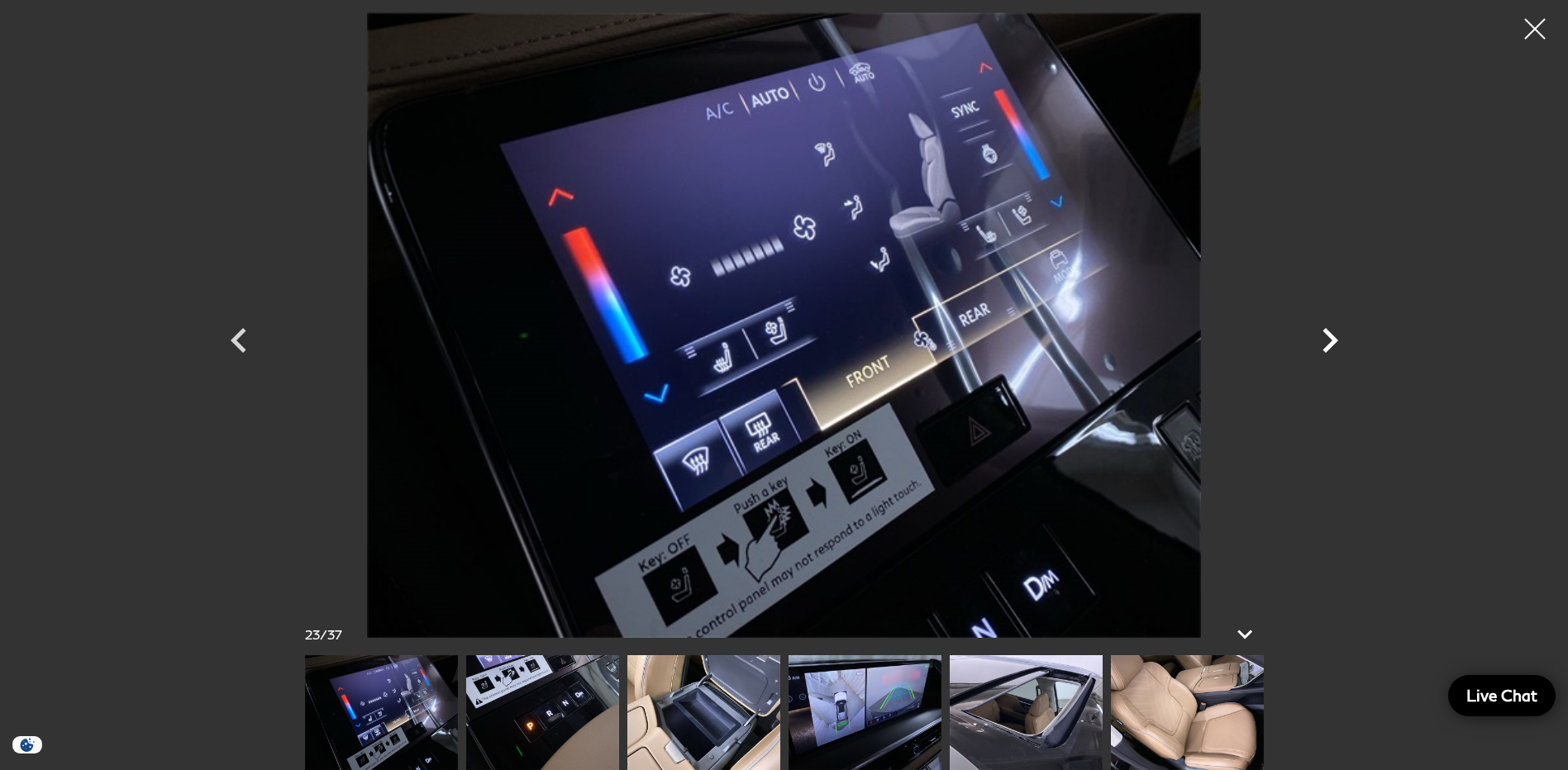
click at [1329, 334] on icon "Next" at bounding box center [1330, 340] width 15 height 25
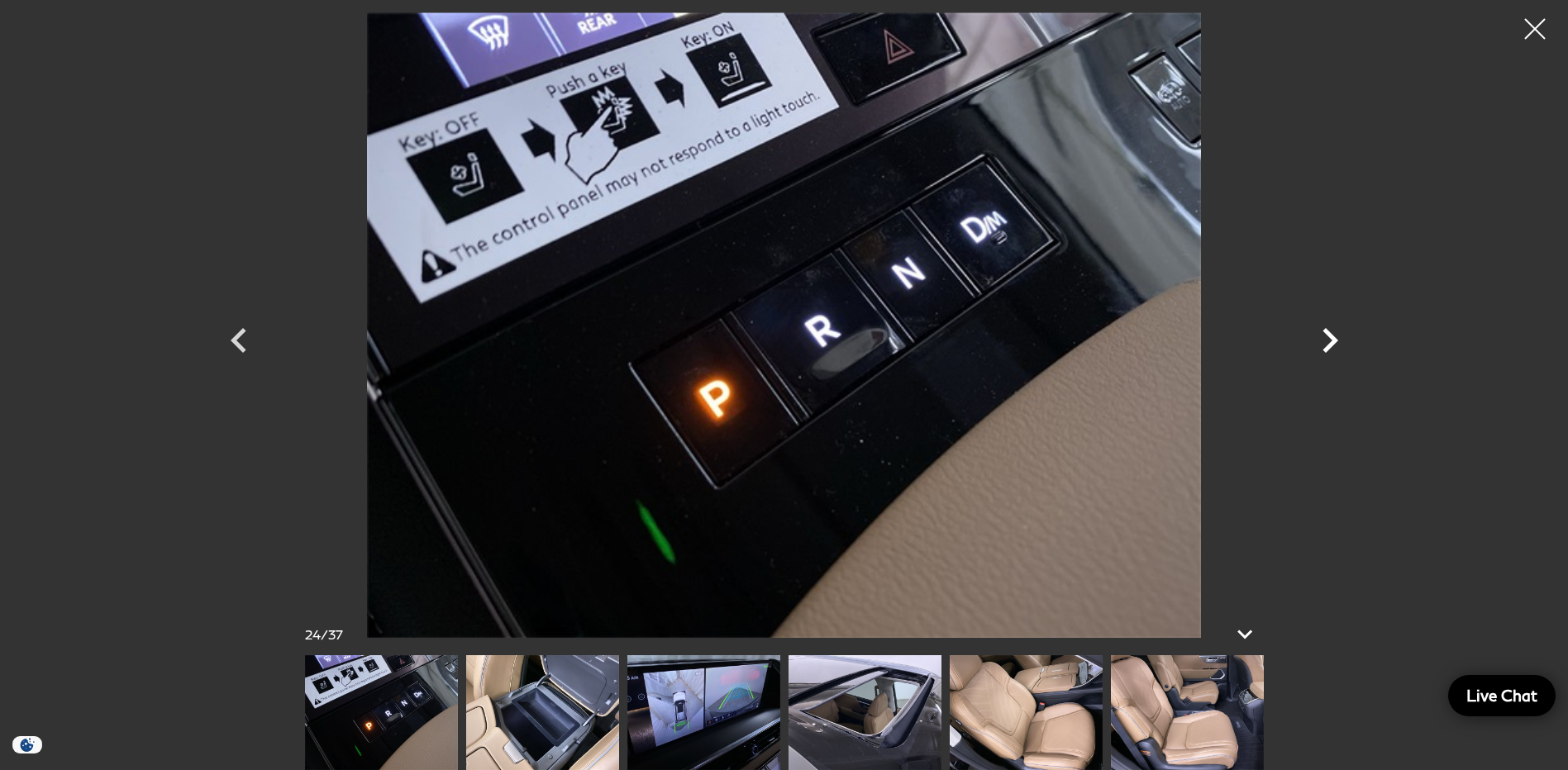
click at [1329, 334] on icon "Next" at bounding box center [1330, 340] width 15 height 25
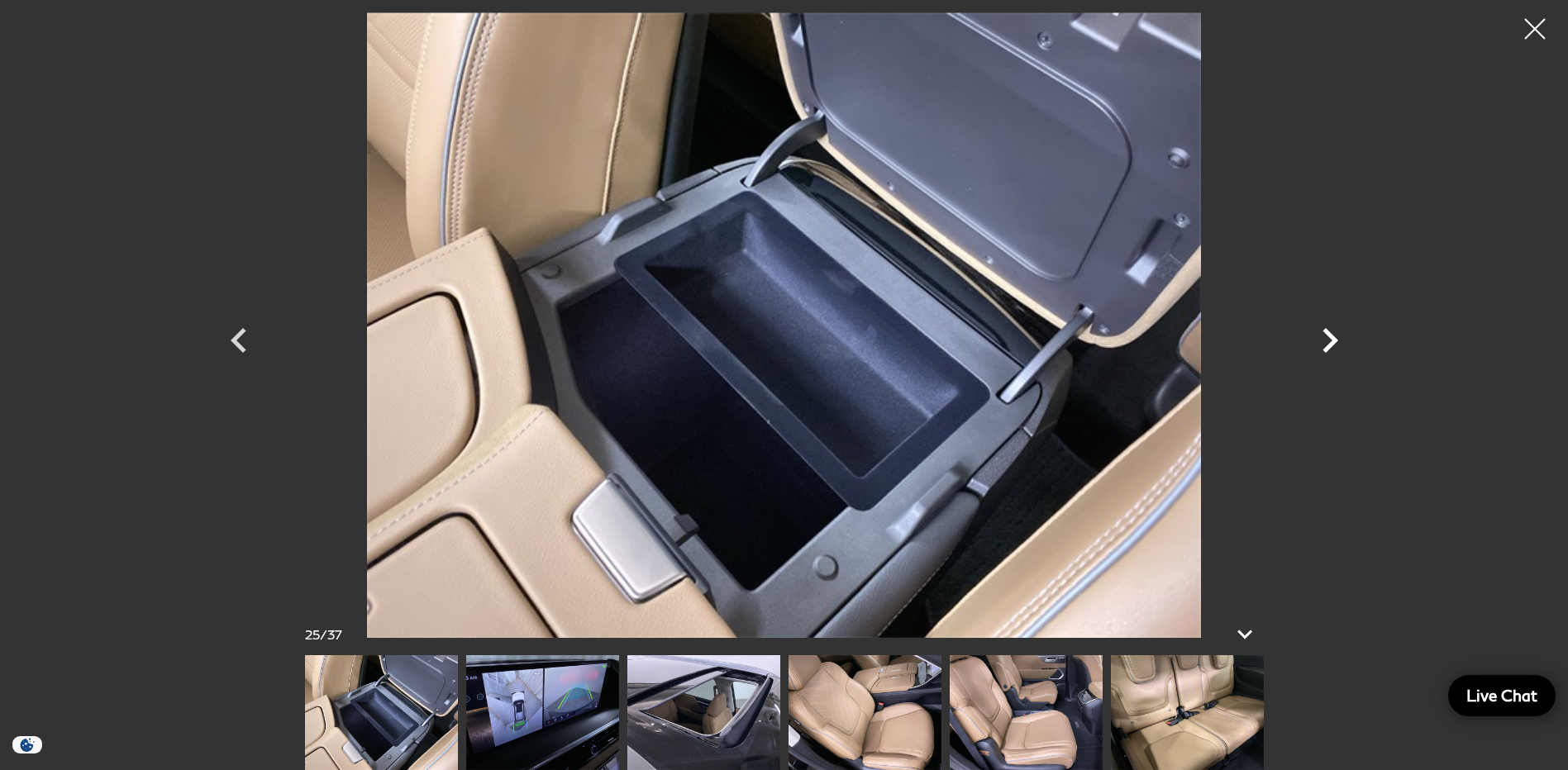
click at [1329, 334] on icon "Next" at bounding box center [1330, 340] width 15 height 25
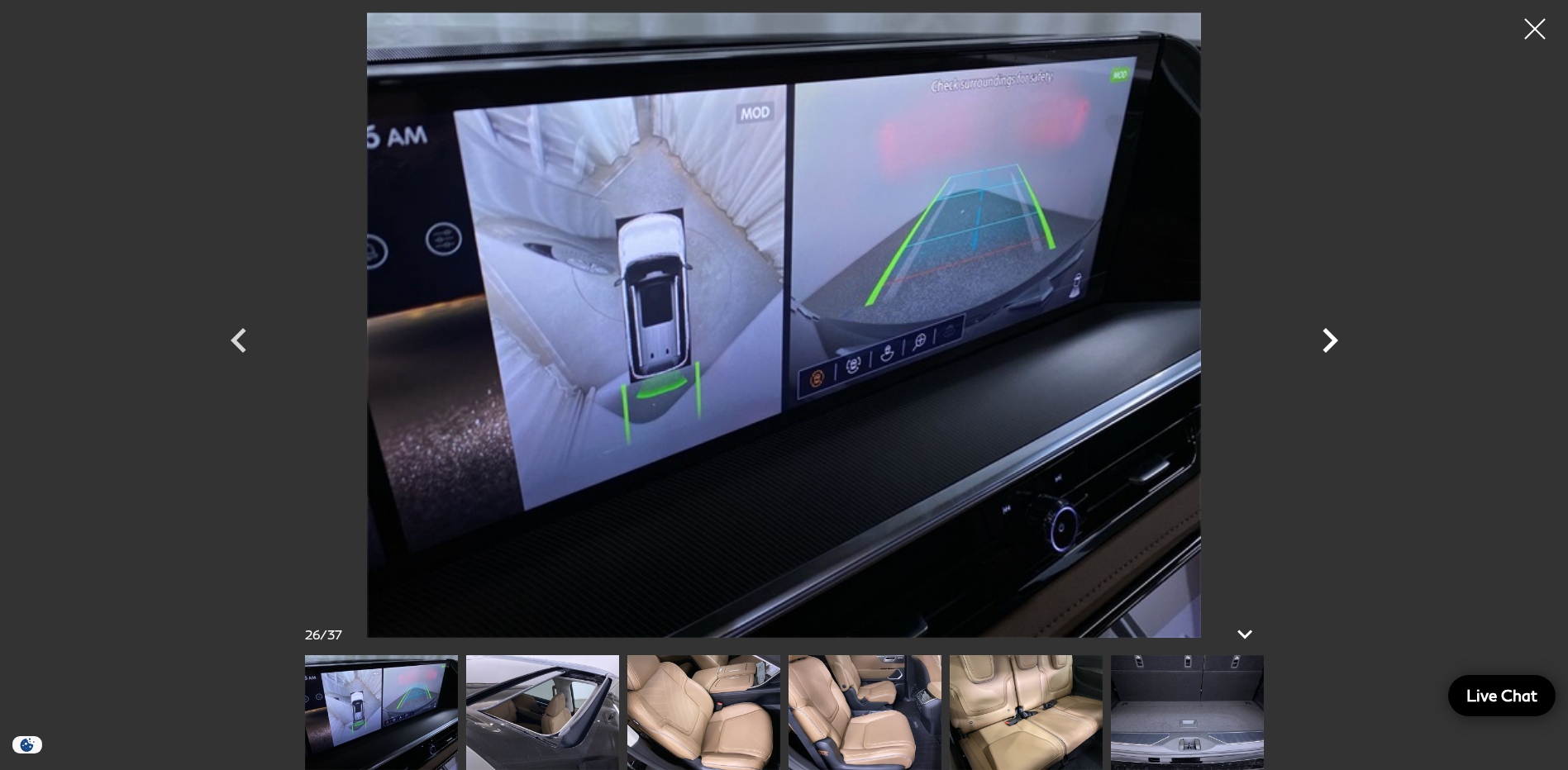
click at [1329, 334] on icon "Next" at bounding box center [1330, 340] width 15 height 25
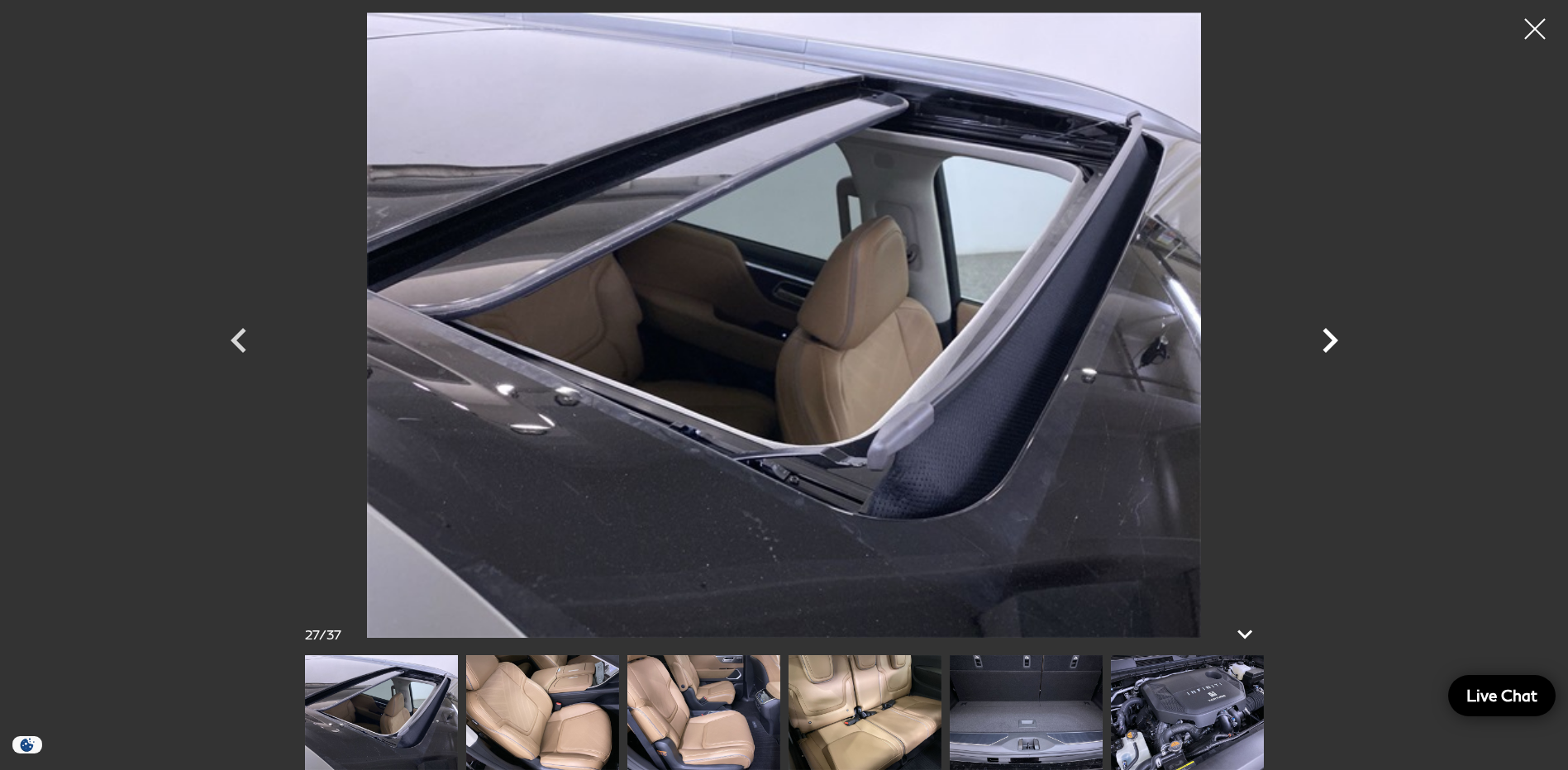
click at [1329, 334] on icon "Next" at bounding box center [1330, 340] width 15 height 25
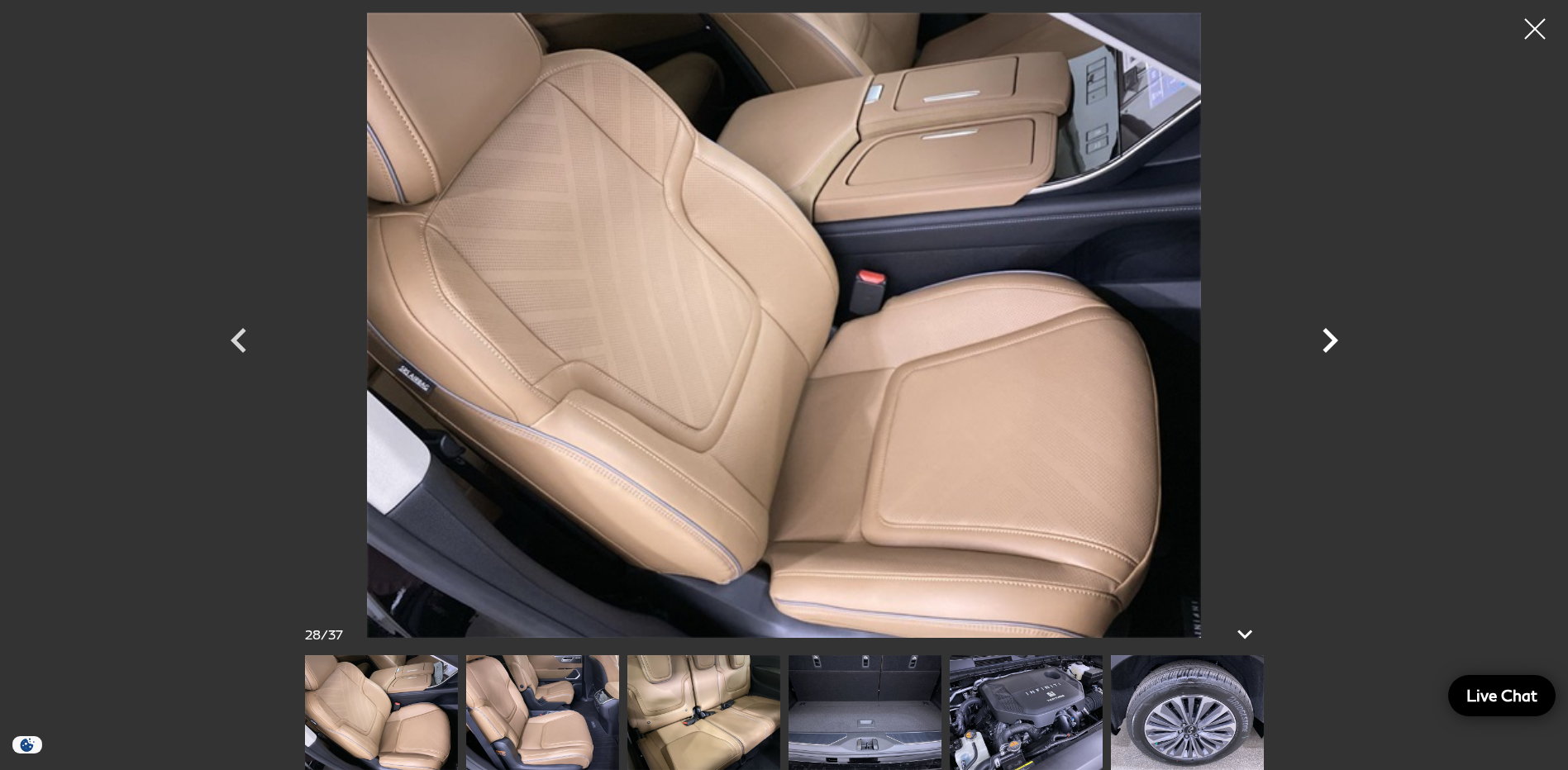
click at [1329, 334] on icon "Next" at bounding box center [1330, 340] width 15 height 25
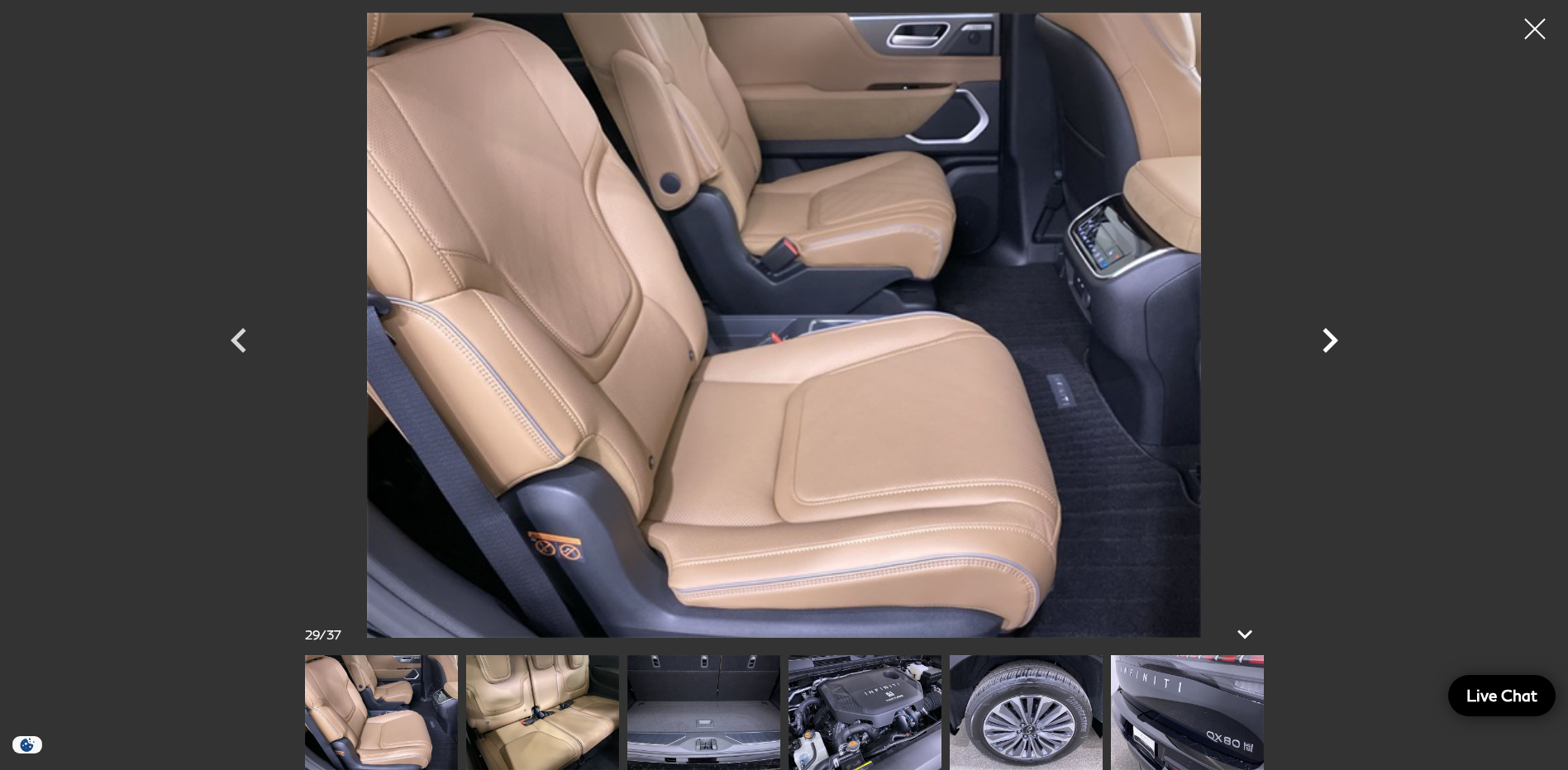
click at [1329, 334] on icon "Next" at bounding box center [1330, 340] width 15 height 25
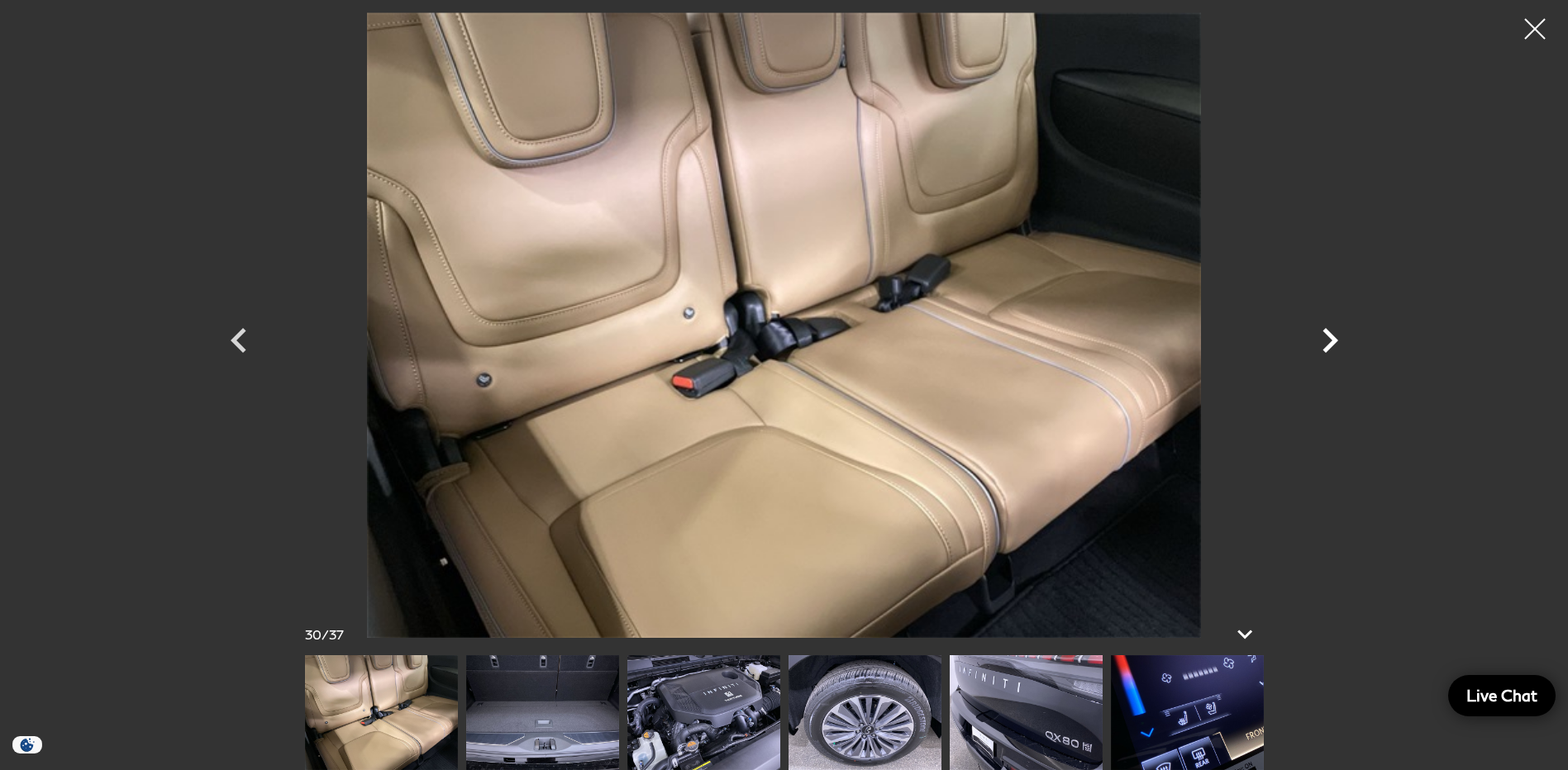
click at [1329, 334] on icon "Next" at bounding box center [1330, 340] width 15 height 25
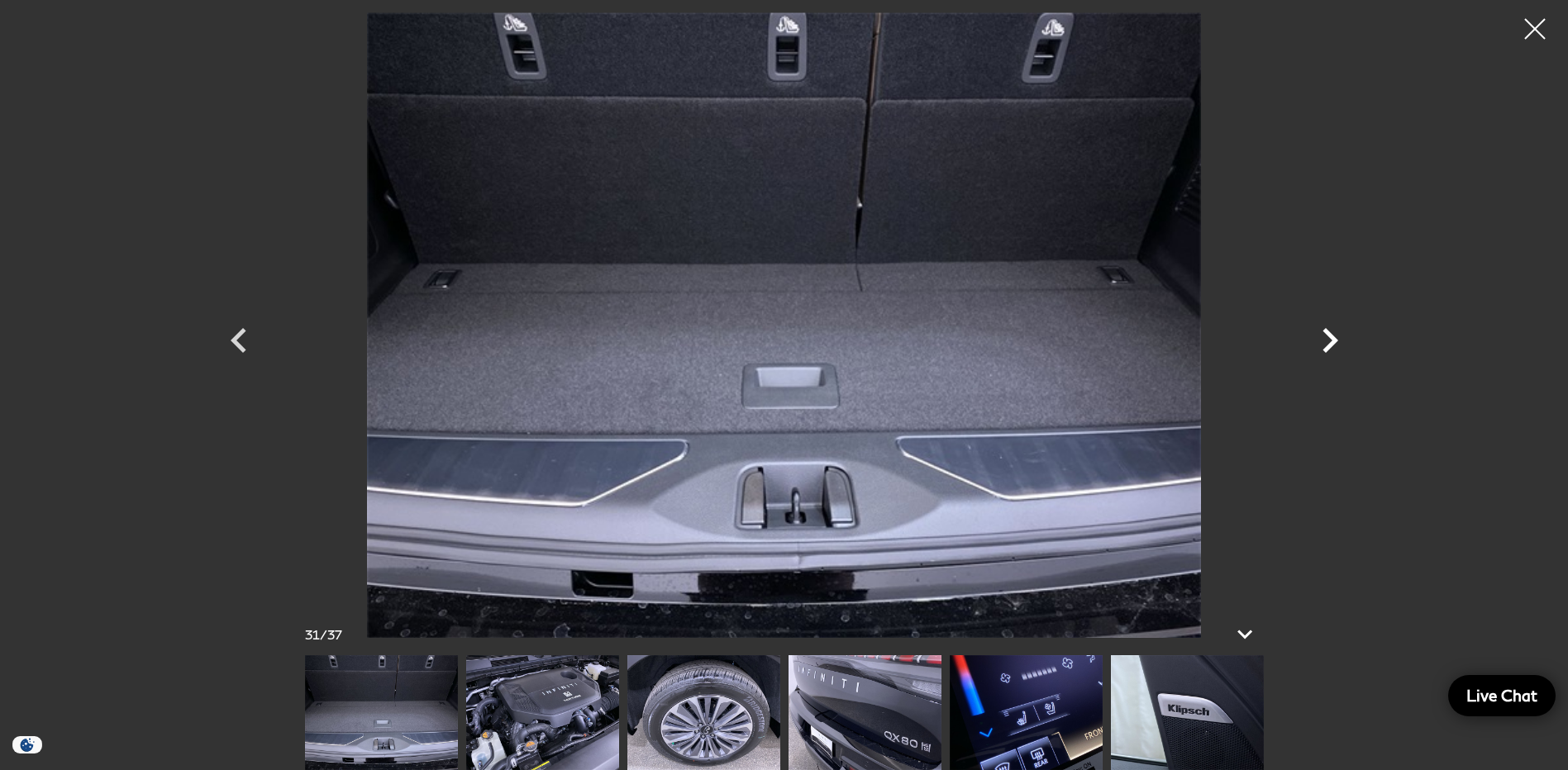
click at [1329, 334] on icon "Next" at bounding box center [1330, 340] width 15 height 25
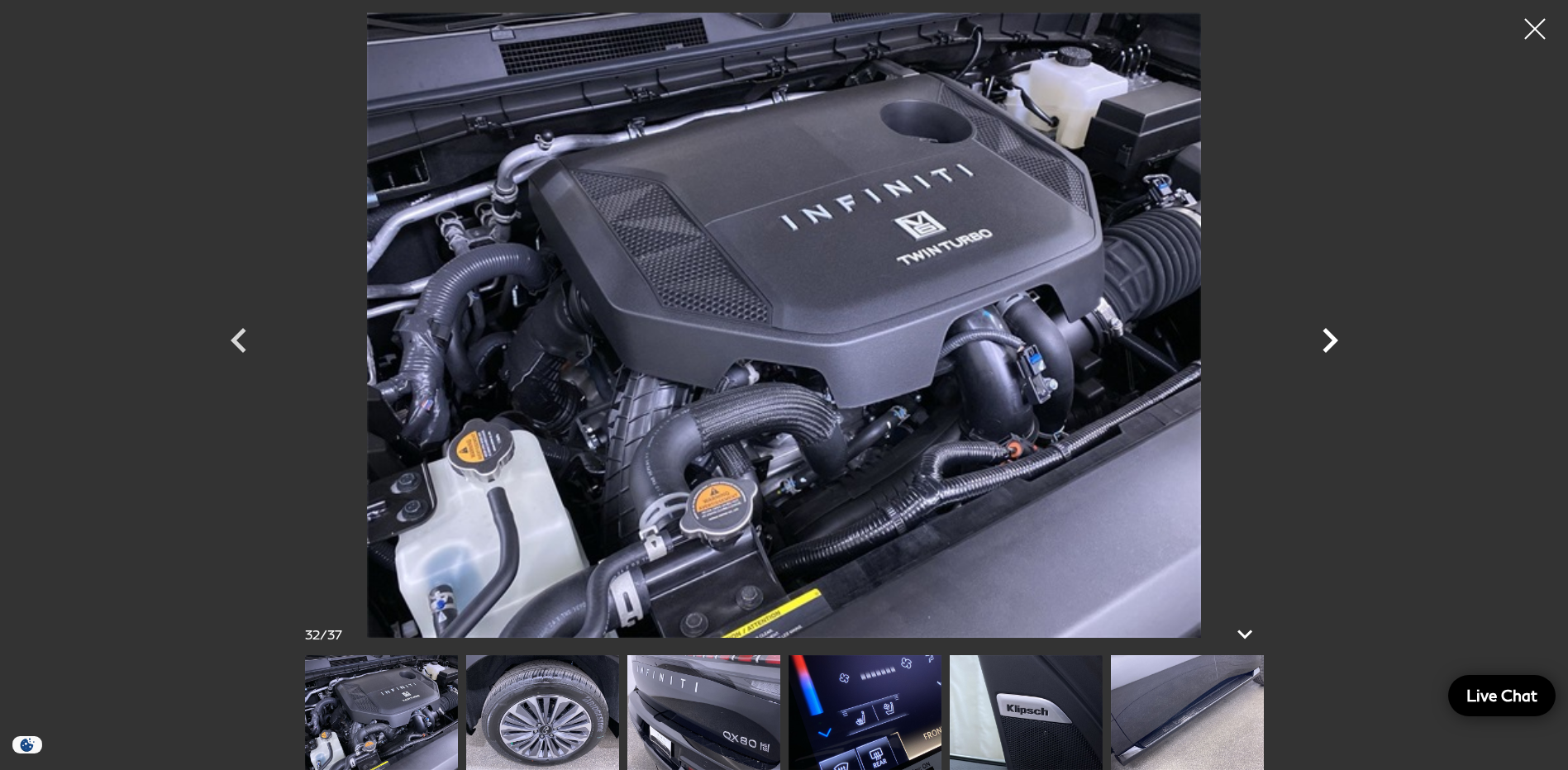
click at [1329, 334] on icon "Next" at bounding box center [1330, 340] width 15 height 25
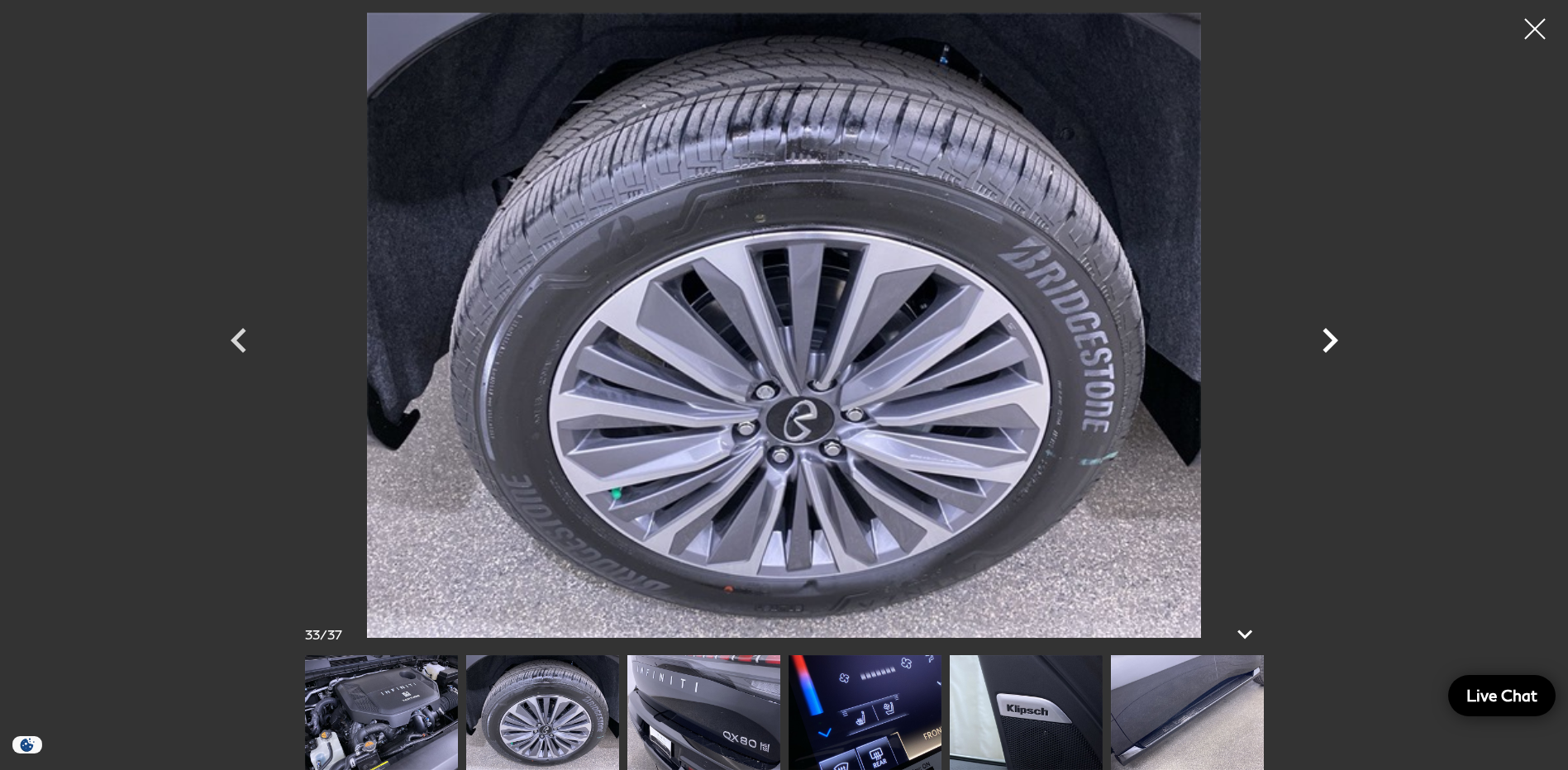
click at [1329, 334] on icon "Next" at bounding box center [1330, 340] width 15 height 25
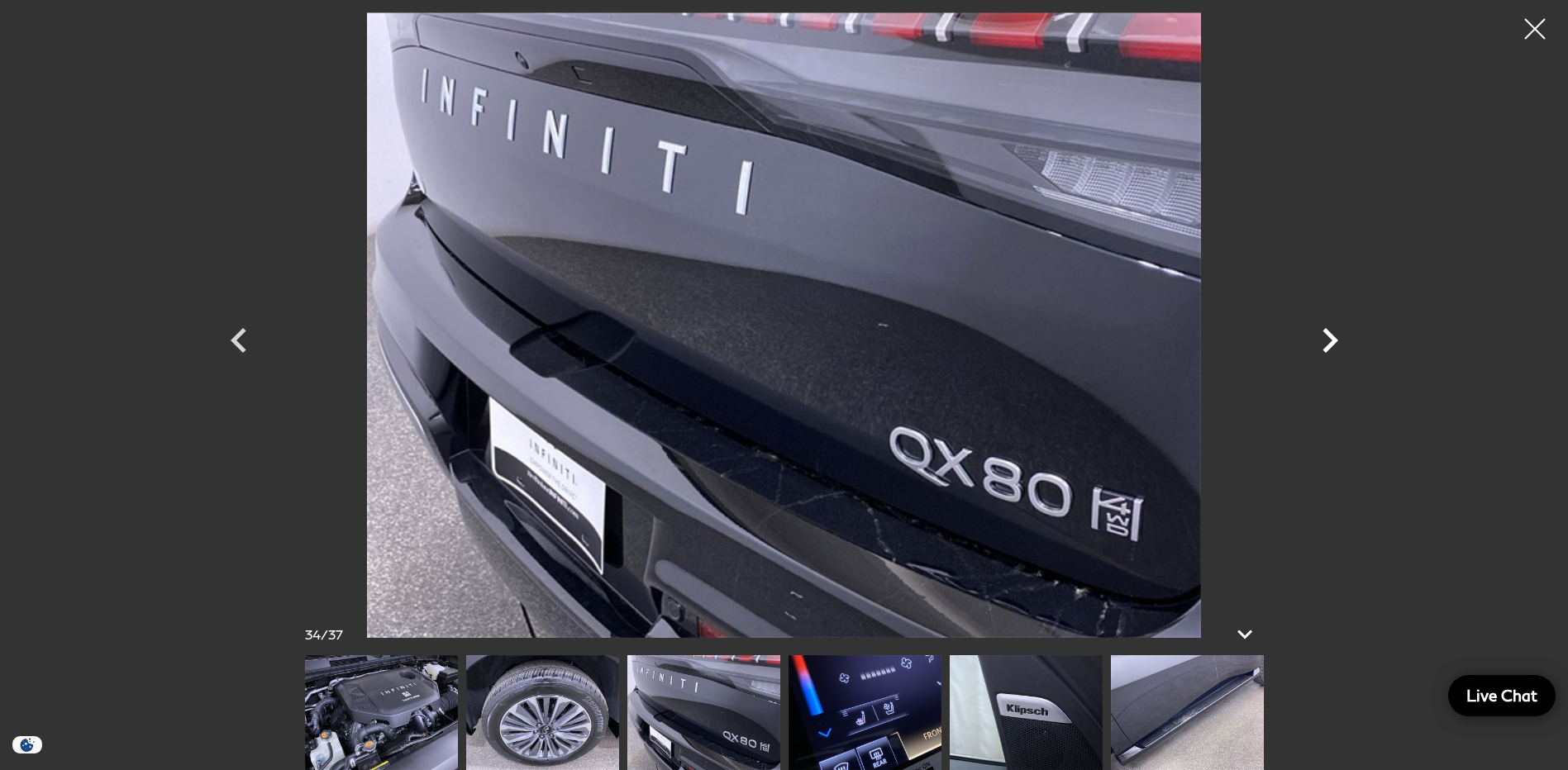
click at [1329, 334] on icon "Next" at bounding box center [1330, 340] width 15 height 25
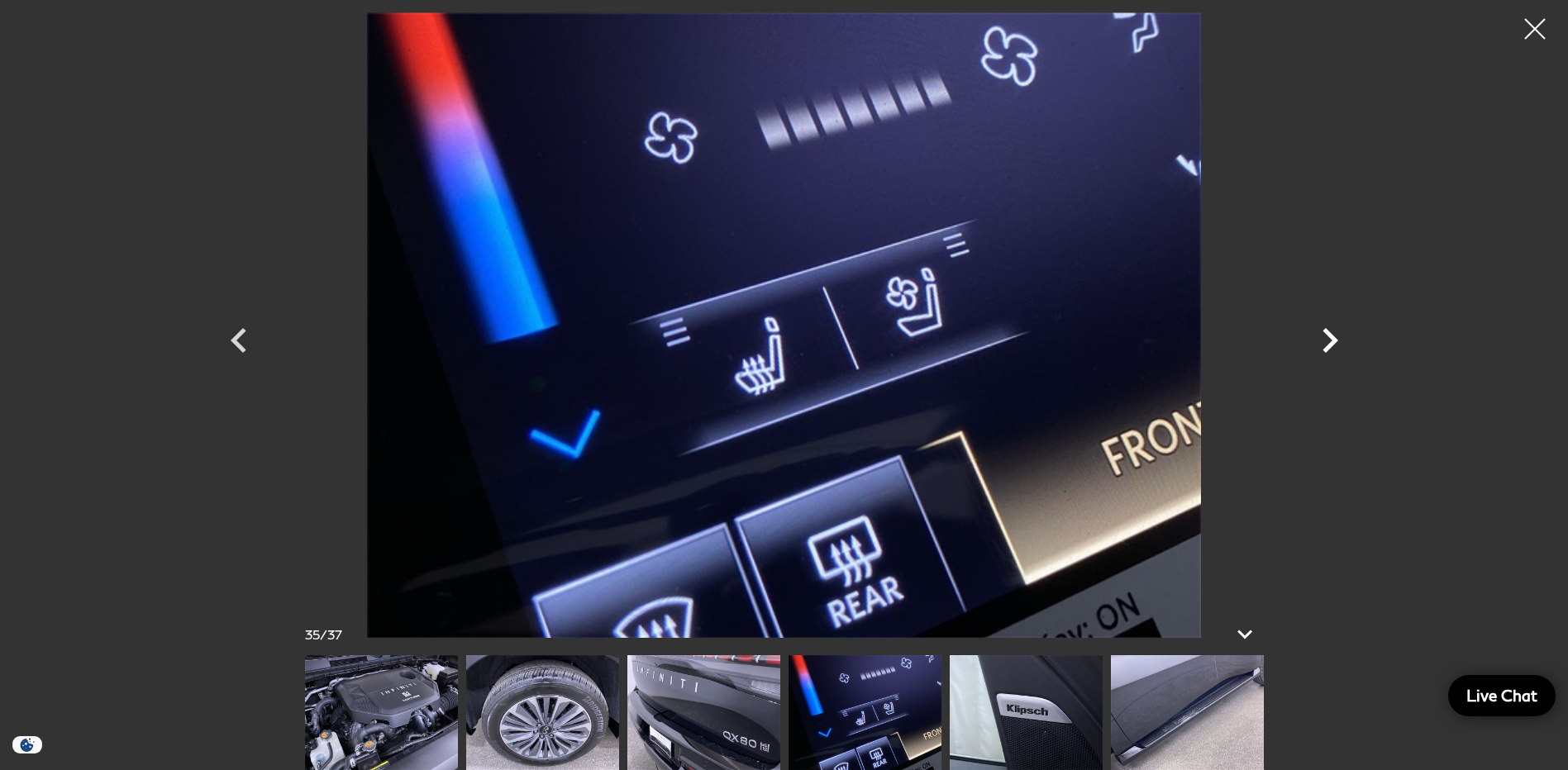
click at [1329, 334] on icon "Next" at bounding box center [1330, 340] width 15 height 25
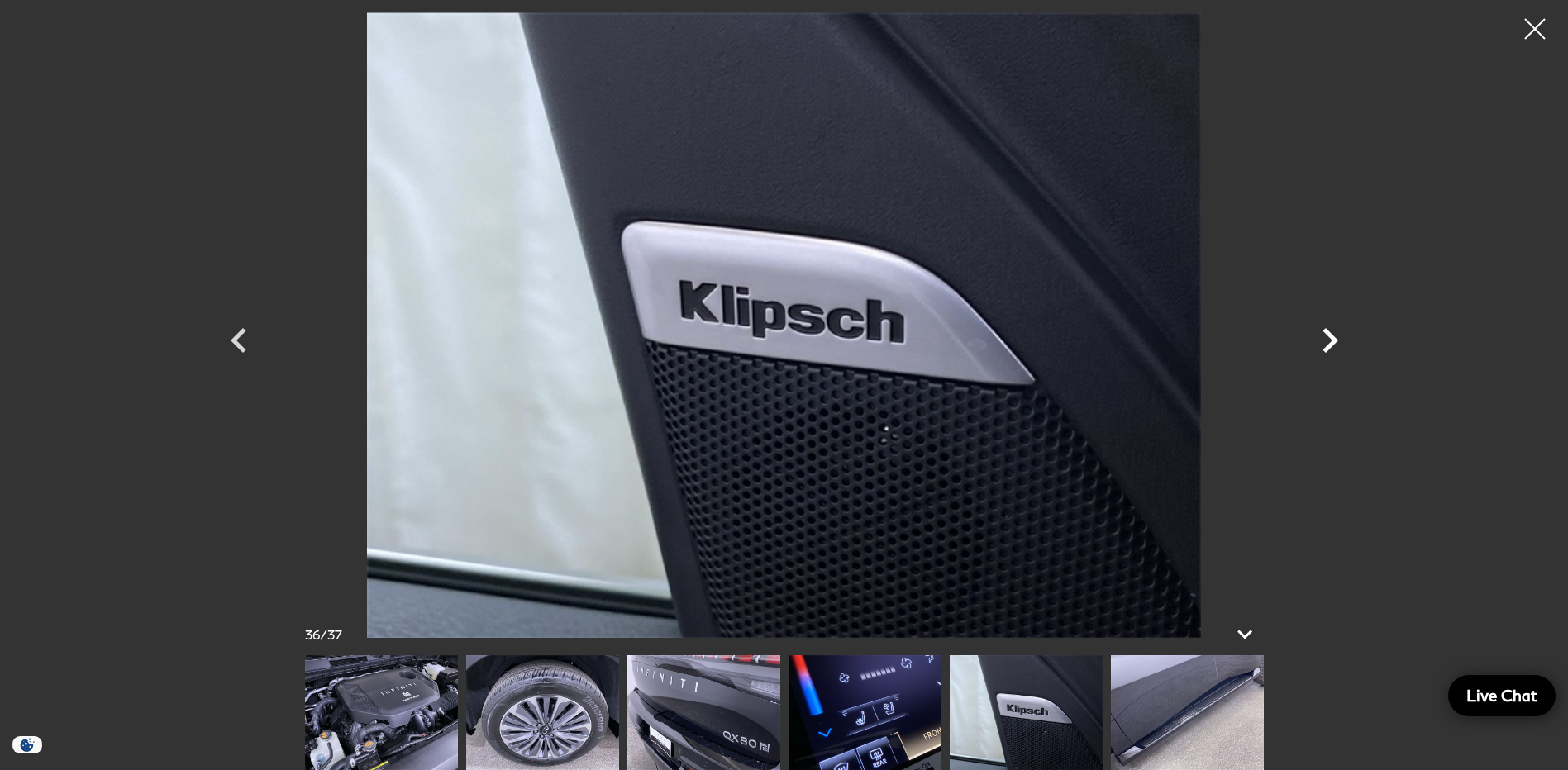
click at [1329, 334] on icon "Next" at bounding box center [1330, 340] width 15 height 25
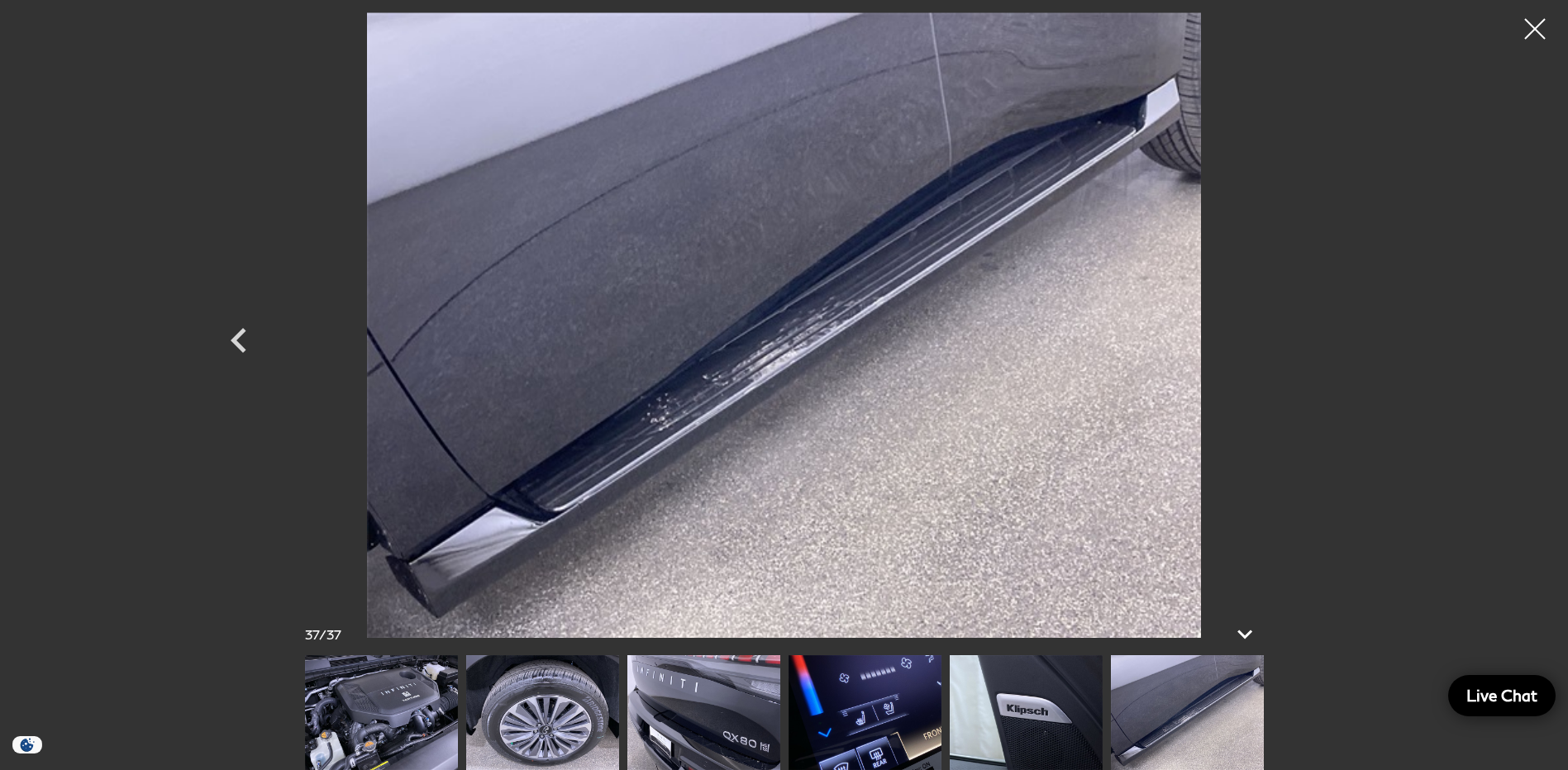
click at [1329, 334] on div at bounding box center [784, 325] width 1157 height 625
click at [1516, 49] on div at bounding box center [1535, 29] width 44 height 43
